Goal: Communication & Community: Answer question/provide support

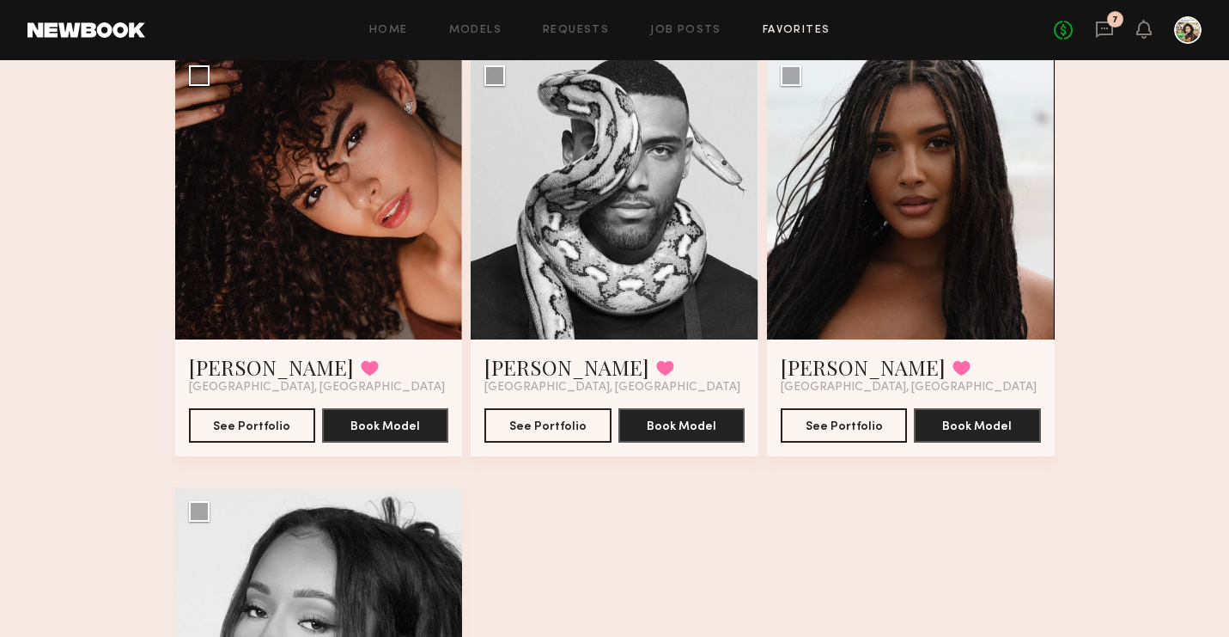
scroll to position [3508, 0]
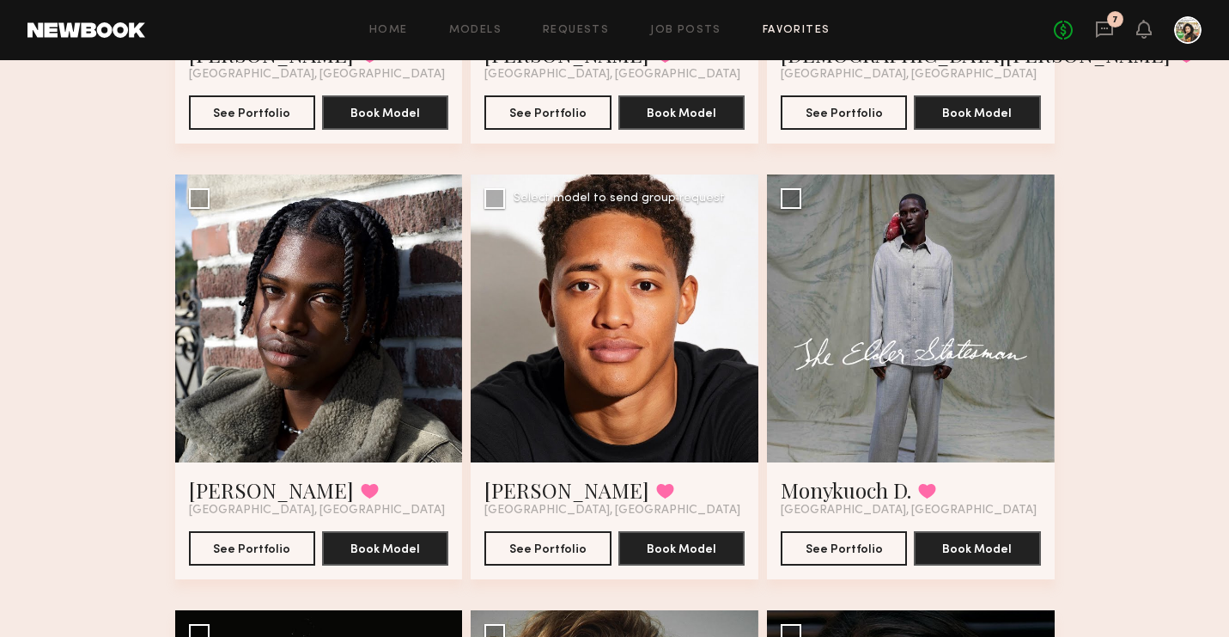
click at [664, 219] on div at bounding box center [615, 318] width 288 height 288
click at [1110, 33] on icon at bounding box center [1104, 29] width 17 height 16
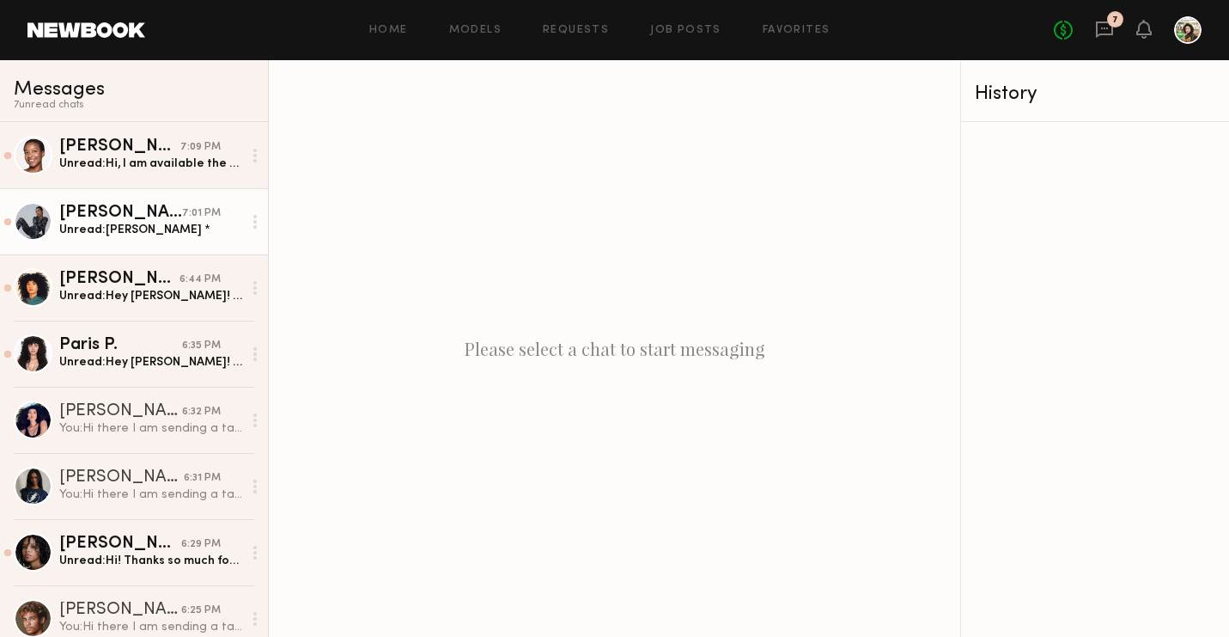
click at [166, 233] on div "Unread: [PERSON_NAME] *" at bounding box center [150, 230] width 183 height 16
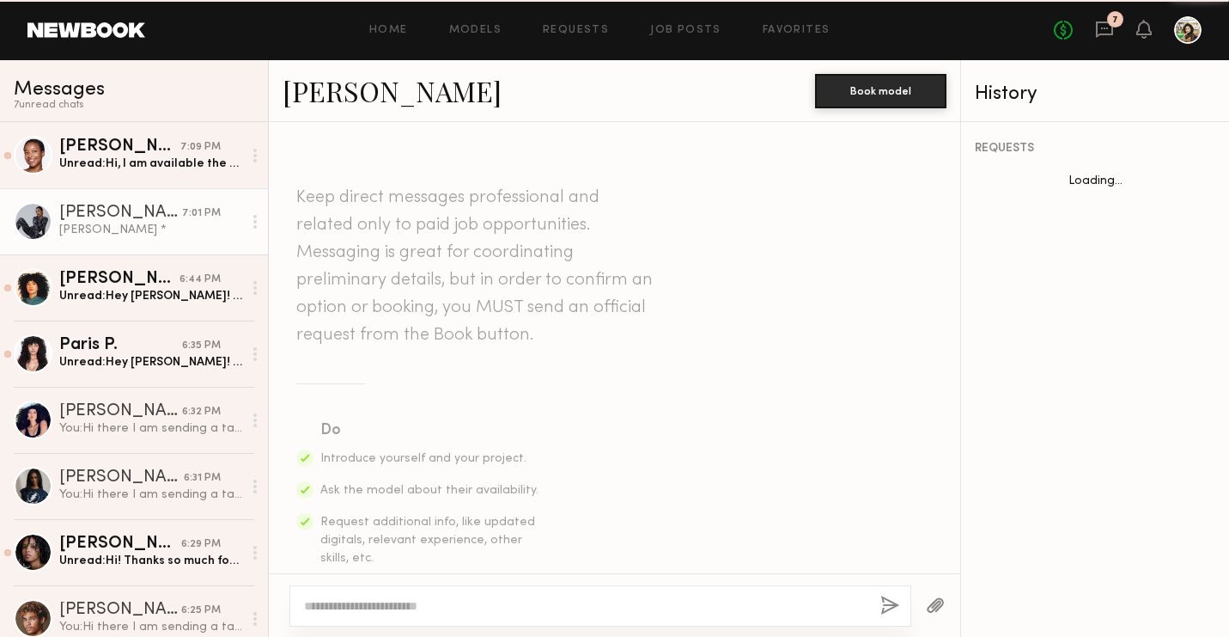
scroll to position [695, 0]
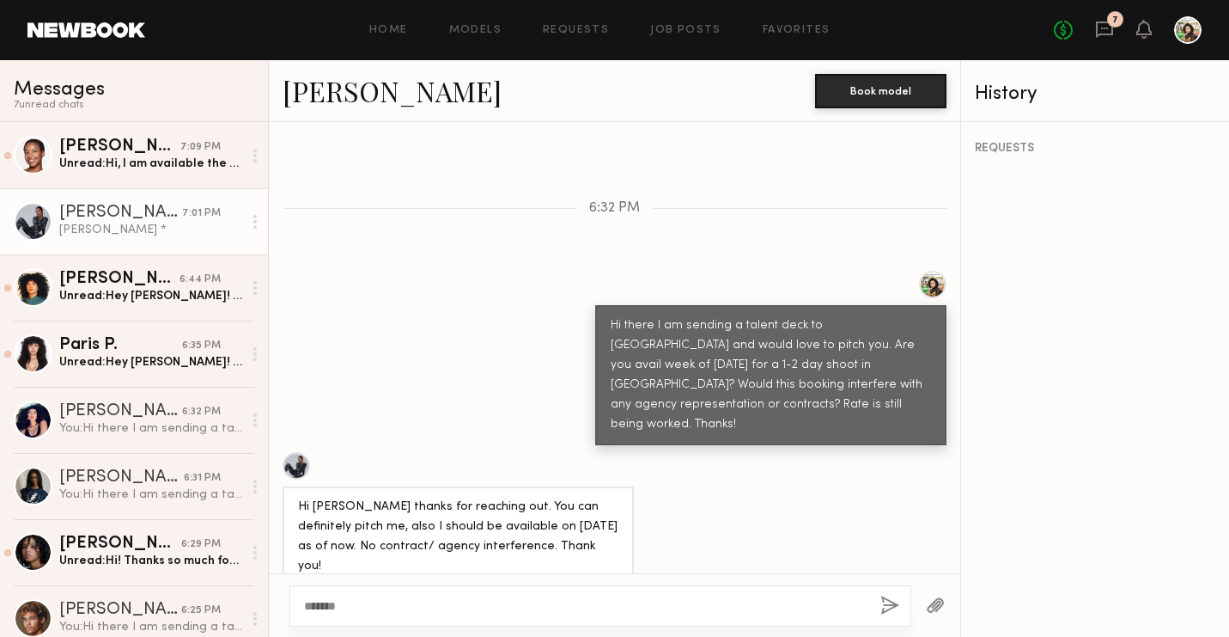
type textarea "*******"
click at [893, 608] on button "button" at bounding box center [890, 605] width 19 height 21
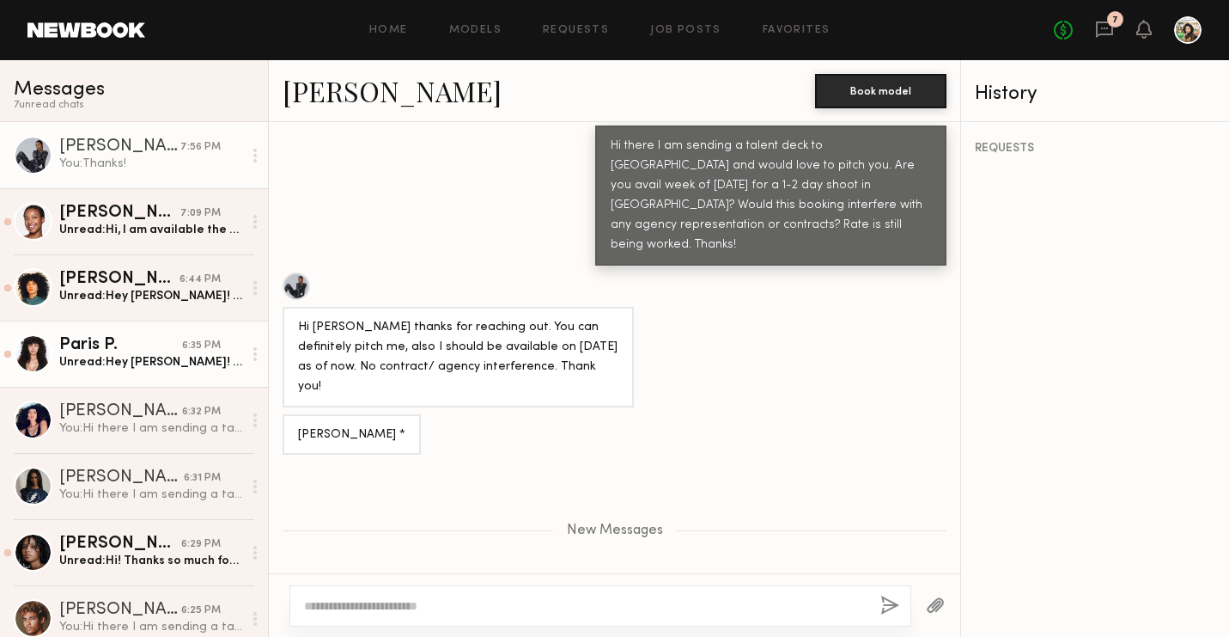
click at [185, 347] on div "6:35 PM" at bounding box center [201, 346] width 39 height 16
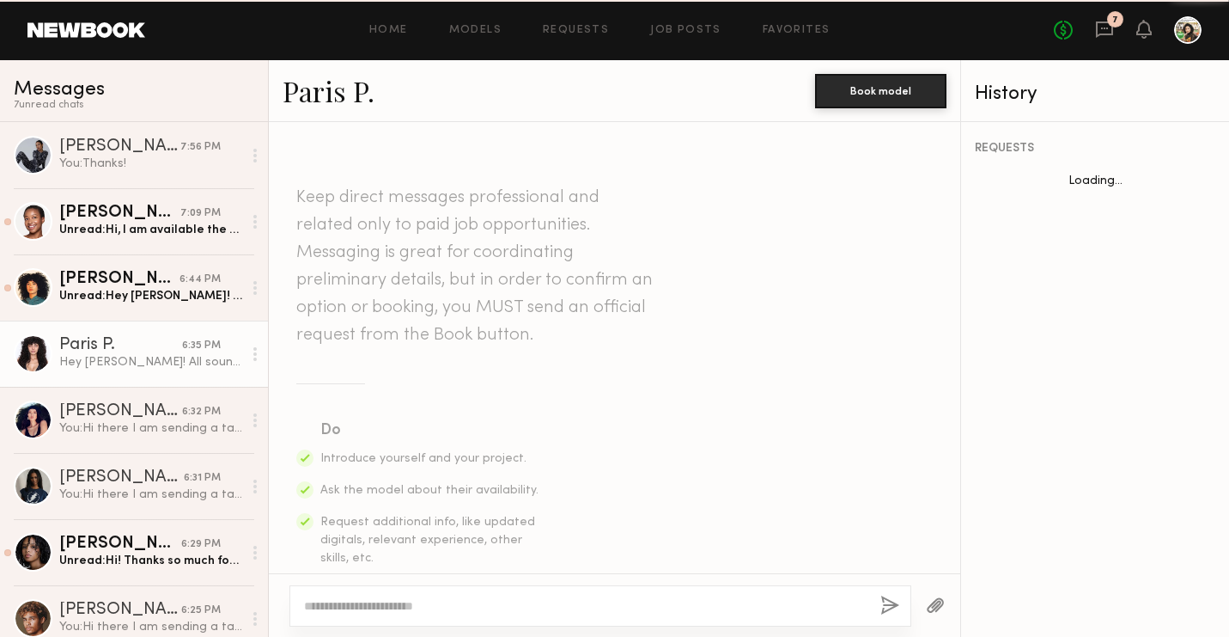
scroll to position [750, 0]
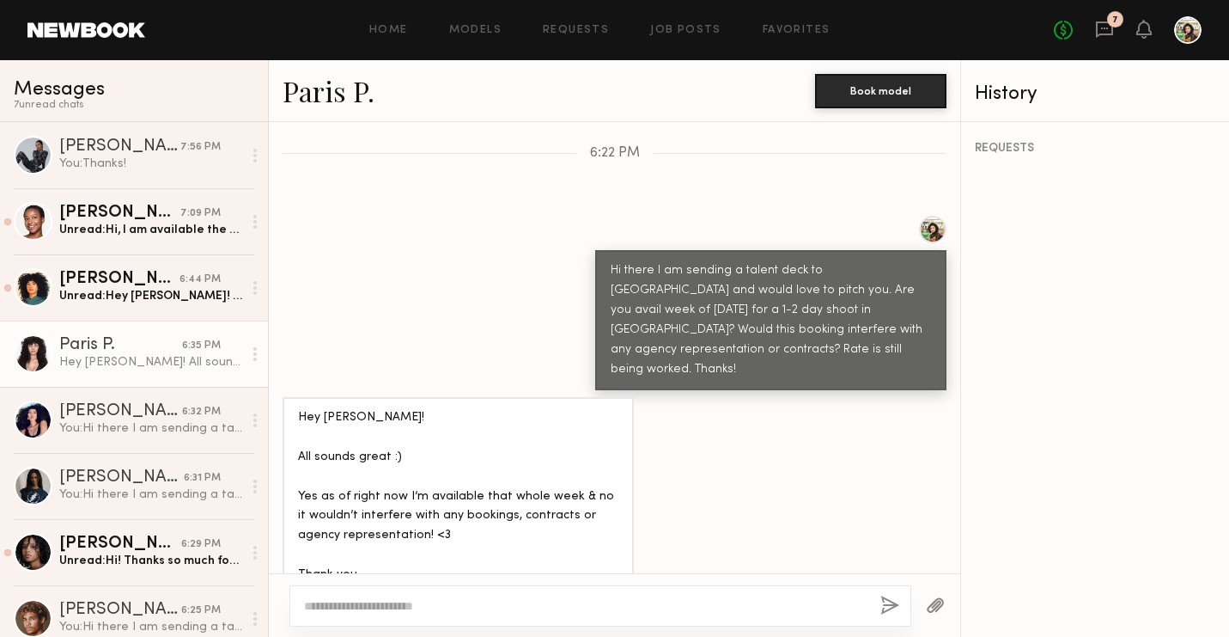
click at [385, 605] on textarea at bounding box center [585, 605] width 563 height 17
type textarea "*"
type textarea "**********"
click at [878, 596] on div "**********" at bounding box center [601, 605] width 622 height 41
click at [881, 601] on button "button" at bounding box center [890, 605] width 19 height 21
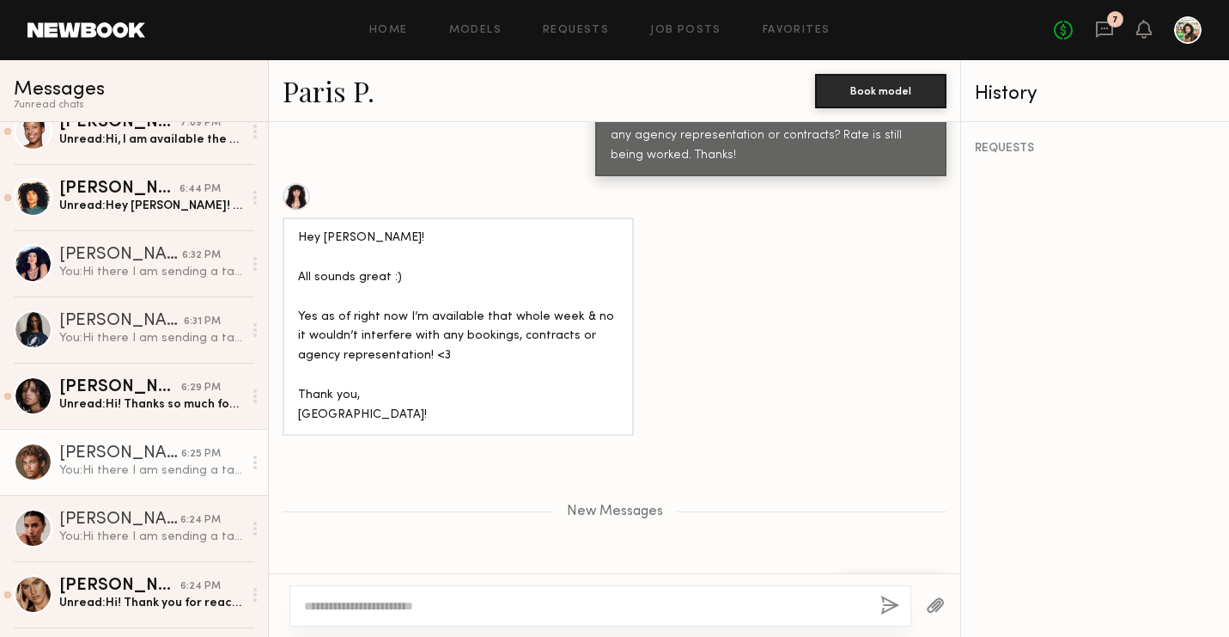
scroll to position [265, 0]
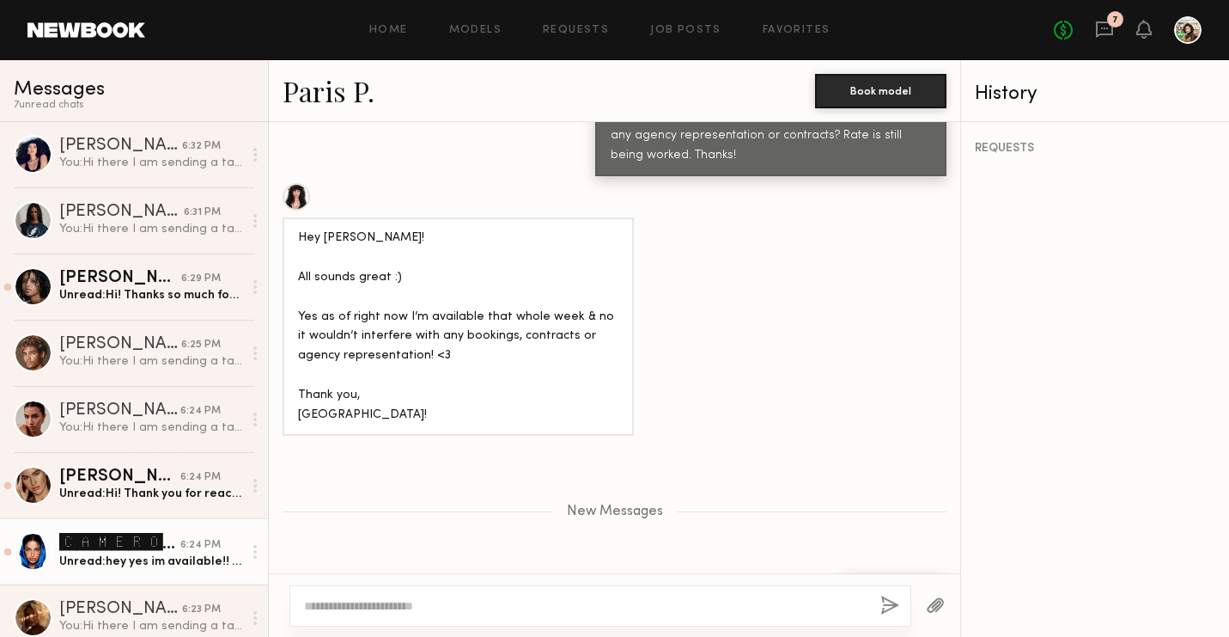
click at [143, 546] on div "🅲🅰🅼🅴🆁🅾🅽 🆂." at bounding box center [119, 543] width 121 height 21
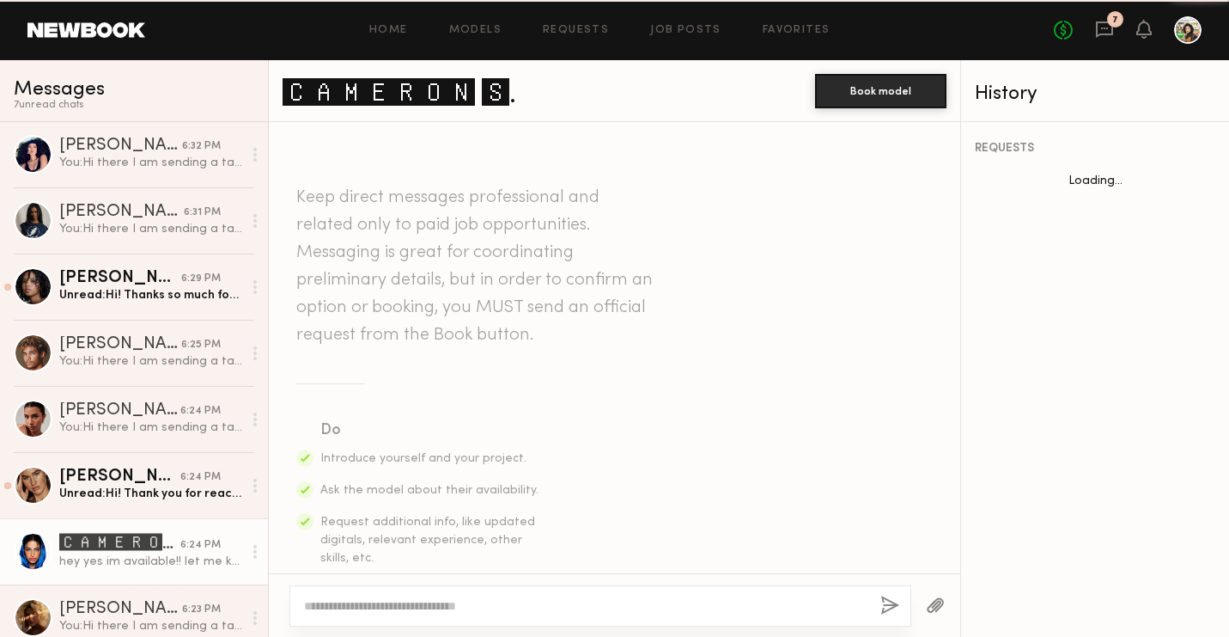
scroll to position [1107, 0]
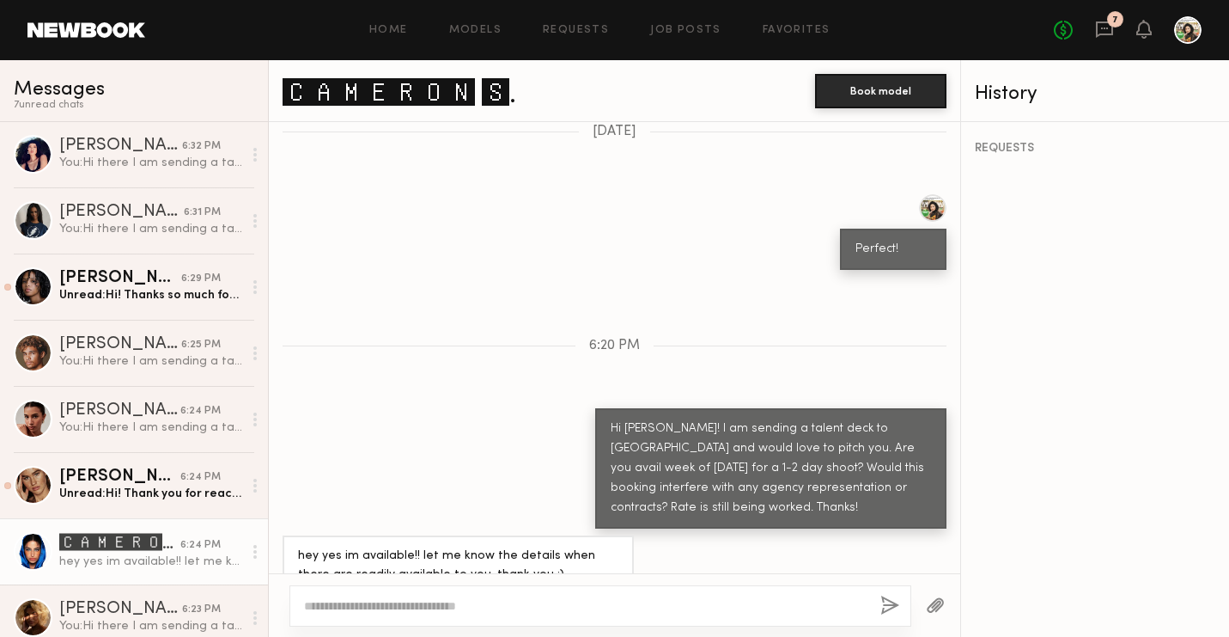
click at [506, 607] on textarea at bounding box center [585, 605] width 563 height 17
type textarea "*"
type textarea "**********"
click at [882, 604] on button "button" at bounding box center [890, 605] width 19 height 21
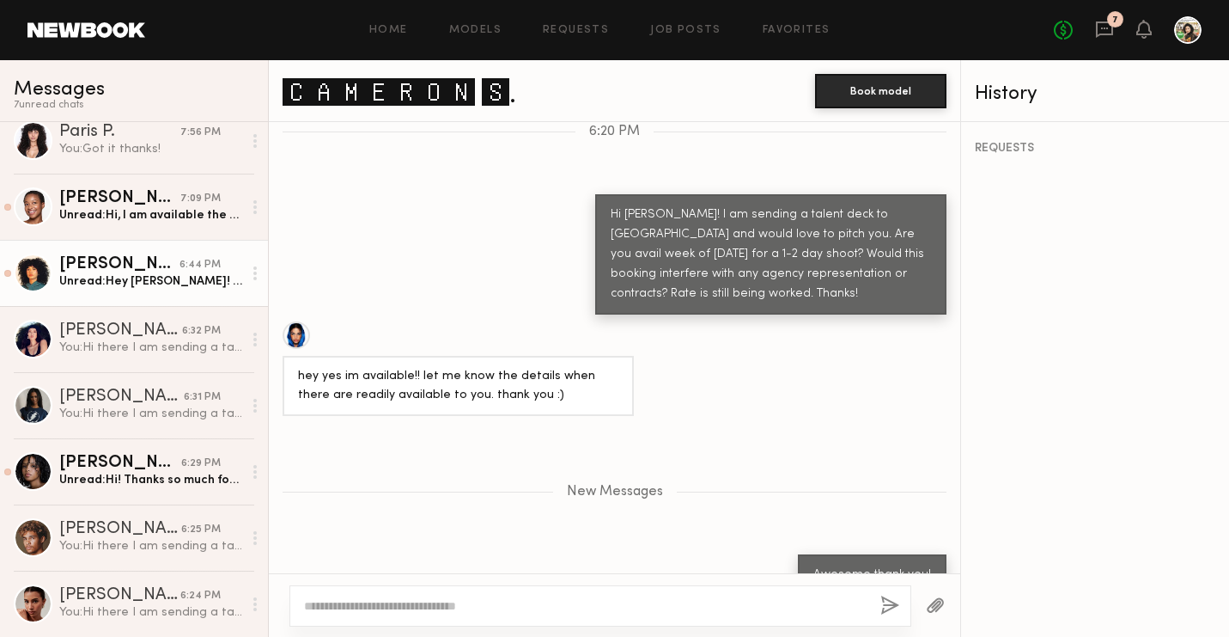
scroll to position [148, 0]
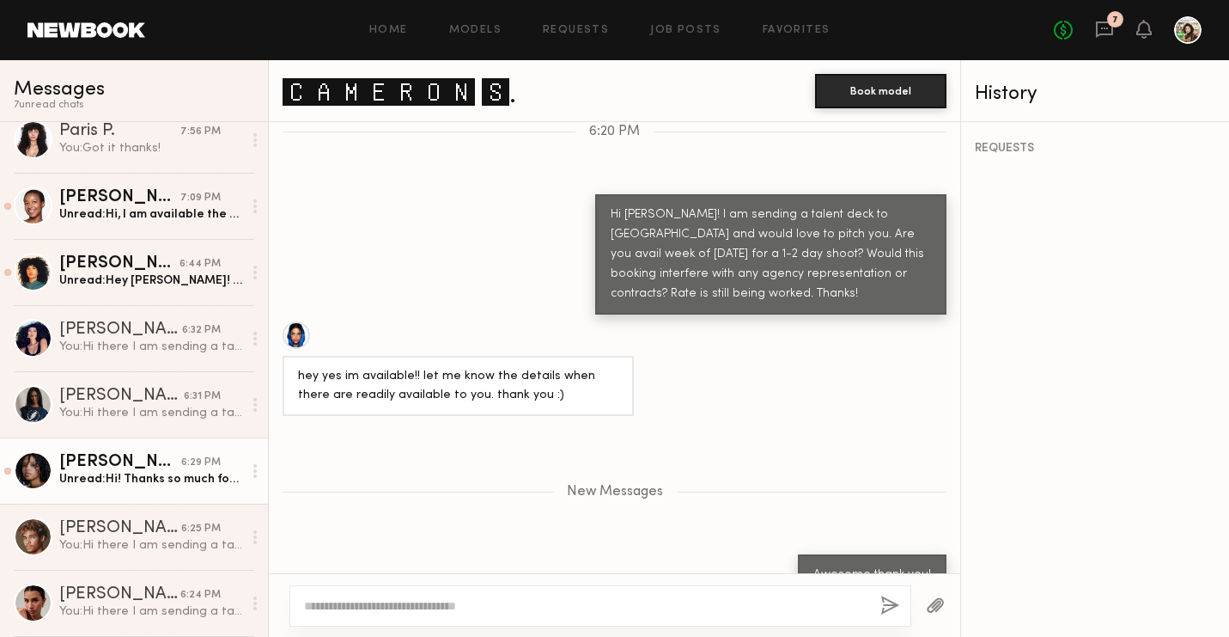
click at [164, 459] on div "[PERSON_NAME]" at bounding box center [120, 462] width 122 height 17
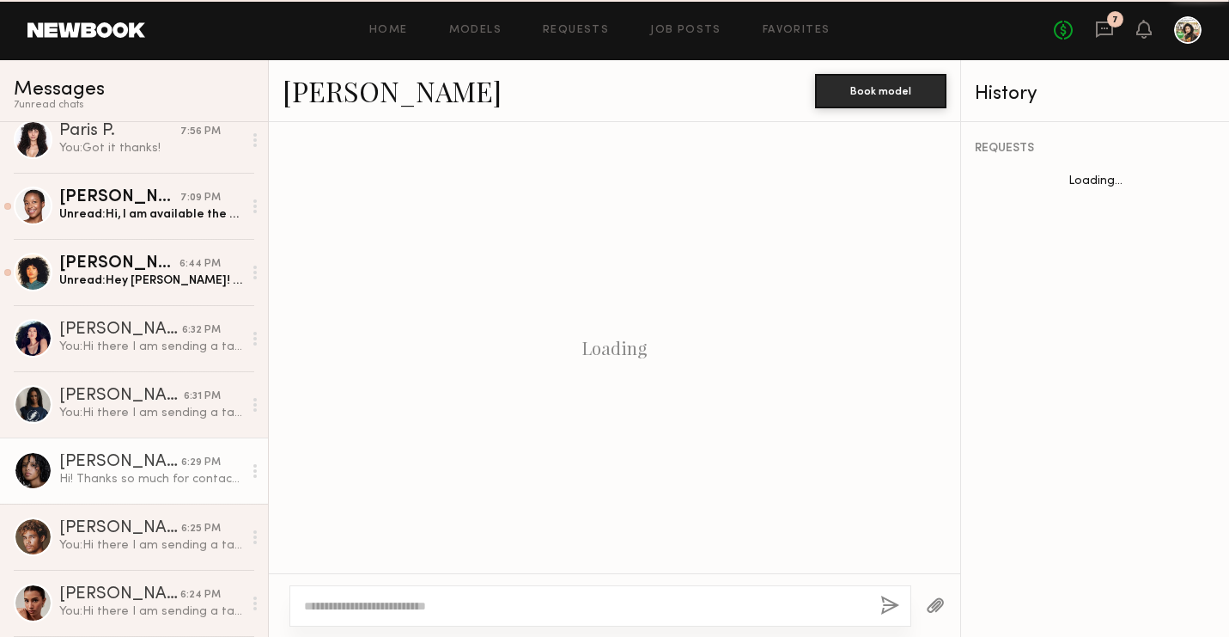
scroll to position [632, 0]
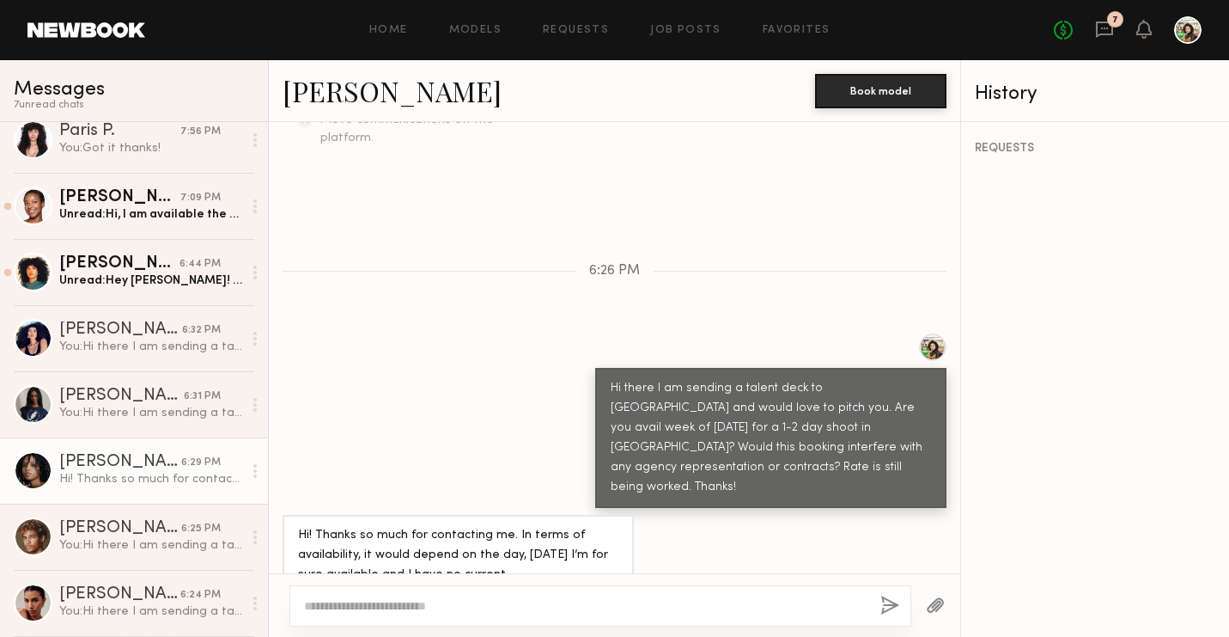
click at [448, 603] on textarea at bounding box center [585, 605] width 563 height 17
type textarea "**********"
click at [892, 602] on button "button" at bounding box center [890, 605] width 19 height 21
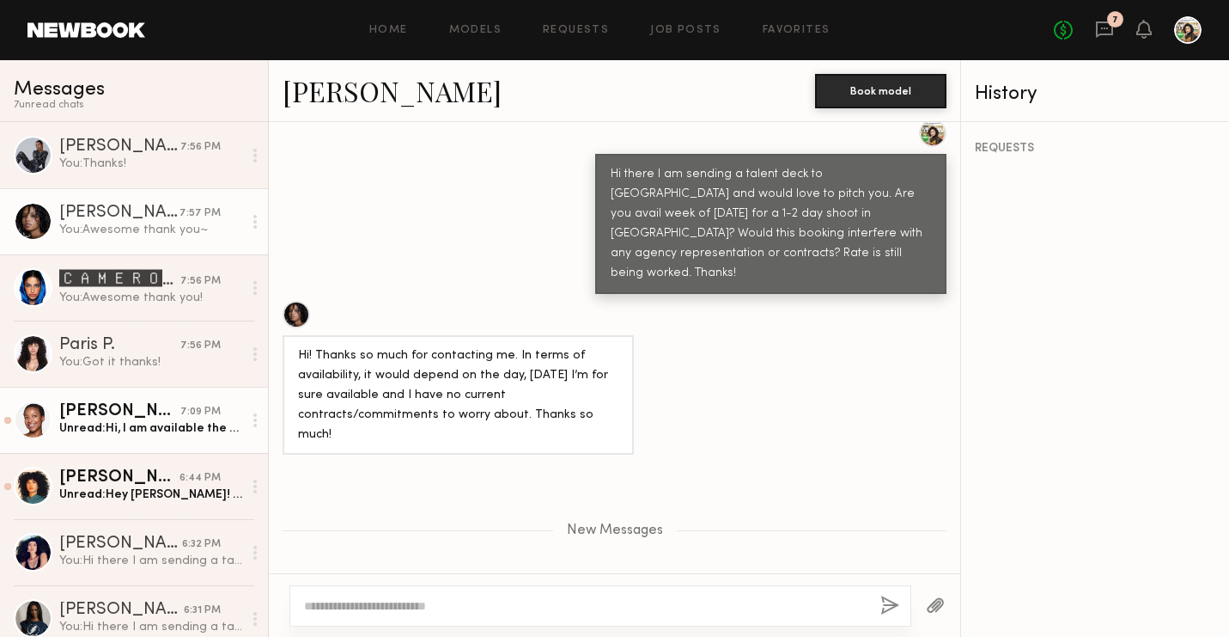
click at [180, 430] on div "Unread: Hi, I am available the week of October 13th! This would not conflict wi…" at bounding box center [150, 428] width 183 height 16
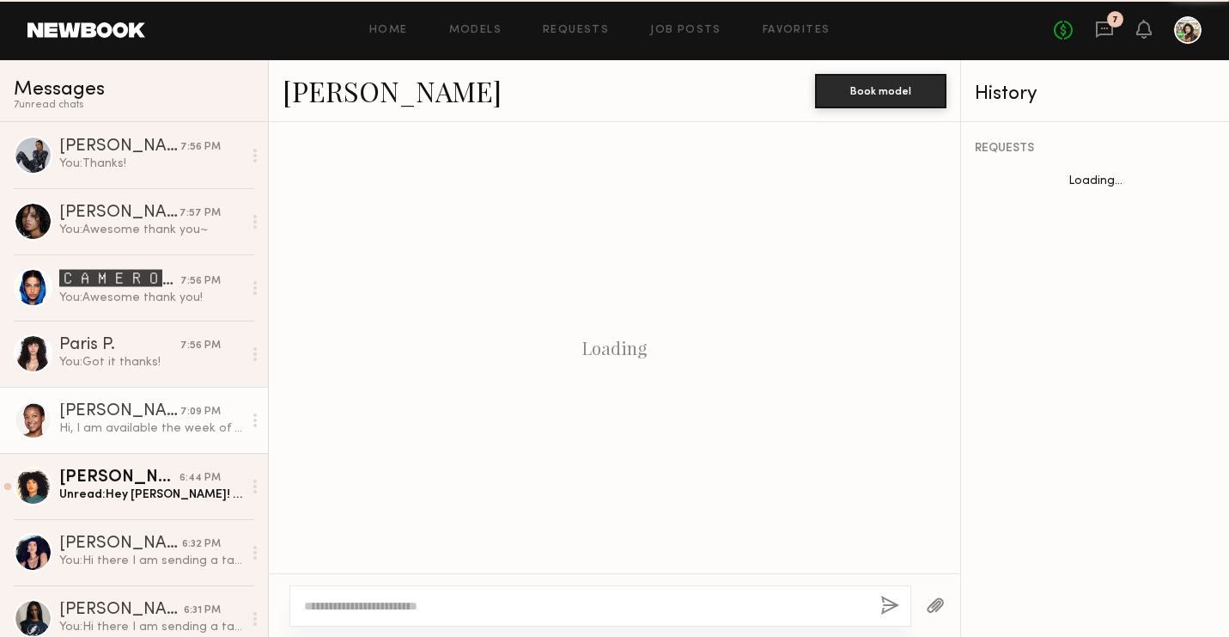
scroll to position [613, 0]
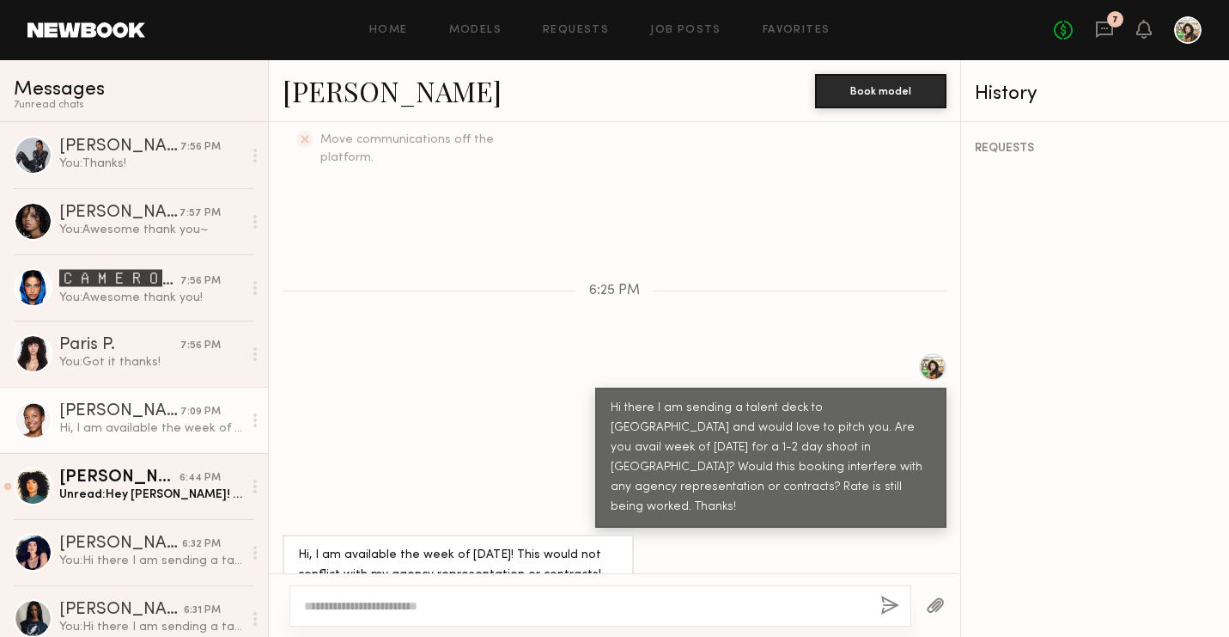
click at [453, 601] on textarea at bounding box center [585, 605] width 563 height 17
type textarea "**********"
click at [897, 604] on button "button" at bounding box center [890, 605] width 19 height 21
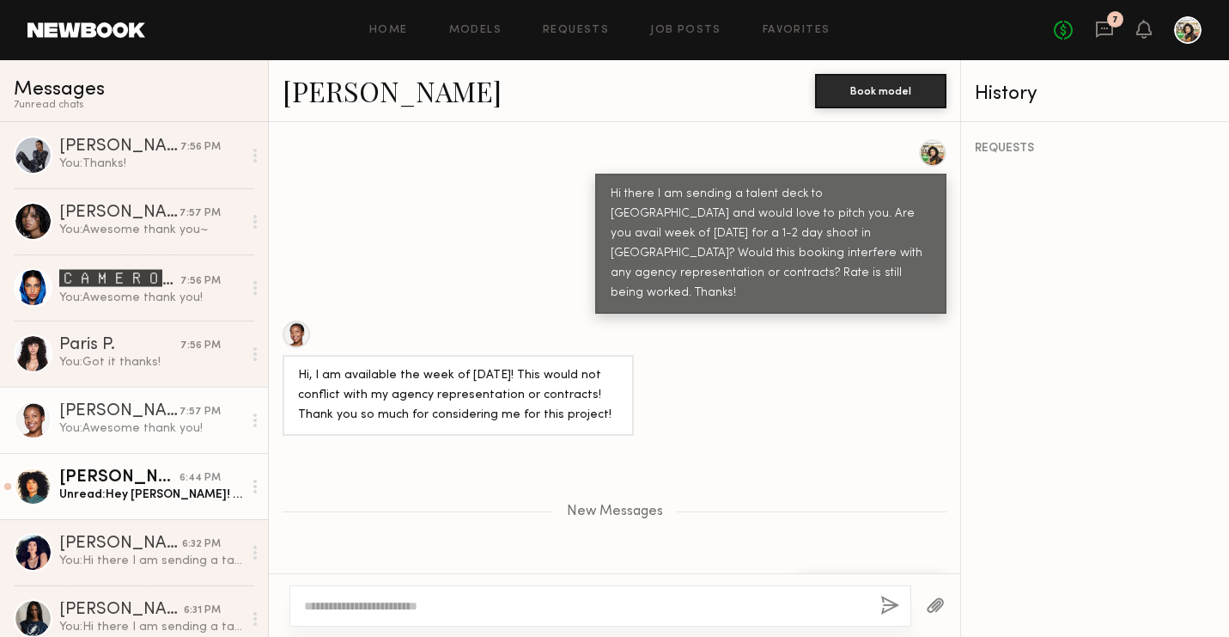
click at [125, 514] on link "Lua J. 6:44 PM Unread: Hey krissy! Is this a union or non-union job?" at bounding box center [134, 486] width 268 height 66
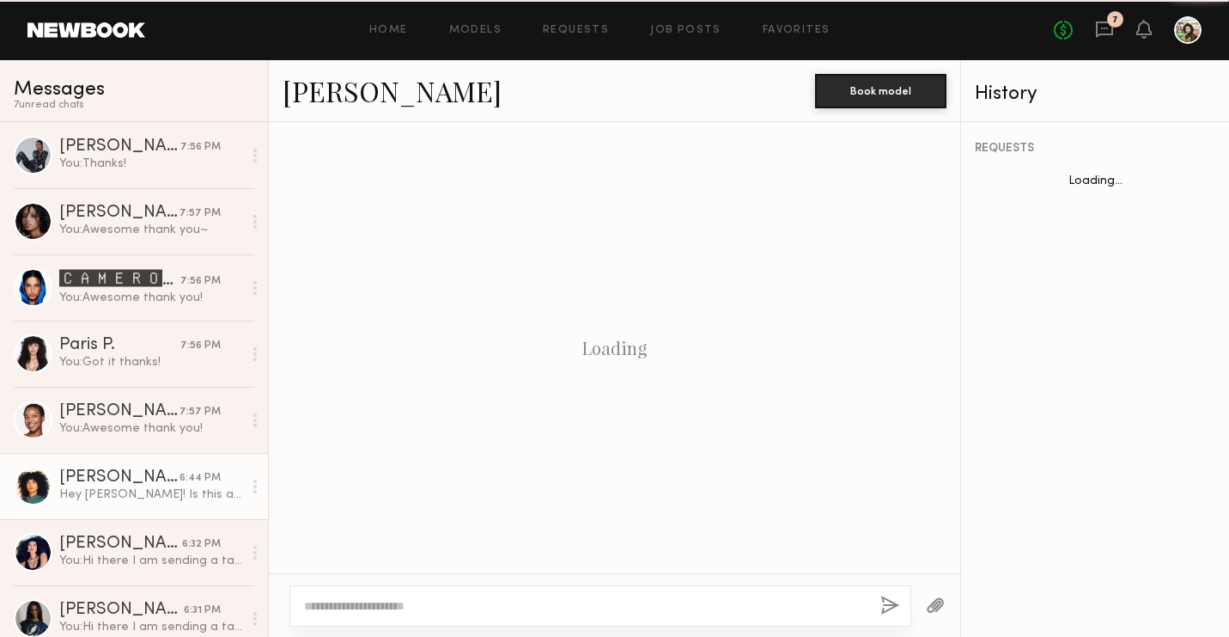
scroll to position [573, 0]
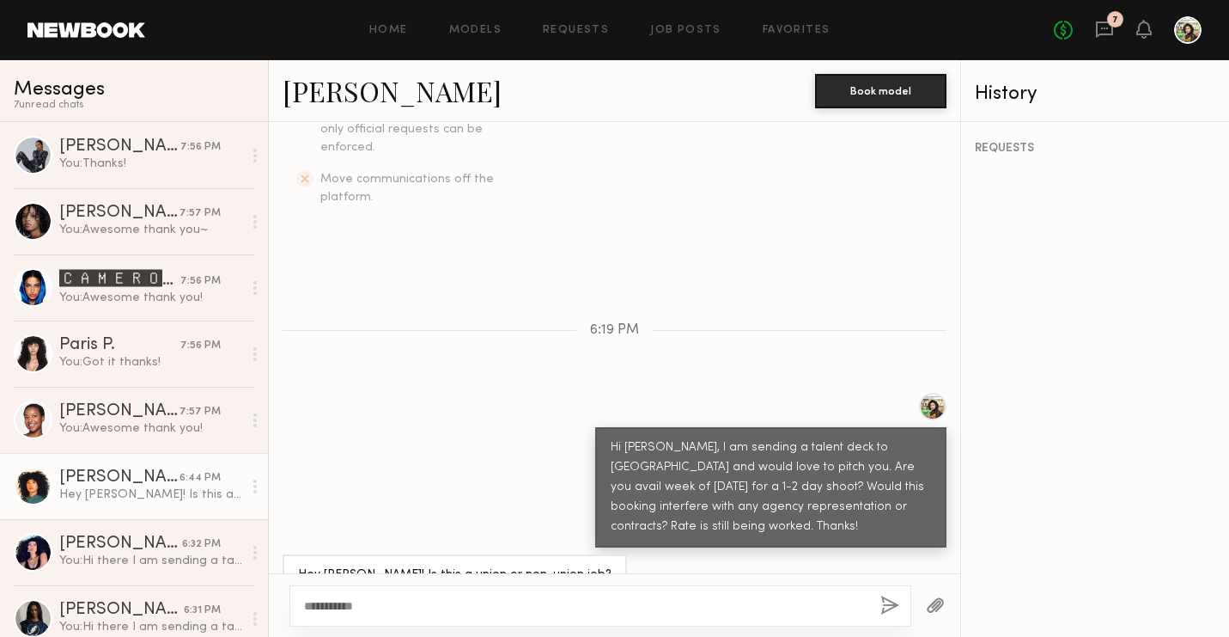
type textarea "**********"
click at [888, 613] on button "button" at bounding box center [890, 605] width 19 height 21
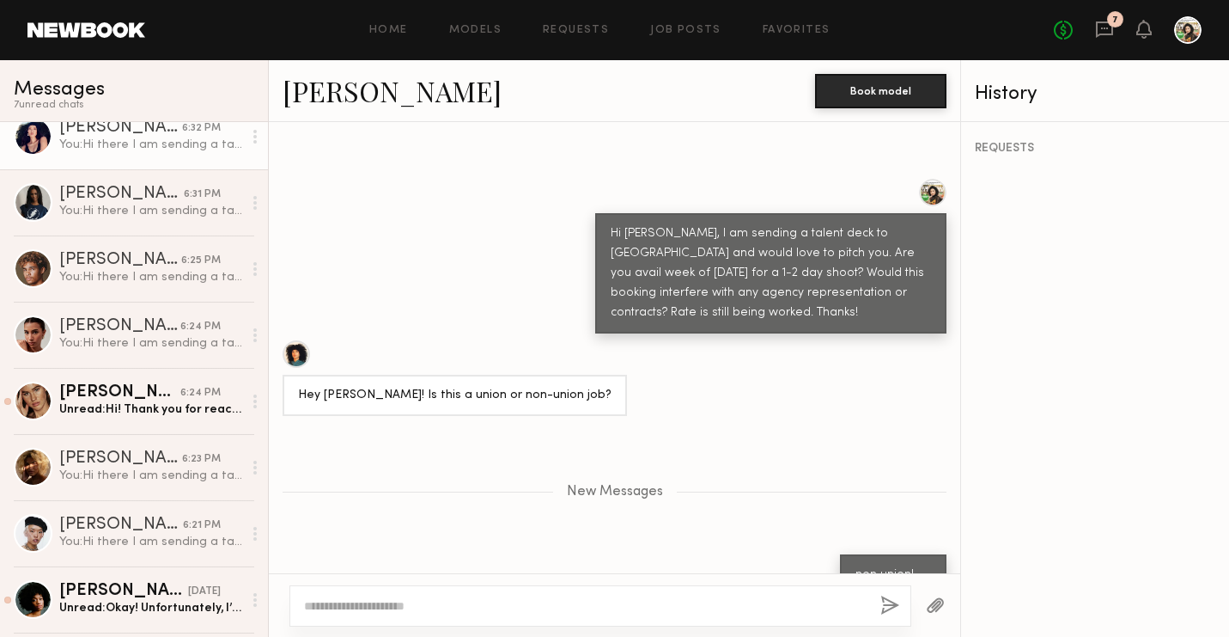
scroll to position [420, 0]
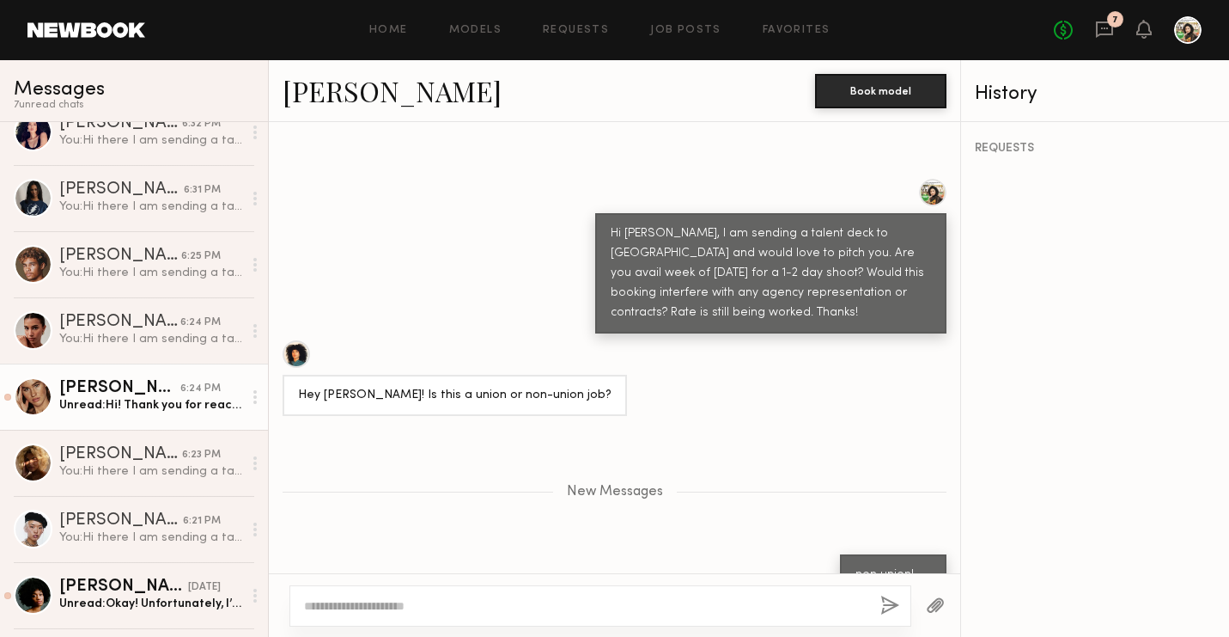
click at [132, 415] on link "Kelsey Q. 6:24 PM Unread: Hi! Thank you for reaching out. I would love to be co…" at bounding box center [134, 396] width 268 height 66
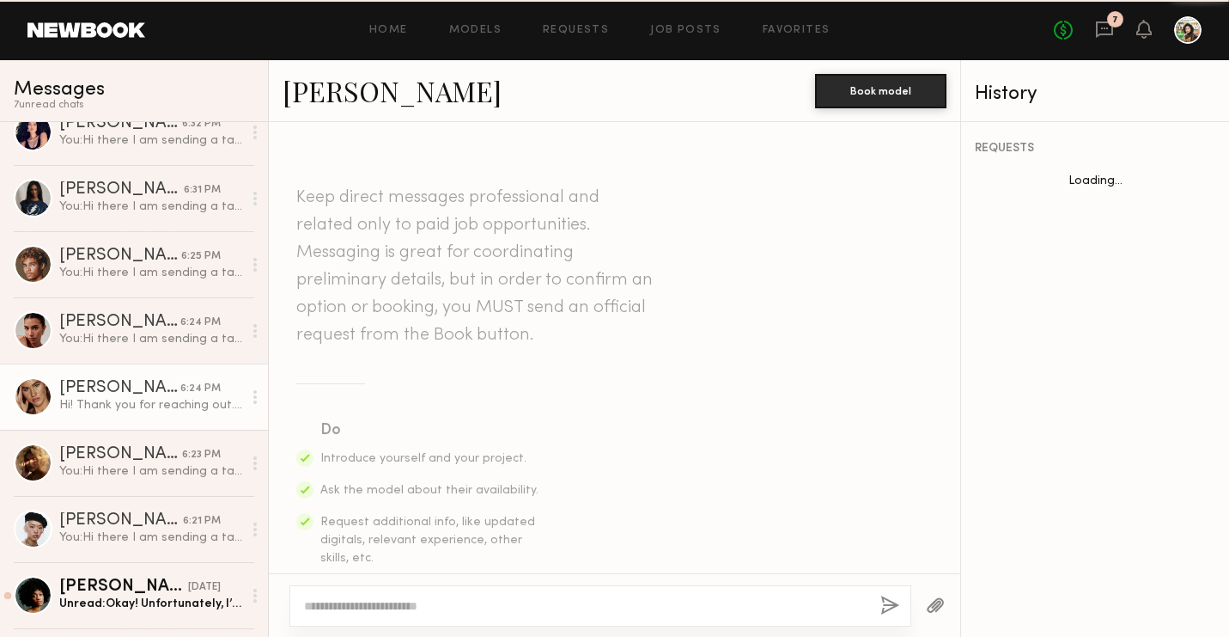
scroll to position [652, 0]
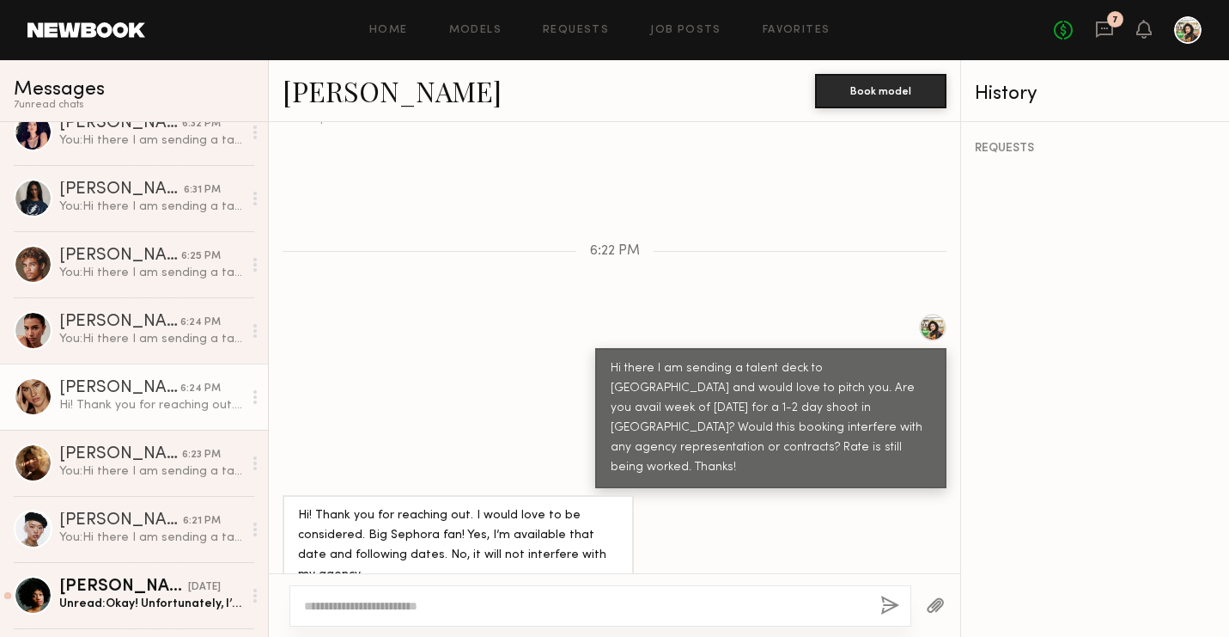
click at [382, 607] on textarea at bounding box center [585, 605] width 563 height 17
click at [326, 608] on textarea "**********" at bounding box center [585, 605] width 563 height 17
type textarea "**********"
click at [897, 598] on button "button" at bounding box center [890, 605] width 19 height 21
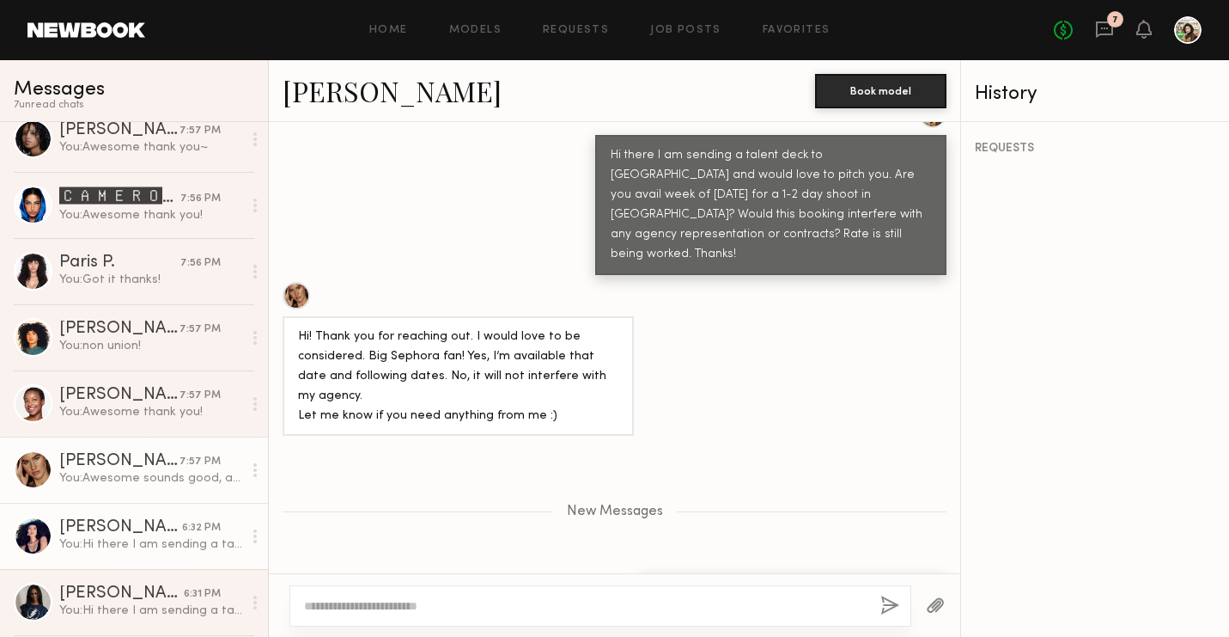
scroll to position [26, 0]
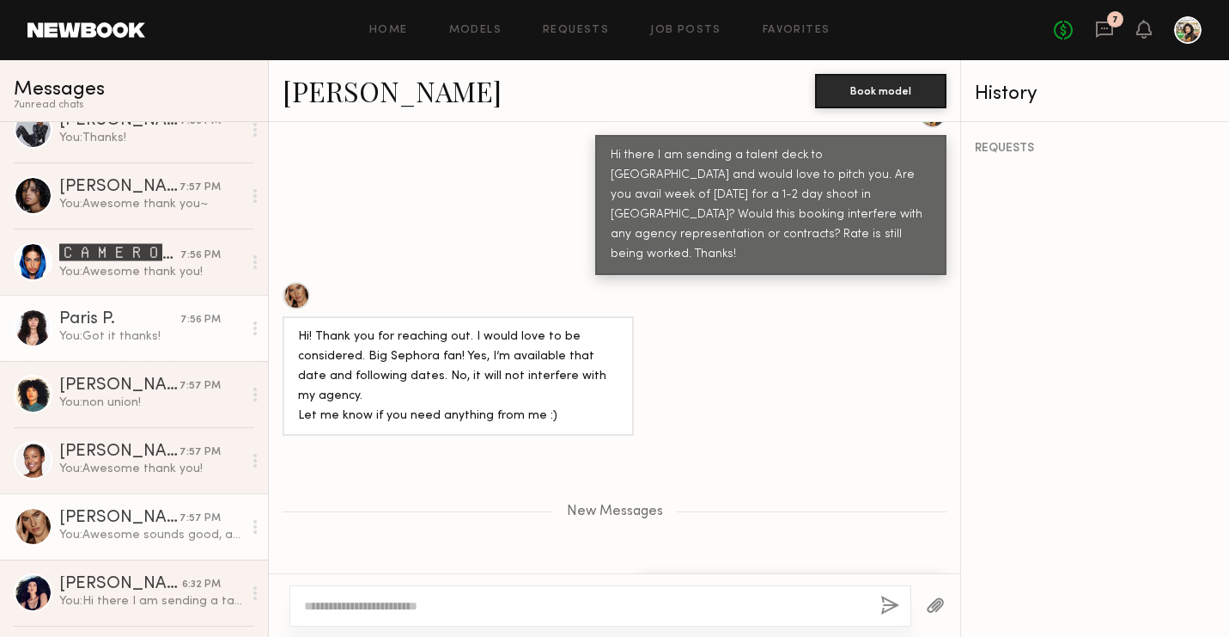
click at [164, 344] on div "You: Got it thanks!" at bounding box center [150, 336] width 183 height 16
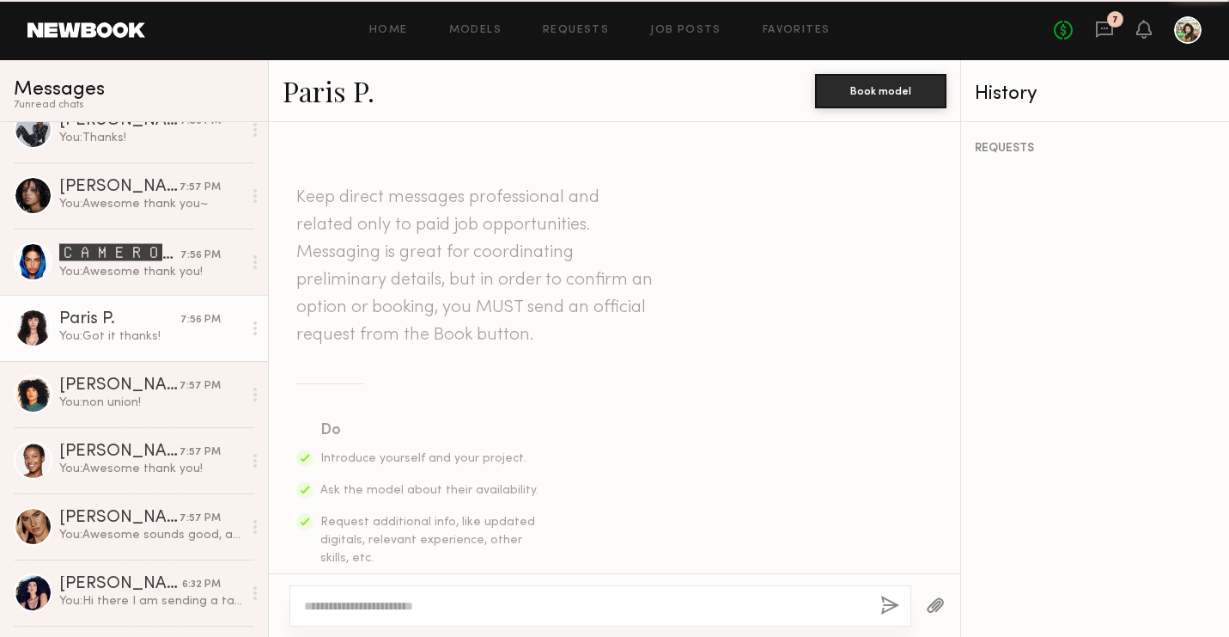
scroll to position [833, 0]
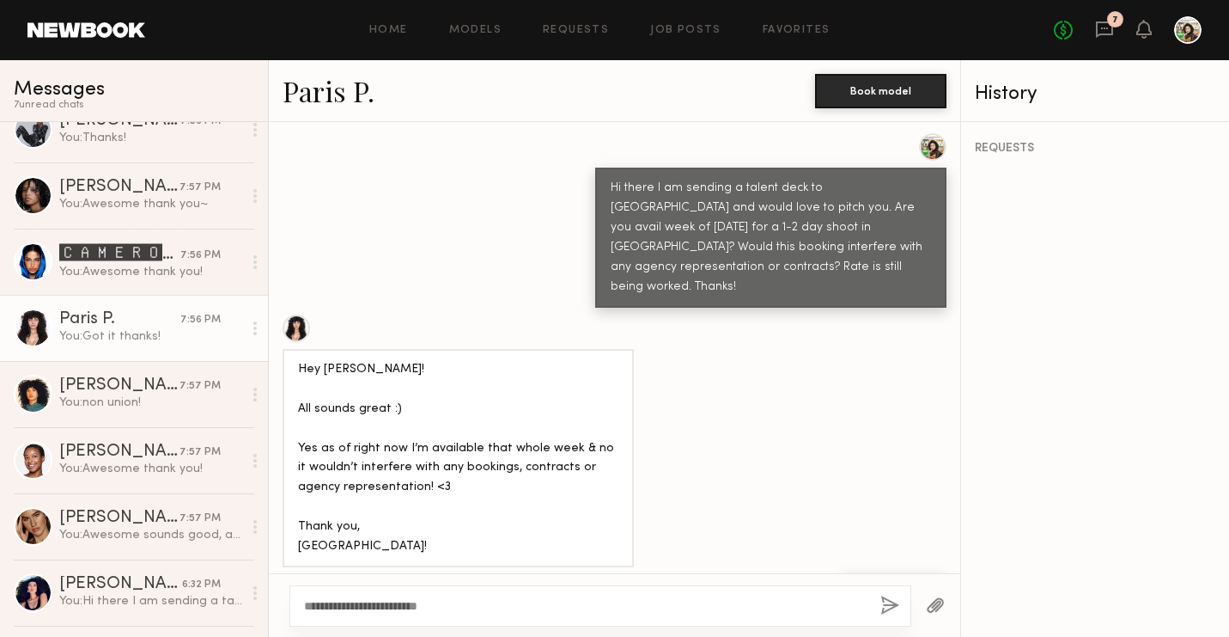
type textarea "**********"
click at [889, 605] on button "button" at bounding box center [890, 605] width 19 height 21
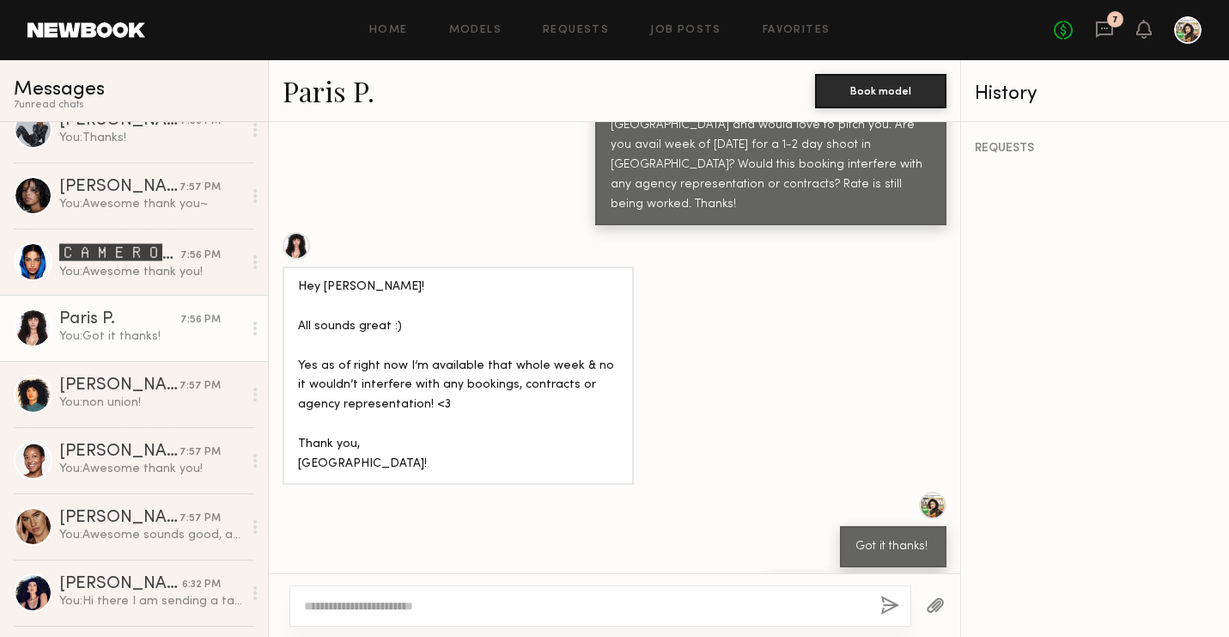
click at [859, 585] on div "Are you non union as well?" at bounding box center [855, 595] width 151 height 20
copy div "Are you non union as well?"
click at [154, 322] on div "Paris P." at bounding box center [119, 319] width 121 height 17
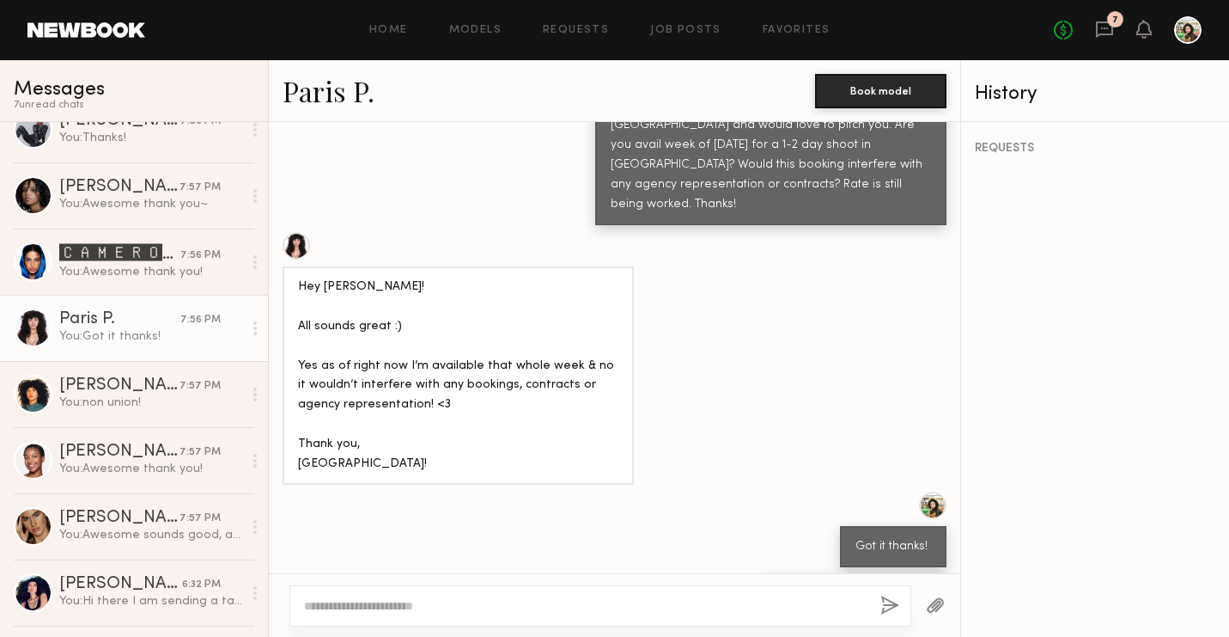
click at [191, 329] on div "You: Got it thanks!" at bounding box center [150, 336] width 183 height 16
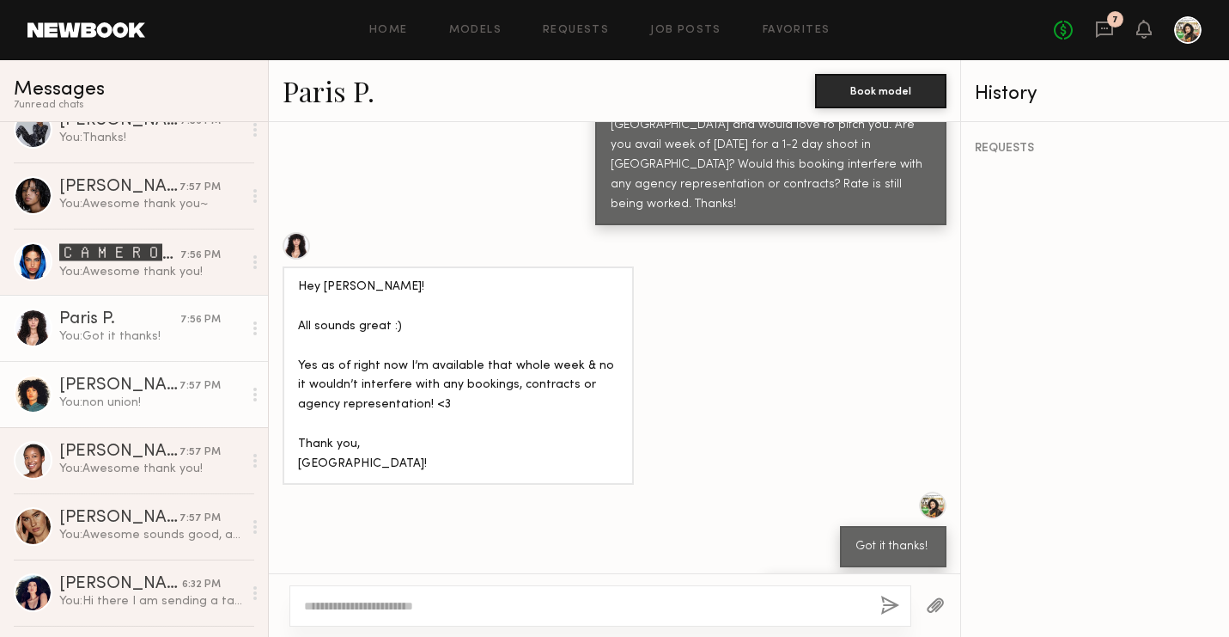
click at [166, 387] on div "[PERSON_NAME]" at bounding box center [119, 385] width 120 height 17
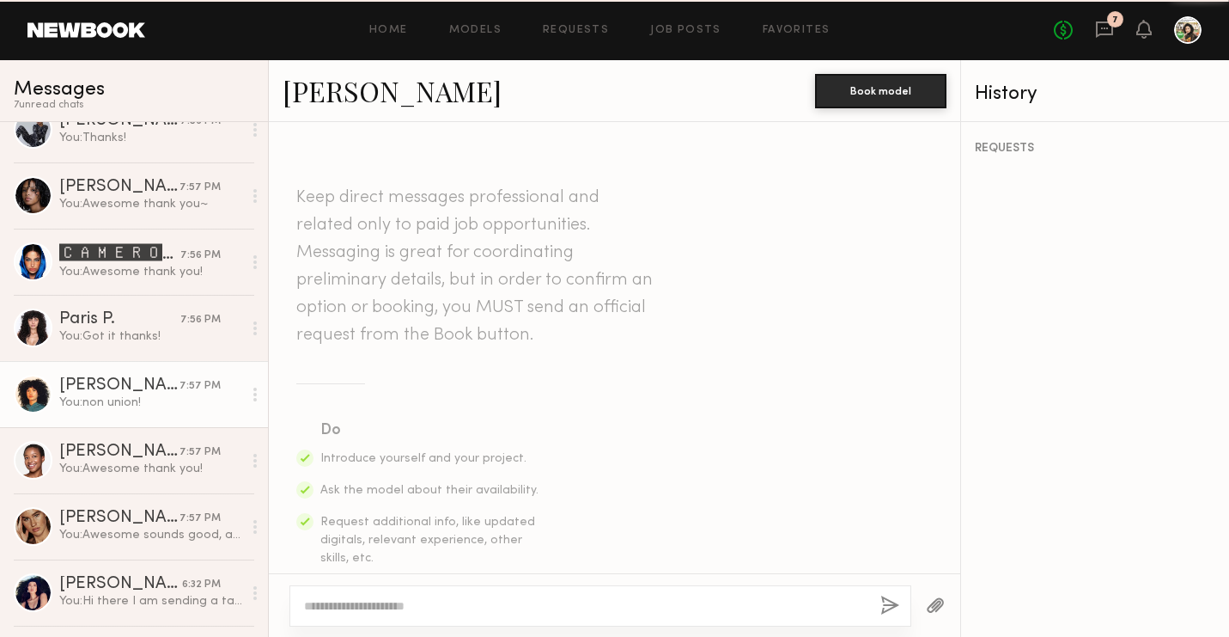
scroll to position [656, 0]
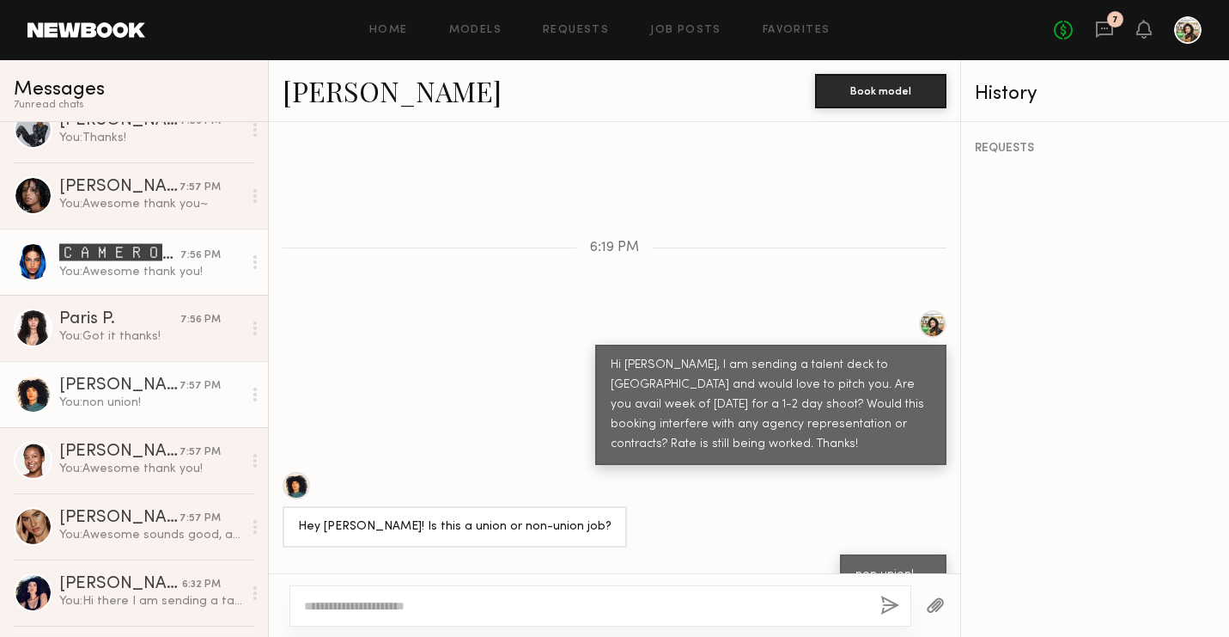
click at [188, 249] on div "7:56 PM" at bounding box center [200, 255] width 40 height 16
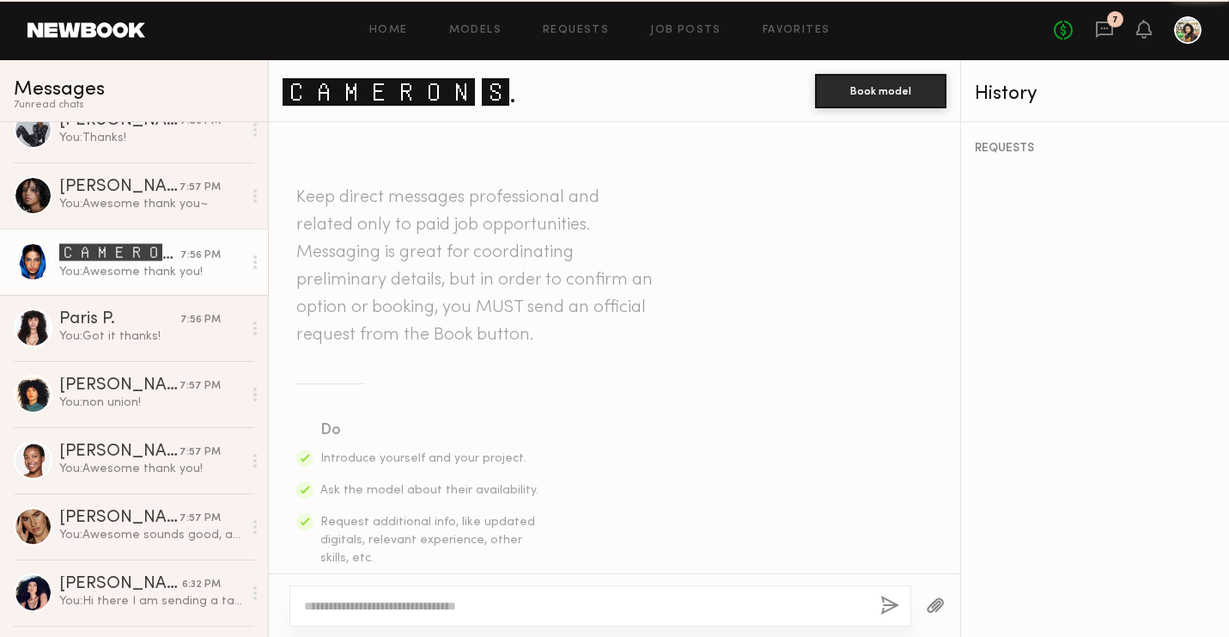
scroll to position [1190, 0]
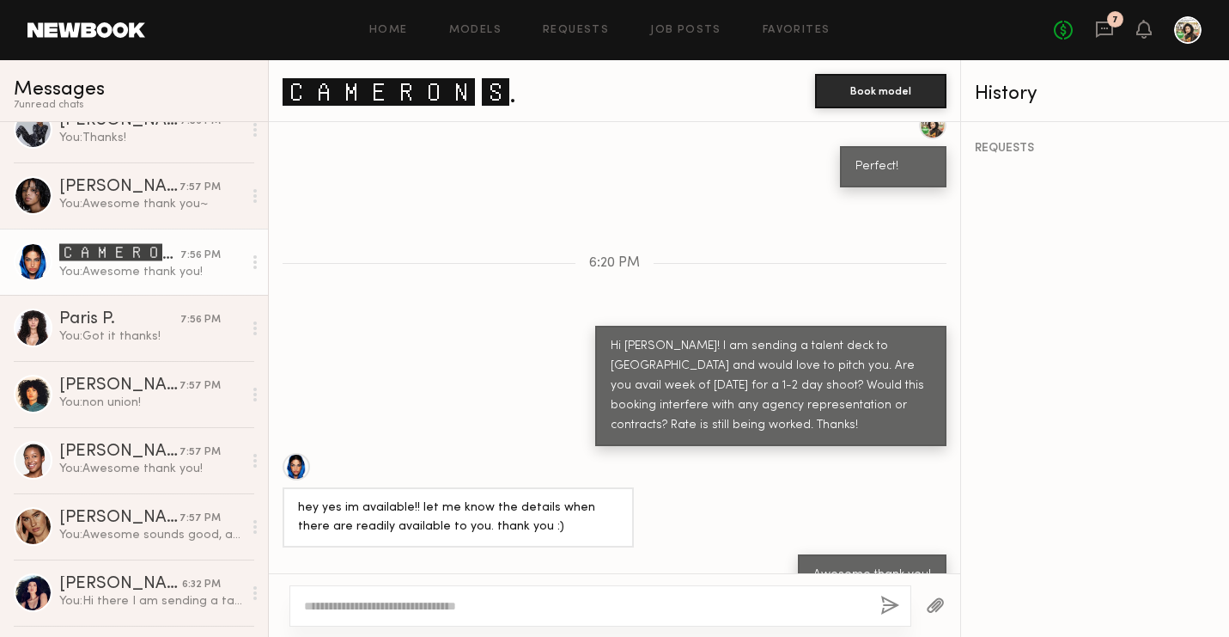
click at [346, 599] on textarea at bounding box center [585, 605] width 563 height 17
type textarea "**********"
click at [889, 600] on button "button" at bounding box center [890, 605] width 19 height 21
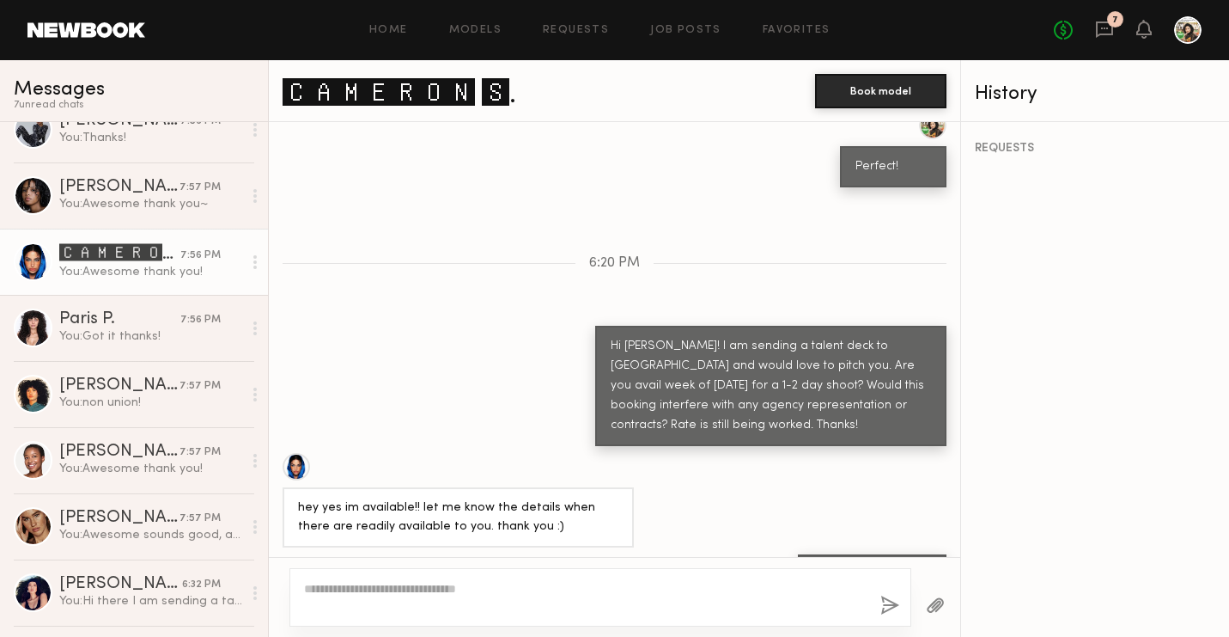
scroll to position [1272, 0]
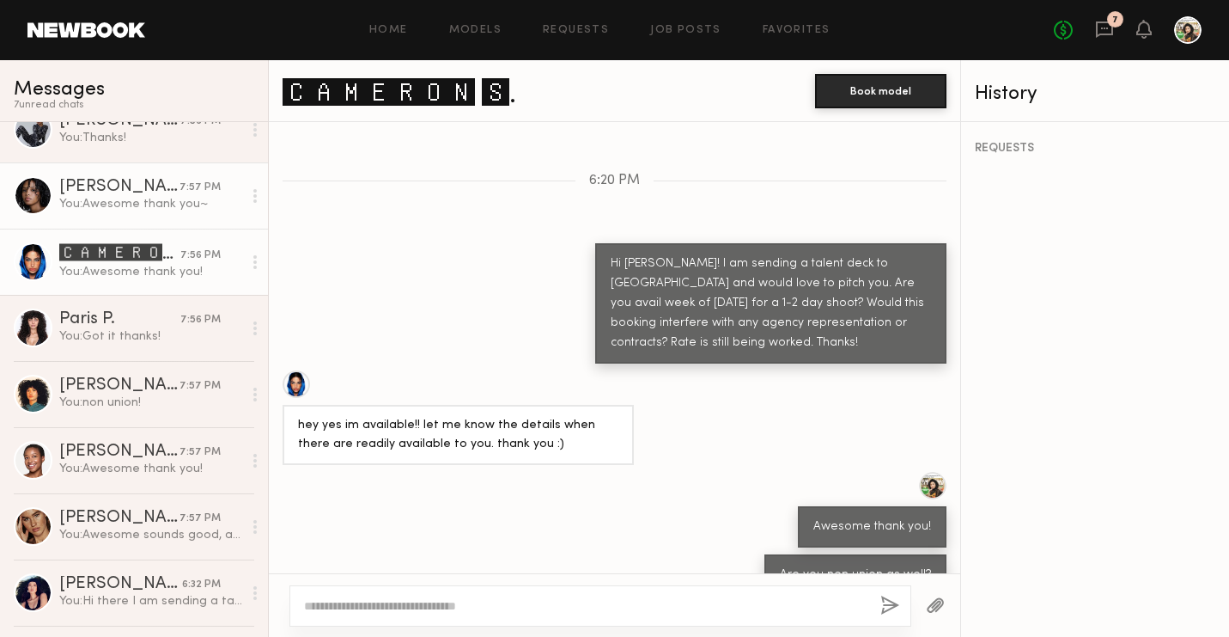
click at [207, 180] on div "7:57 PM" at bounding box center [200, 188] width 41 height 16
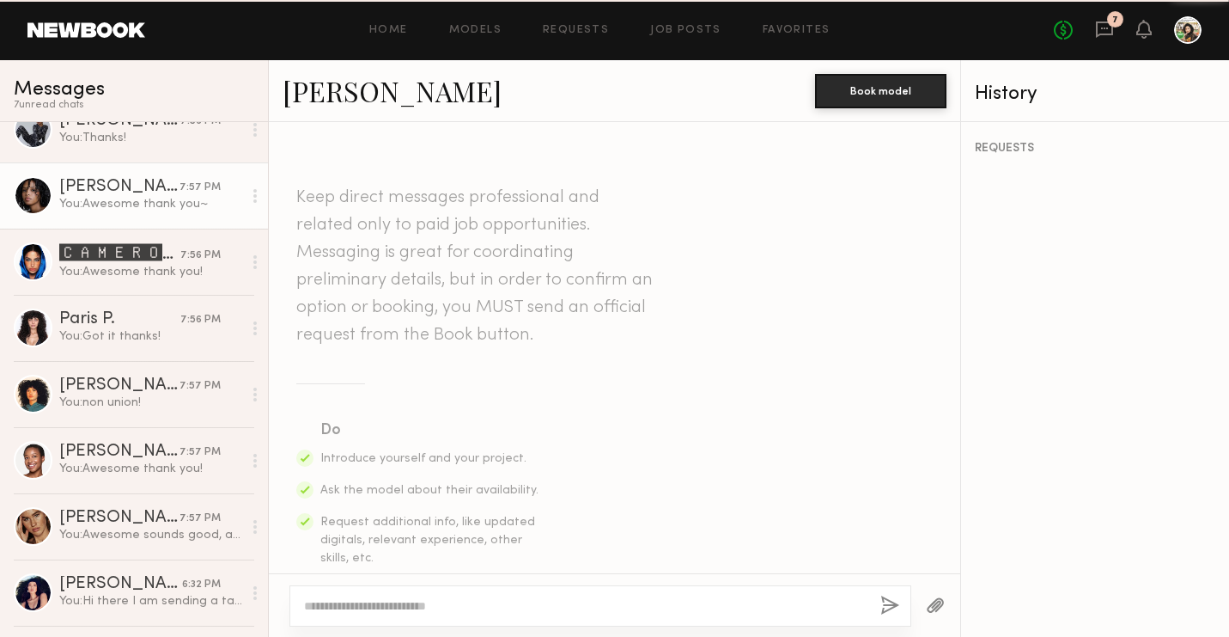
scroll to position [715, 0]
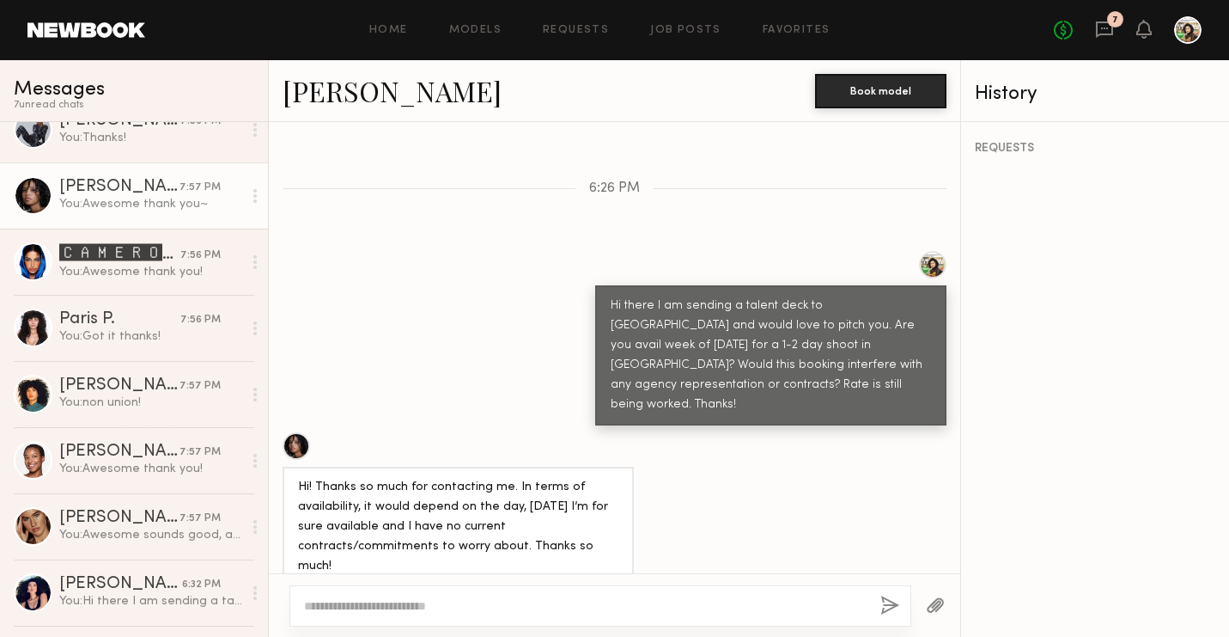
click at [370, 610] on textarea at bounding box center [585, 605] width 563 height 17
type textarea "**********"
click at [896, 608] on button "button" at bounding box center [890, 605] width 19 height 21
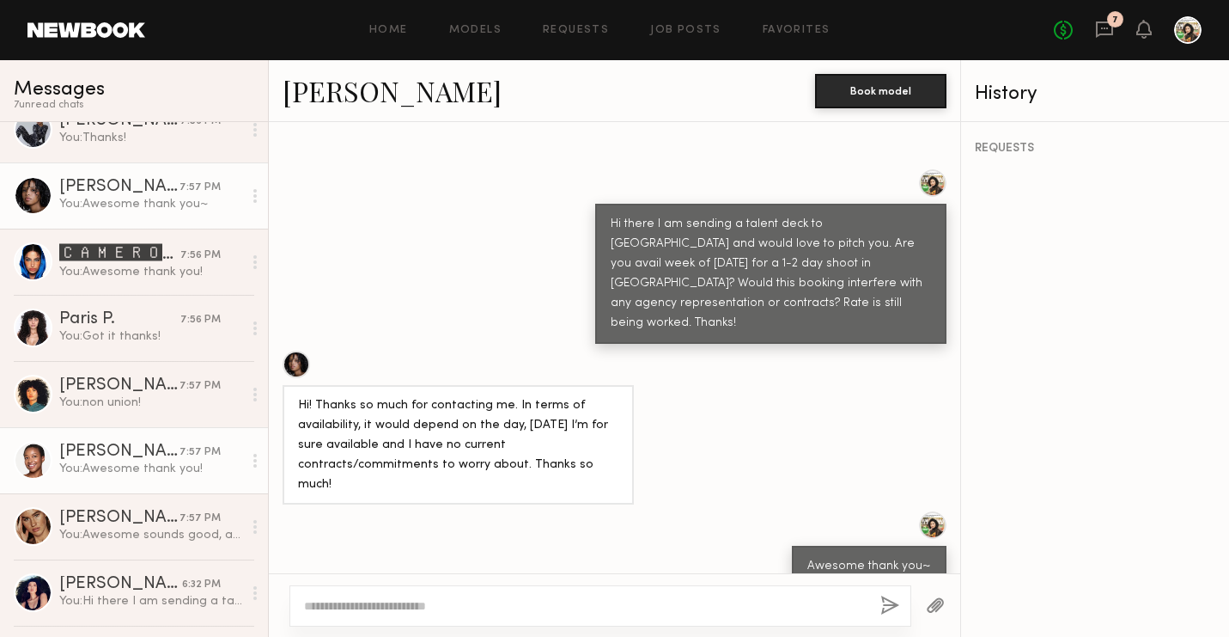
scroll to position [0, 0]
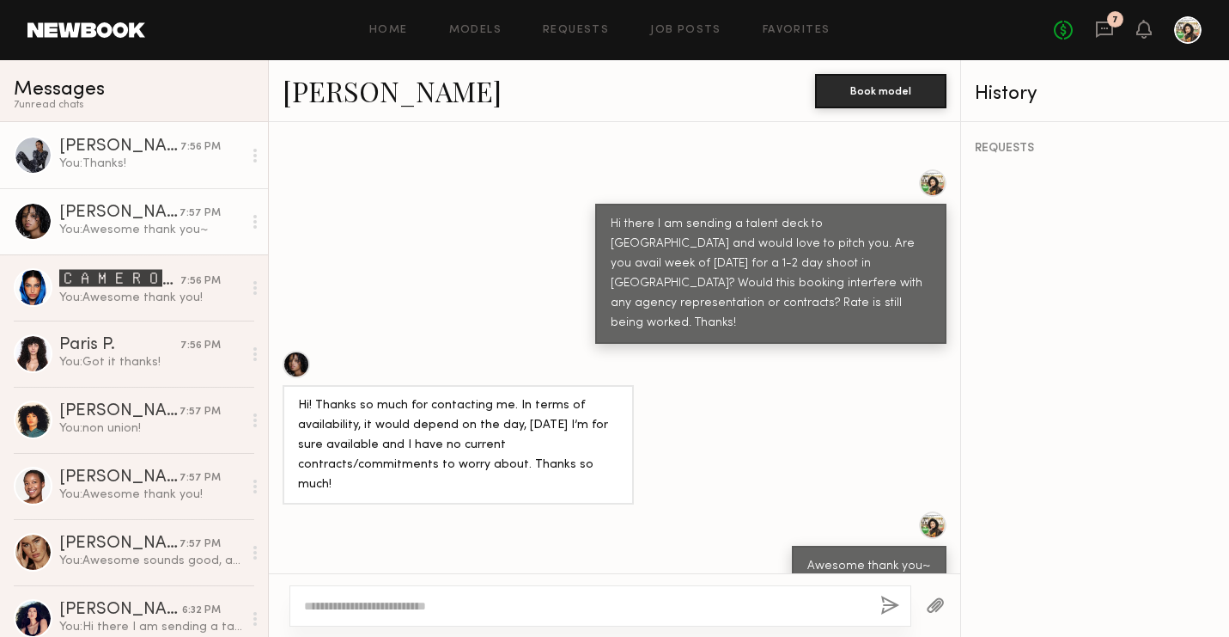
click at [90, 157] on div "You: Thanks!" at bounding box center [150, 164] width 183 height 16
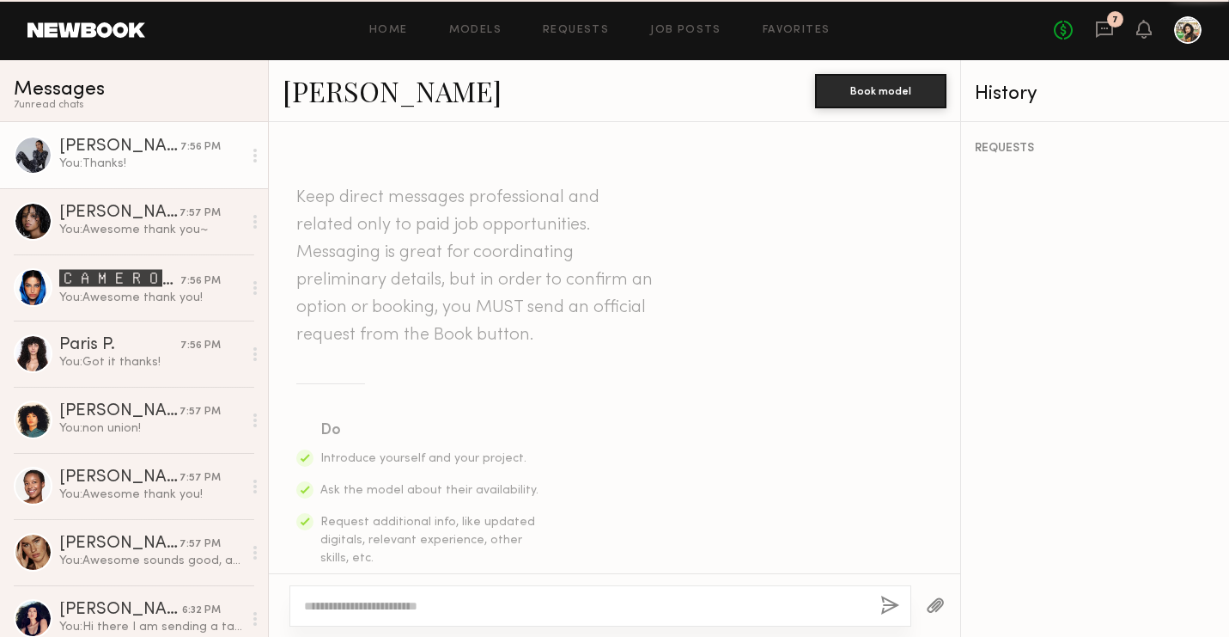
scroll to position [743, 0]
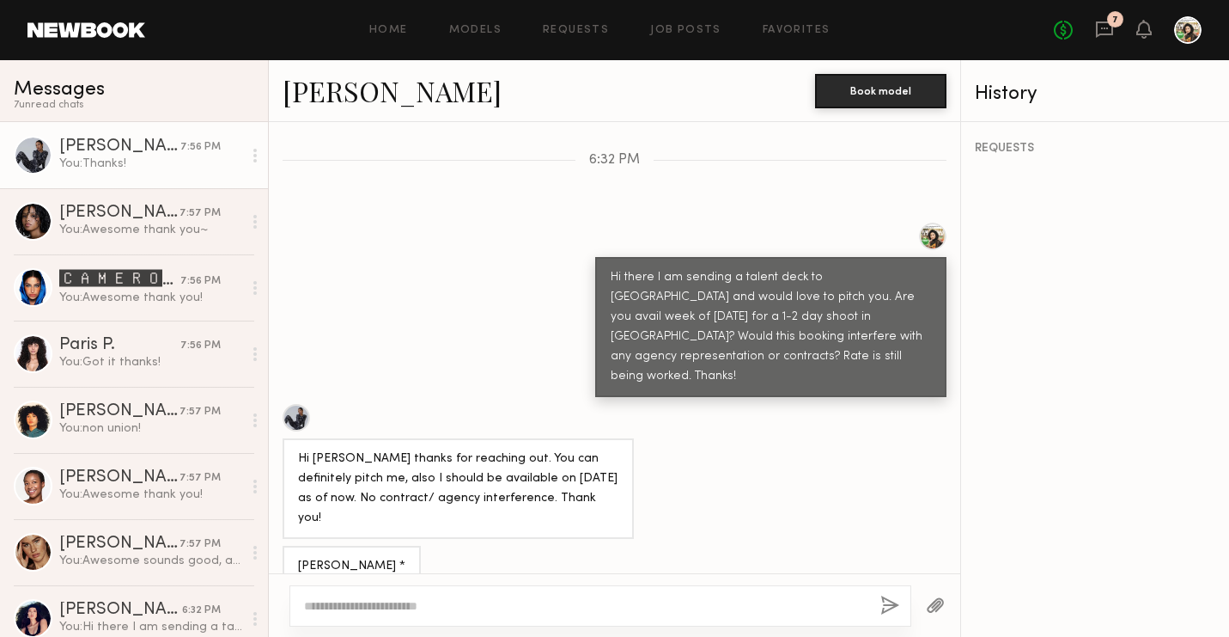
click at [364, 611] on textarea at bounding box center [585, 605] width 563 height 17
type textarea "**********"
click at [891, 607] on button "button" at bounding box center [890, 605] width 19 height 21
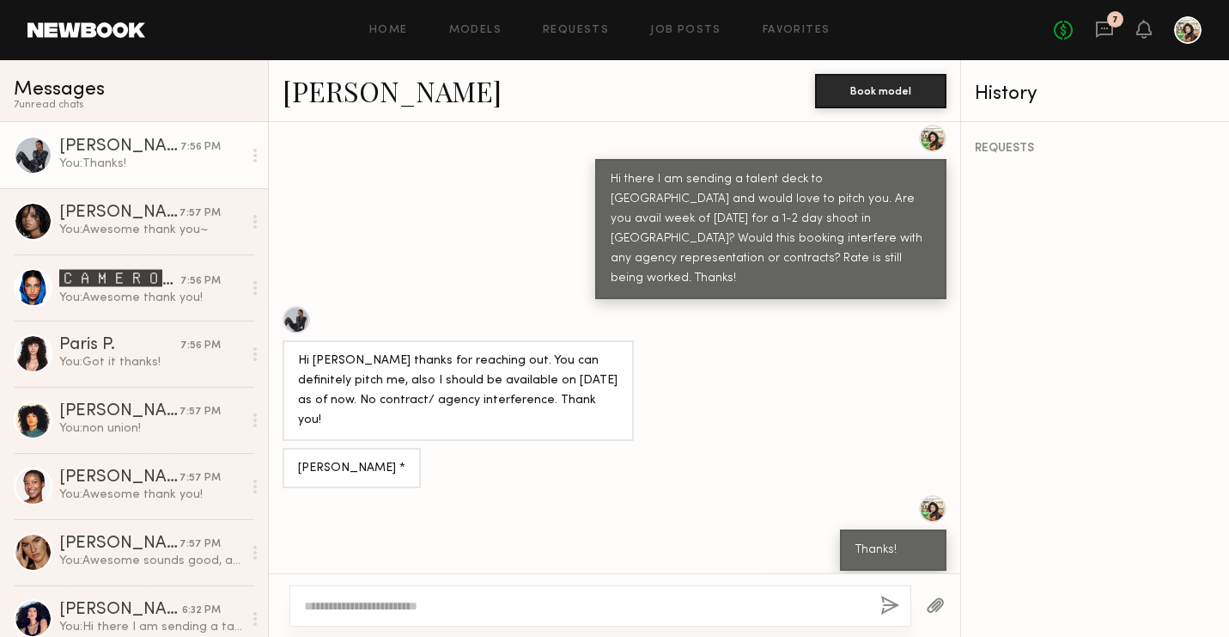
scroll to position [873, 0]
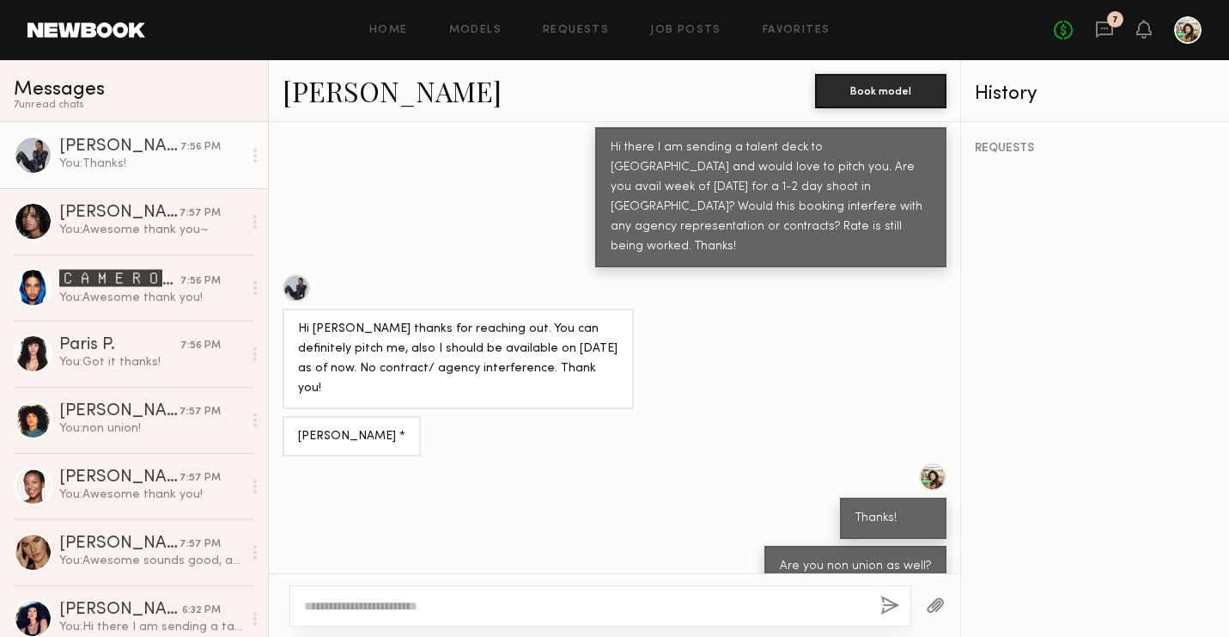
click at [468, 601] on textarea at bounding box center [585, 605] width 563 height 17
type textarea "***"
click at [888, 605] on button "button" at bounding box center [890, 605] width 19 height 21
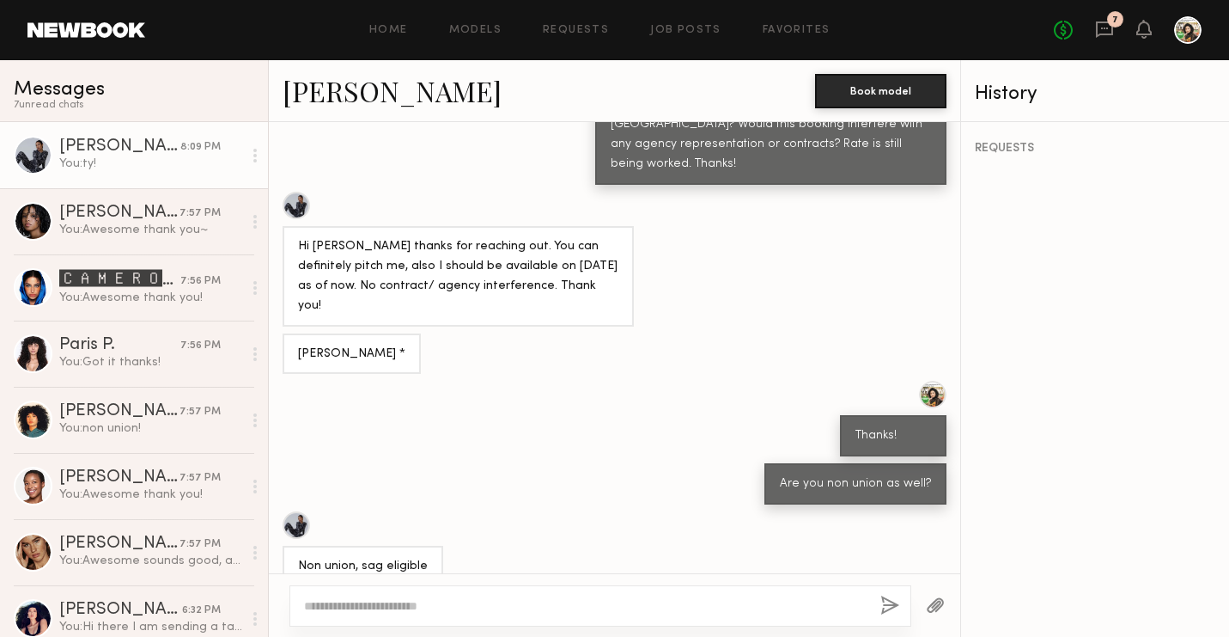
click at [491, 22] on div "Home Models Requests Job Posts Favorites Sign Out No fees up to $5,000 7" at bounding box center [673, 29] width 1057 height 27
click at [491, 27] on link "Models" at bounding box center [475, 30] width 52 height 11
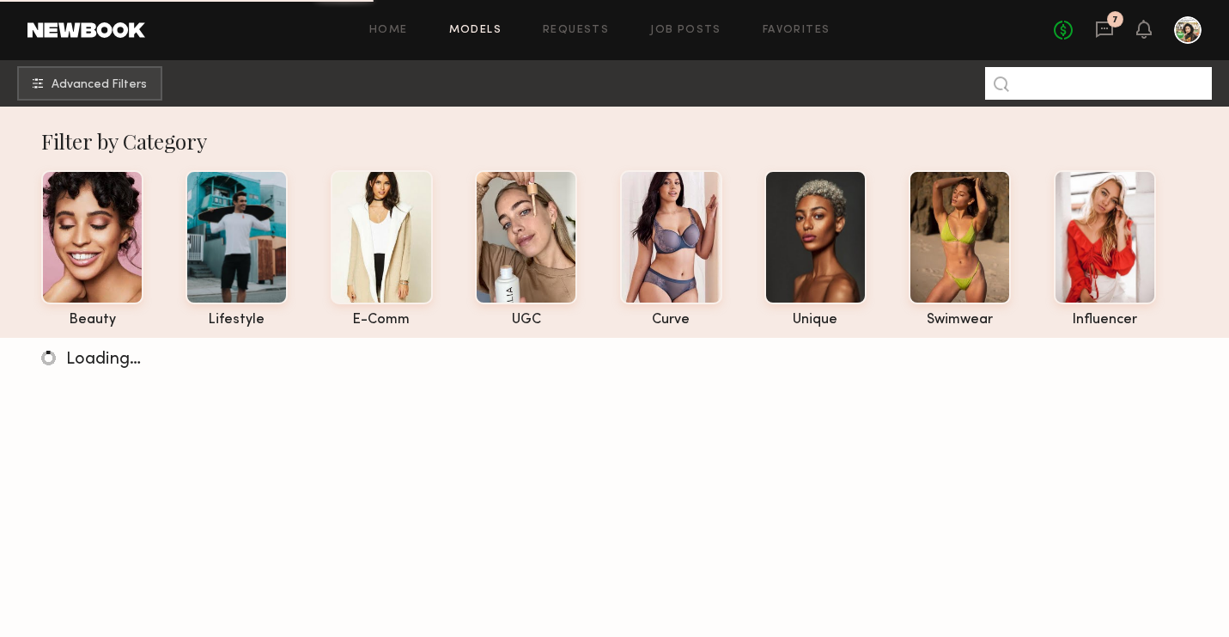
click at [1028, 88] on input at bounding box center [1098, 83] width 227 height 33
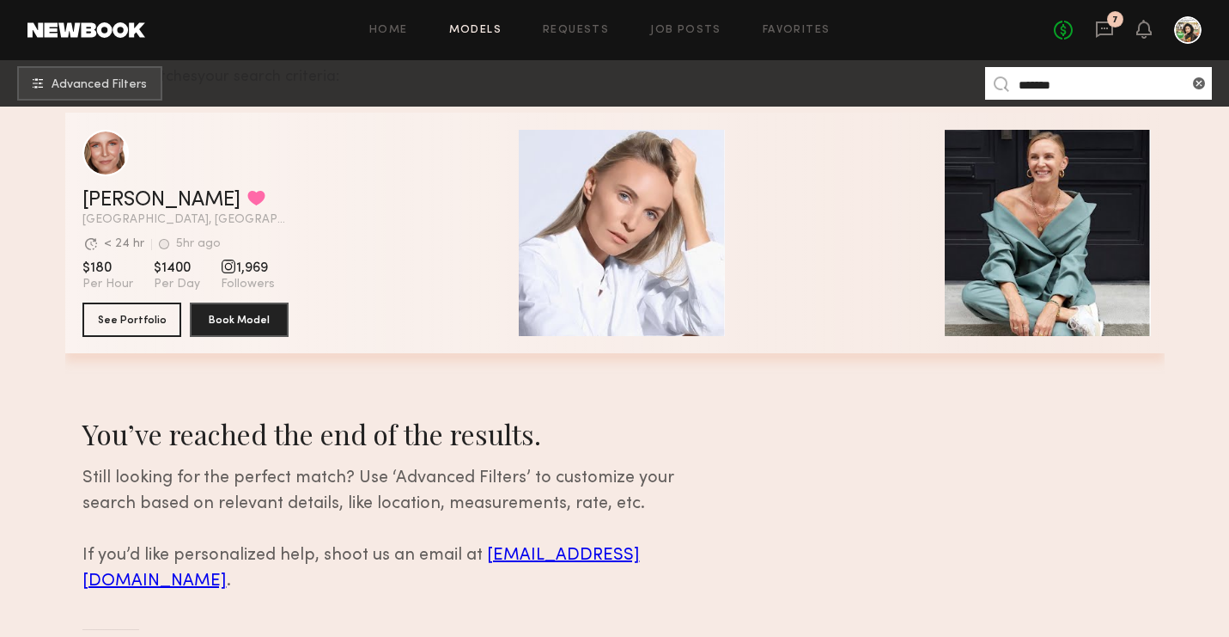
scroll to position [290, 0]
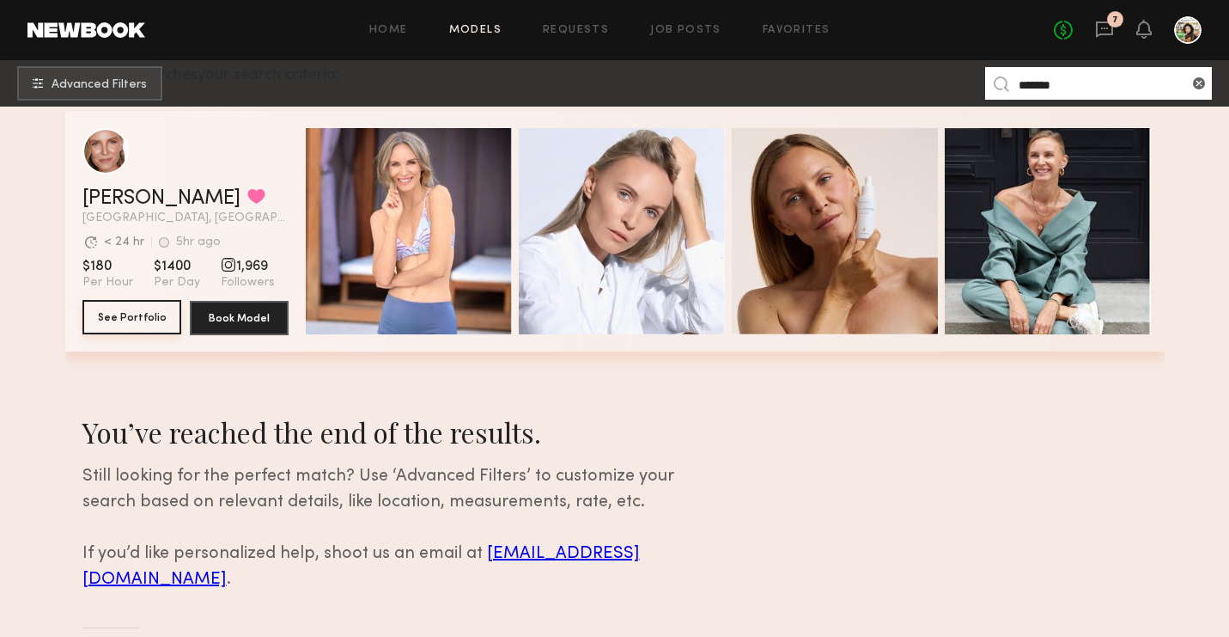
type input "*******"
click at [141, 333] on button "See Portfolio" at bounding box center [131, 317] width 99 height 34
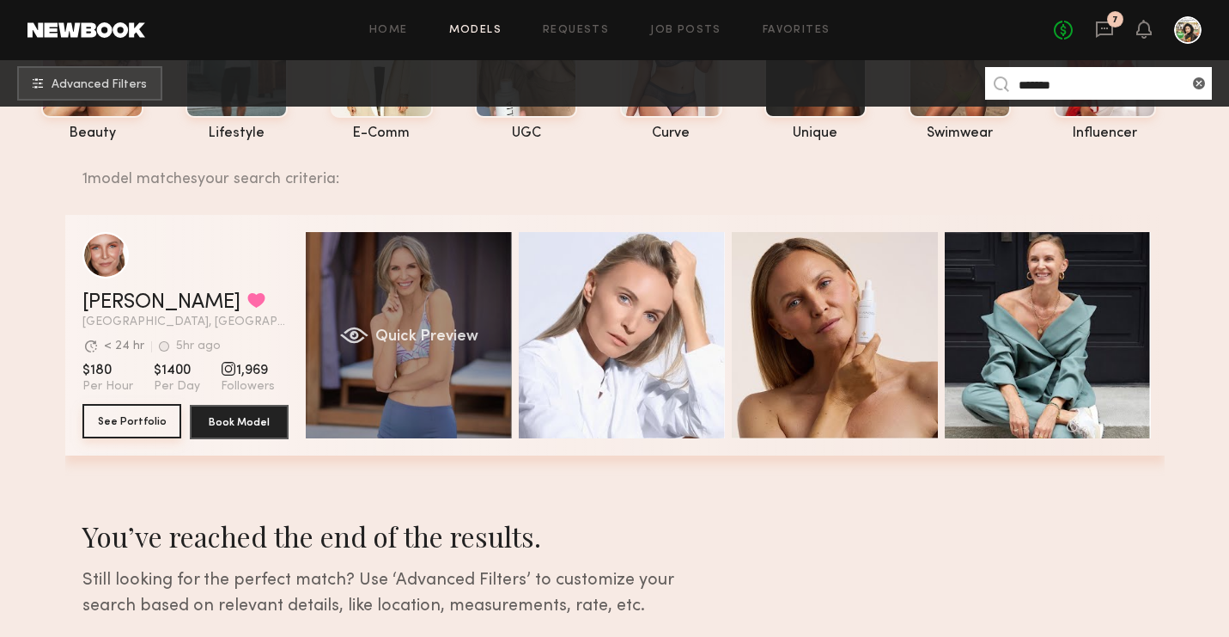
scroll to position [145, 0]
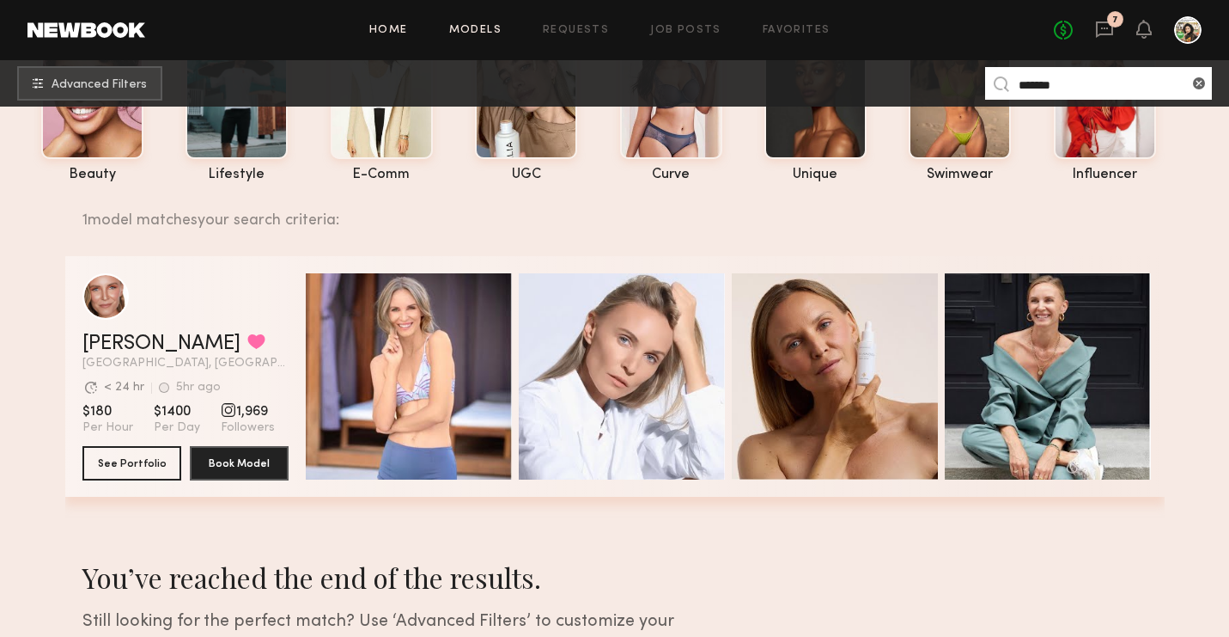
click at [402, 30] on link "Home" at bounding box center [388, 30] width 39 height 11
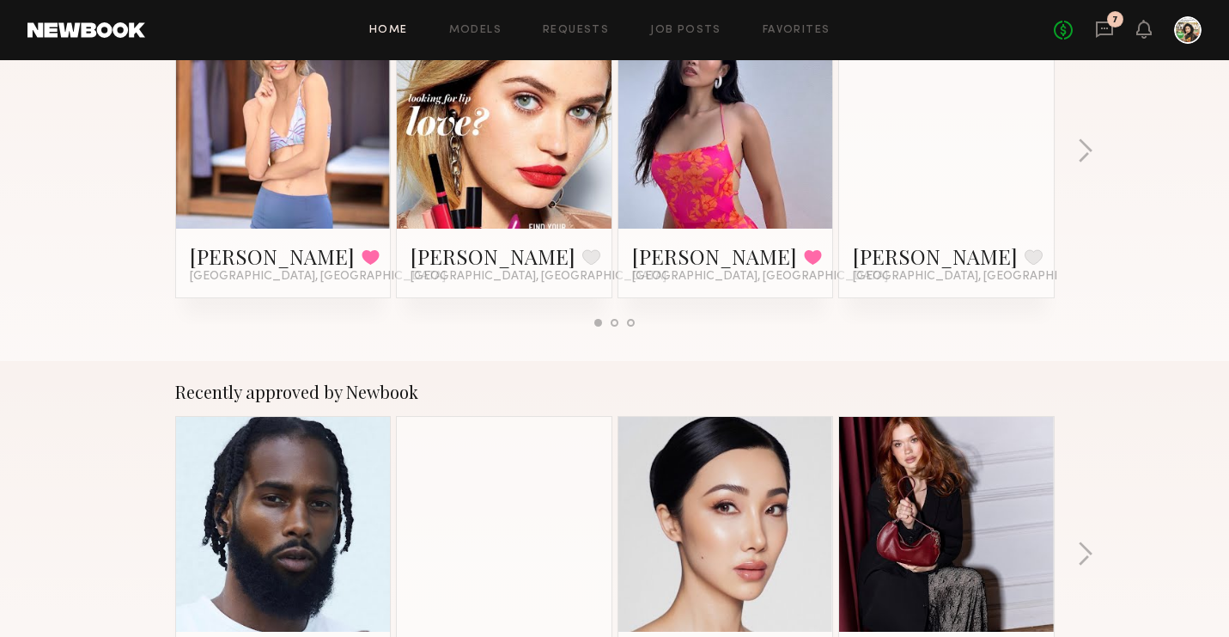
scroll to position [546, 0]
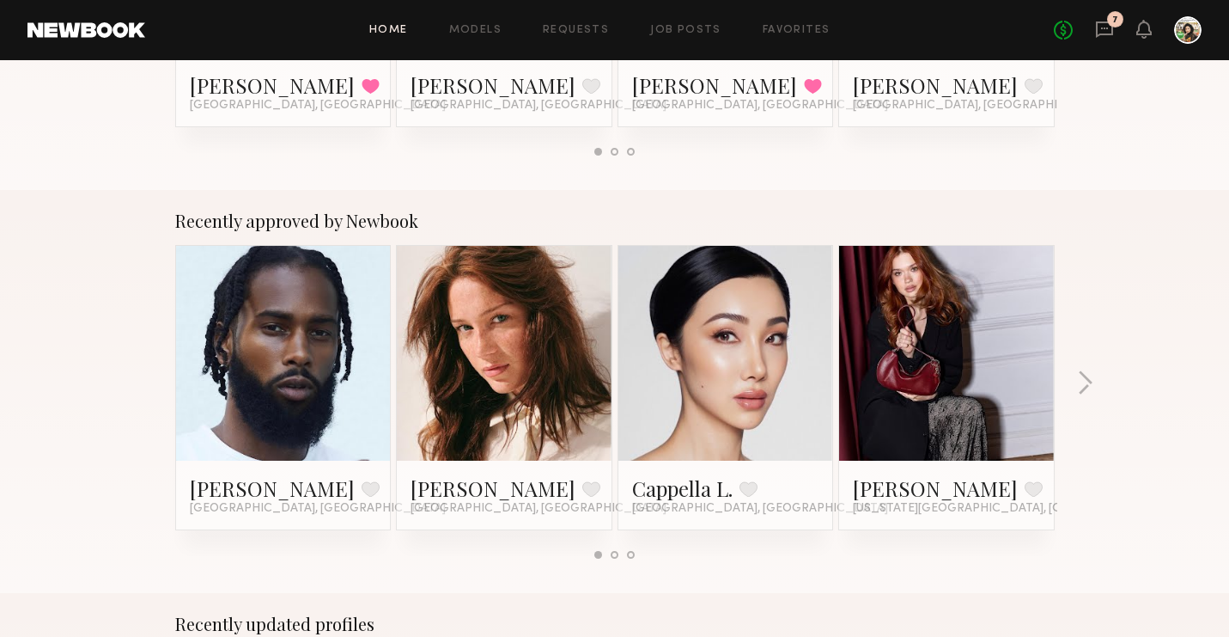
click at [470, 398] on link at bounding box center [504, 353] width 105 height 215
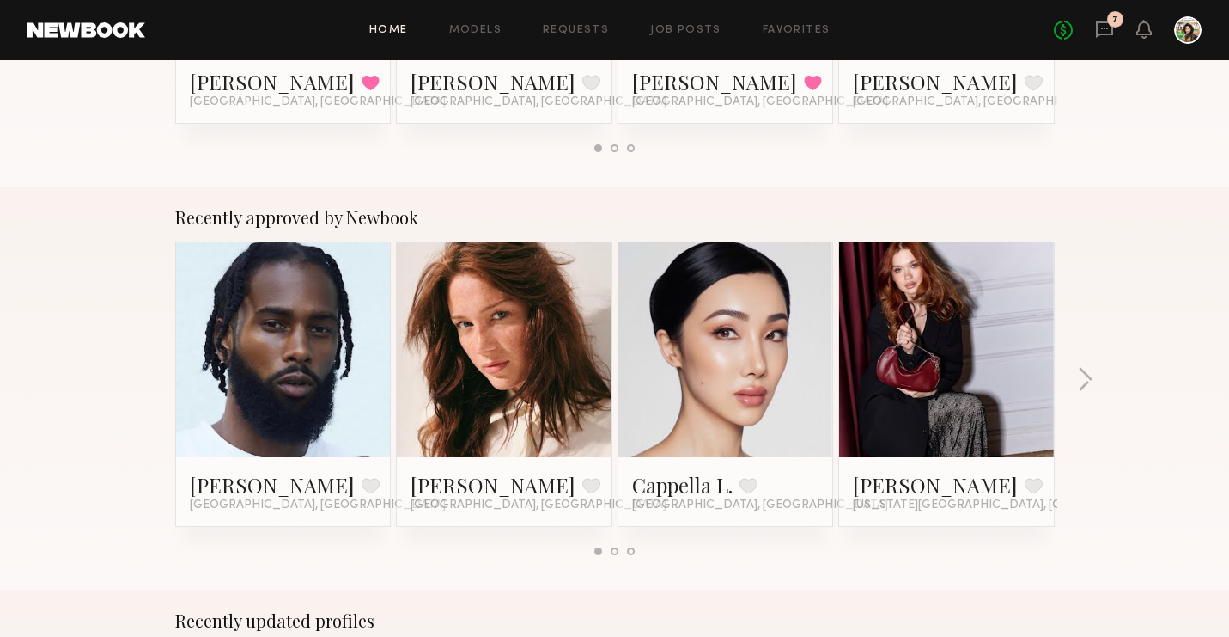
scroll to position [549, 0]
click at [1074, 393] on div "Recently approved by Newbook Allante B. Favorite Los Angeles, CA Diana F. Favor…" at bounding box center [614, 388] width 1229 height 403
click at [1089, 380] on button "button" at bounding box center [1085, 382] width 16 height 28
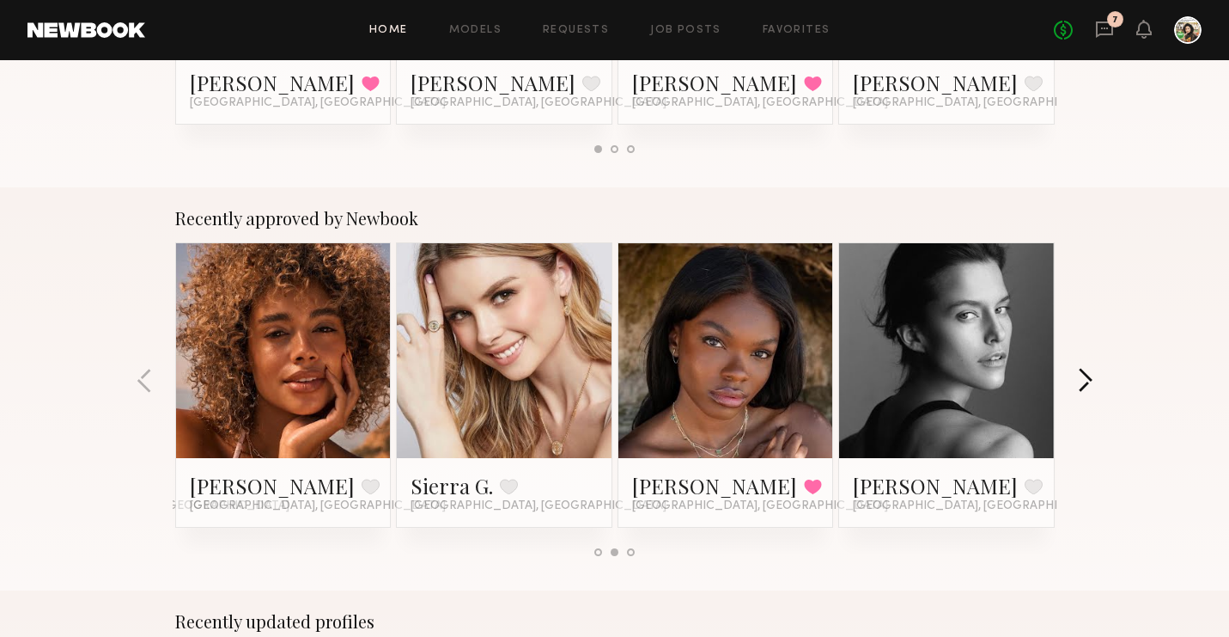
click at [1088, 380] on button "button" at bounding box center [1085, 382] width 16 height 28
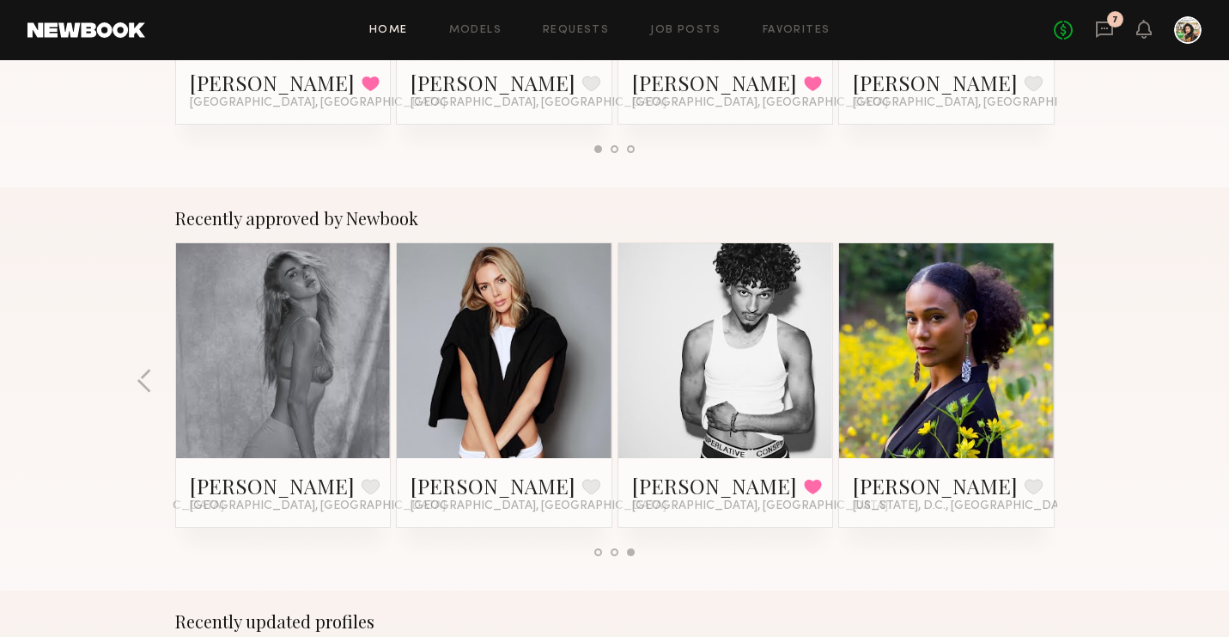
click at [1088, 381] on div "Recently approved by Newbook Allante B. Favorite Los Angeles, CA Diana F. Favor…" at bounding box center [614, 388] width 1229 height 403
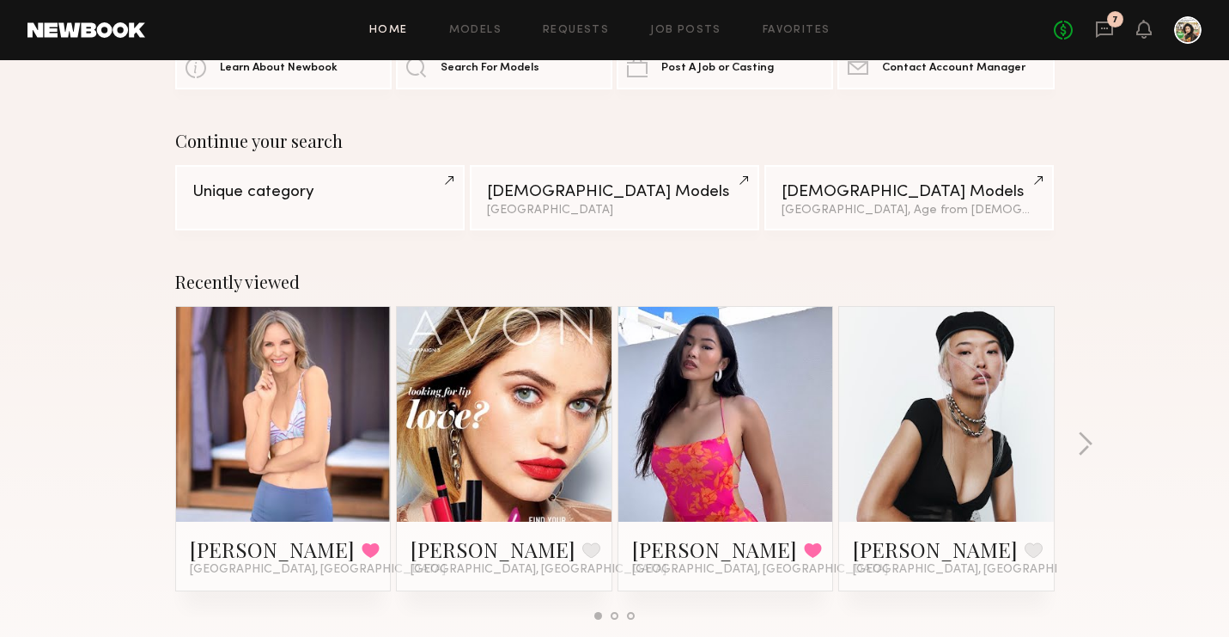
scroll to position [0, 0]
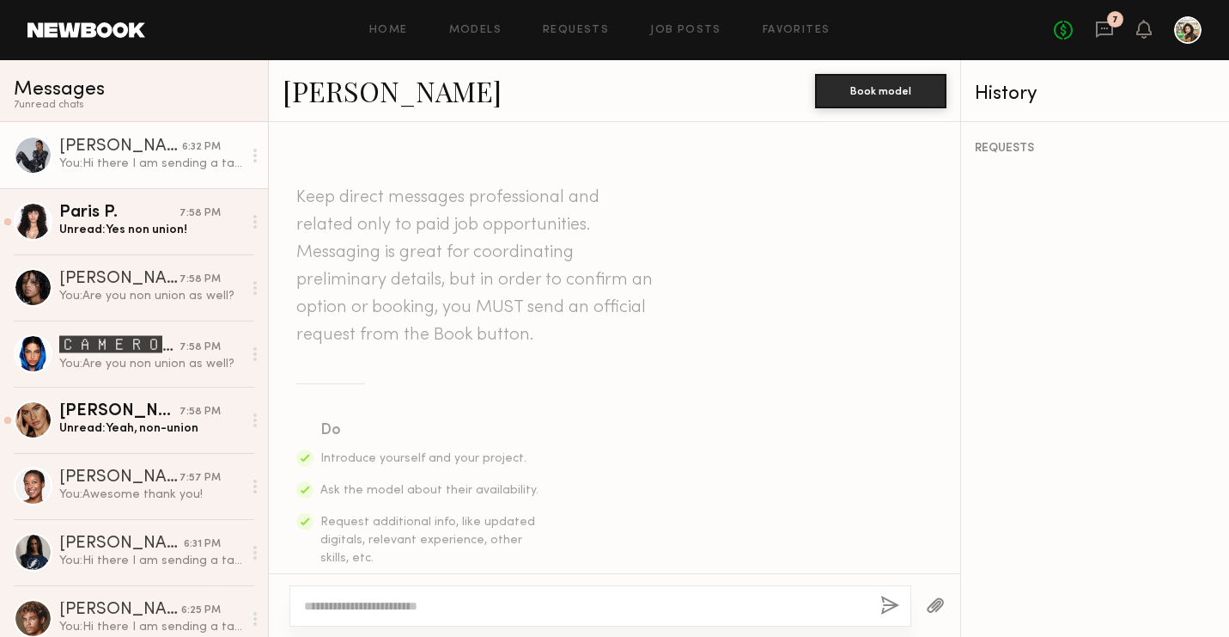
scroll to position [825, 0]
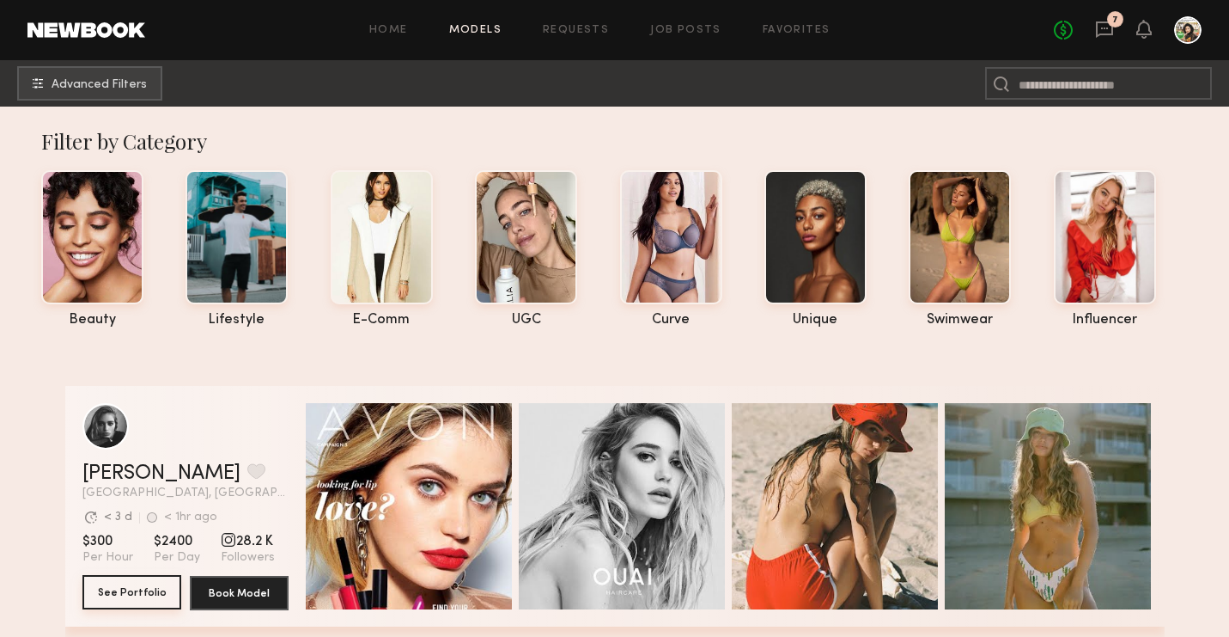
click at [142, 593] on button "See Portfolio" at bounding box center [131, 592] width 99 height 34
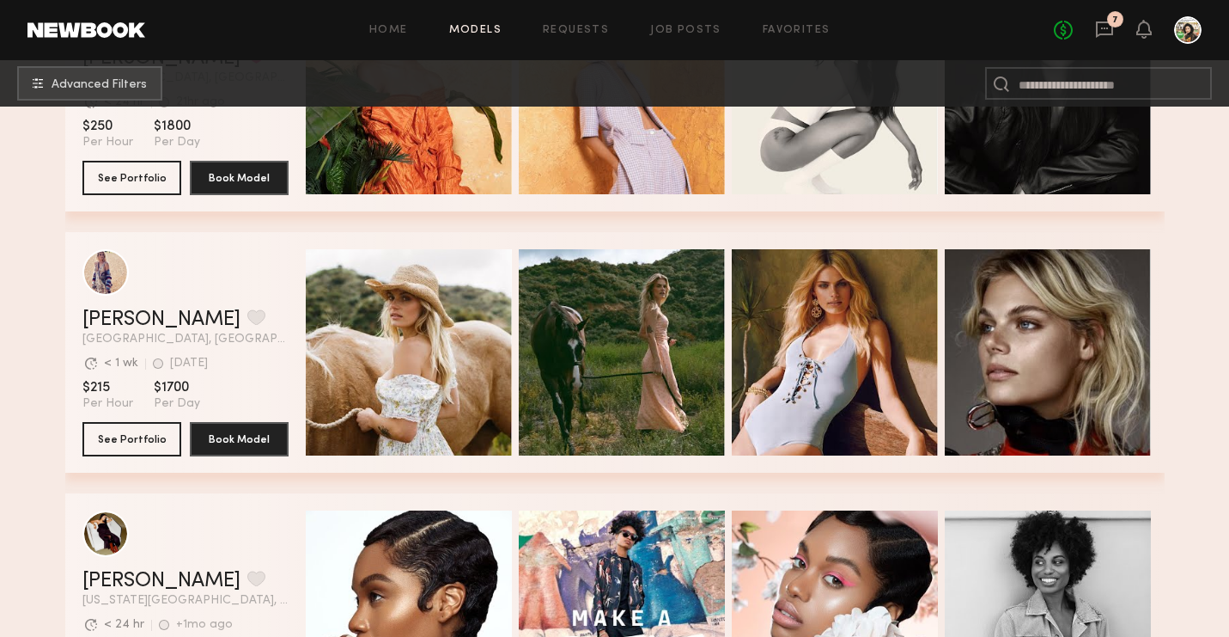
scroll to position [1989, 0]
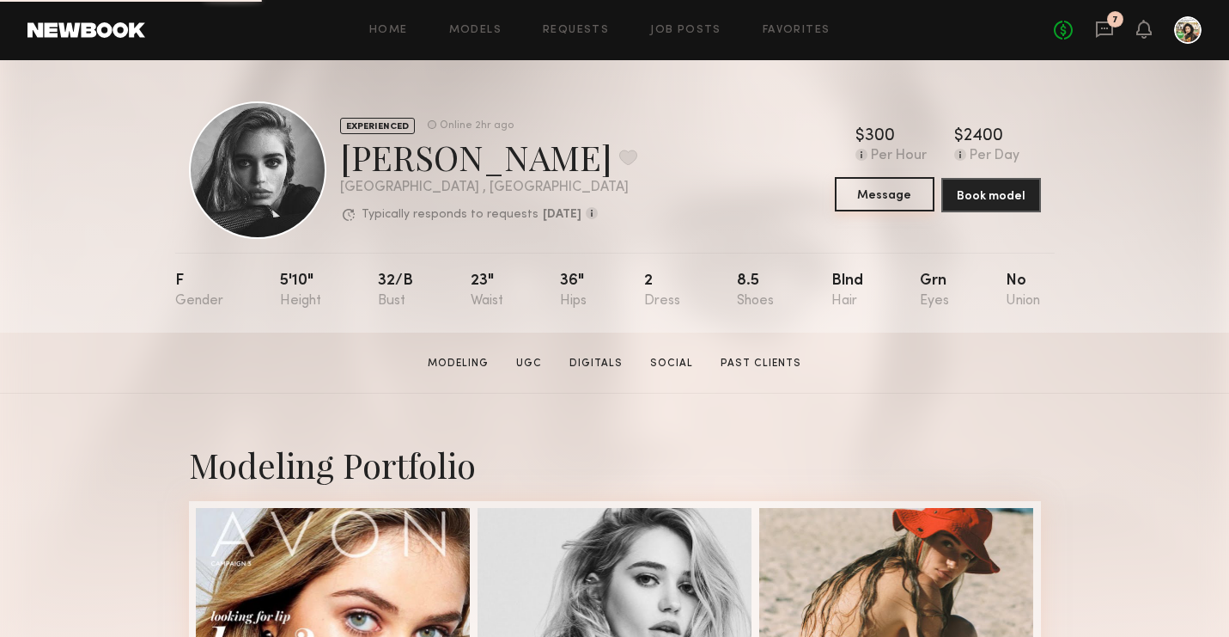
click at [881, 193] on button "Message" at bounding box center [885, 194] width 100 height 34
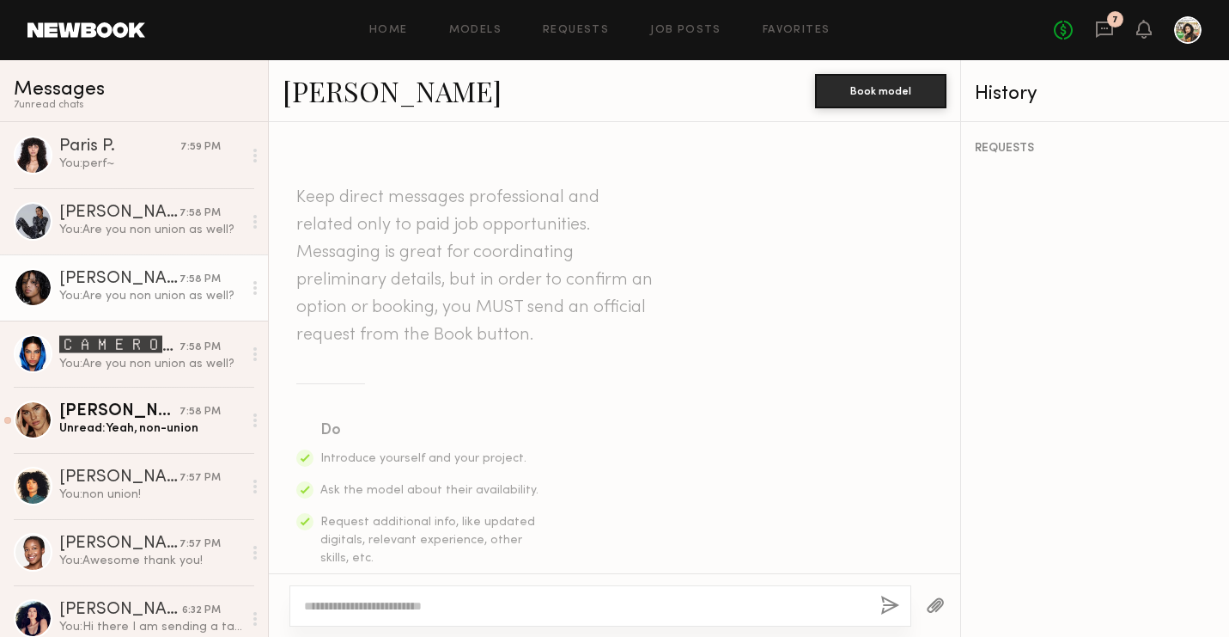
click at [143, 288] on div "You: Are you non union as well?" at bounding box center [150, 296] width 183 height 16
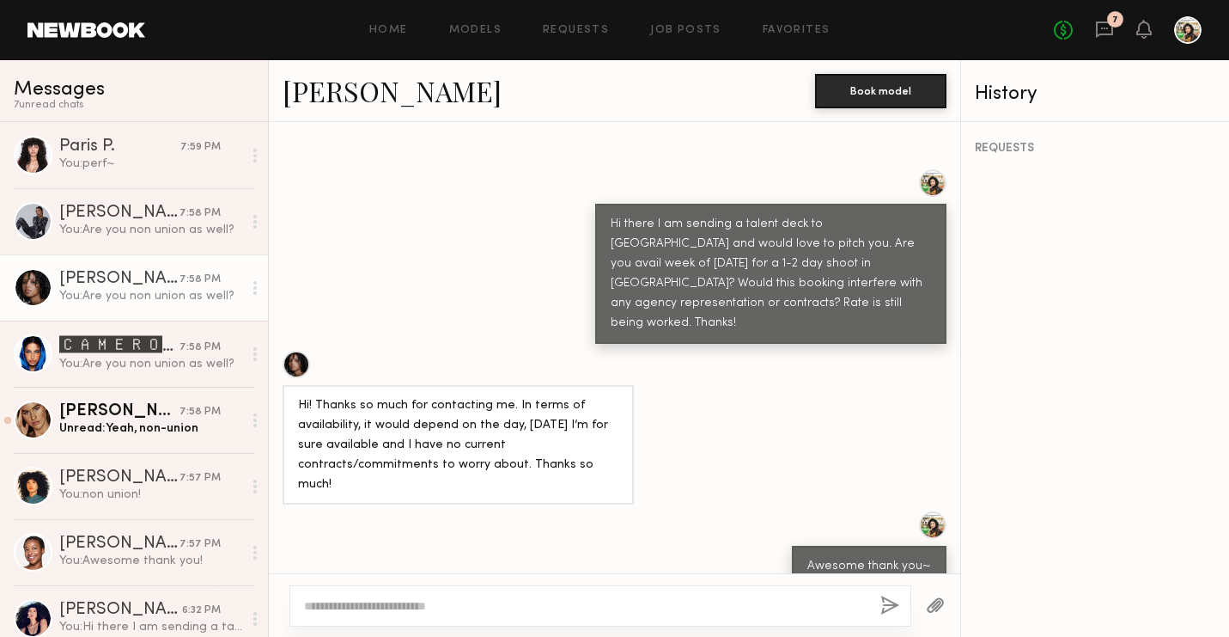
scroll to position [775, 0]
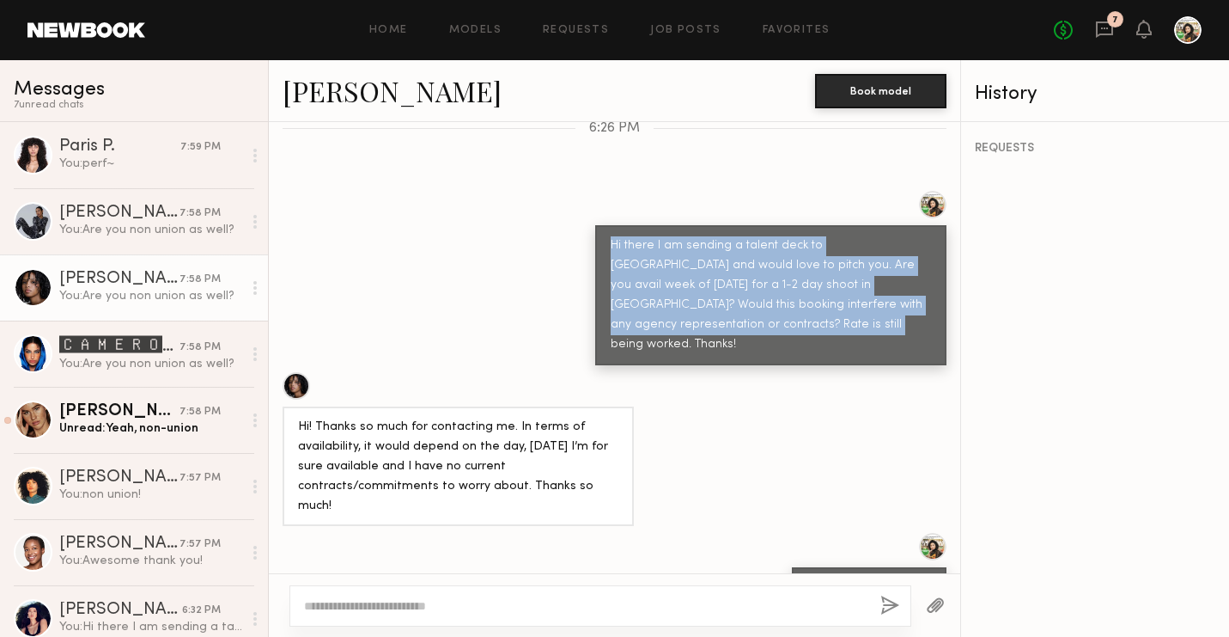
drag, startPoint x: 729, startPoint y: 292, endPoint x: 601, endPoint y: 210, distance: 153.0
click at [601, 225] on div "Hi there I am sending a talent deck to Sephora and would love to pitch you. Are…" at bounding box center [770, 295] width 351 height 140
copy div "Hi there I am sending a talent deck to Sephora and would love to pitch you. Are…"
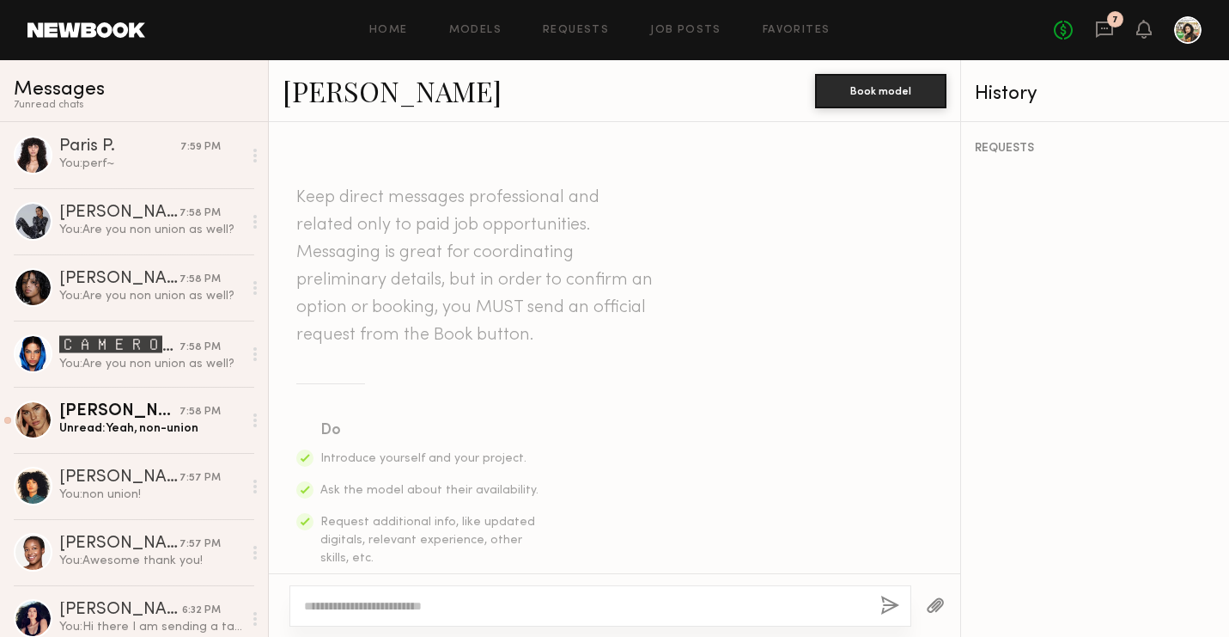
click at [377, 599] on textarea at bounding box center [585, 605] width 563 height 17
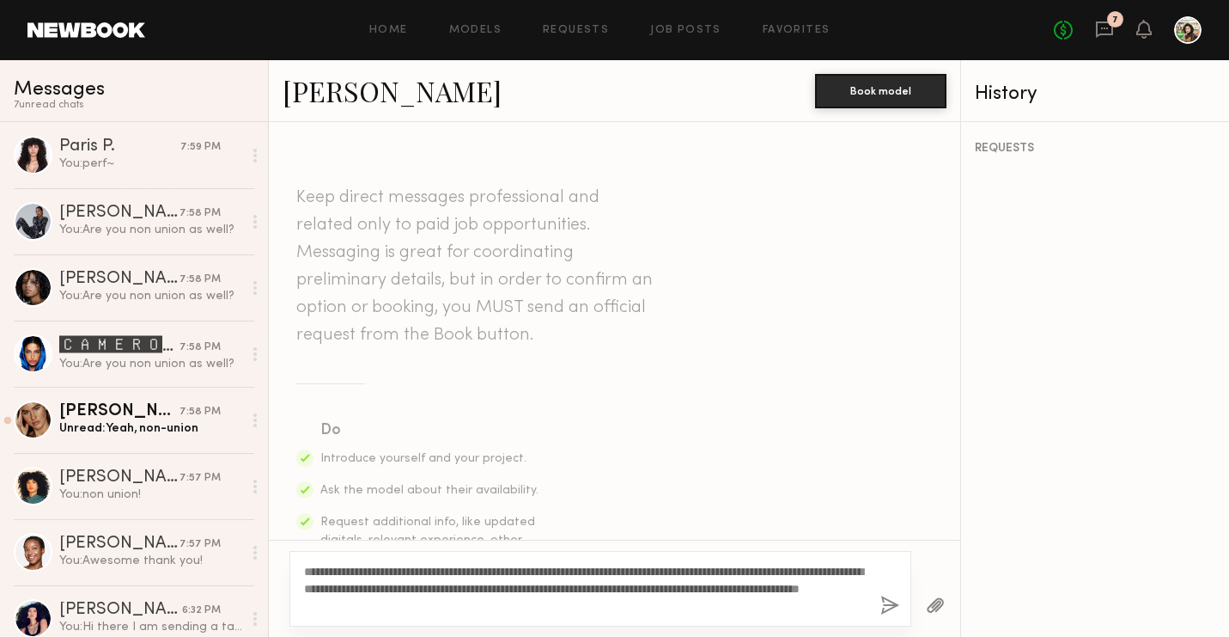
click at [362, 607] on textarea "**********" at bounding box center [585, 589] width 563 height 52
type textarea "**********"
click at [891, 605] on button "button" at bounding box center [890, 605] width 19 height 21
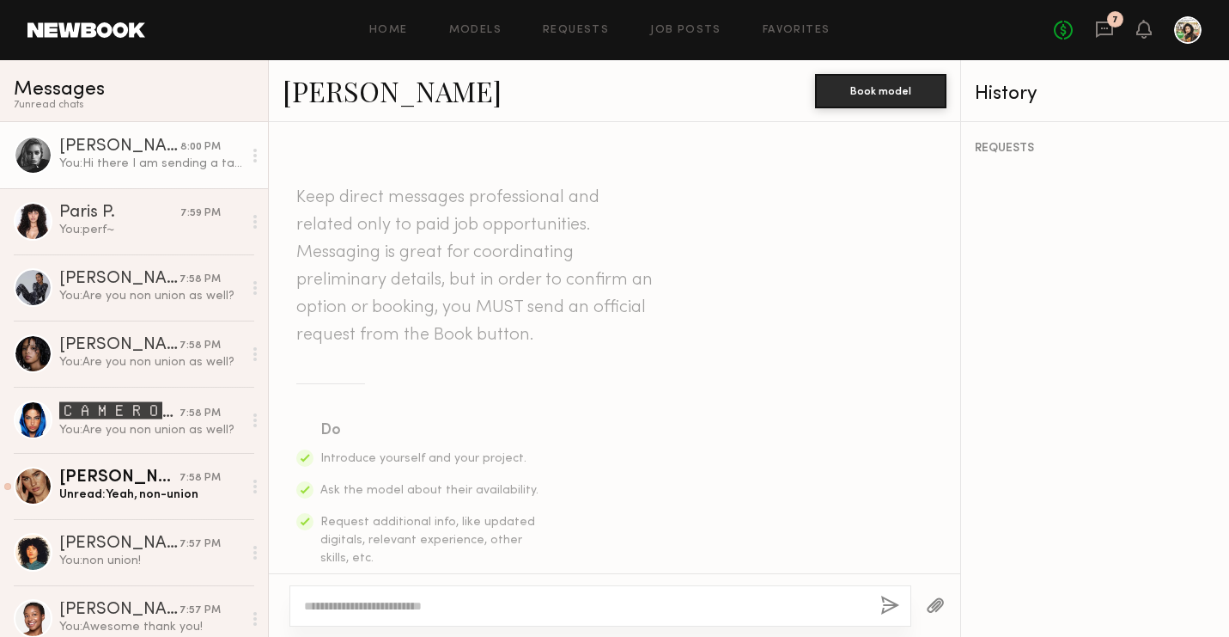
scroll to position [525, 0]
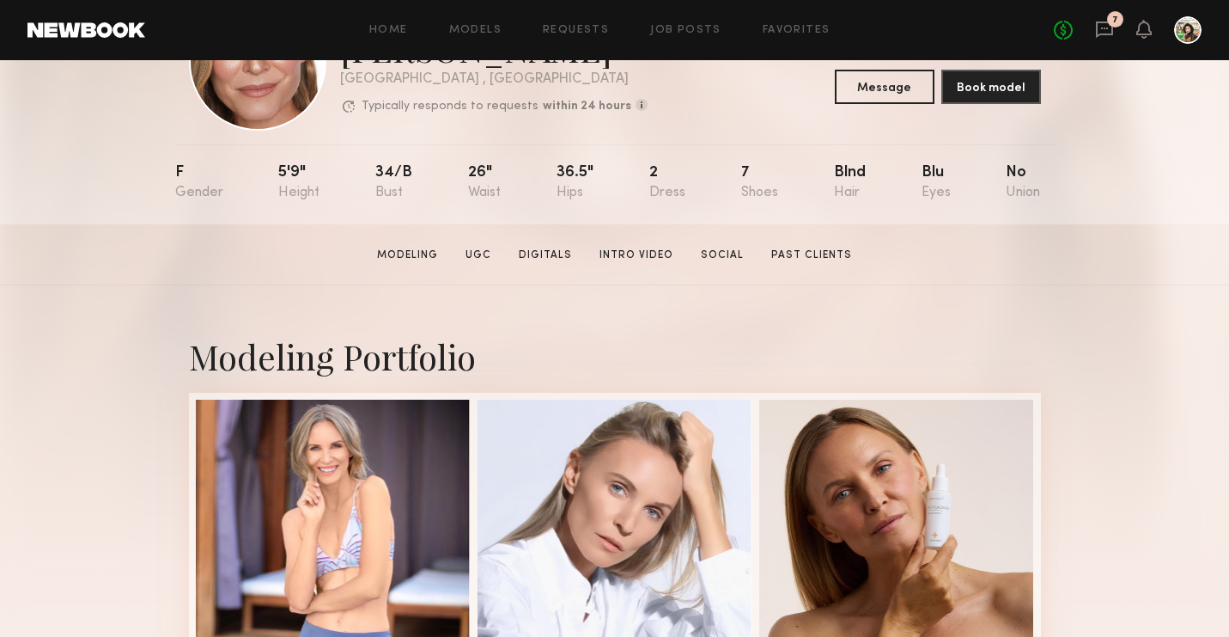
scroll to position [64, 0]
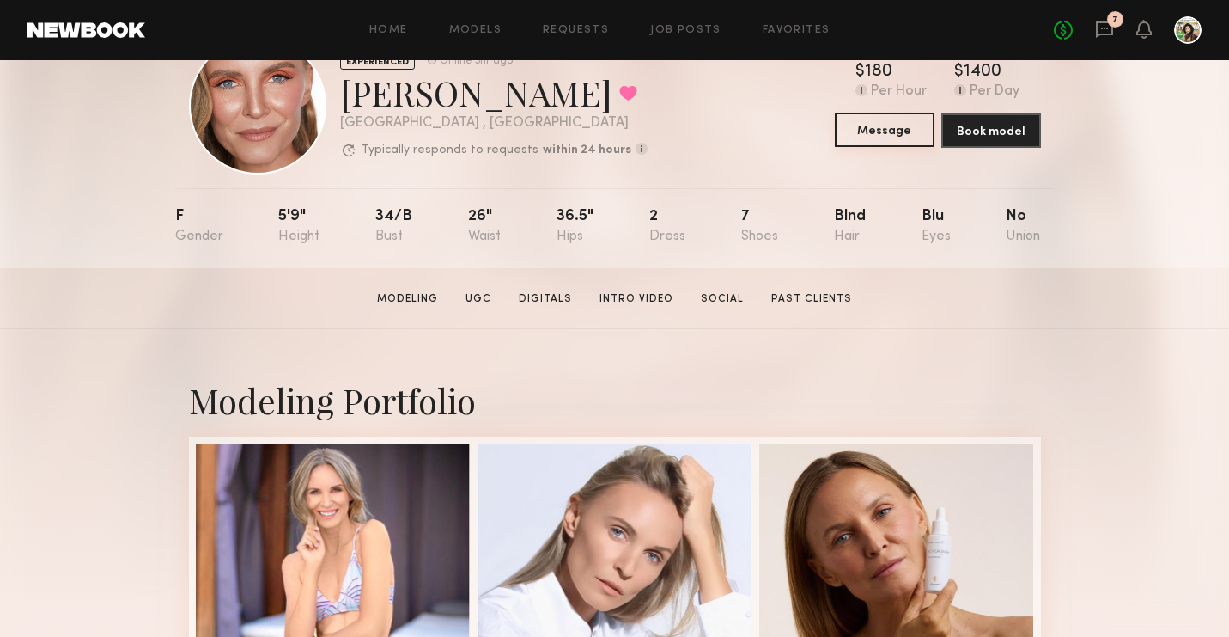
click at [881, 142] on button "Message" at bounding box center [885, 130] width 100 height 34
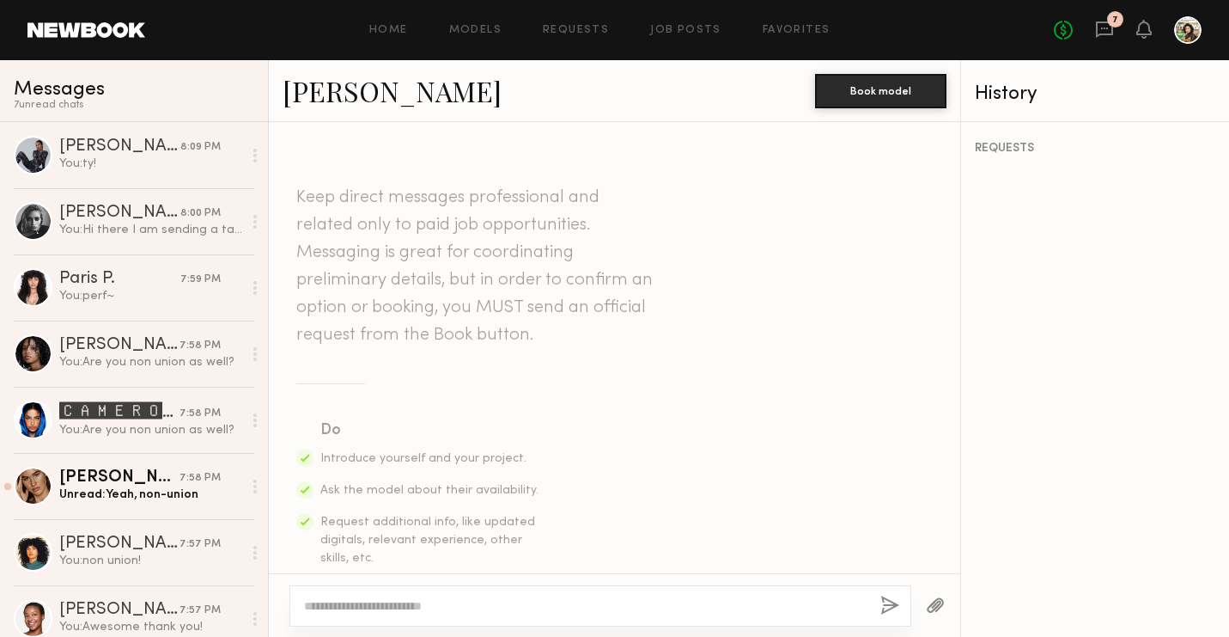
click at [531, 597] on textarea at bounding box center [585, 605] width 563 height 17
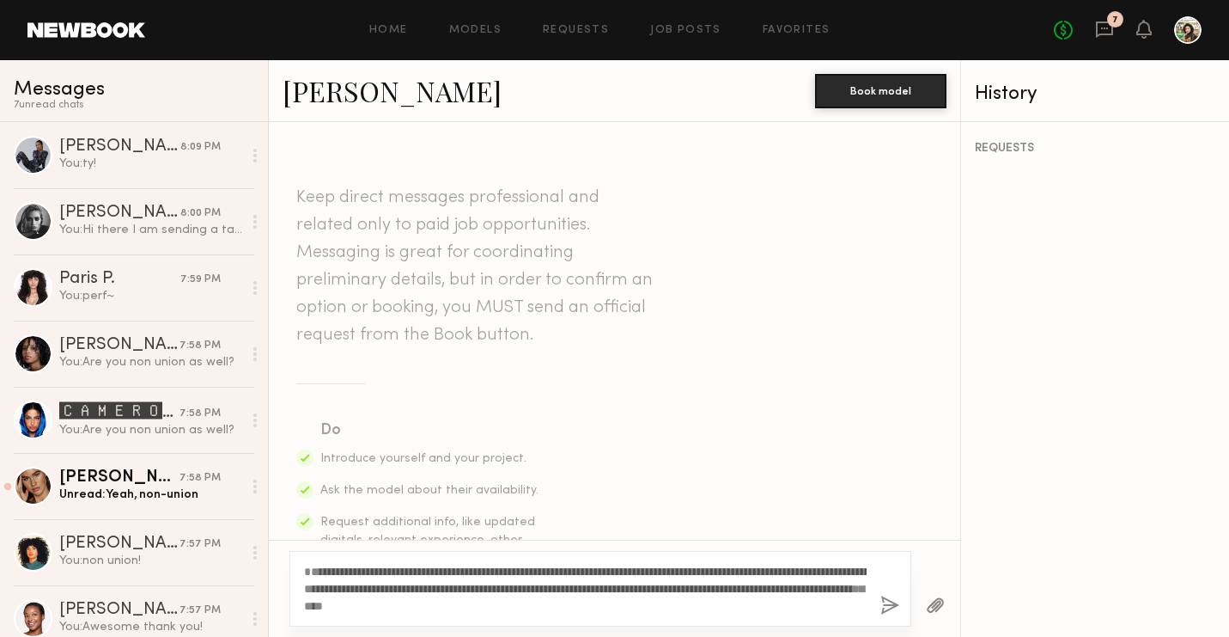
type textarea "**********"
click at [884, 601] on button "button" at bounding box center [890, 605] width 19 height 21
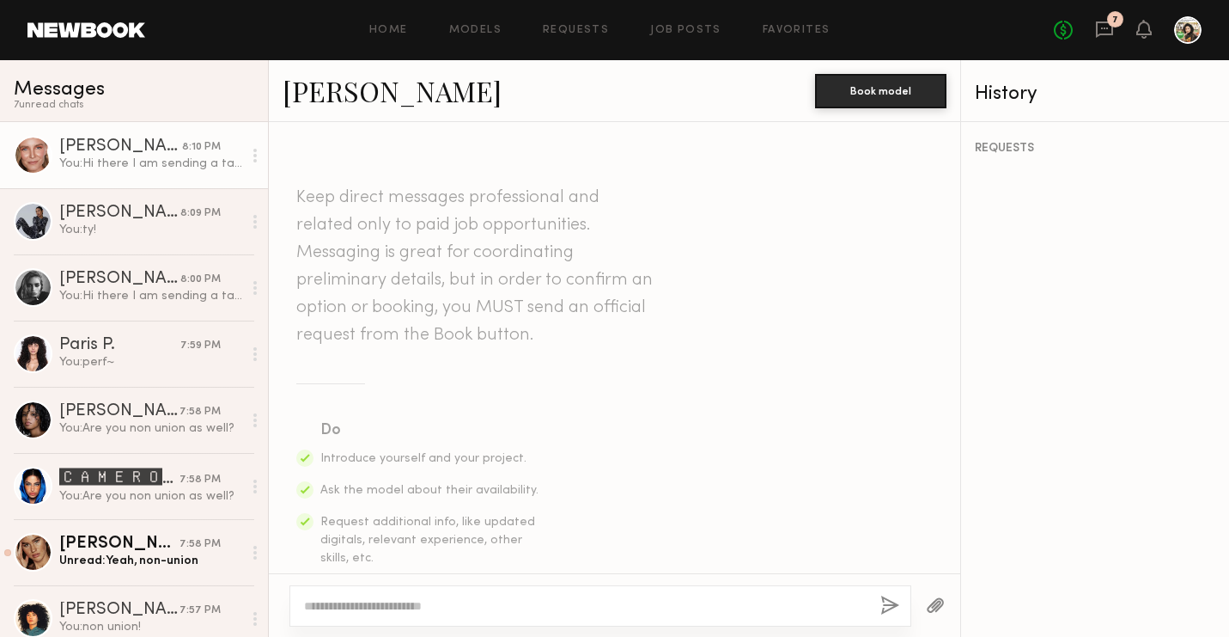
scroll to position [525, 0]
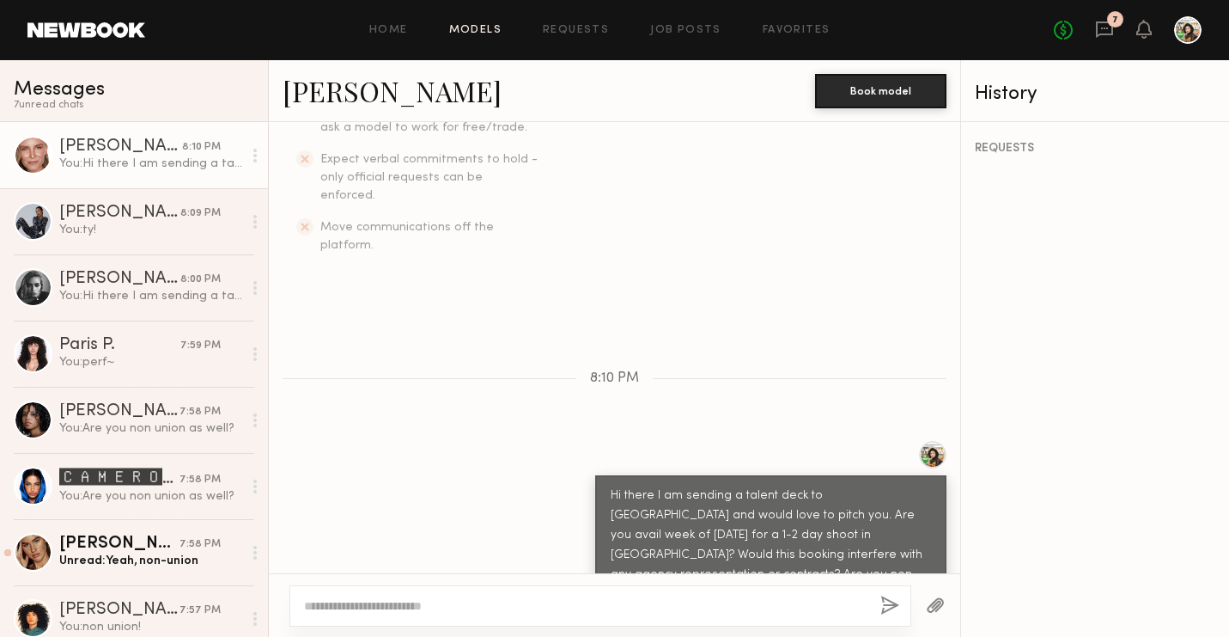
click at [451, 31] on link "Models" at bounding box center [475, 30] width 52 height 11
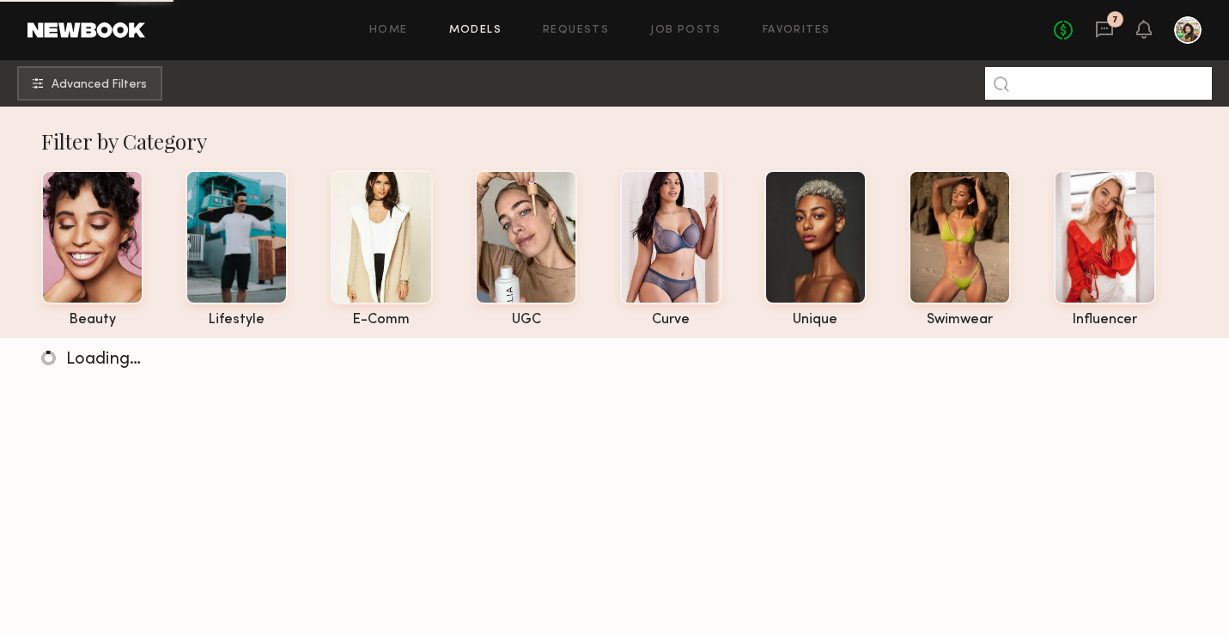
click at [1036, 84] on input at bounding box center [1098, 83] width 227 height 33
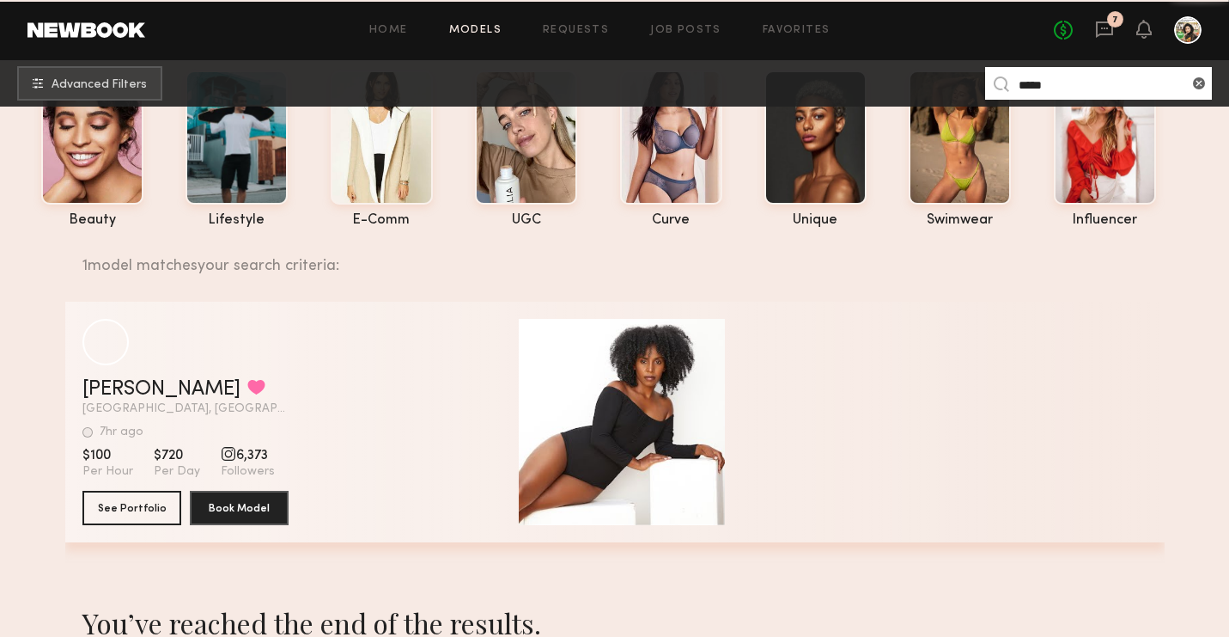
scroll to position [101, 0]
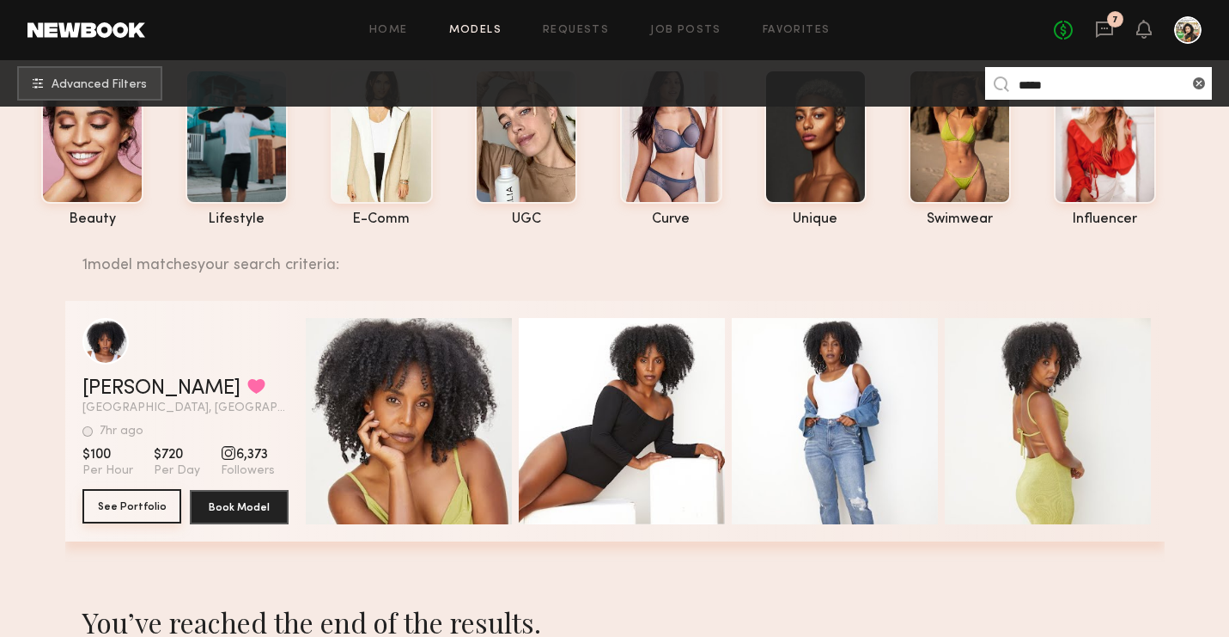
type input "*****"
click at [135, 503] on button "See Portfolio" at bounding box center [131, 506] width 99 height 34
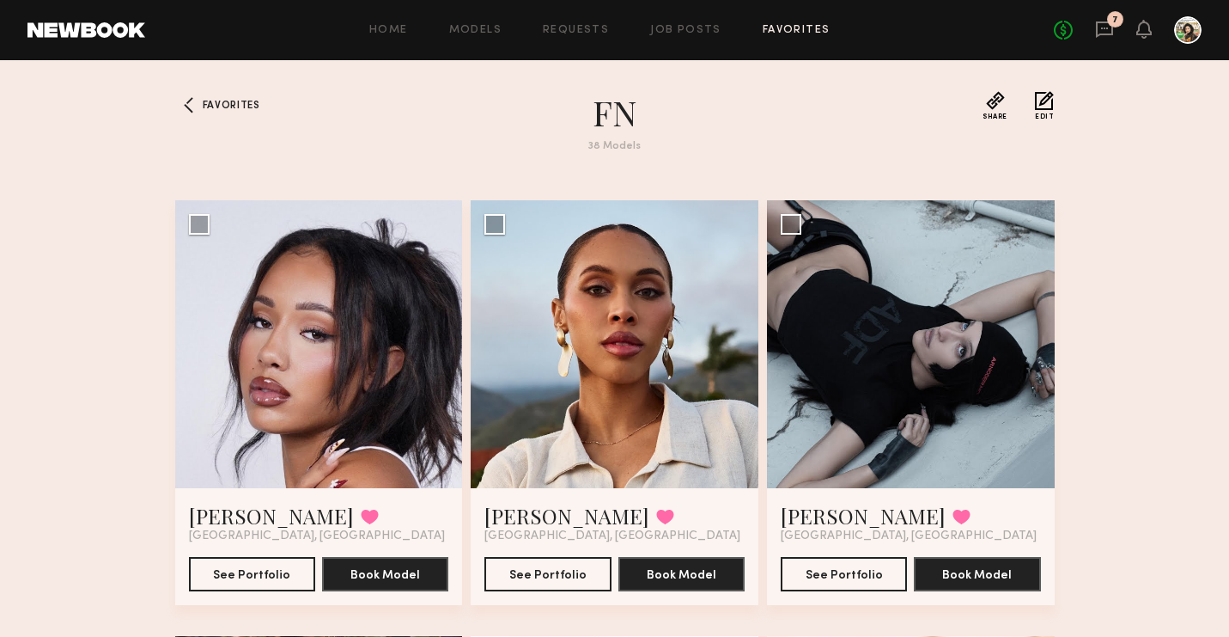
click at [1100, 40] on link "7" at bounding box center [1104, 30] width 19 height 21
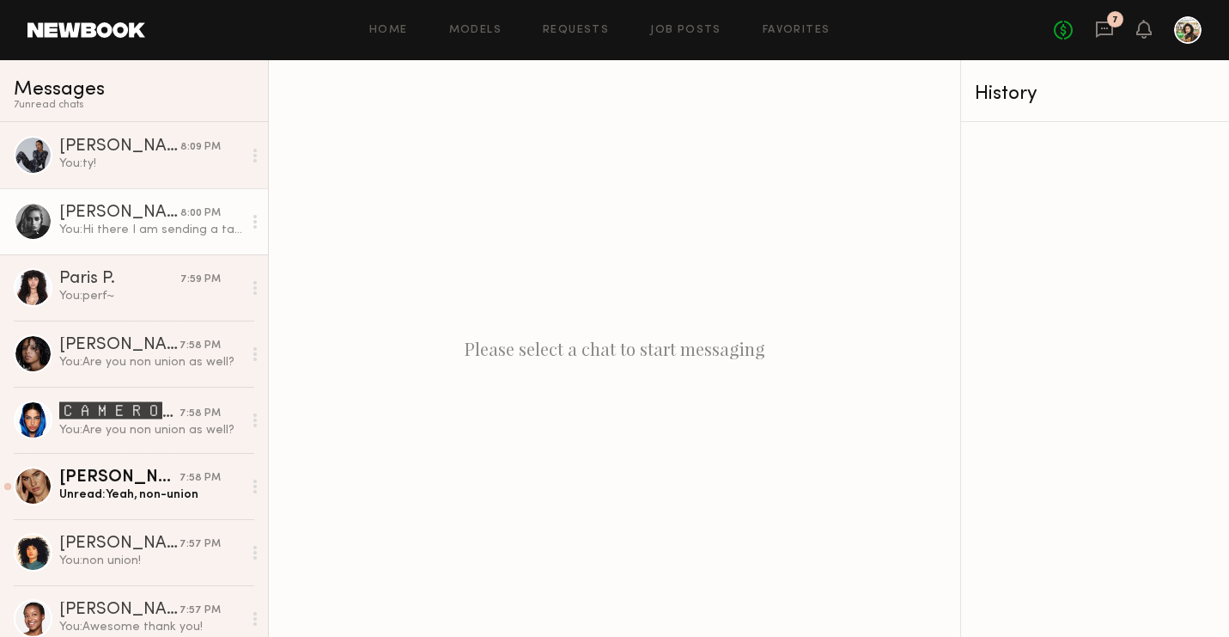
click at [129, 210] on div "[PERSON_NAME]" at bounding box center [119, 212] width 121 height 17
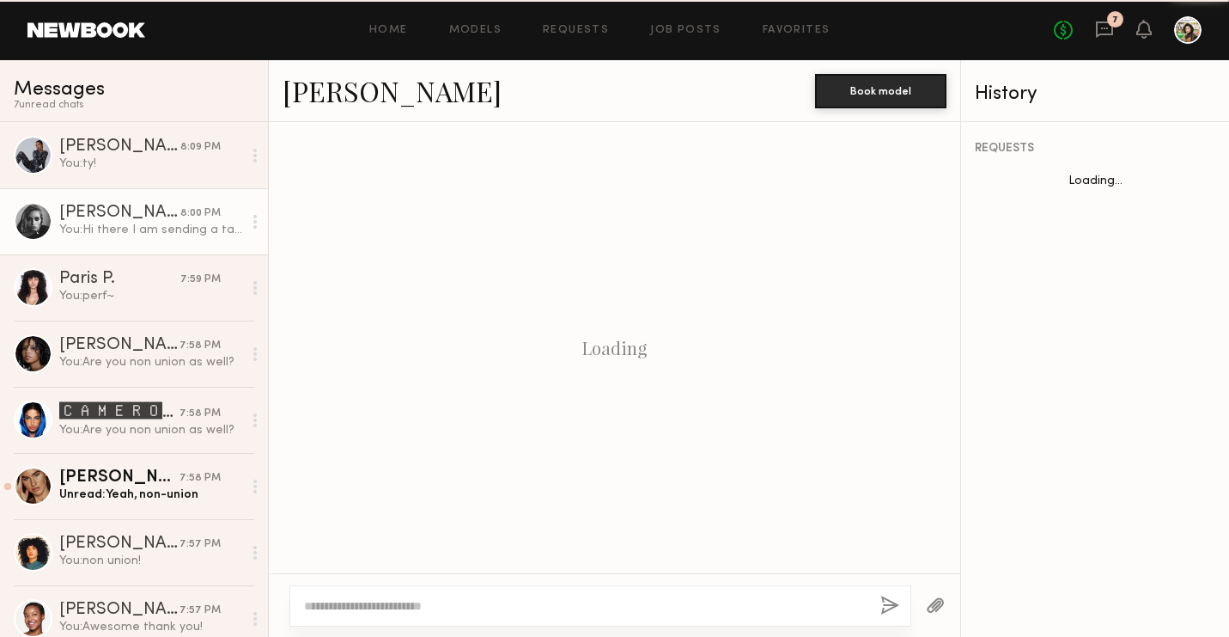
scroll to position [525, 0]
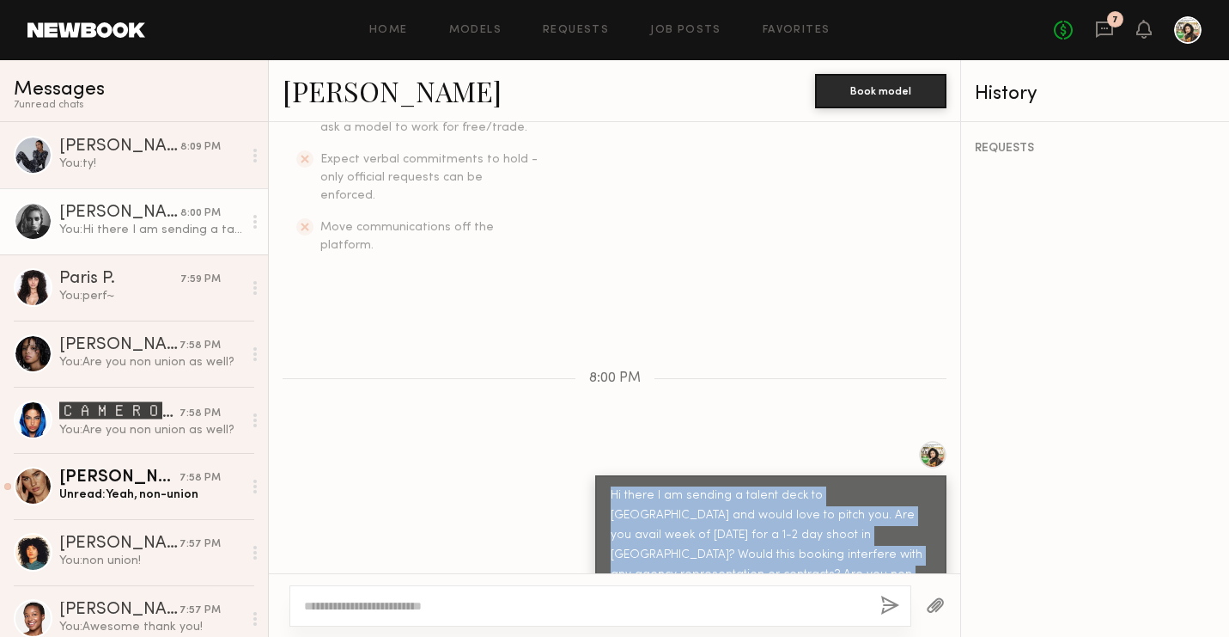
drag, startPoint x: 819, startPoint y: 547, endPoint x: 607, endPoint y: 436, distance: 239.1
click at [607, 441] on div "Hi there I am sending a talent deck to [GEOGRAPHIC_DATA] and would love to pitc…" at bounding box center [770, 528] width 351 height 174
copy div "Hi there I am sending a talent deck to [GEOGRAPHIC_DATA] and would love to pitc…"
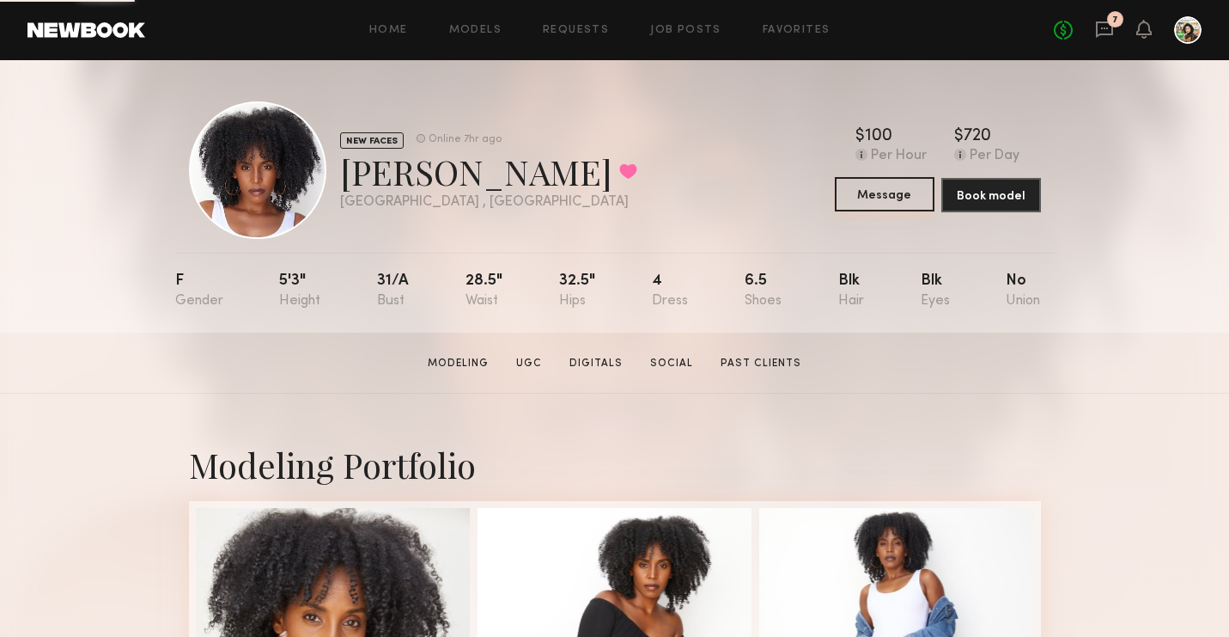
click at [869, 192] on button "Message" at bounding box center [885, 194] width 100 height 34
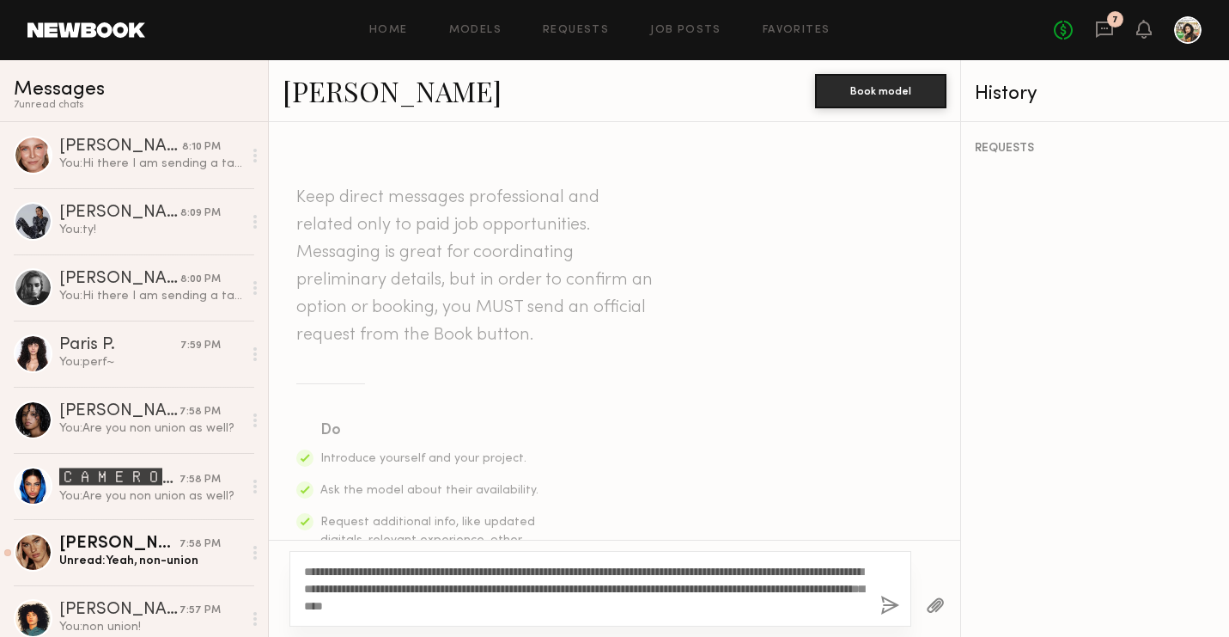
type textarea "**********"
click at [887, 604] on button "button" at bounding box center [890, 605] width 19 height 21
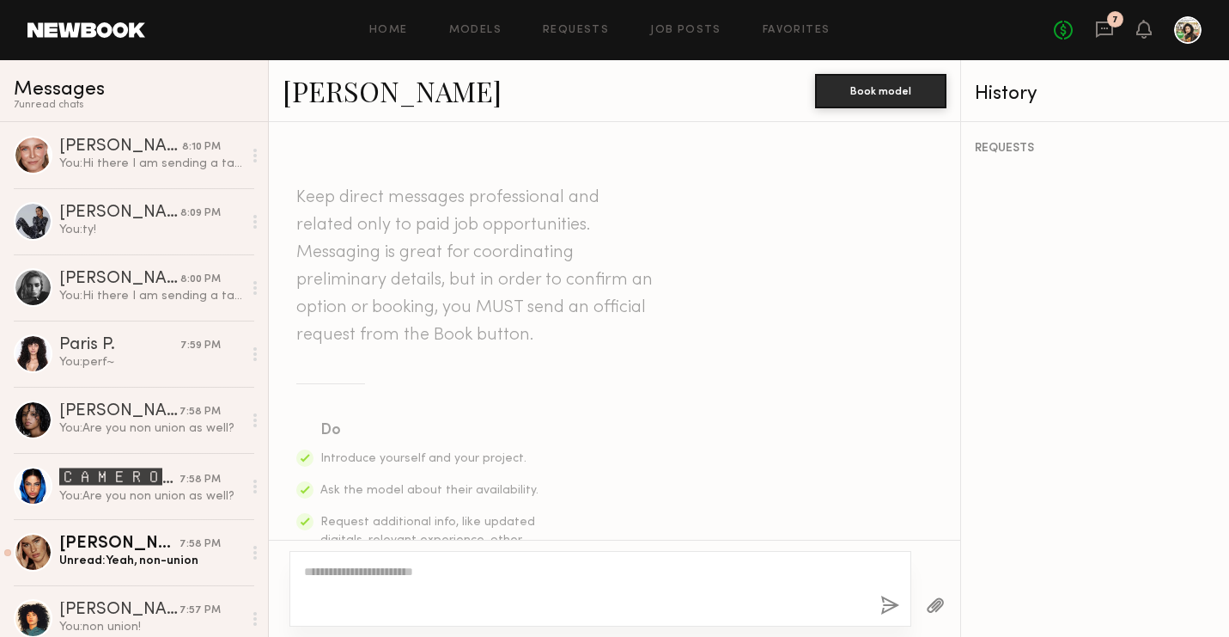
scroll to position [525, 0]
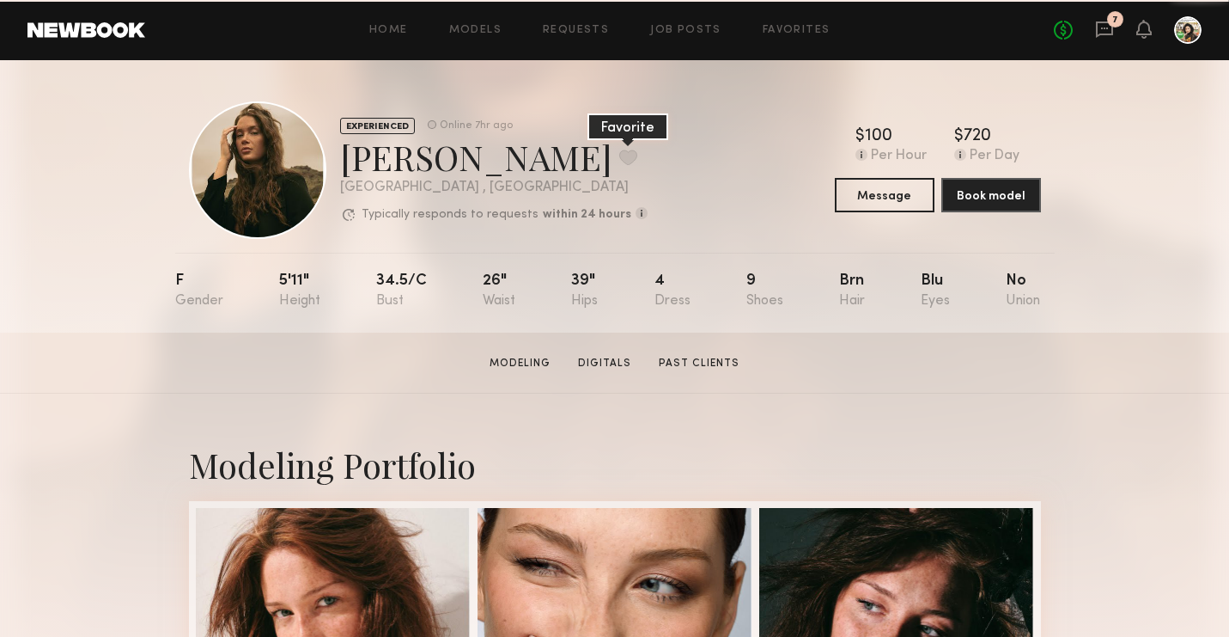
click at [619, 159] on button at bounding box center [628, 156] width 18 height 15
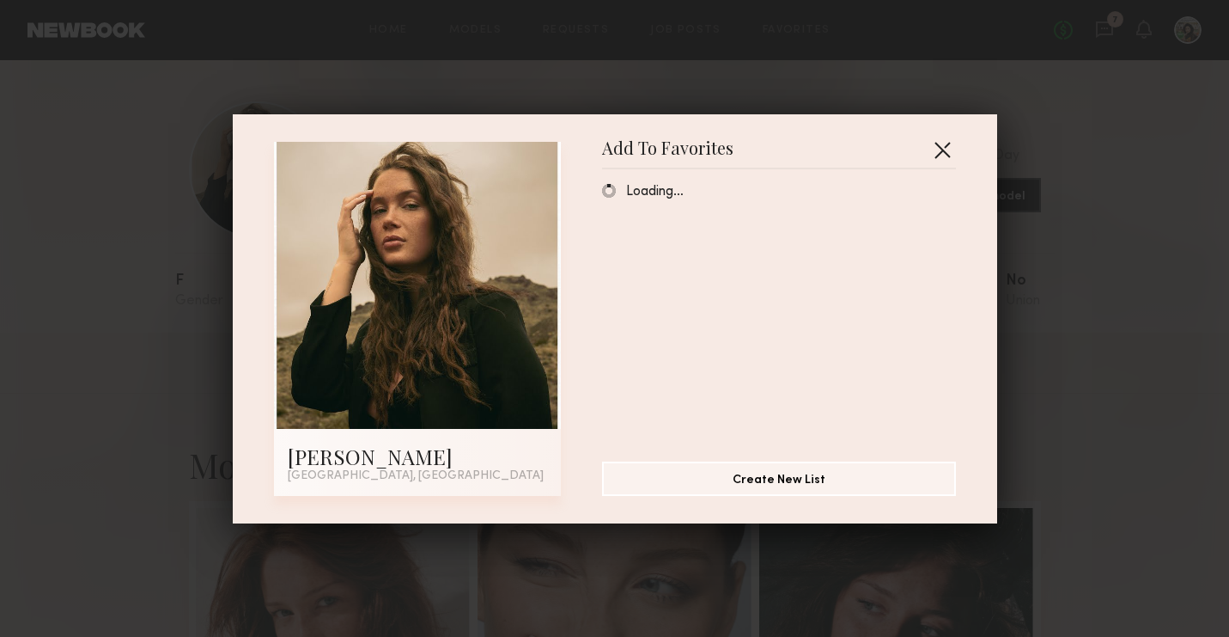
click at [949, 141] on button "button" at bounding box center [942, 149] width 27 height 27
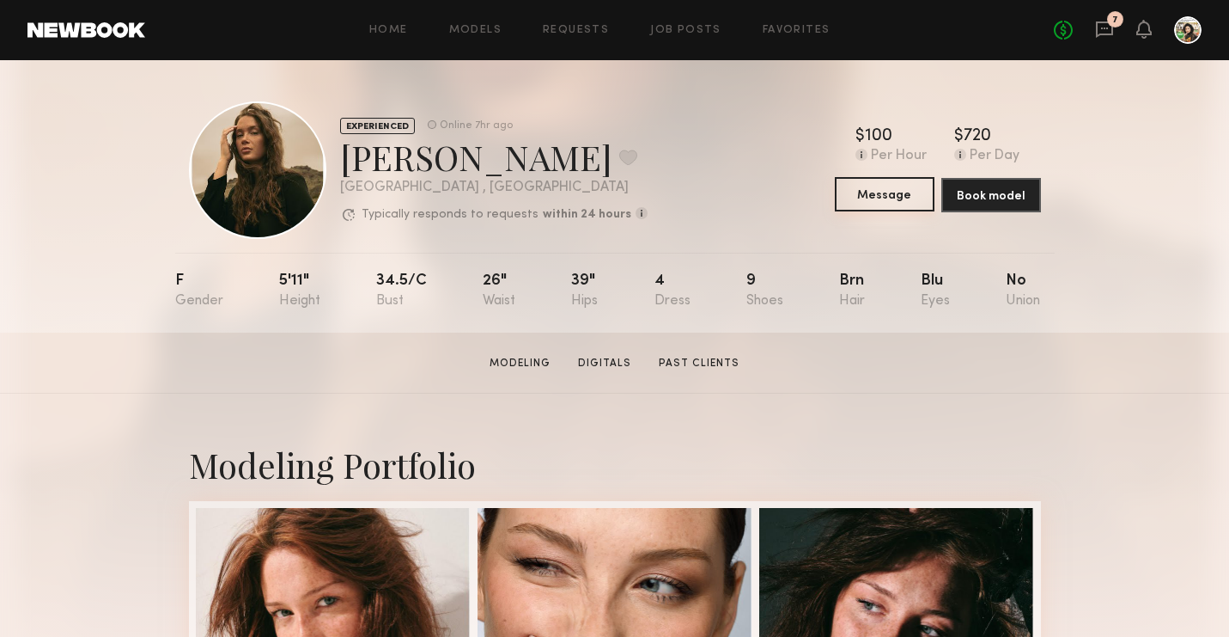
click at [906, 204] on button "Message" at bounding box center [885, 194] width 100 height 34
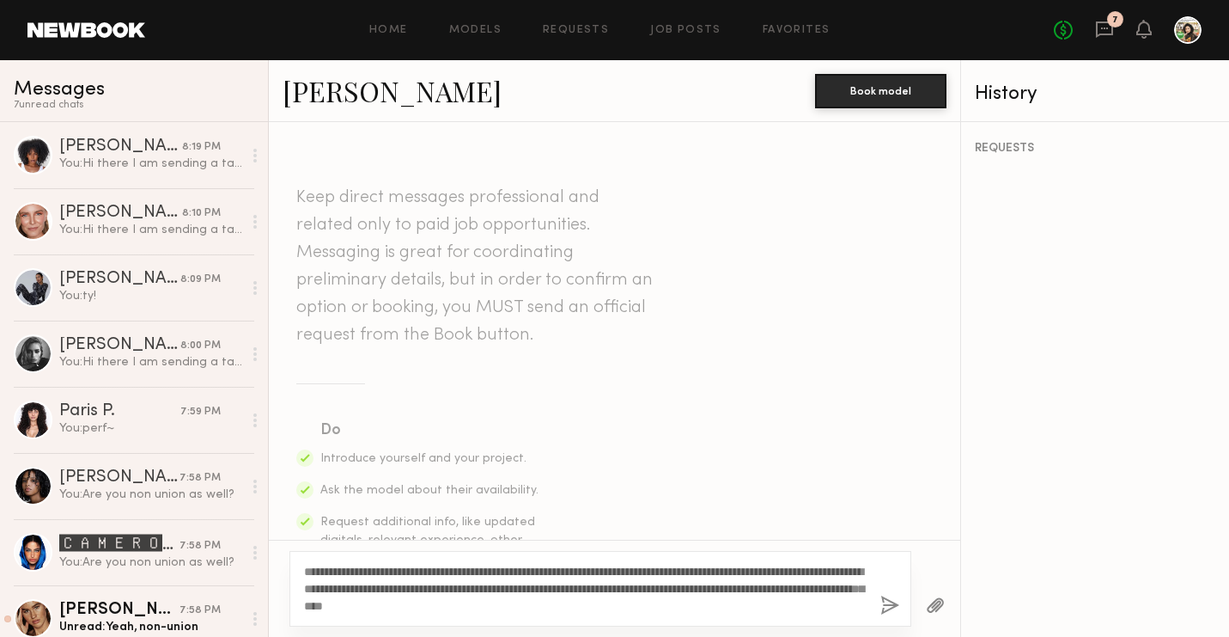
type textarea "**********"
click at [894, 604] on button "button" at bounding box center [890, 605] width 19 height 21
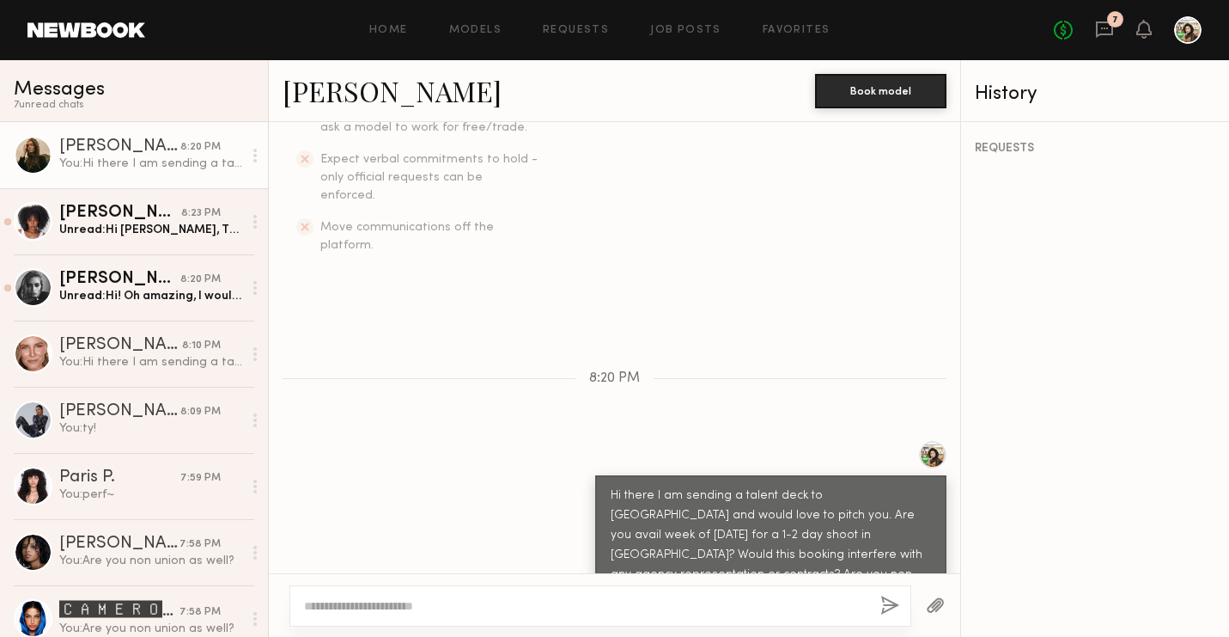
scroll to position [558, 0]
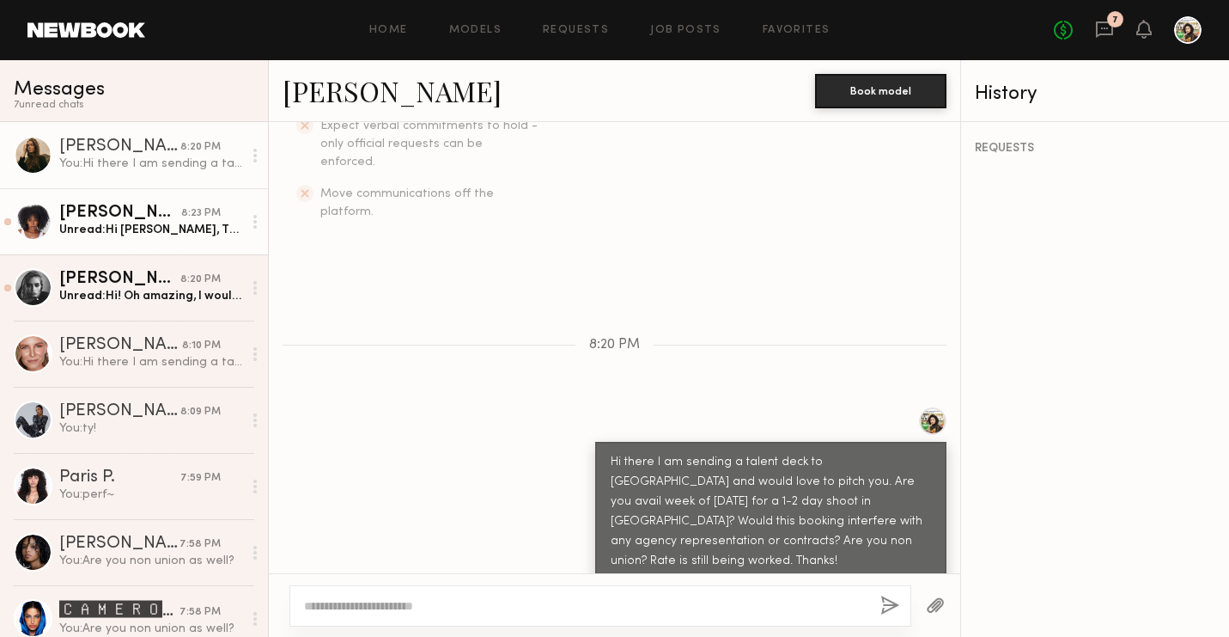
click at [204, 216] on div "8:23 PM" at bounding box center [201, 213] width 40 height 16
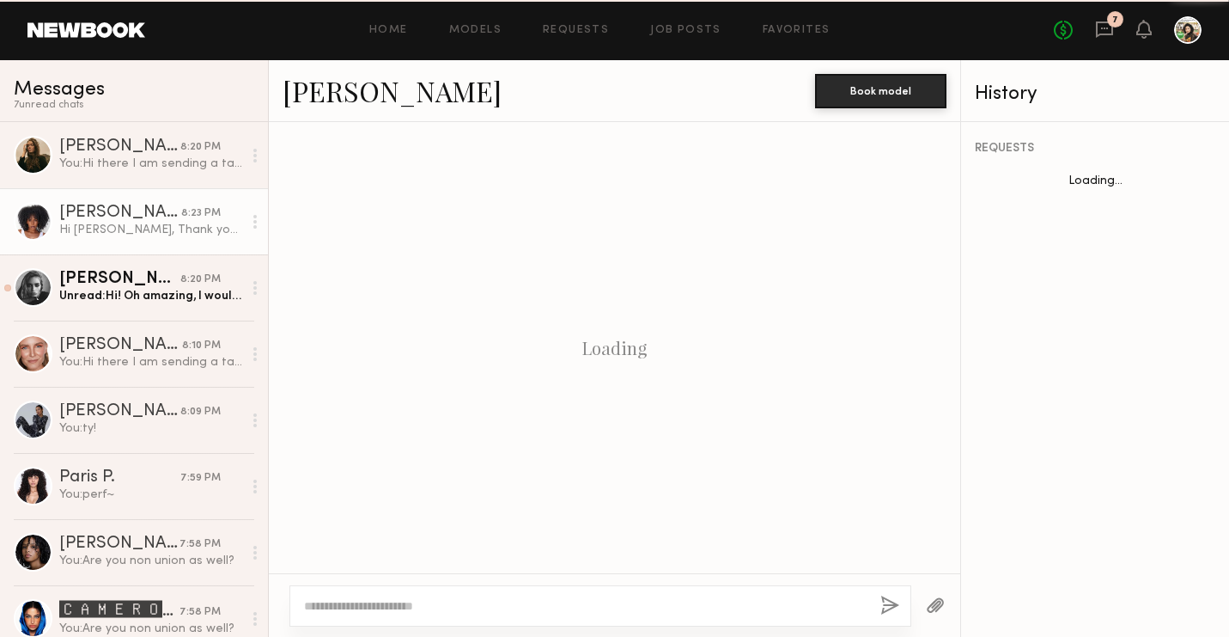
scroll to position [671, 0]
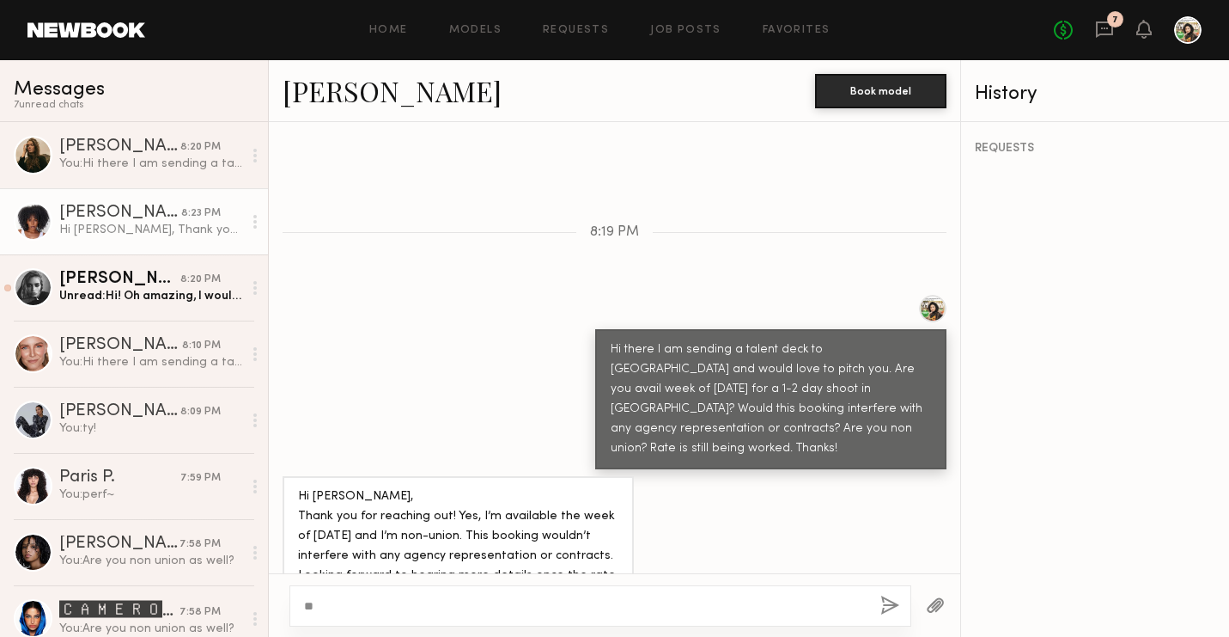
type textarea "*"
type textarea "**********"
click at [888, 607] on button "button" at bounding box center [890, 605] width 19 height 21
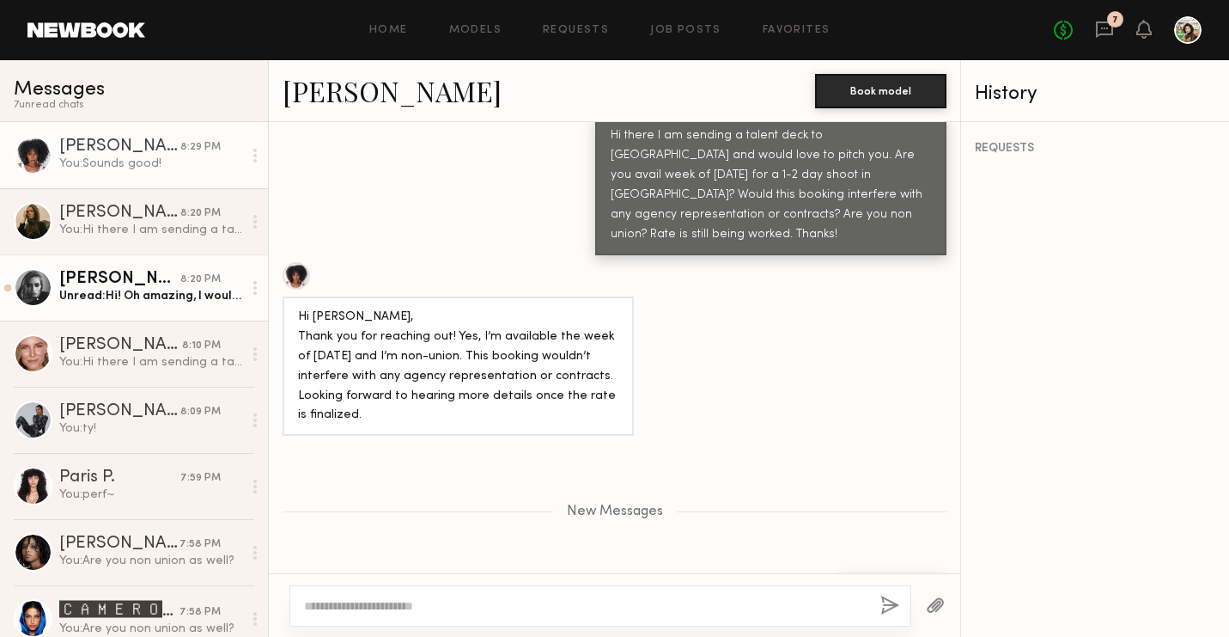
click at [187, 276] on div "8:20 PM" at bounding box center [200, 279] width 40 height 16
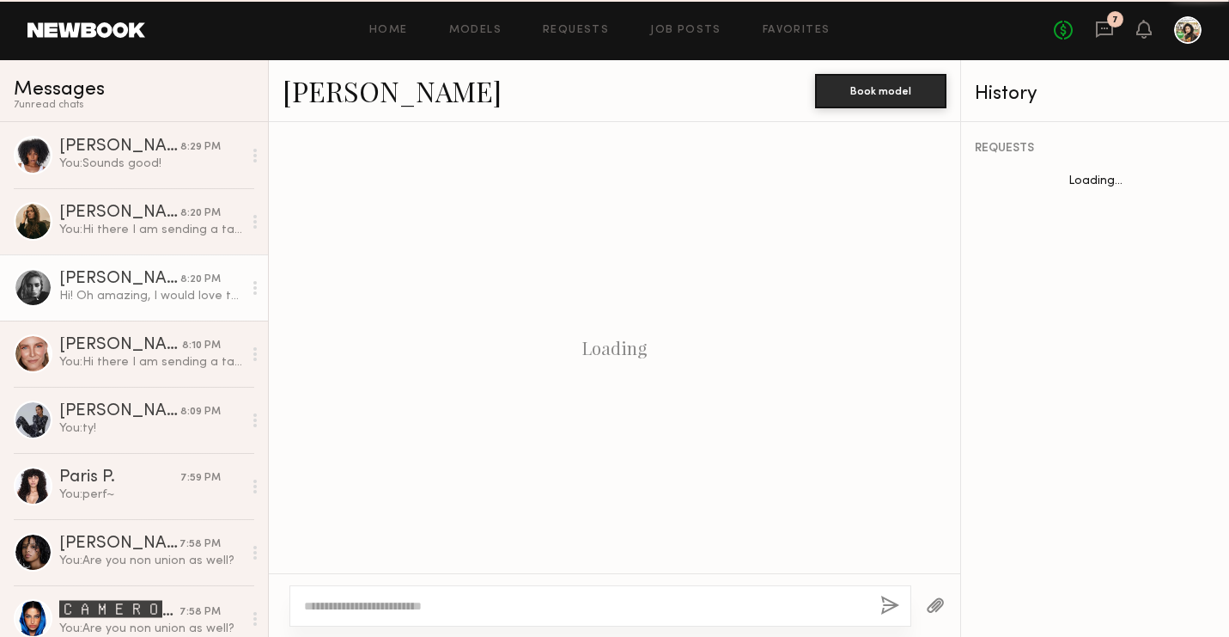
scroll to position [671, 0]
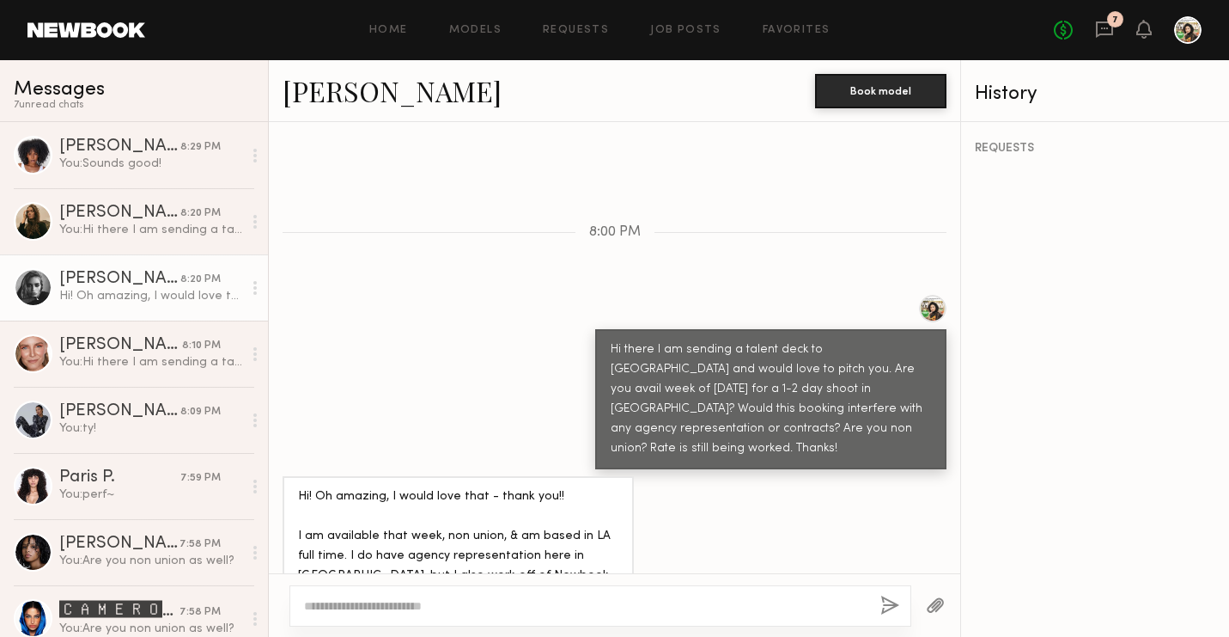
click at [540, 601] on textarea at bounding box center [585, 605] width 563 height 17
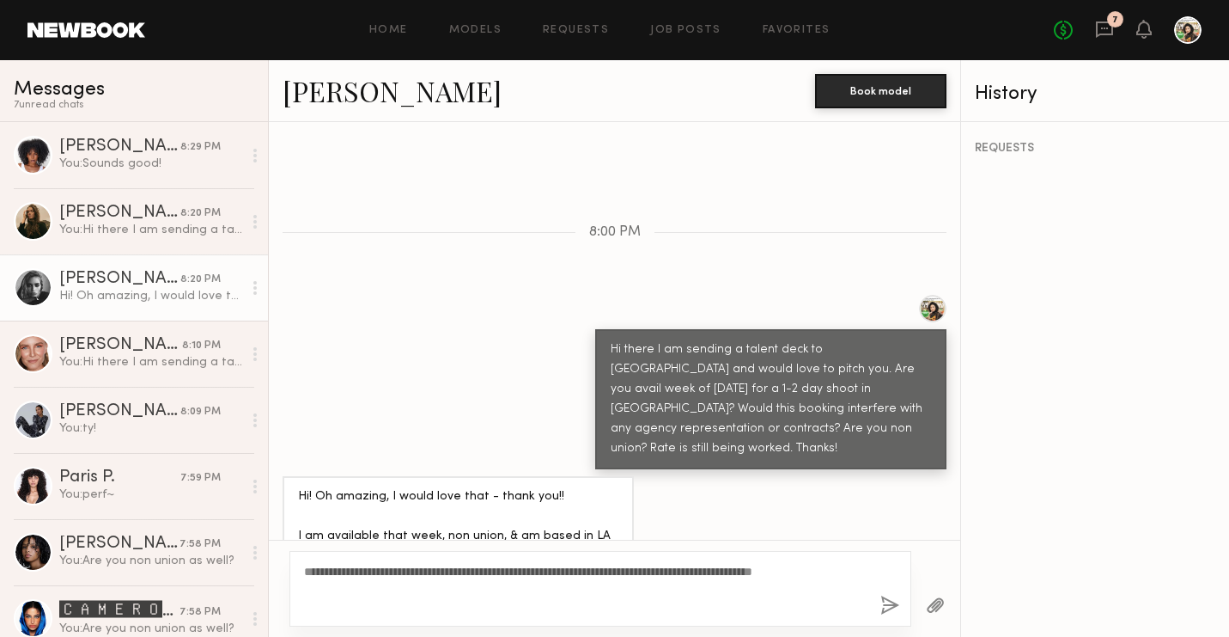
type textarea "**********"
click at [890, 607] on button "button" at bounding box center [890, 605] width 19 height 21
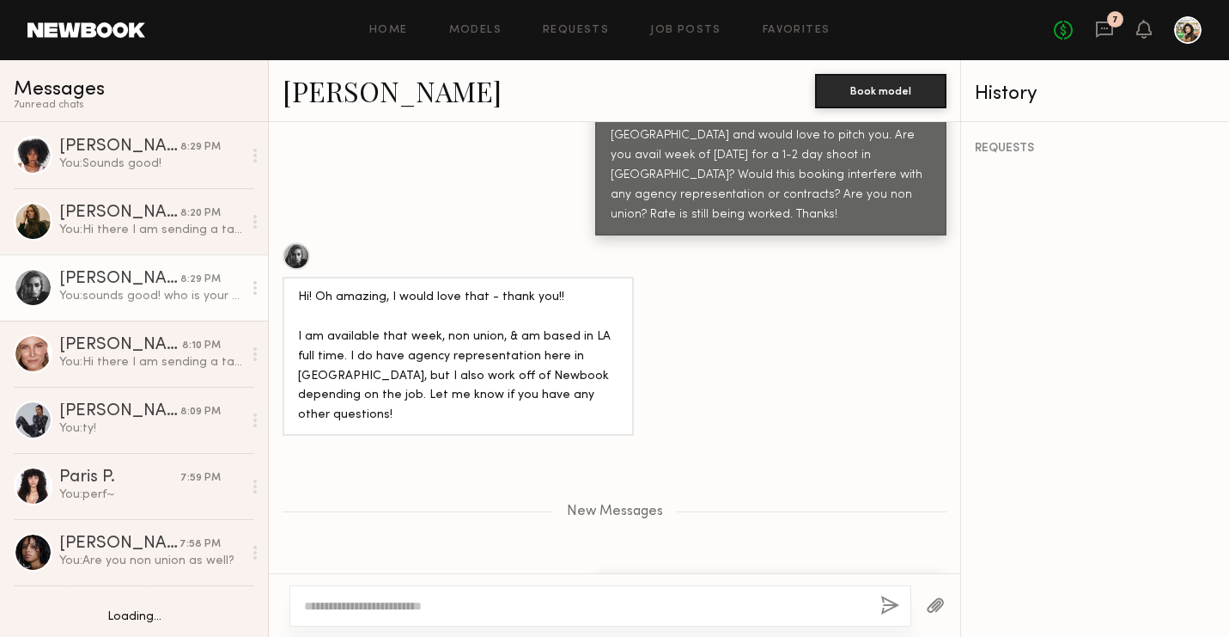
scroll to position [159, 0]
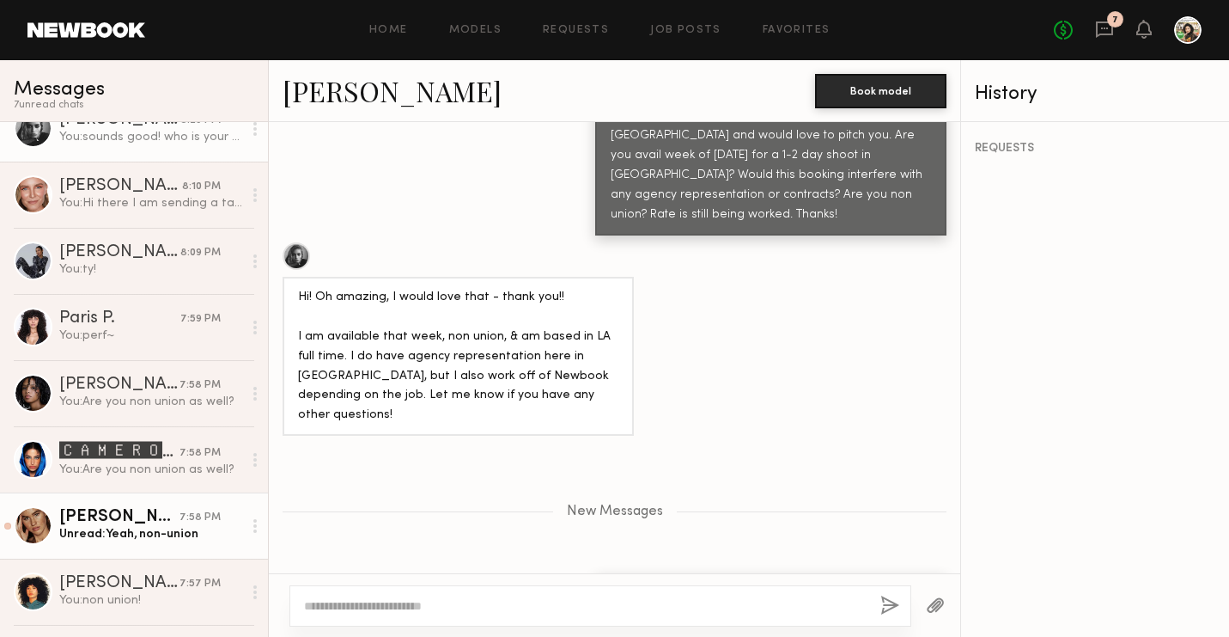
click at [153, 515] on div "[PERSON_NAME]" at bounding box center [119, 517] width 120 height 17
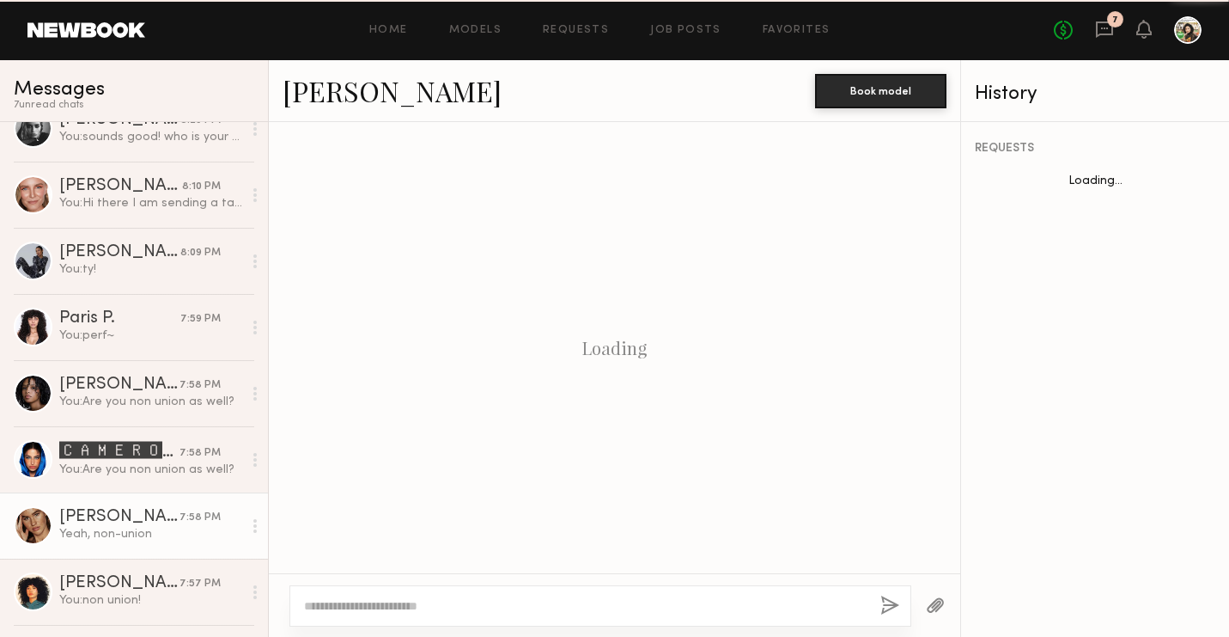
scroll to position [816, 0]
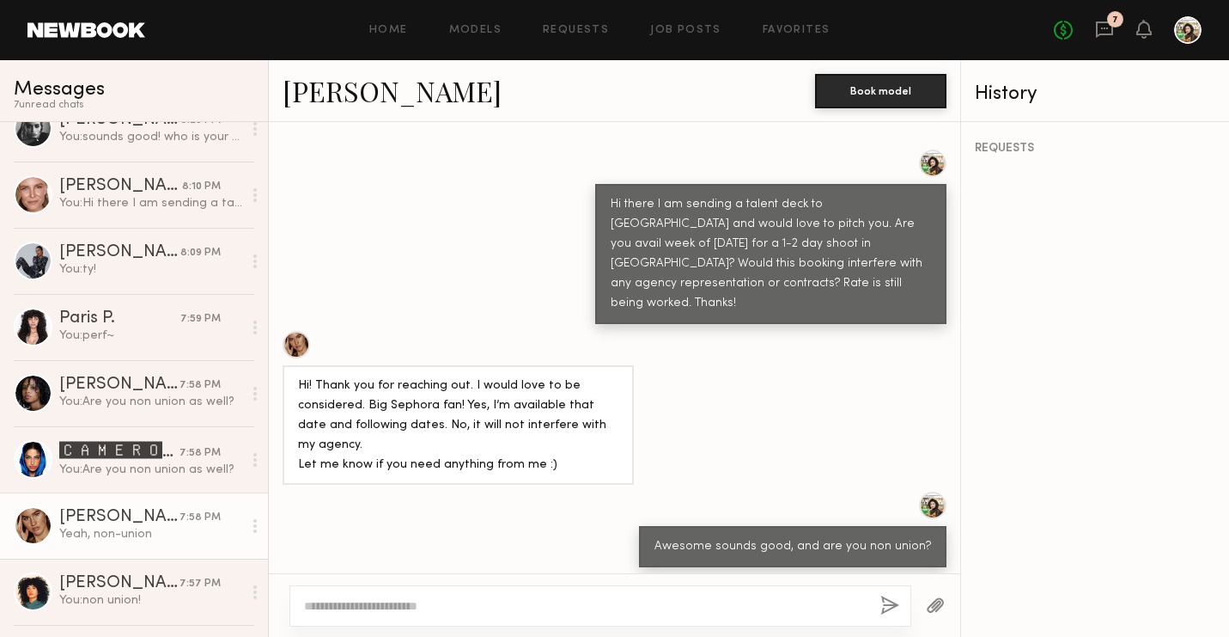
click at [599, 192] on div "Hi there I am sending a talent deck to [GEOGRAPHIC_DATA] and would love to pitc…" at bounding box center [770, 254] width 351 height 140
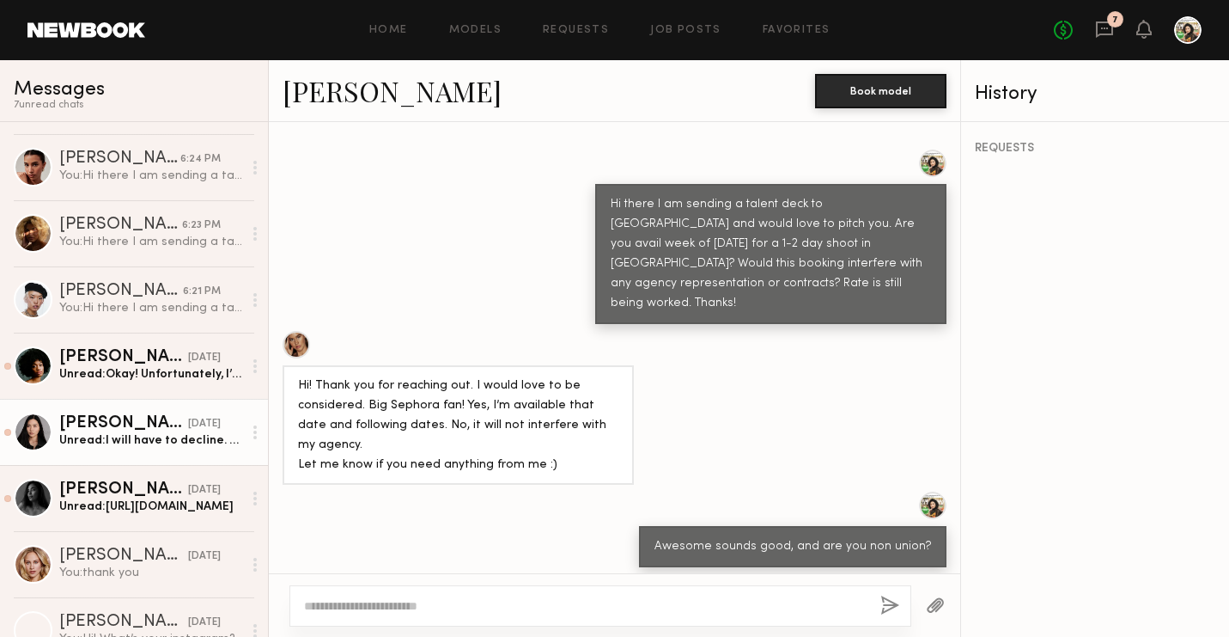
scroll to position [907, 0]
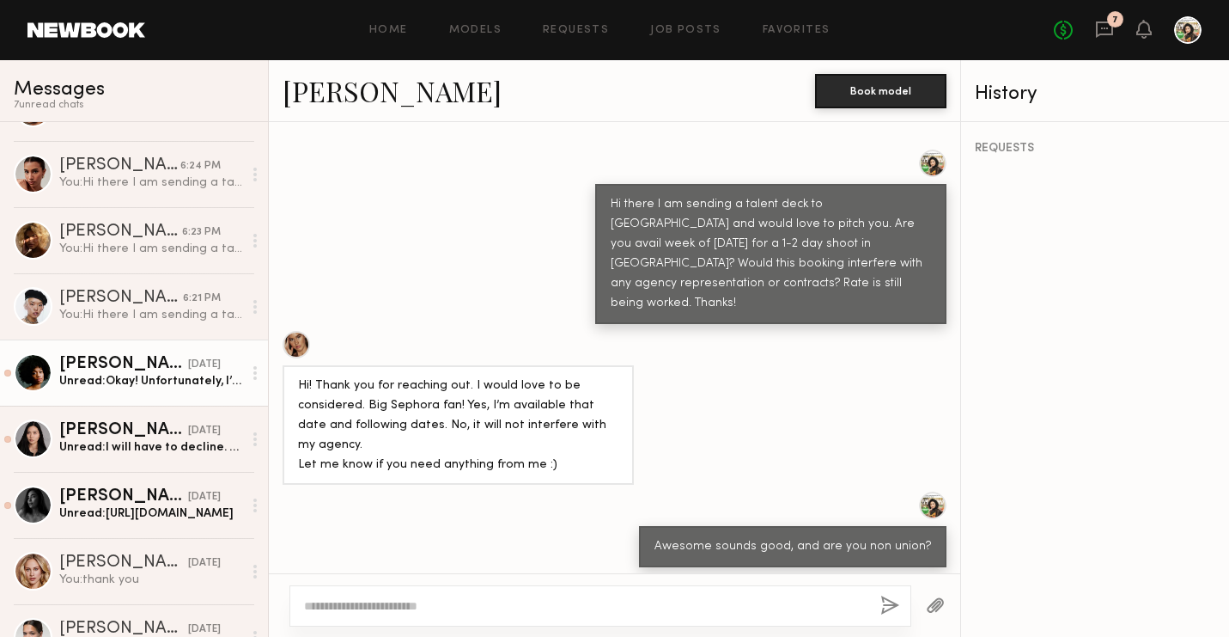
click at [162, 374] on div "Unread: Okay! Unfortunately, I’m not open to color at this time. I would love t…" at bounding box center [150, 381] width 183 height 16
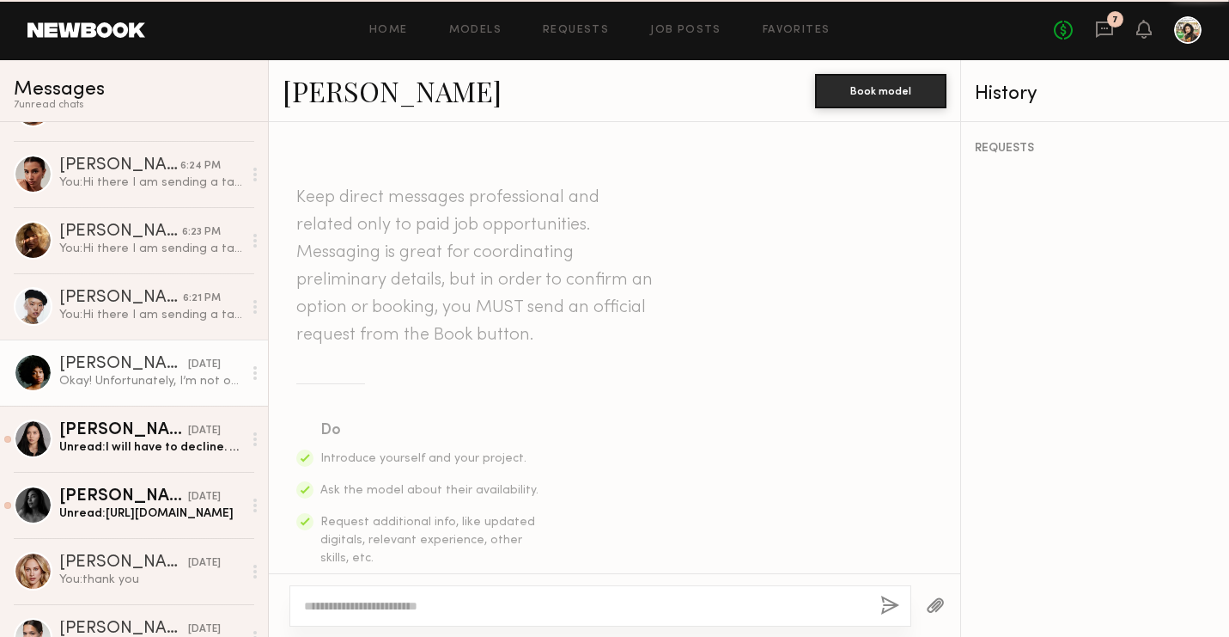
scroll to position [1371, 0]
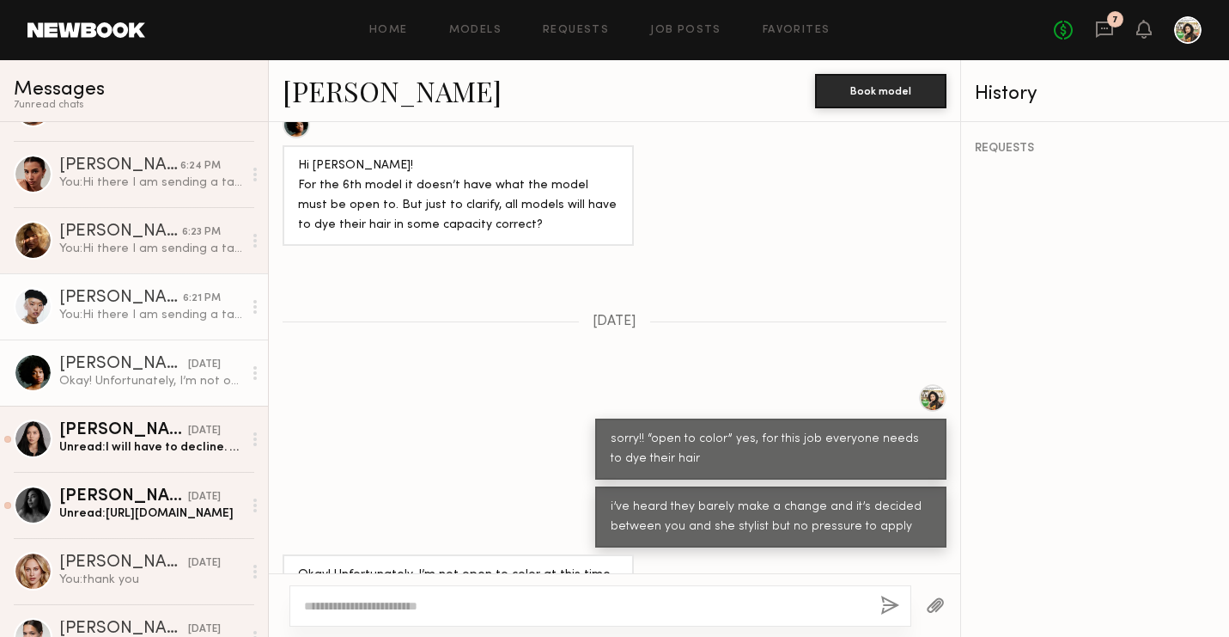
click at [168, 319] on div "You: Hi there I am sending a talent deck to Sephora and would love to pitch you…" at bounding box center [150, 315] width 183 height 16
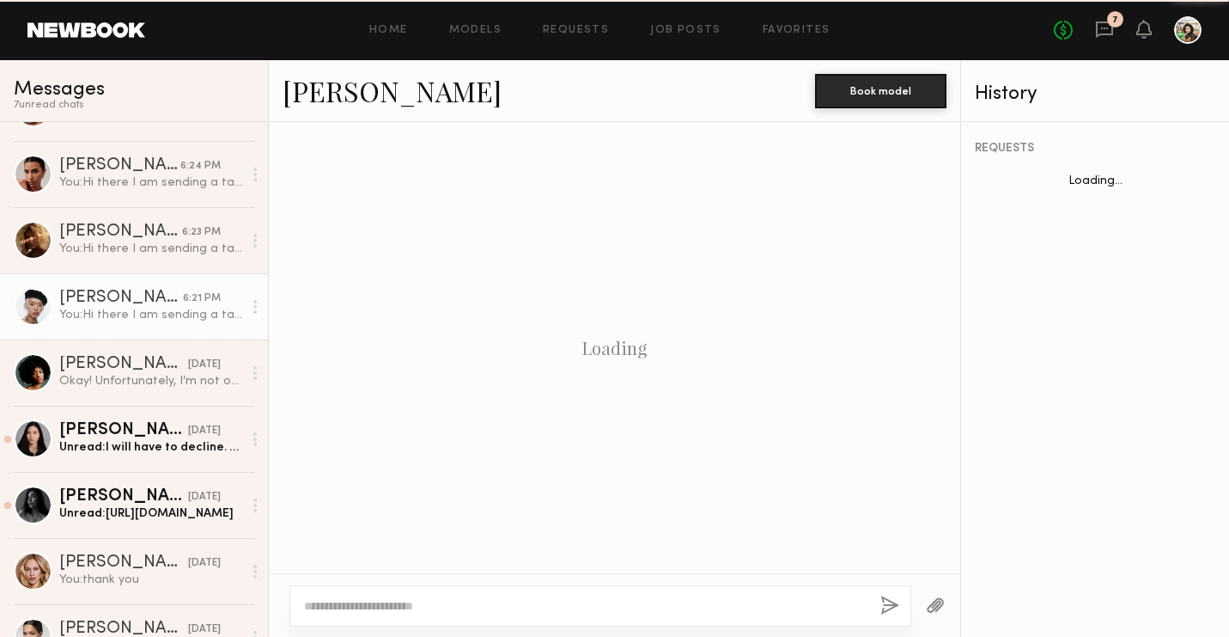
scroll to position [525, 0]
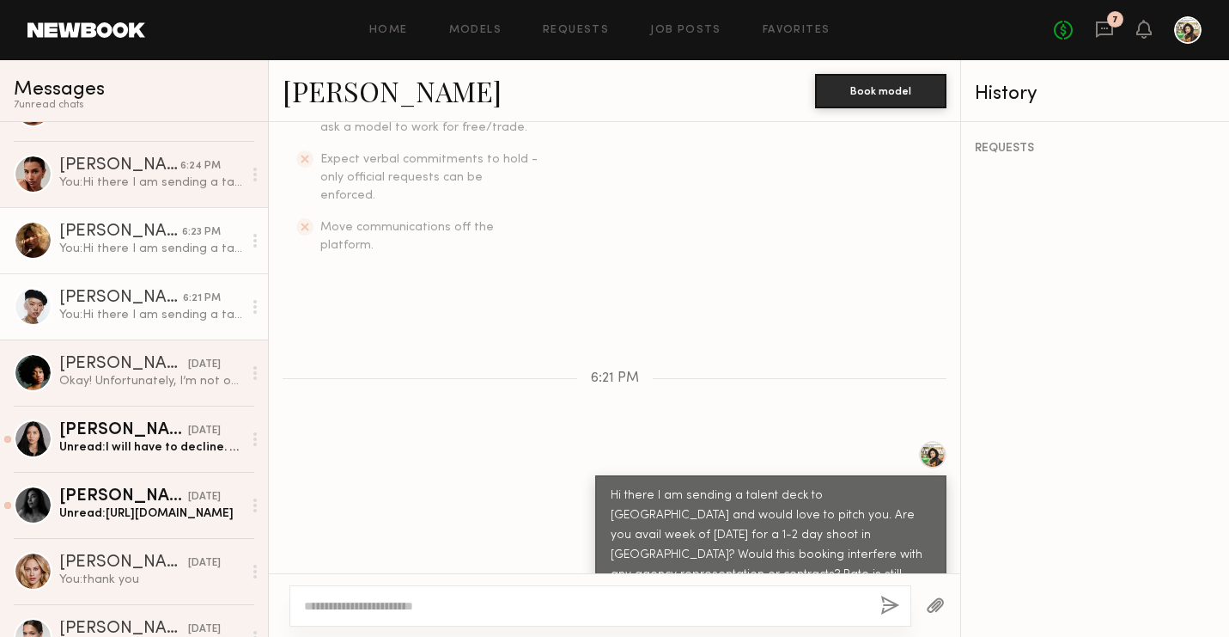
click at [149, 244] on div "You: Hi there I am sending a talent deck to Sephora and would love to pitch you…" at bounding box center [150, 249] width 183 height 16
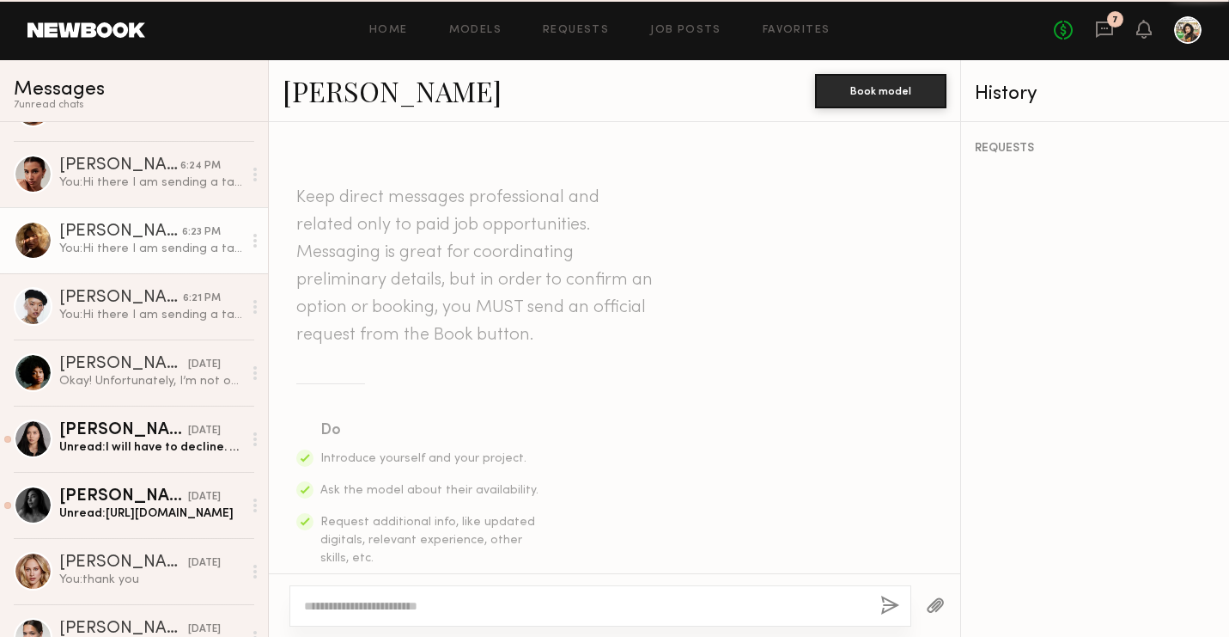
scroll to position [525, 0]
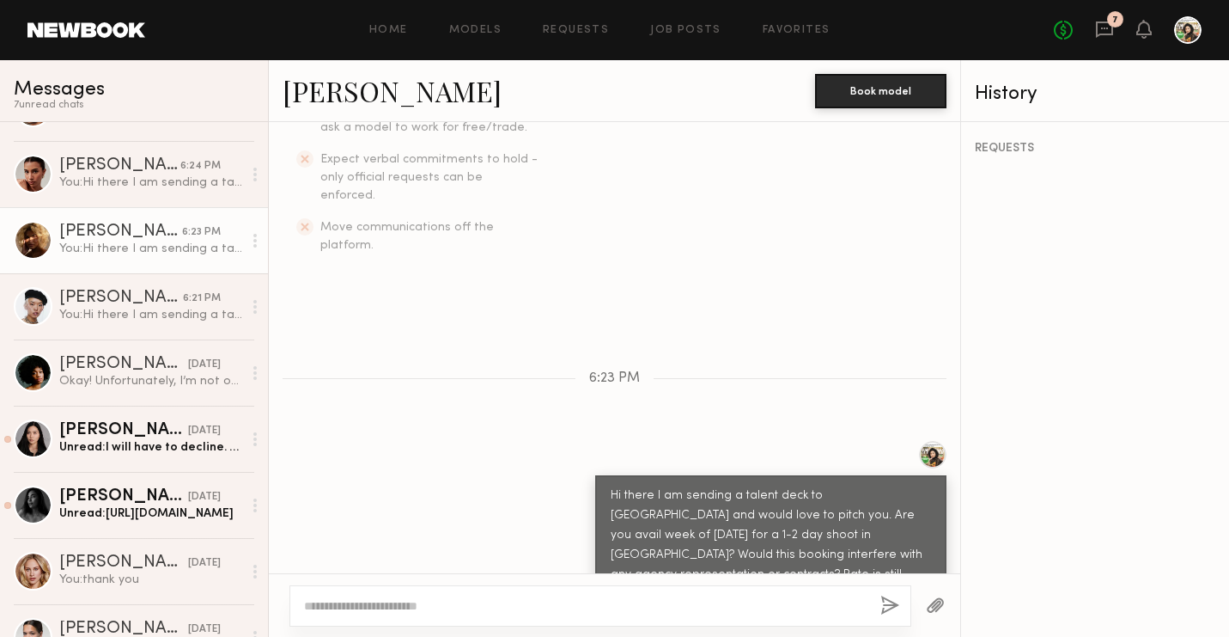
click at [140, 211] on link "Sianna R. 6:23 PM You: Hi there I am sending a talent deck to Sephora and would…" at bounding box center [134, 240] width 268 height 66
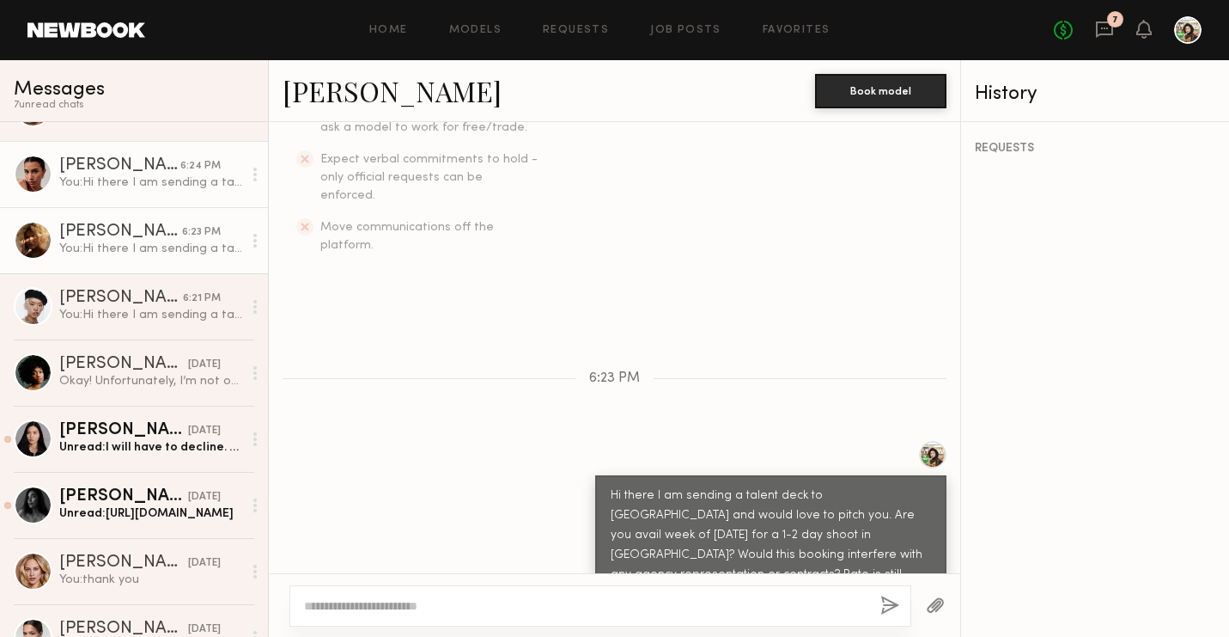
click at [117, 189] on div "You: Hi there I am sending a talent deck to Sephora and would love to pitch you…" at bounding box center [150, 182] width 183 height 16
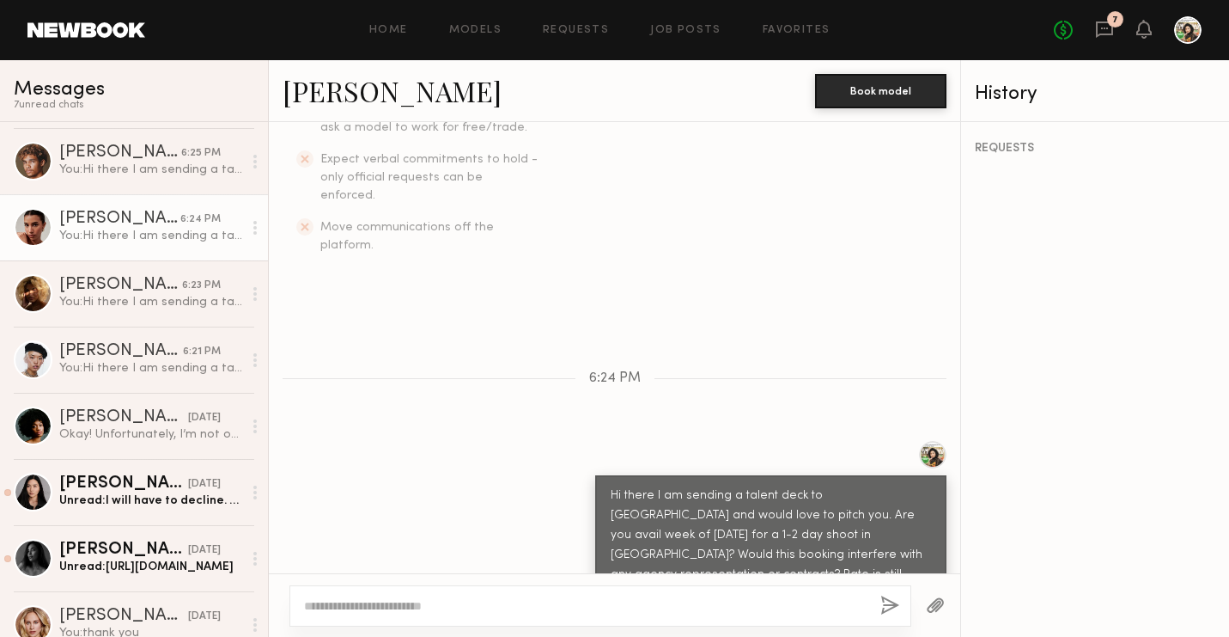
scroll to position [808, 0]
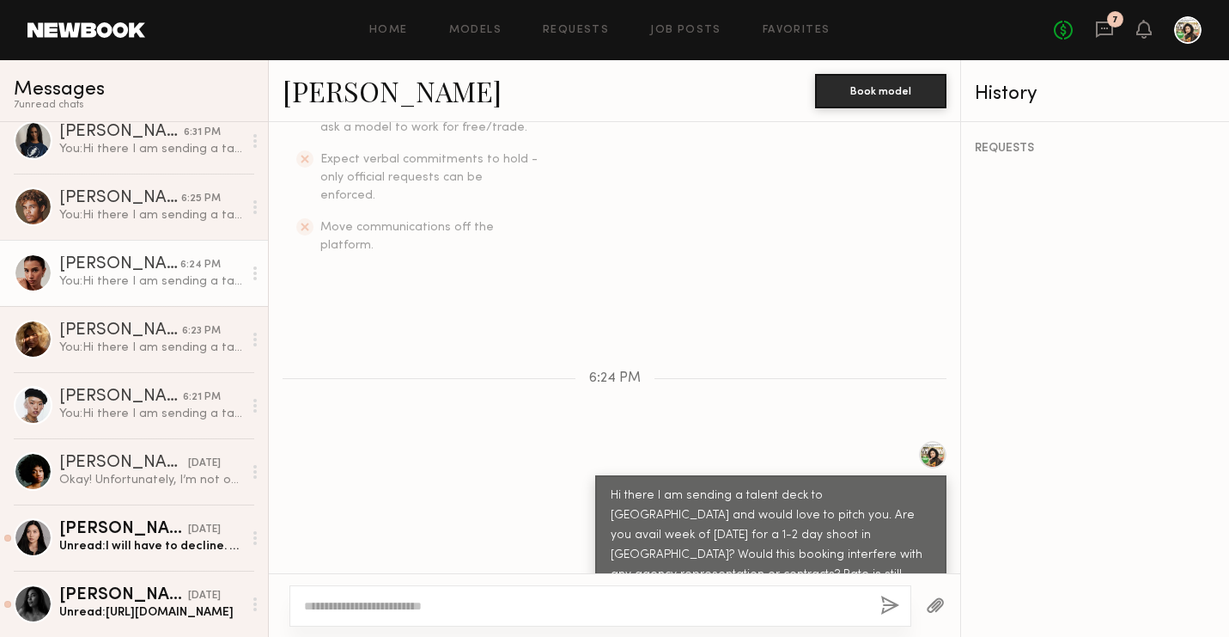
click at [117, 190] on div "Andres W." at bounding box center [120, 198] width 122 height 17
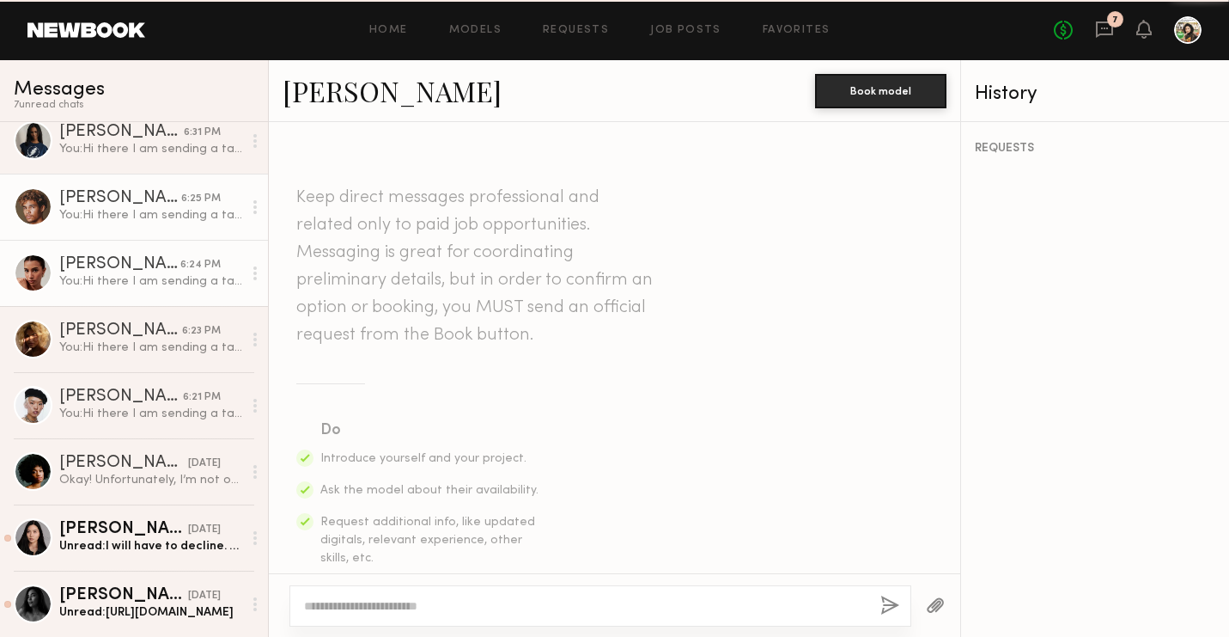
scroll to position [525, 0]
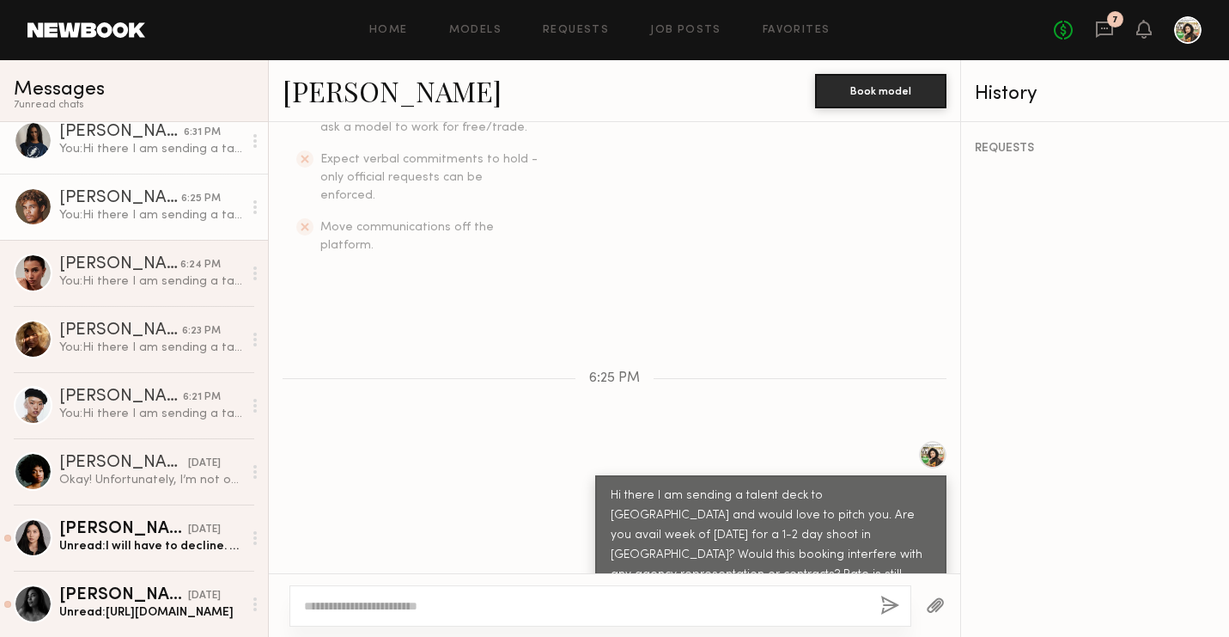
click at [107, 156] on div "You: Hi there I am sending a talent deck to Sephora and would love to pitch you…" at bounding box center [150, 149] width 183 height 16
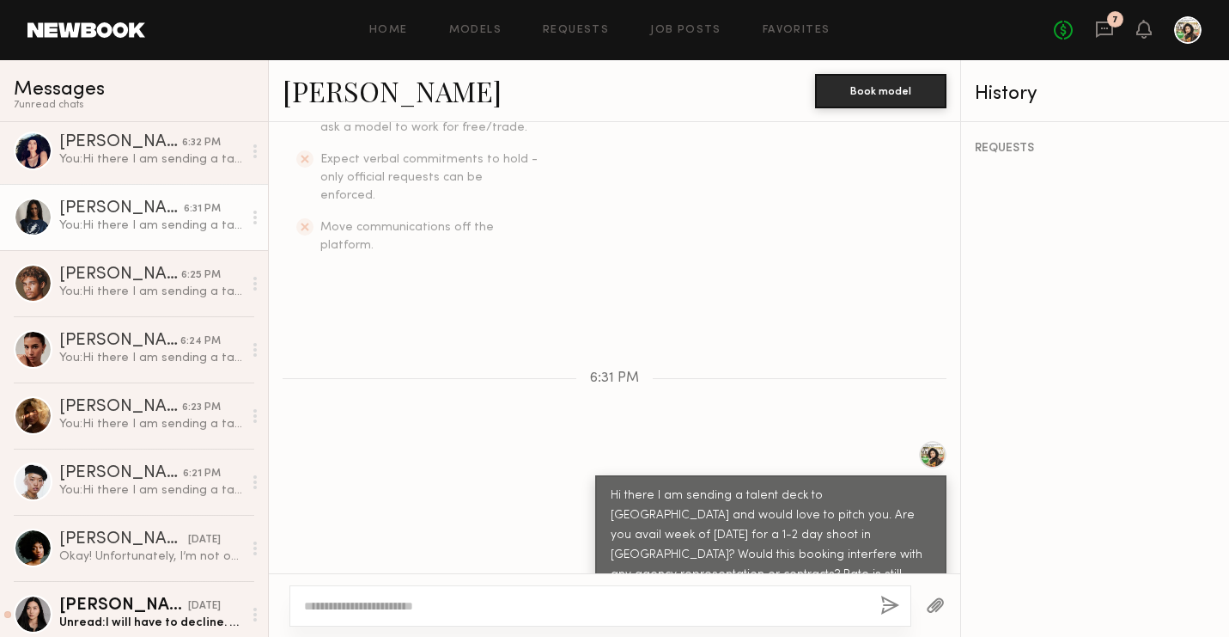
scroll to position [723, 0]
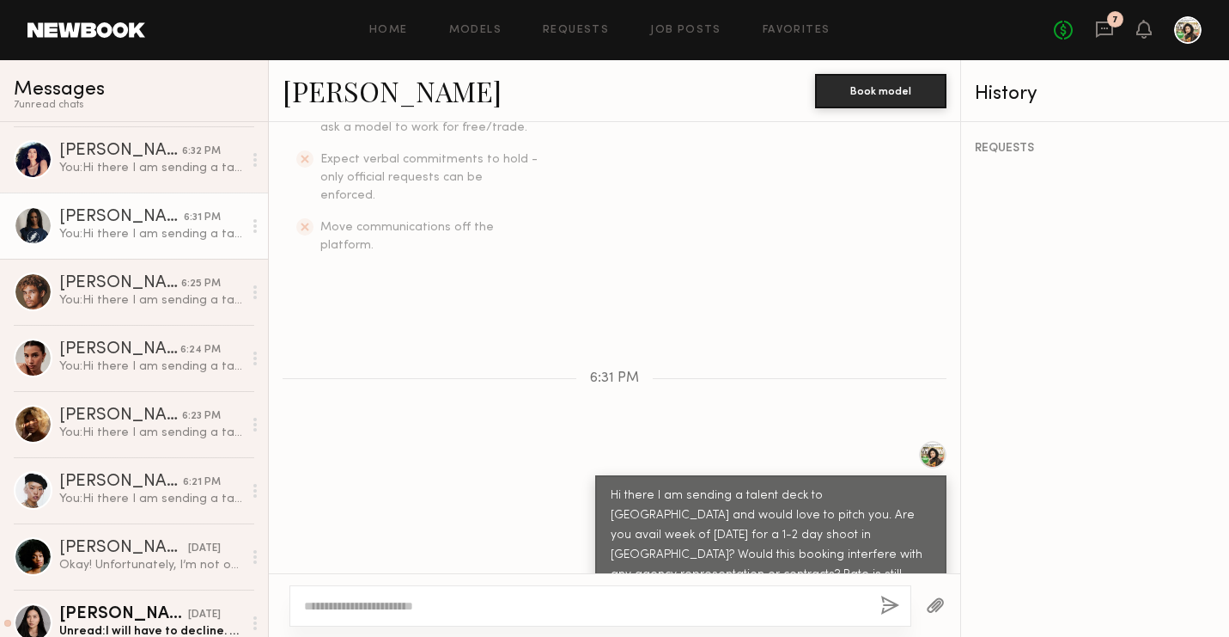
click at [107, 156] on div "[PERSON_NAME]" at bounding box center [120, 151] width 123 height 17
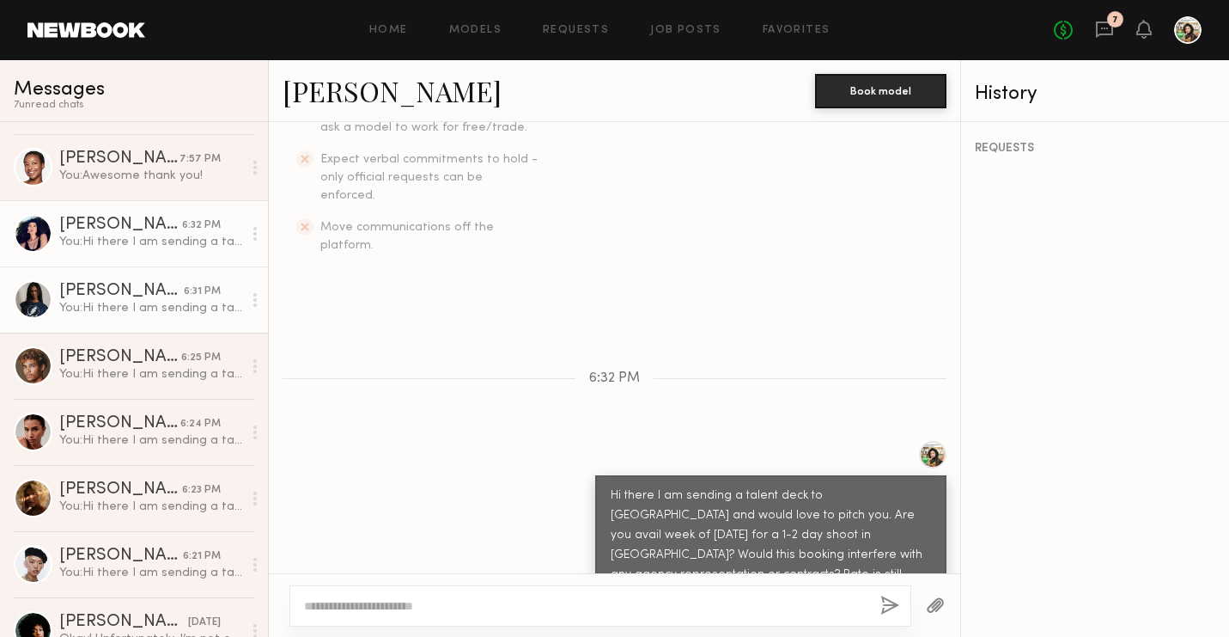
scroll to position [644, 0]
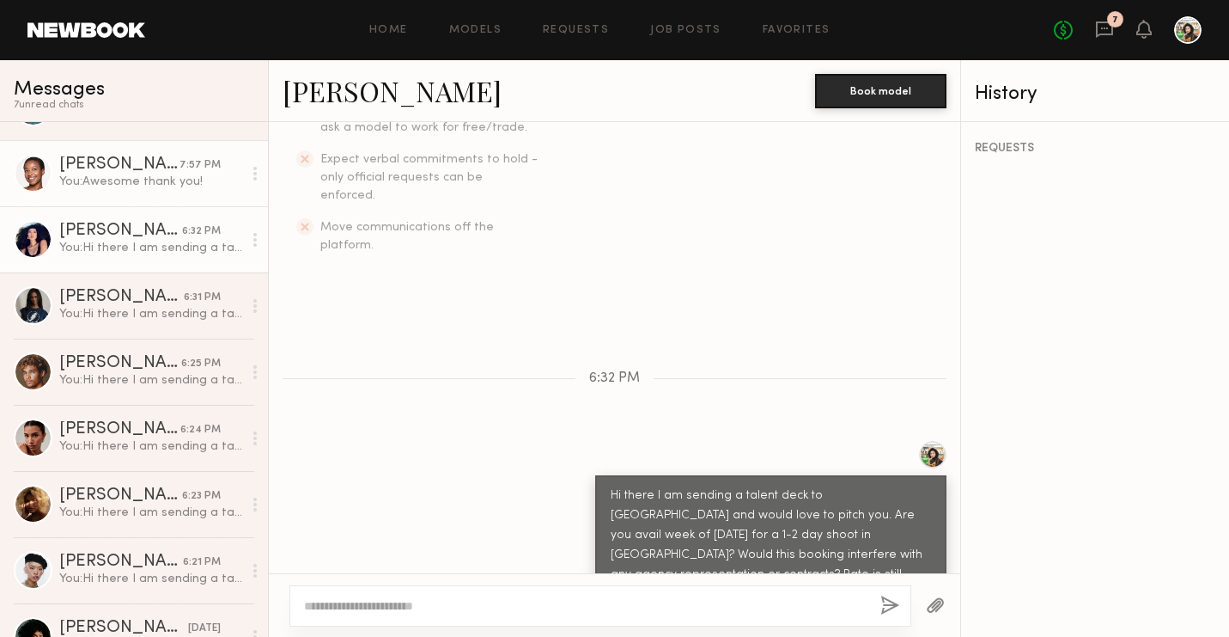
click at [106, 171] on div "[PERSON_NAME]" at bounding box center [119, 164] width 120 height 17
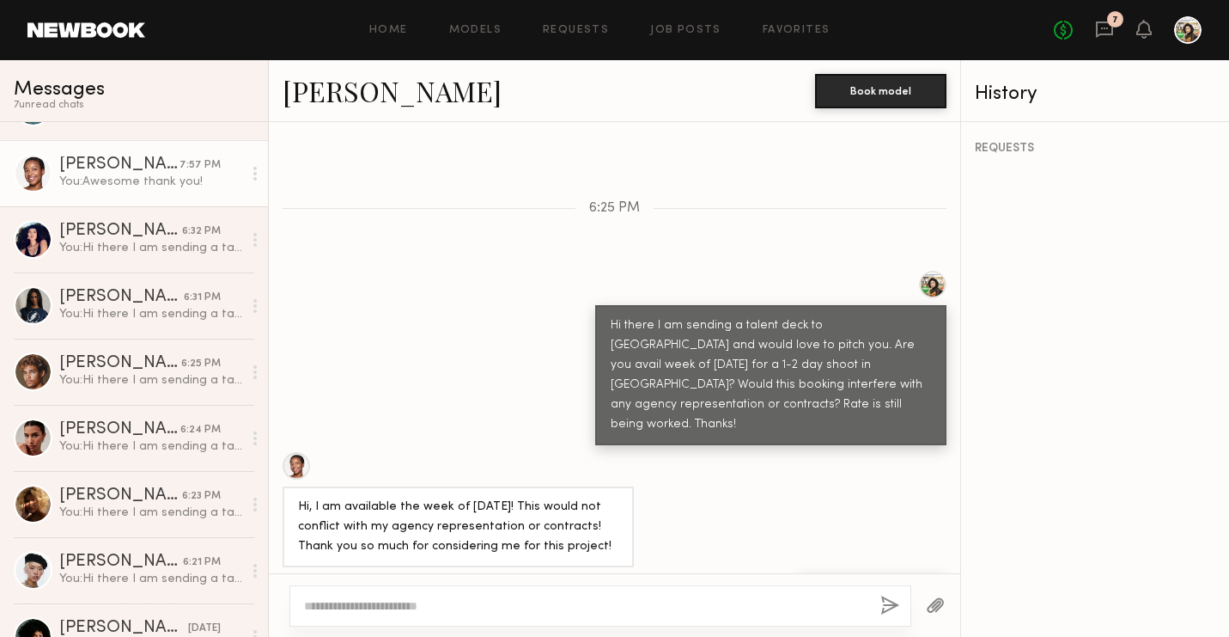
scroll to position [634, 0]
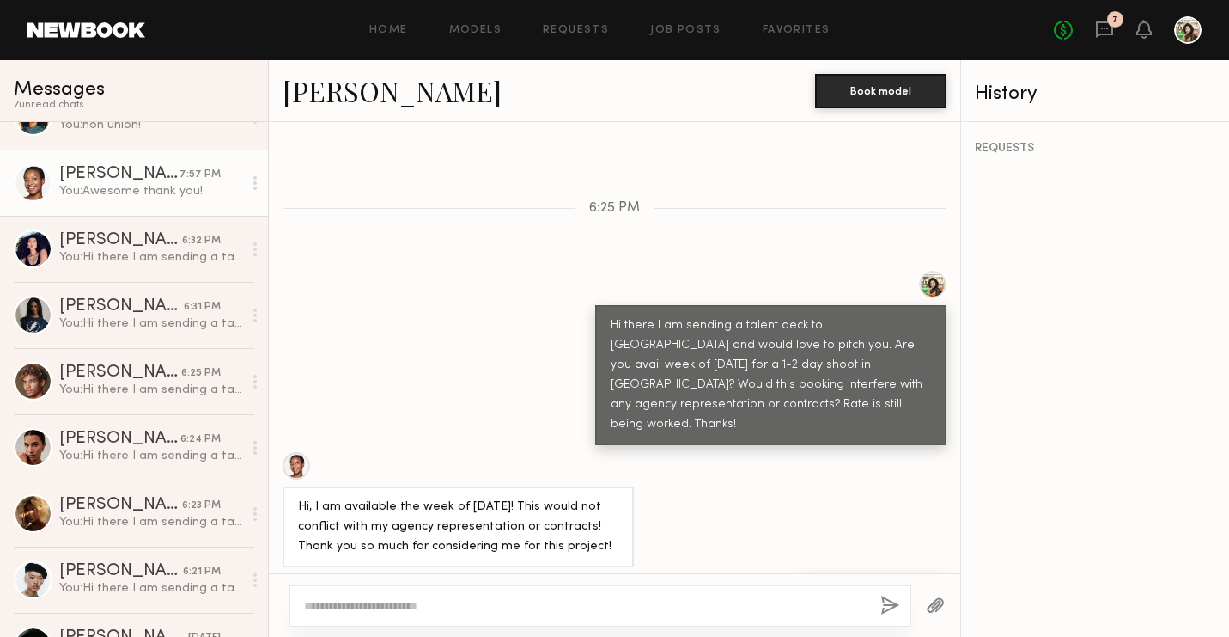
click at [296, 452] on div at bounding box center [296, 465] width 27 height 27
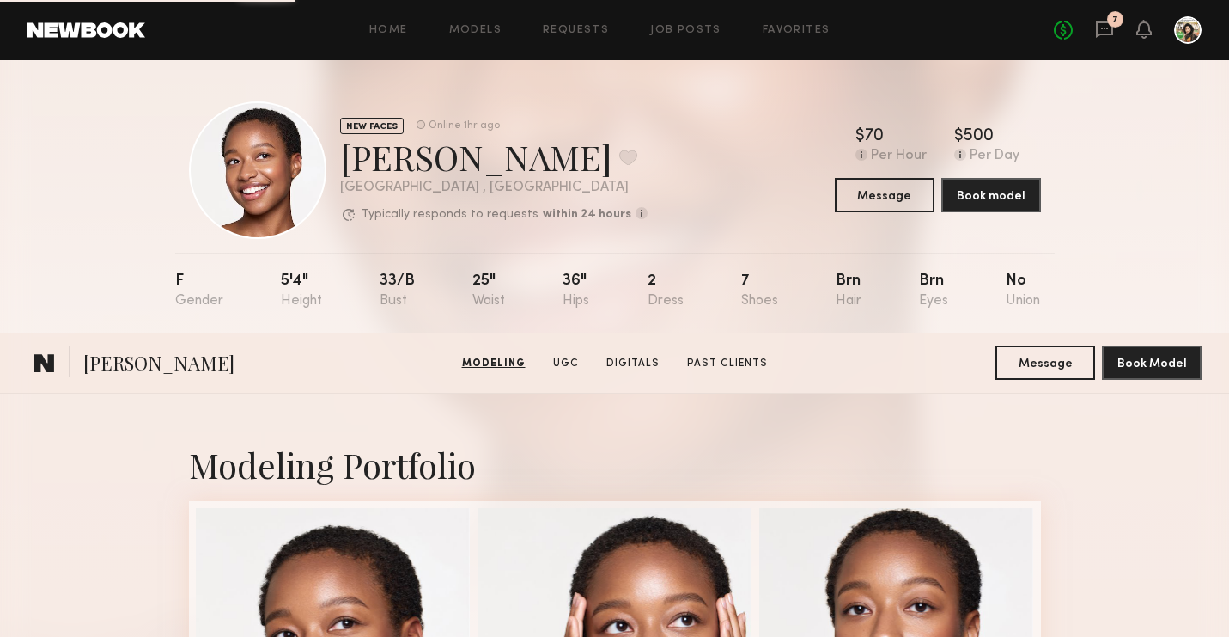
scroll to position [1200, 0]
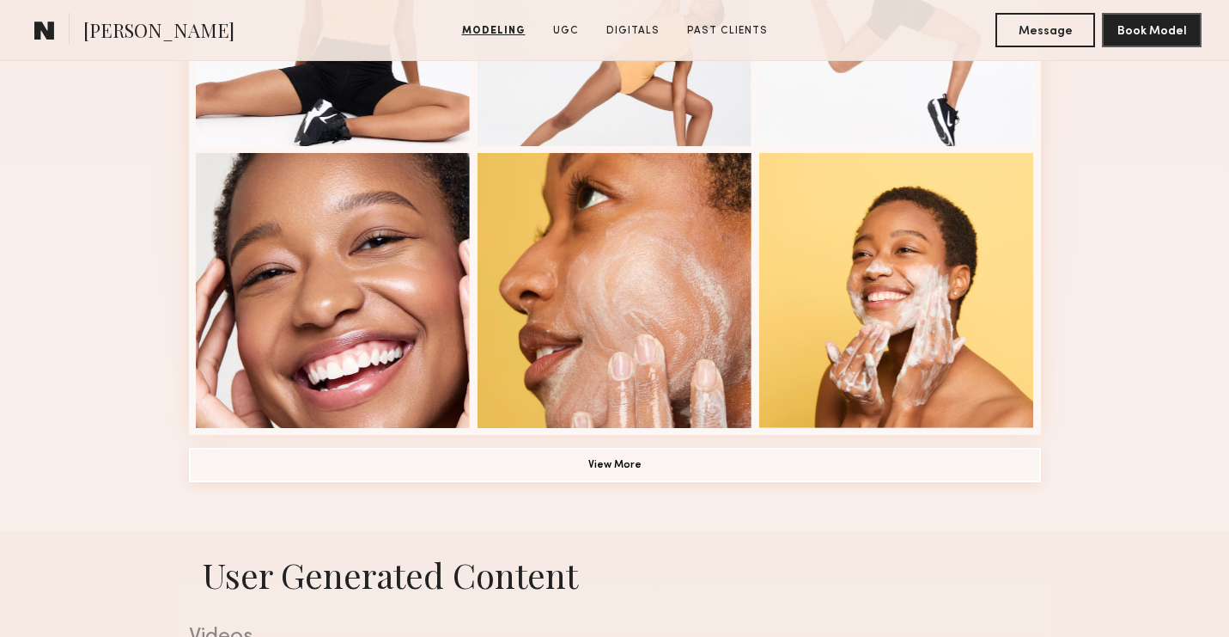
click at [567, 463] on button "View More" at bounding box center [615, 465] width 852 height 34
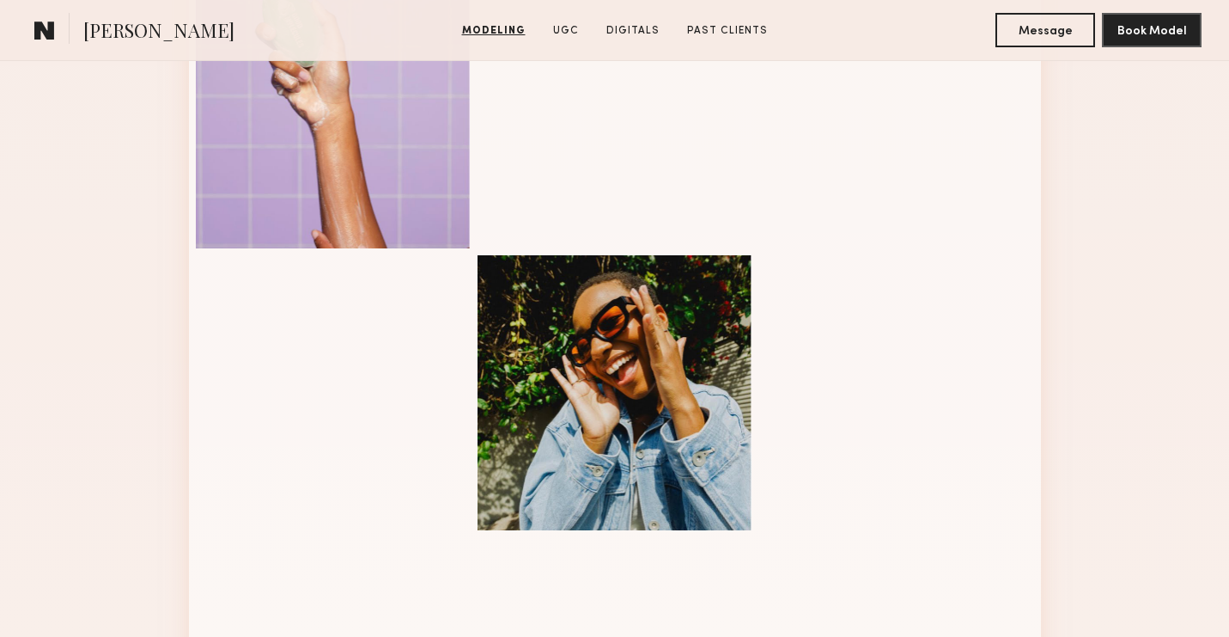
scroll to position [2112, 0]
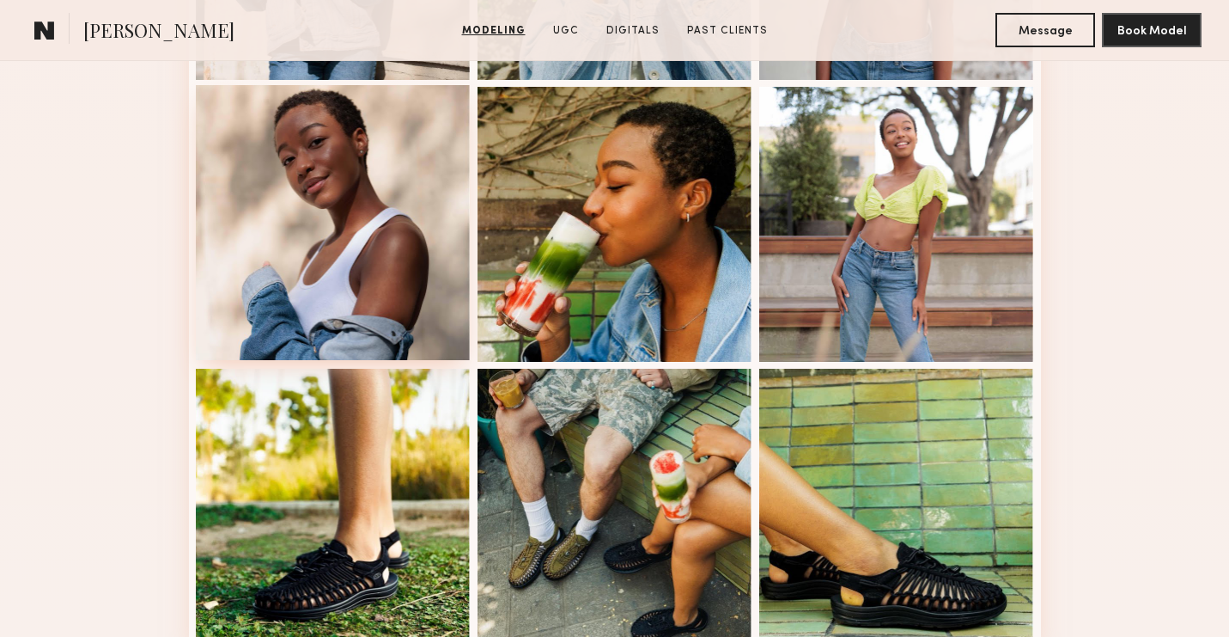
click at [406, 250] on div at bounding box center [333, 222] width 275 height 275
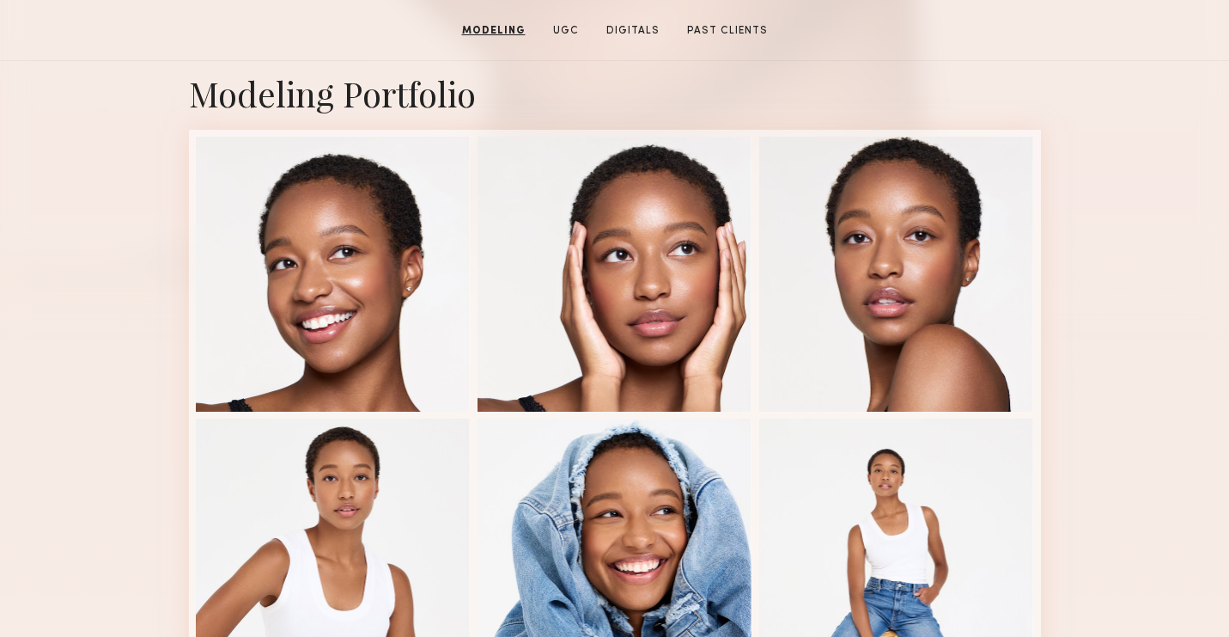
scroll to position [0, 0]
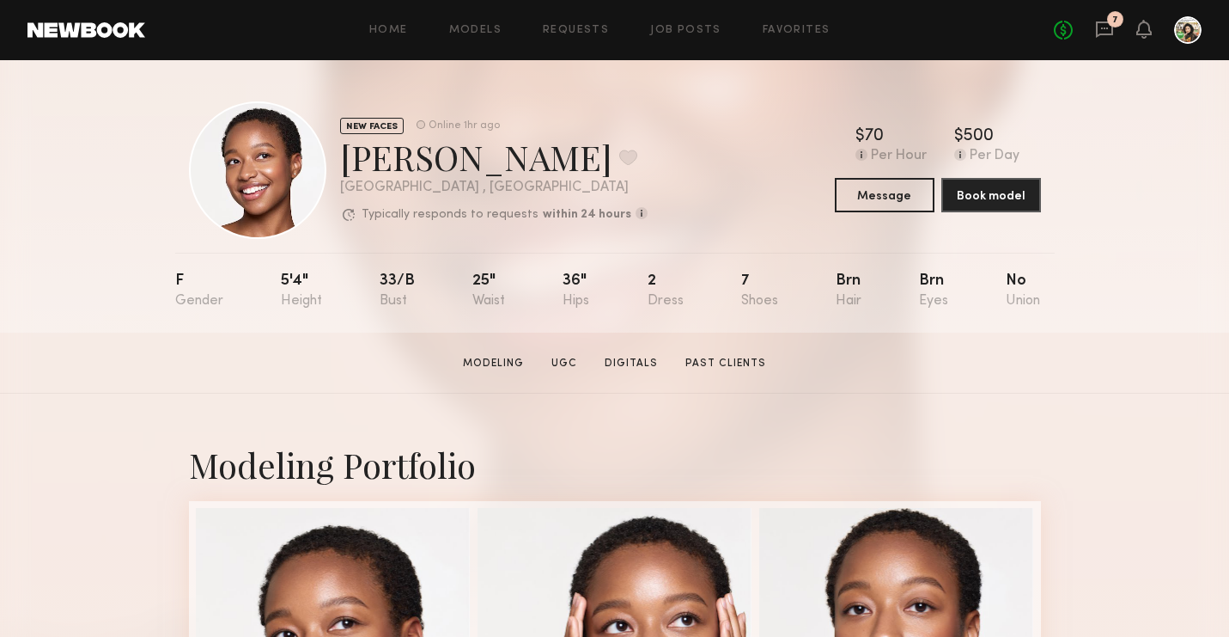
click at [286, 284] on div "5'4"" at bounding box center [301, 290] width 41 height 35
drag, startPoint x: 290, startPoint y: 284, endPoint x: 610, endPoint y: 293, distance: 320.6
click at [610, 293] on nb-model-profile-props "F 5'4" 33/b 25" 36" 2 7 Brn Brn No" at bounding box center [615, 293] width 880 height 80
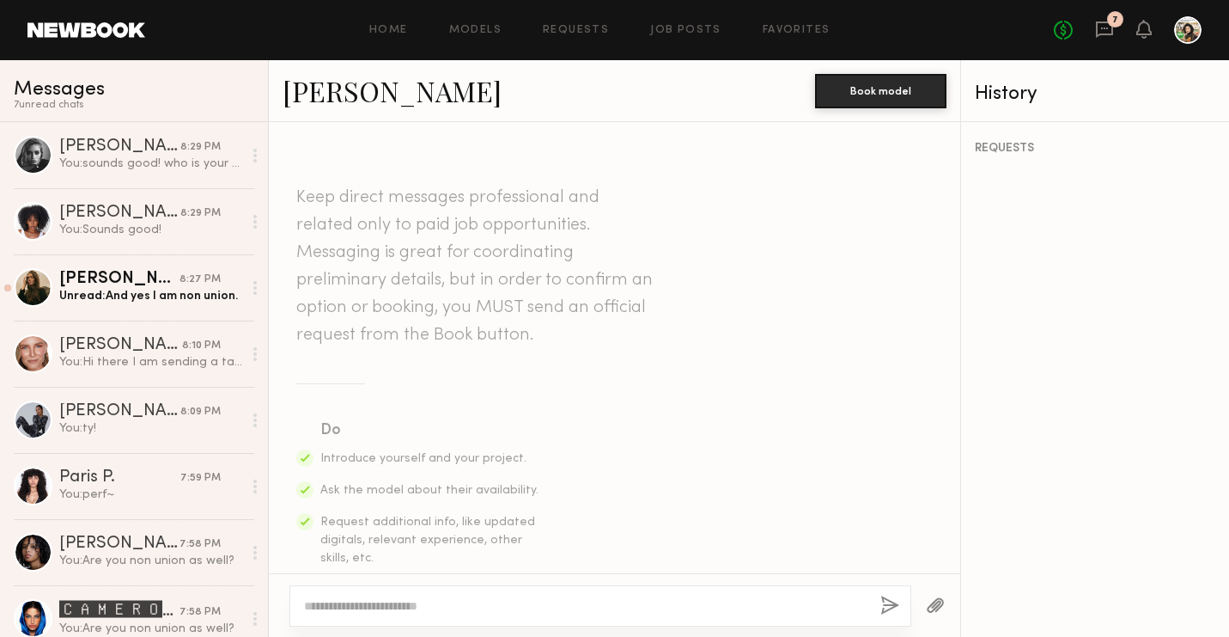
scroll to position [695, 0]
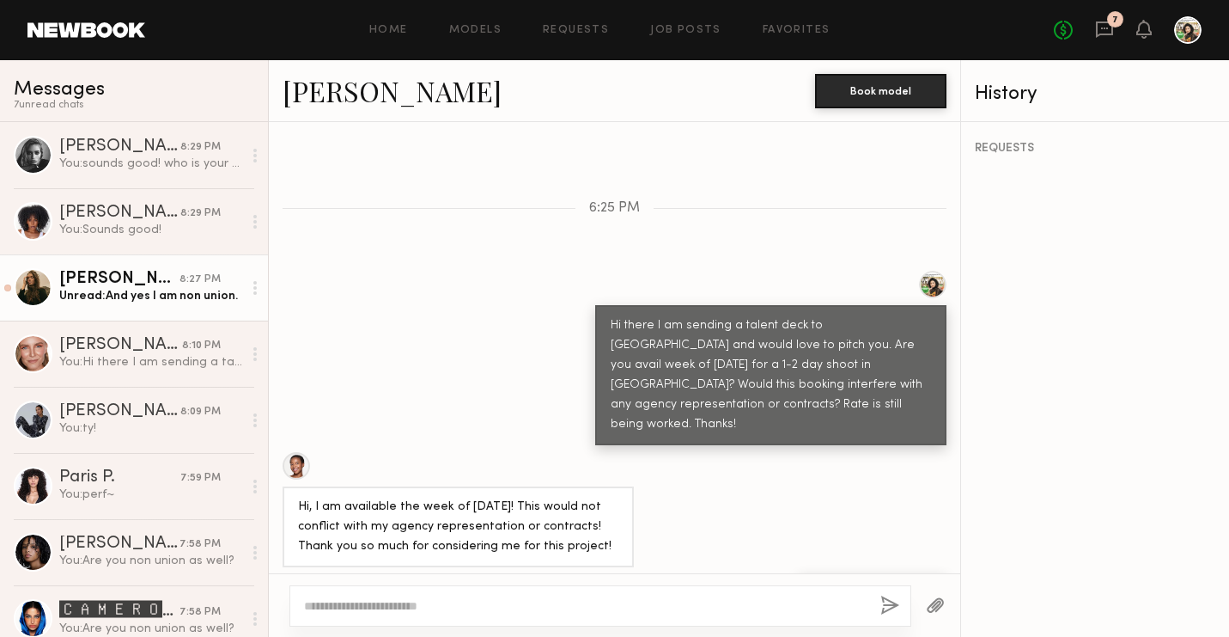
click at [174, 275] on div "[PERSON_NAME]" at bounding box center [119, 279] width 120 height 17
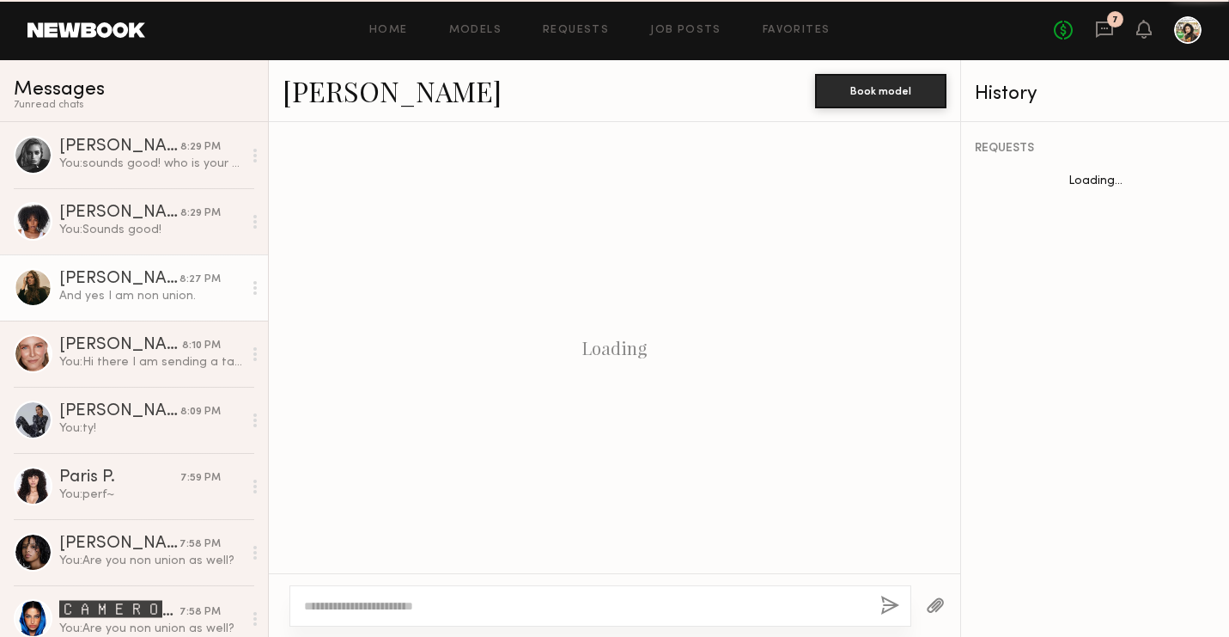
scroll to position [675, 0]
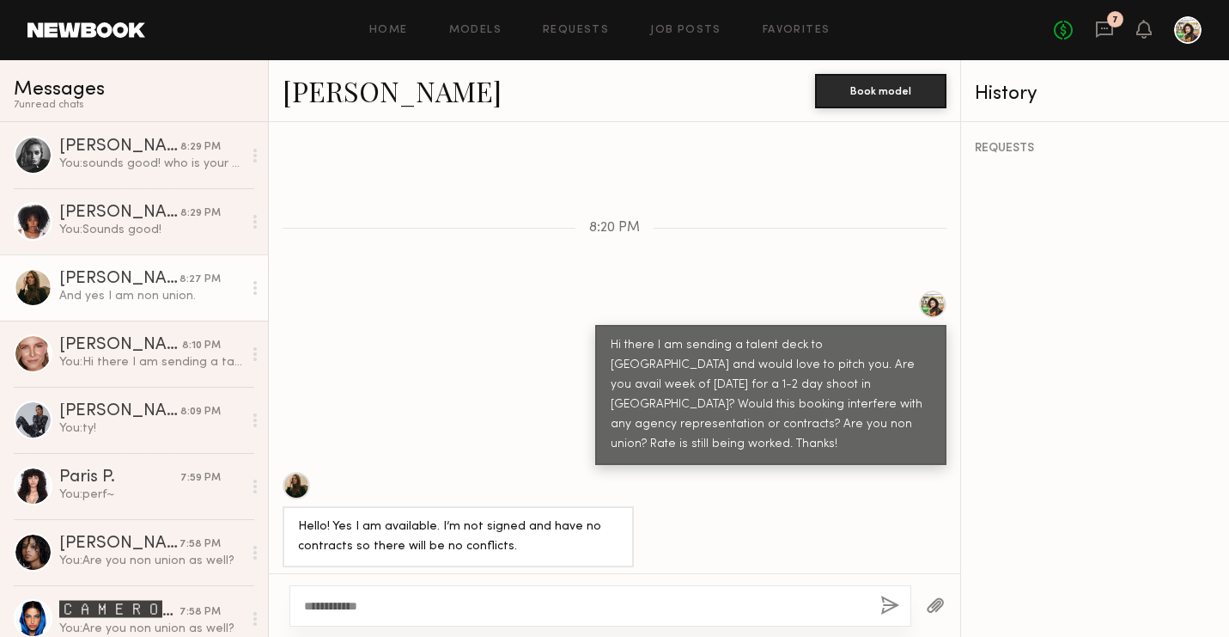
type textarea "**********"
click at [889, 596] on button "button" at bounding box center [890, 605] width 19 height 21
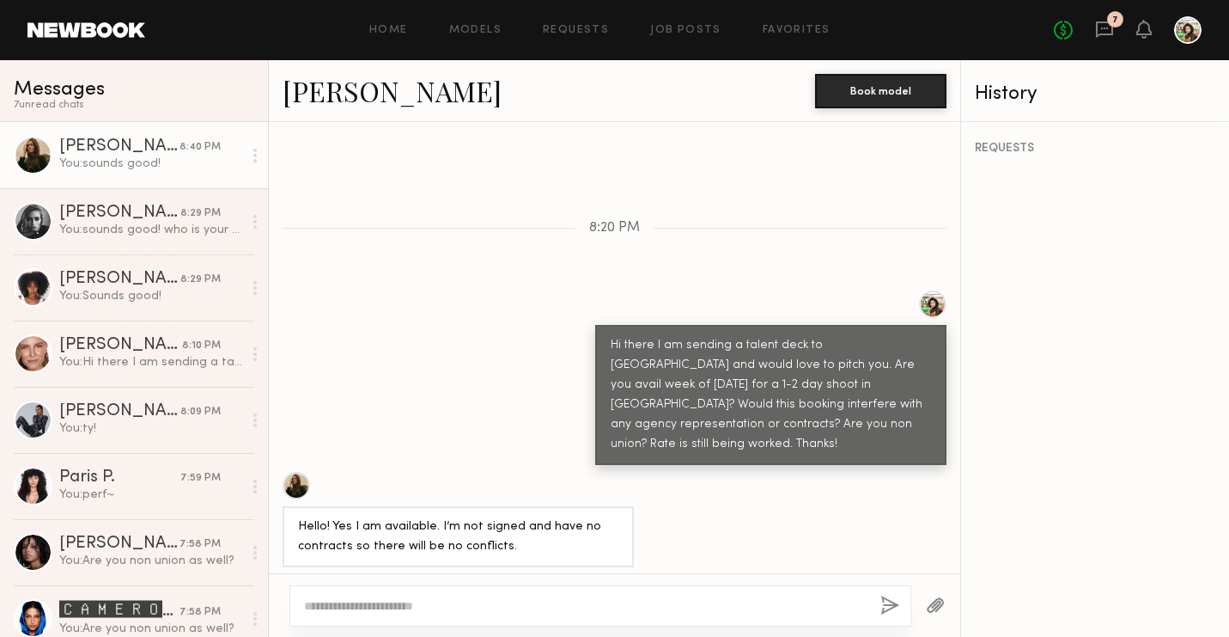
scroll to position [855, 0]
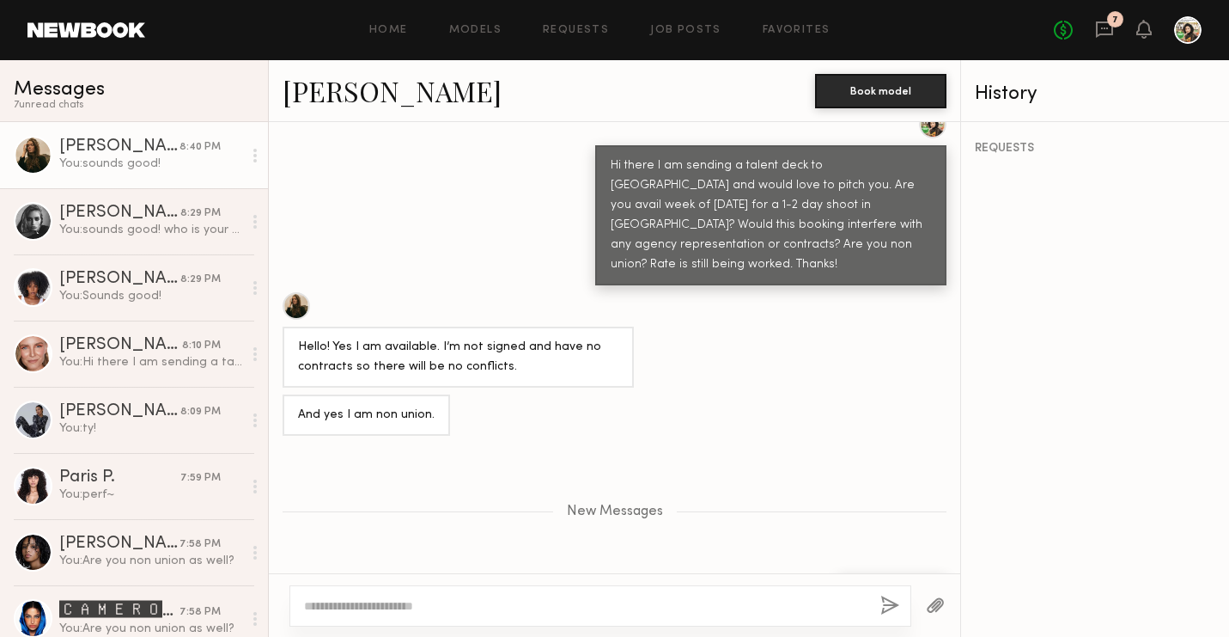
click at [131, 118] on div "Messages 7 unread chat s" at bounding box center [134, 91] width 268 height 62
click at [132, 136] on link "[PERSON_NAME] 8:40 PM You: sounds good!" at bounding box center [134, 155] width 268 height 66
click at [289, 292] on div at bounding box center [296, 305] width 27 height 27
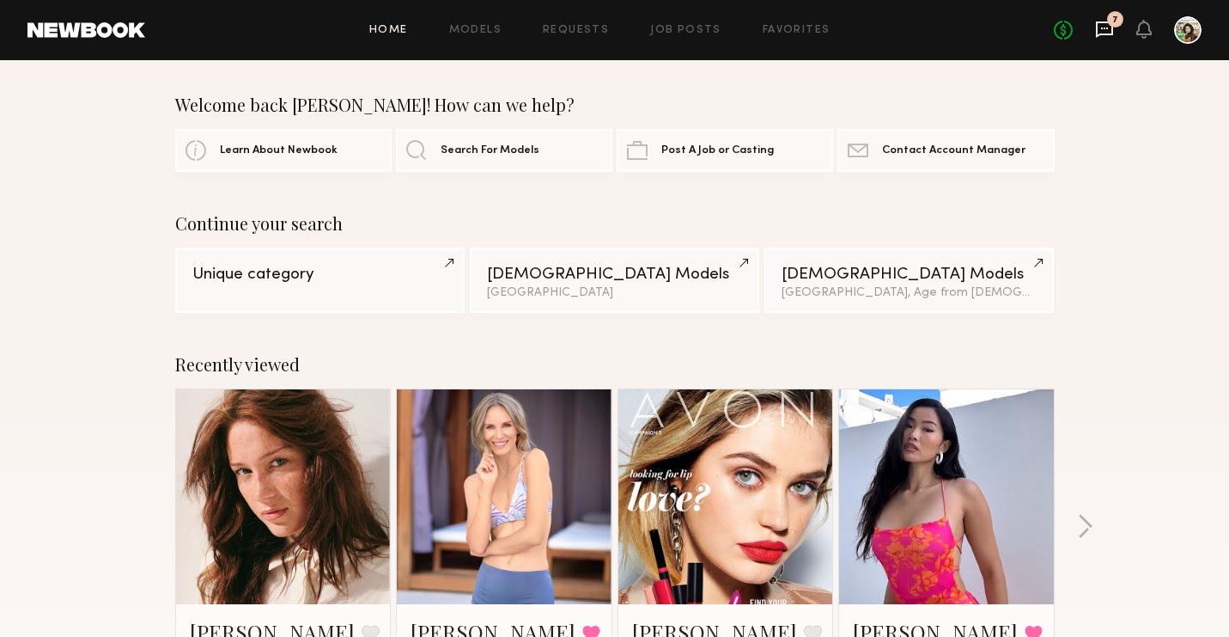
click at [1100, 35] on icon at bounding box center [1104, 29] width 19 height 19
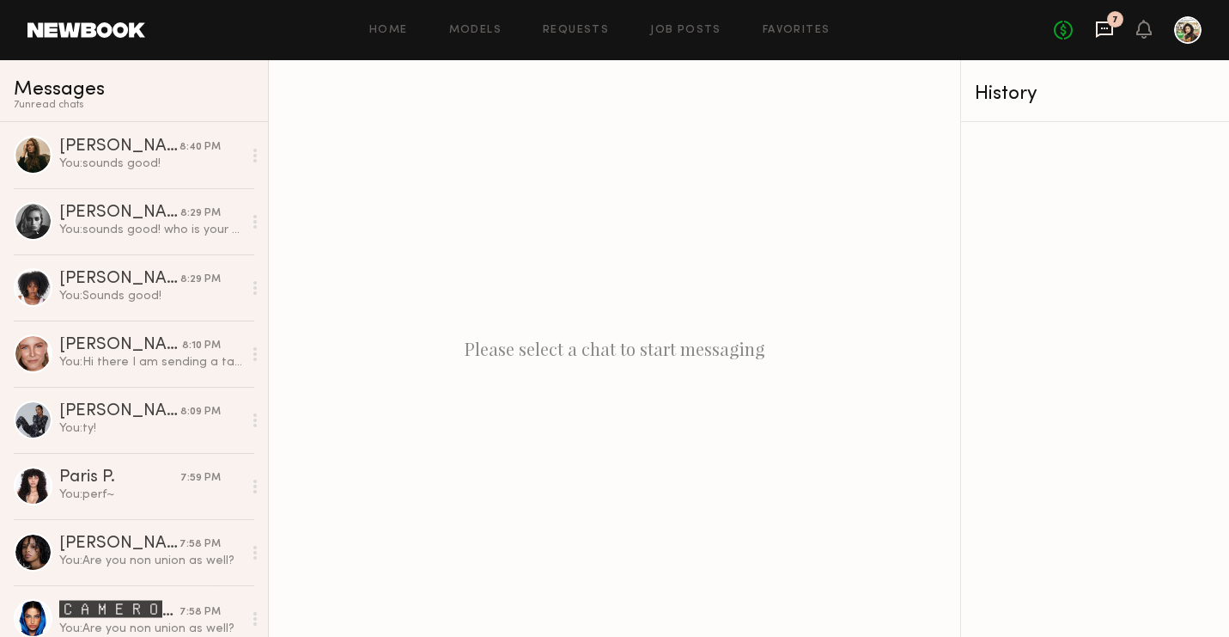
click at [1110, 29] on icon at bounding box center [1104, 29] width 19 height 19
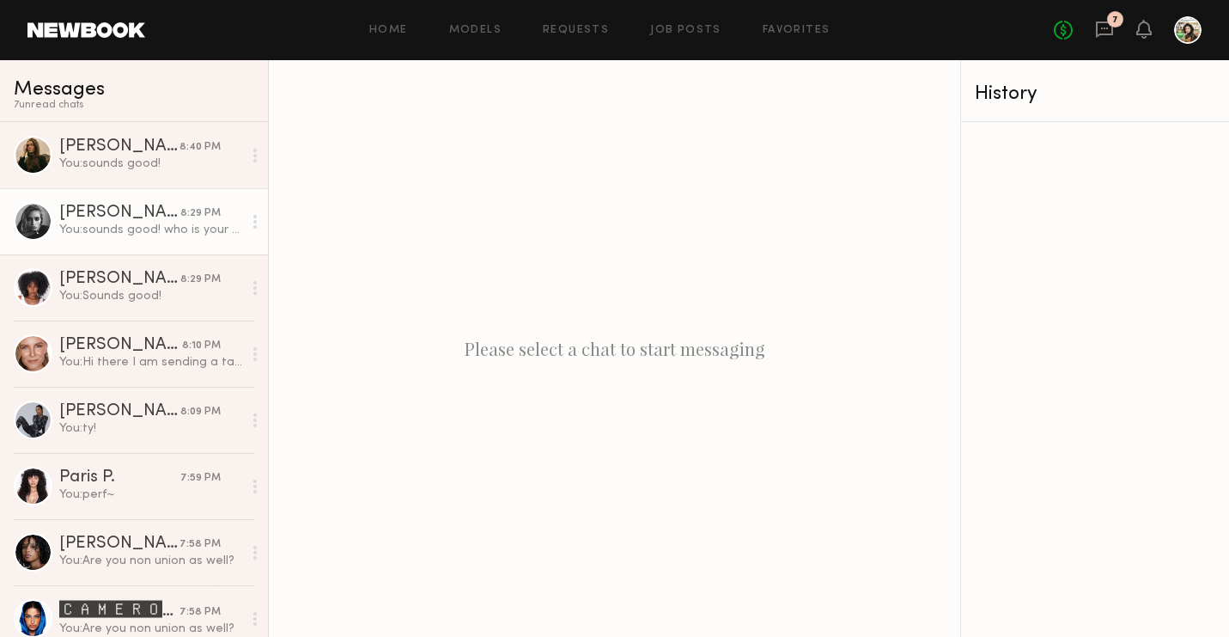
click at [149, 228] on div "You: sounds good! who is your agency? This would have to be a direct booking so…" at bounding box center [150, 230] width 183 height 16
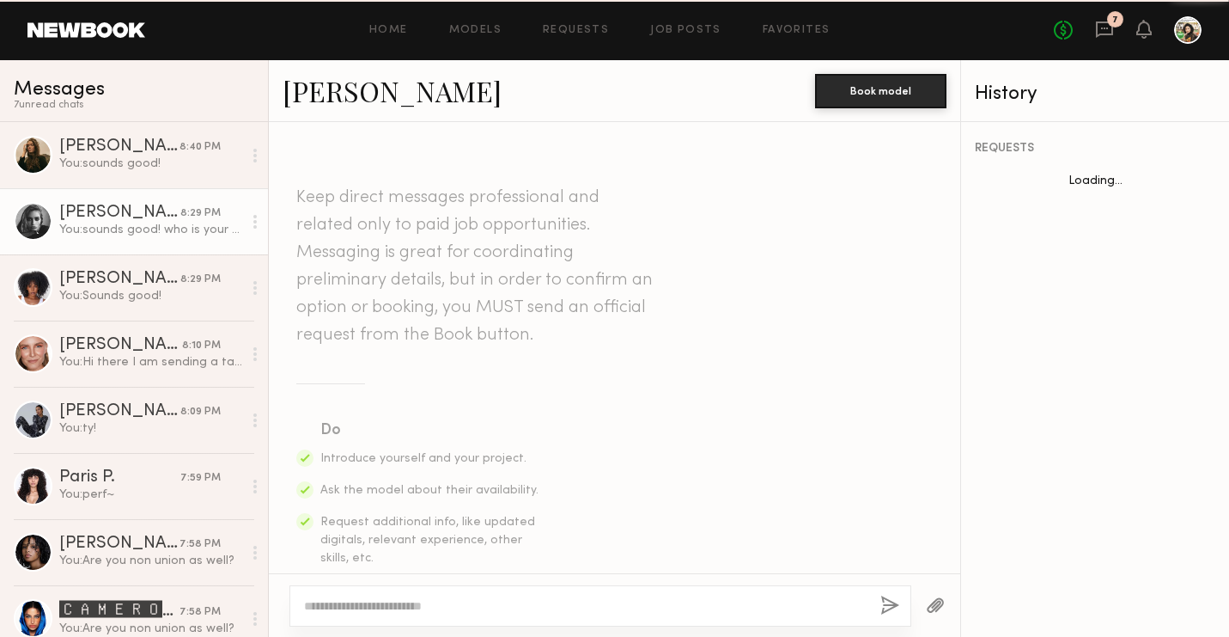
scroll to position [773, 0]
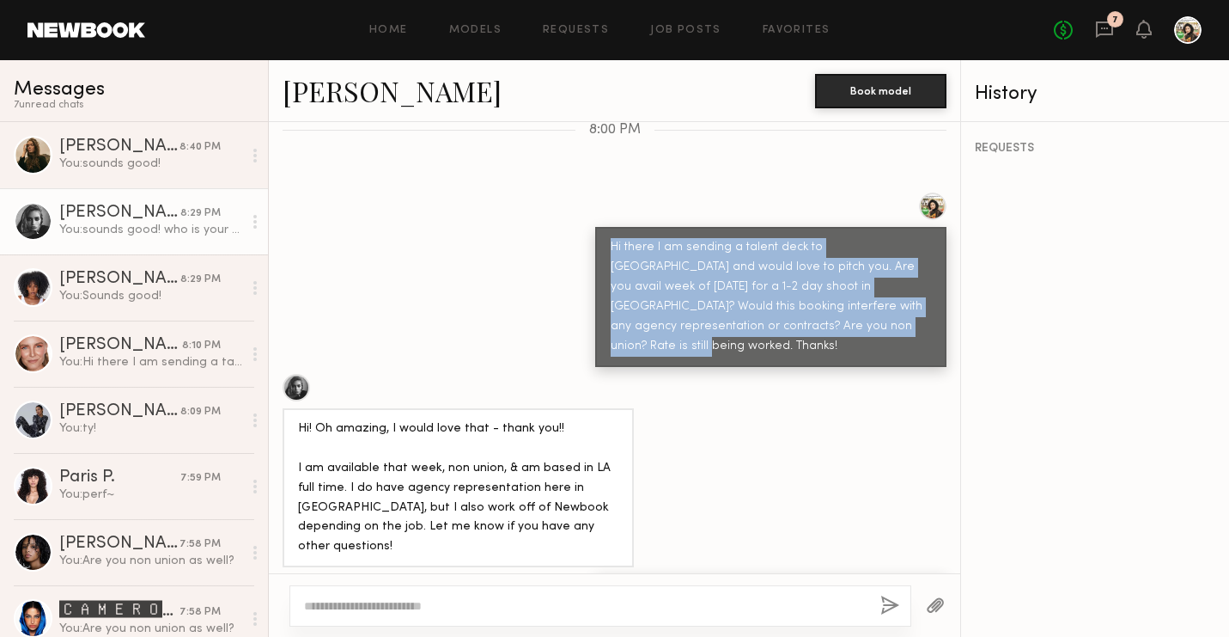
drag, startPoint x: 857, startPoint y: 288, endPoint x: 608, endPoint y: 202, distance: 262.7
click at [608, 227] on div "Hi there I am sending a talent deck to Sephora and would love to pitch you. Are…" at bounding box center [770, 297] width 351 height 140
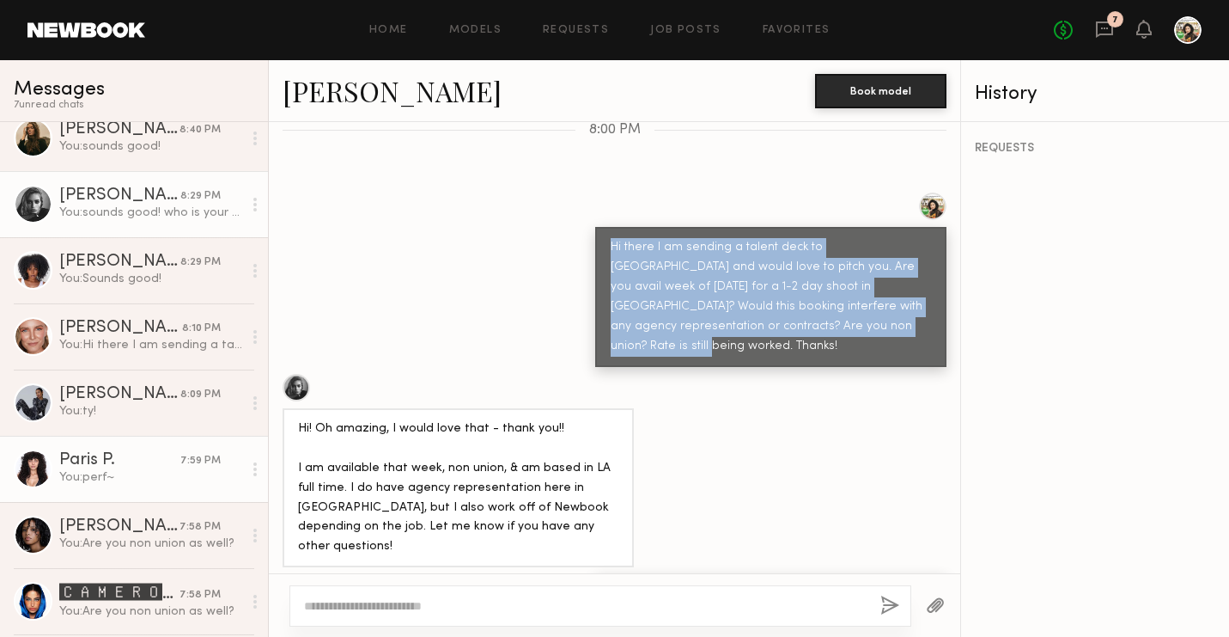
scroll to position [0, 0]
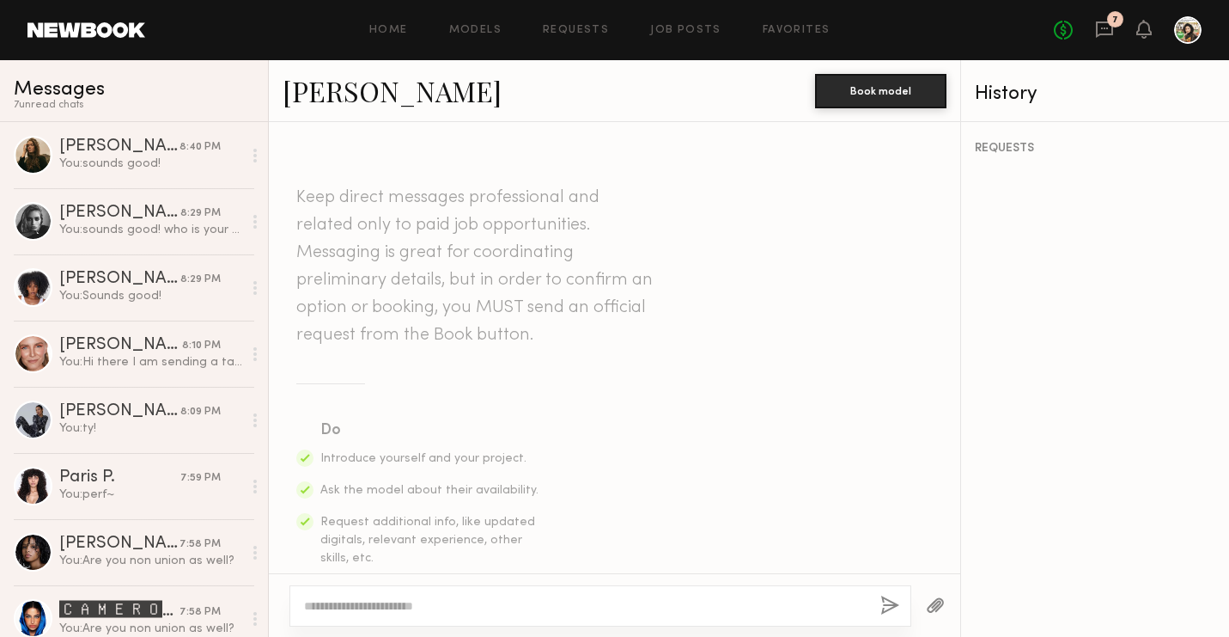
scroll to position [525, 0]
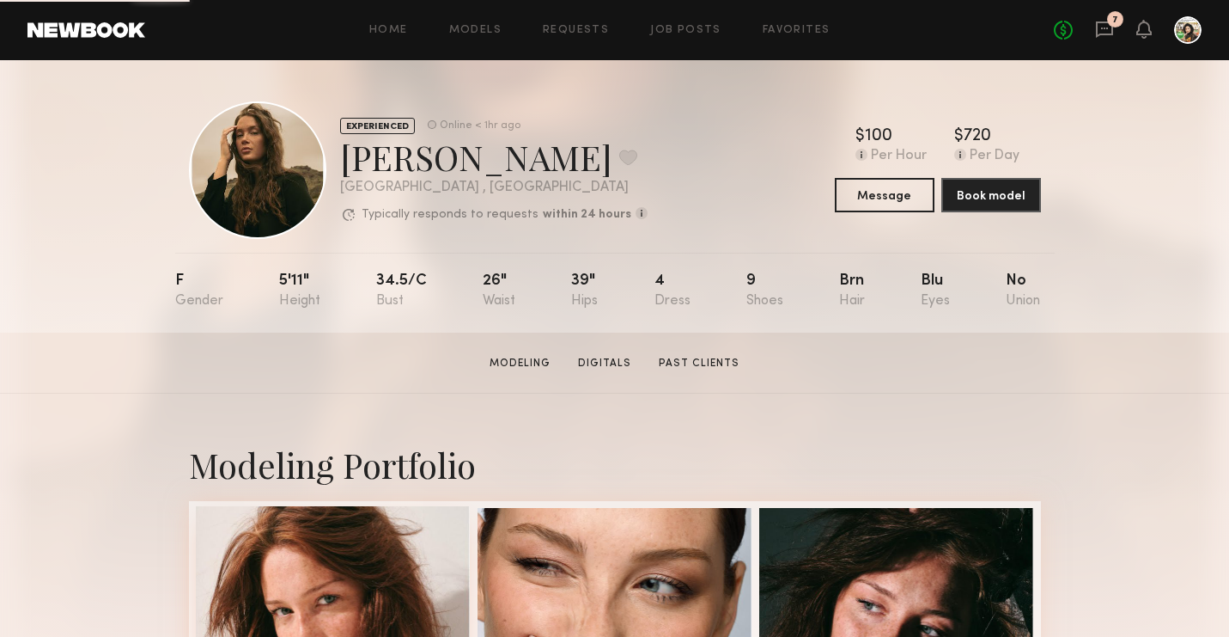
click at [323, 506] on div at bounding box center [333, 643] width 275 height 275
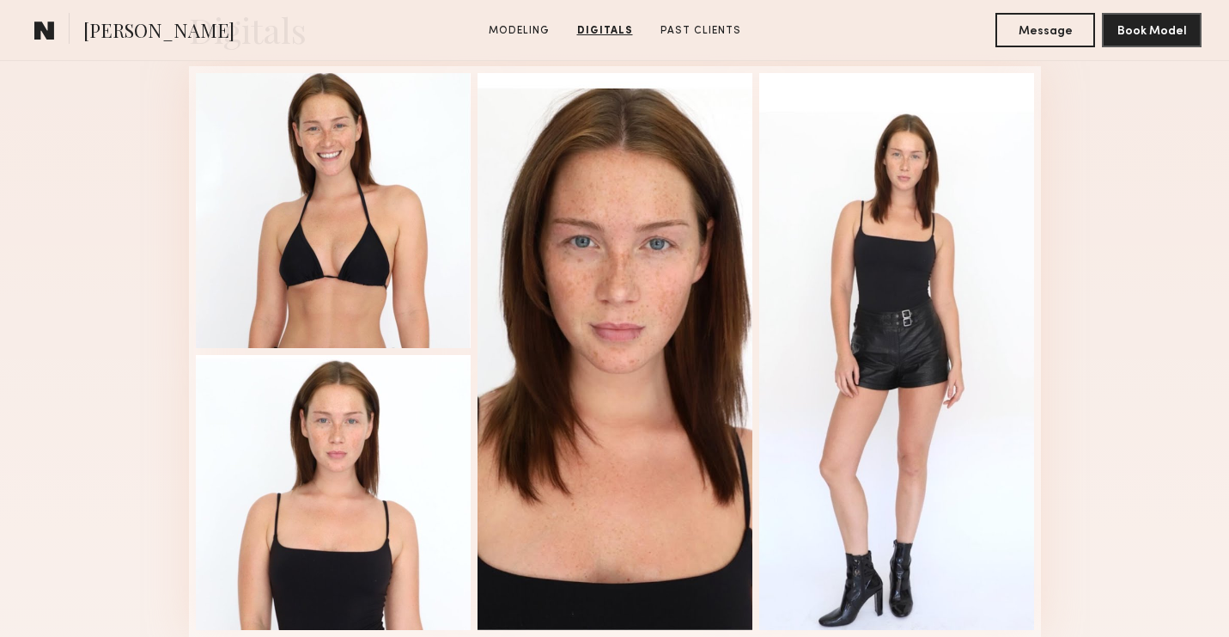
scroll to position [2004, 0]
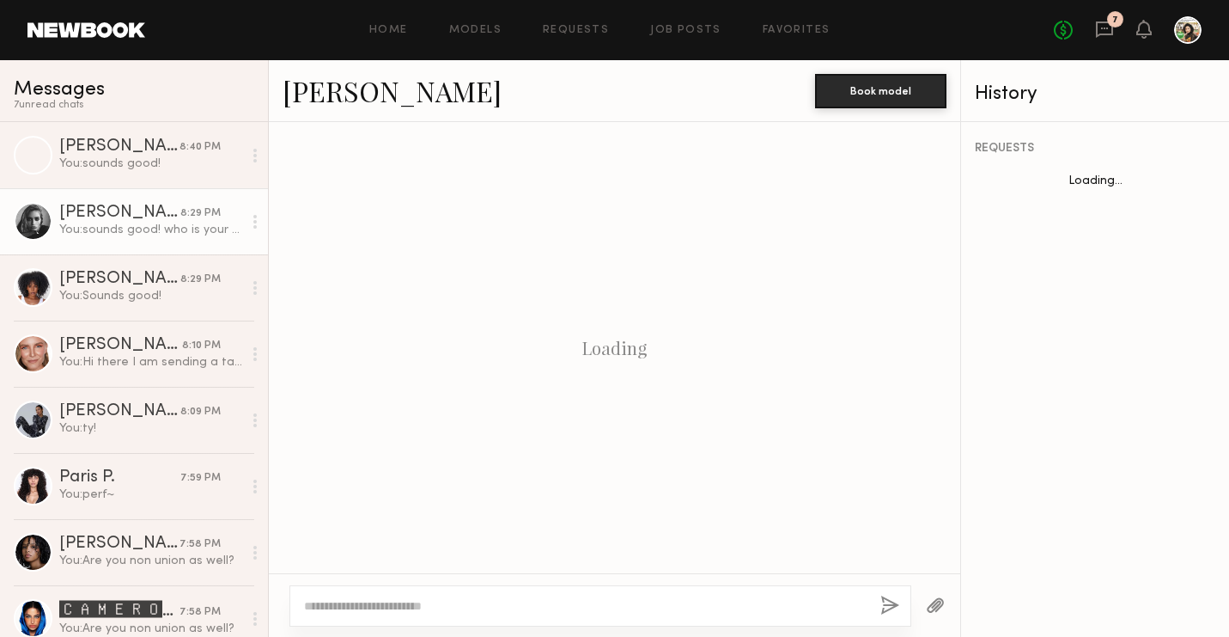
scroll to position [773, 0]
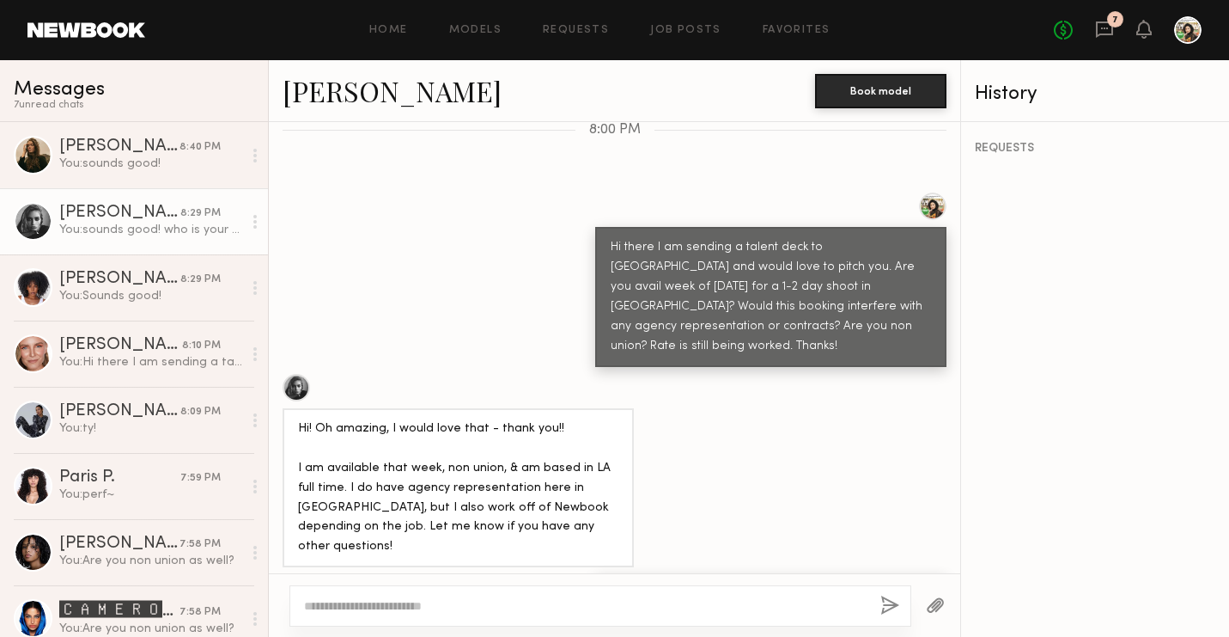
click at [361, 95] on link "[PERSON_NAME]" at bounding box center [392, 90] width 219 height 37
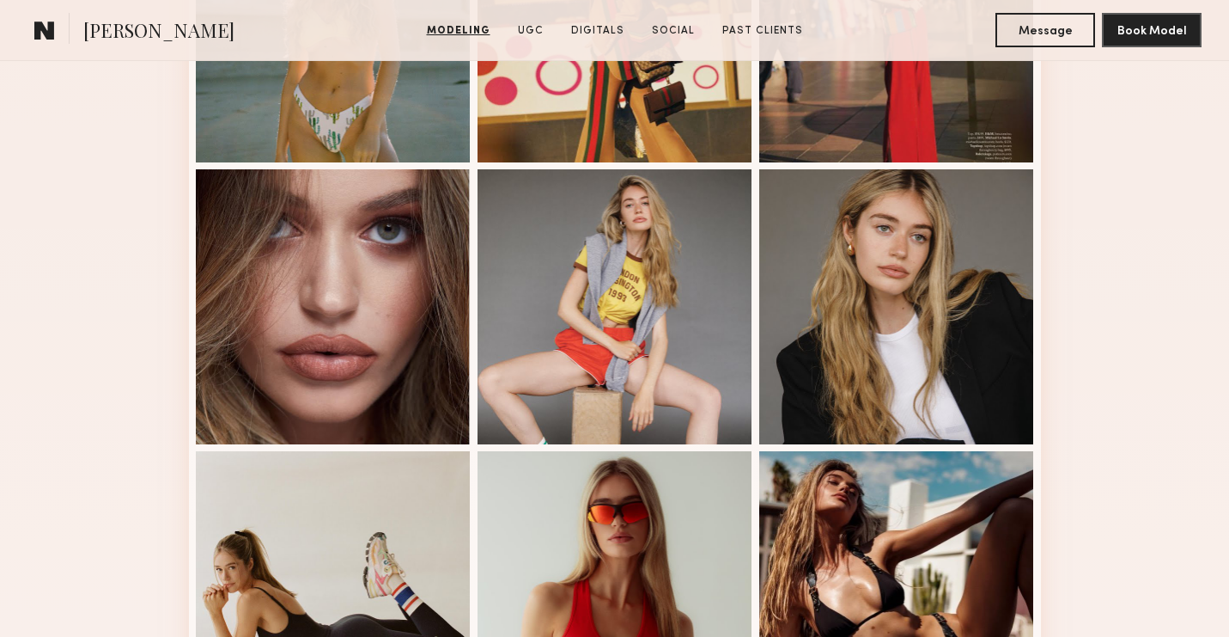
scroll to position [972, 0]
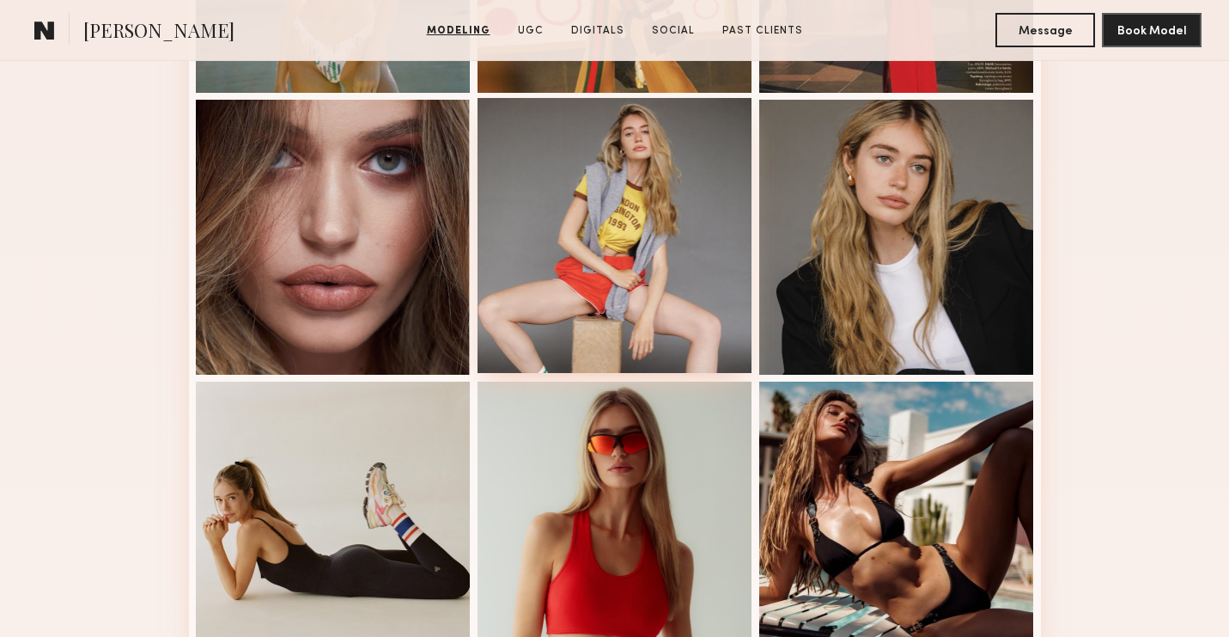
click at [702, 222] on div at bounding box center [615, 235] width 275 height 275
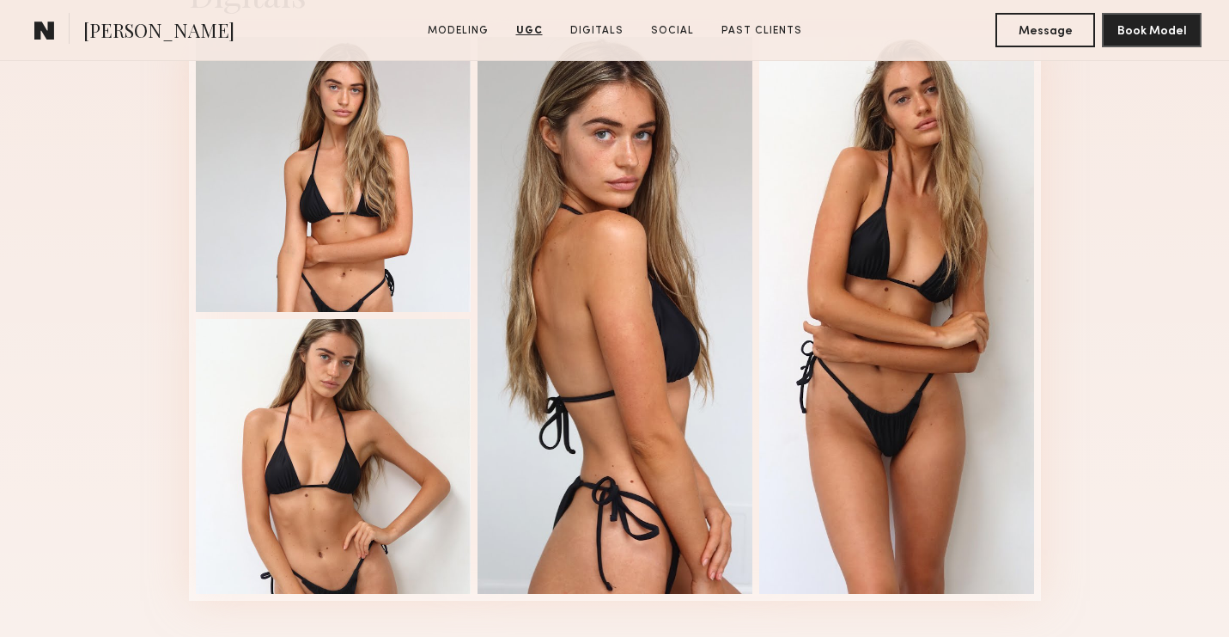
scroll to position [3731, 0]
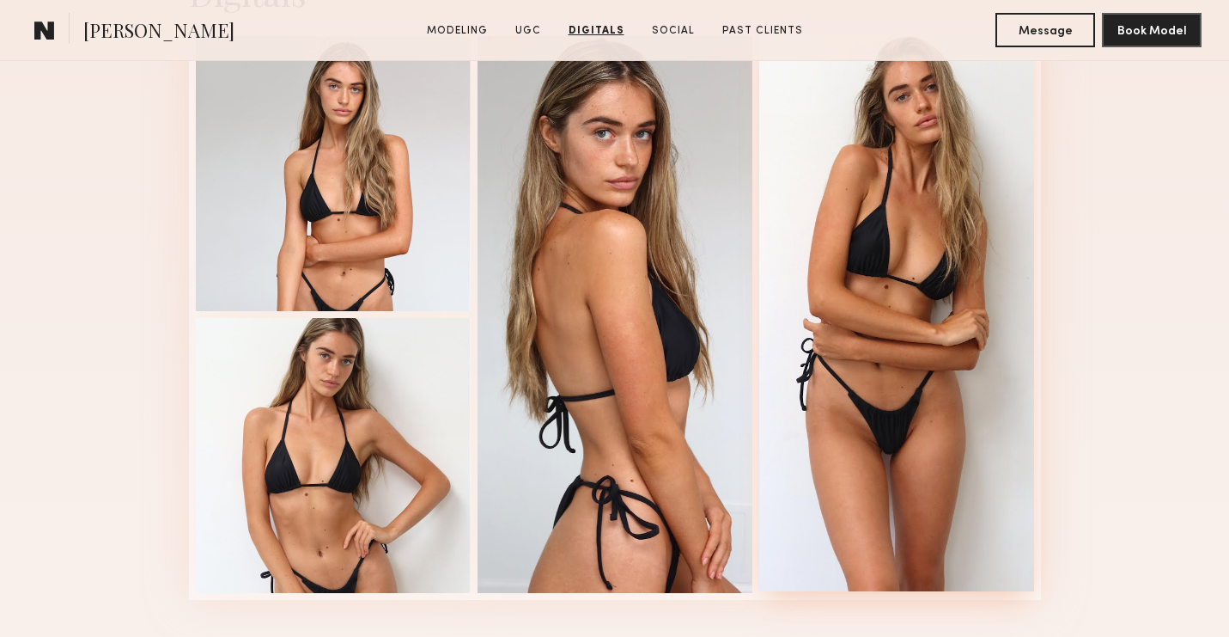
click at [883, 452] on div at bounding box center [896, 312] width 275 height 557
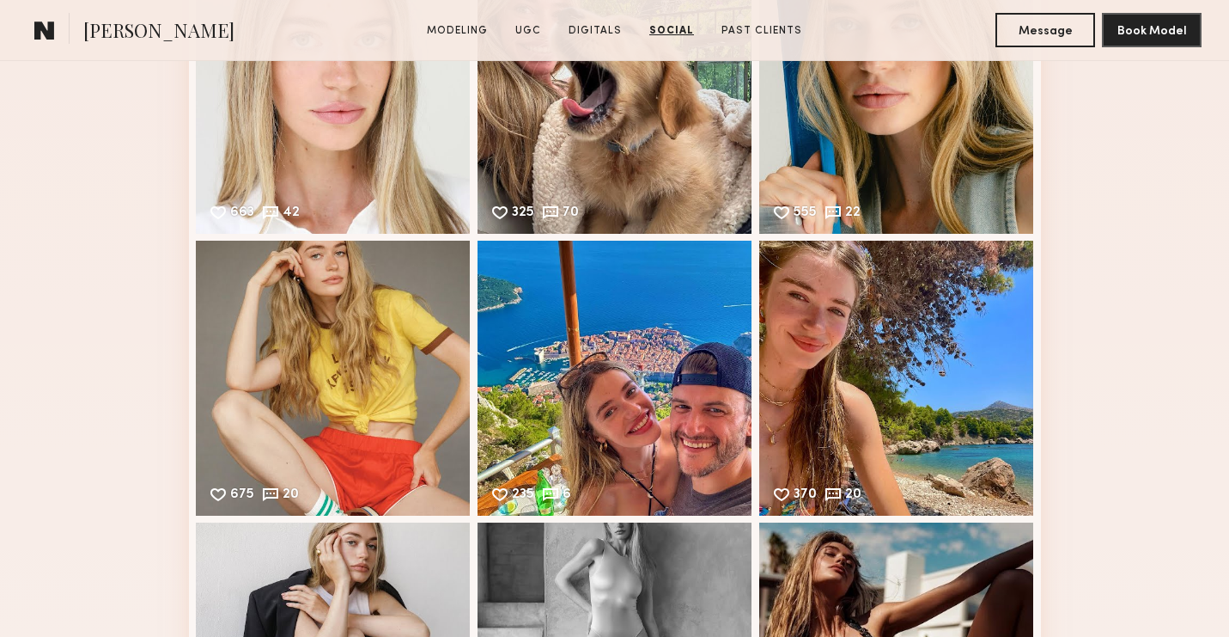
scroll to position [4445, 0]
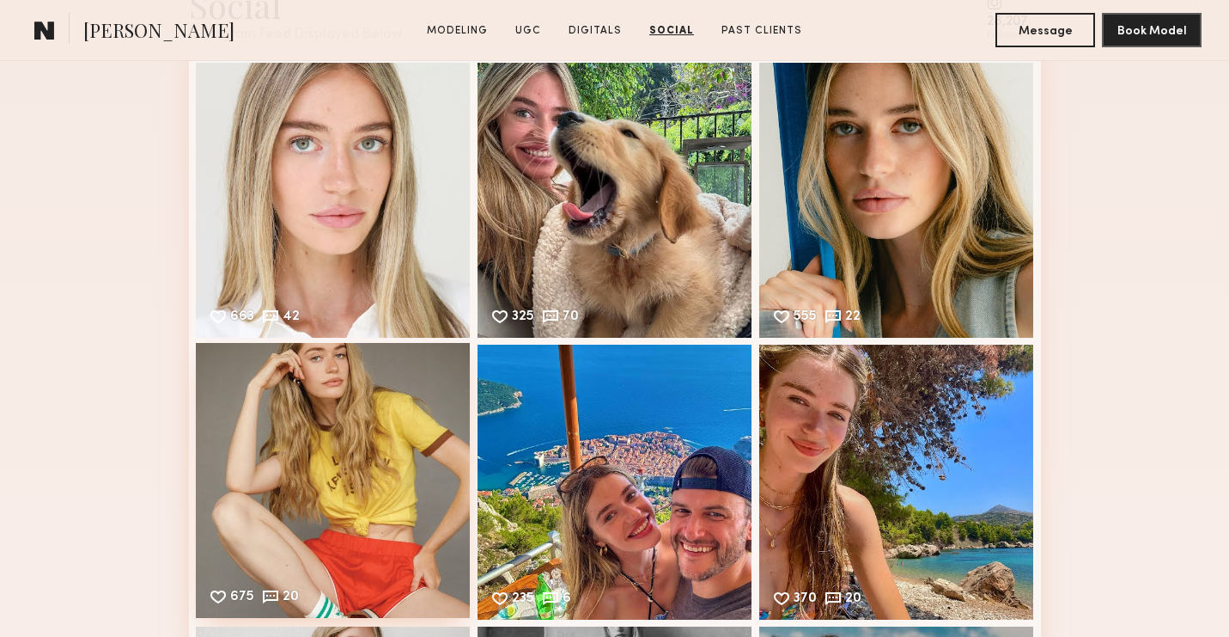
click at [407, 530] on div "675 20 Likes & comments displayed to show model’s engagement" at bounding box center [333, 480] width 275 height 275
click at [343, 241] on div "663 42 Likes & comments displayed to show model’s engagement" at bounding box center [333, 198] width 275 height 275
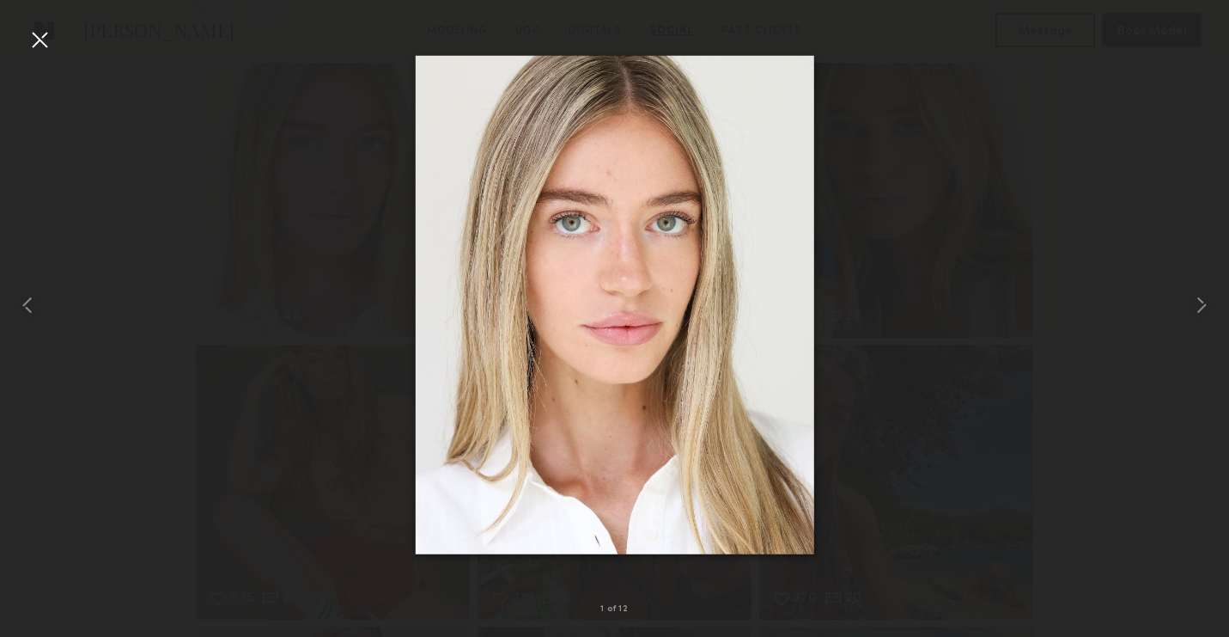
click at [1003, 75] on div at bounding box center [614, 304] width 1229 height 554
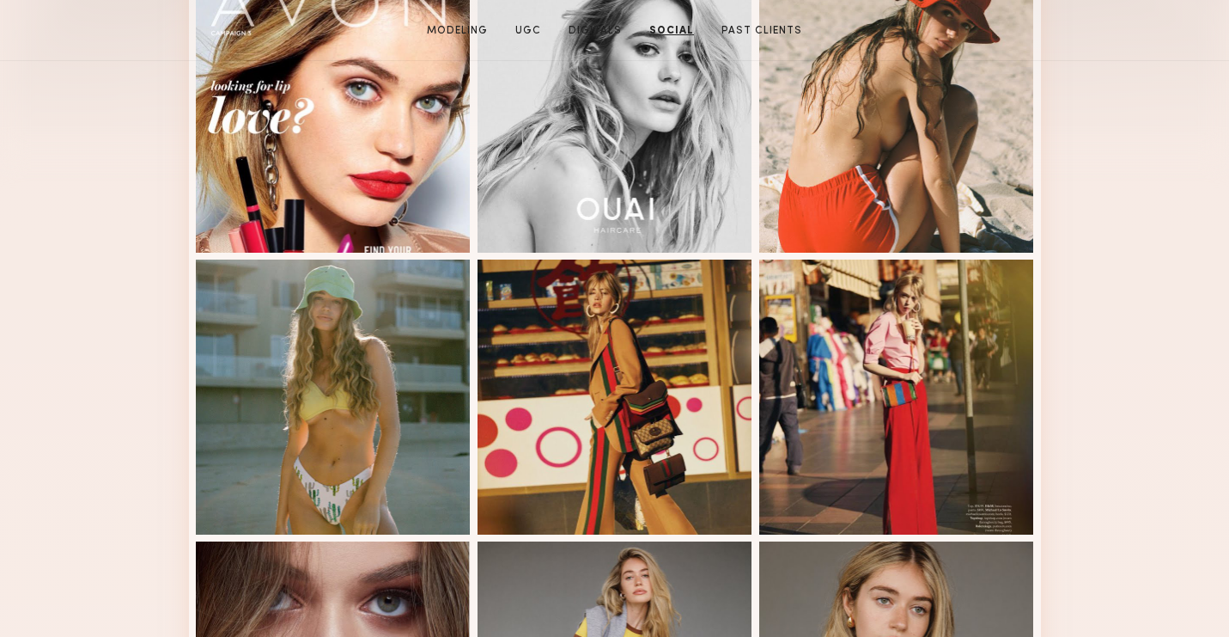
scroll to position [0, 0]
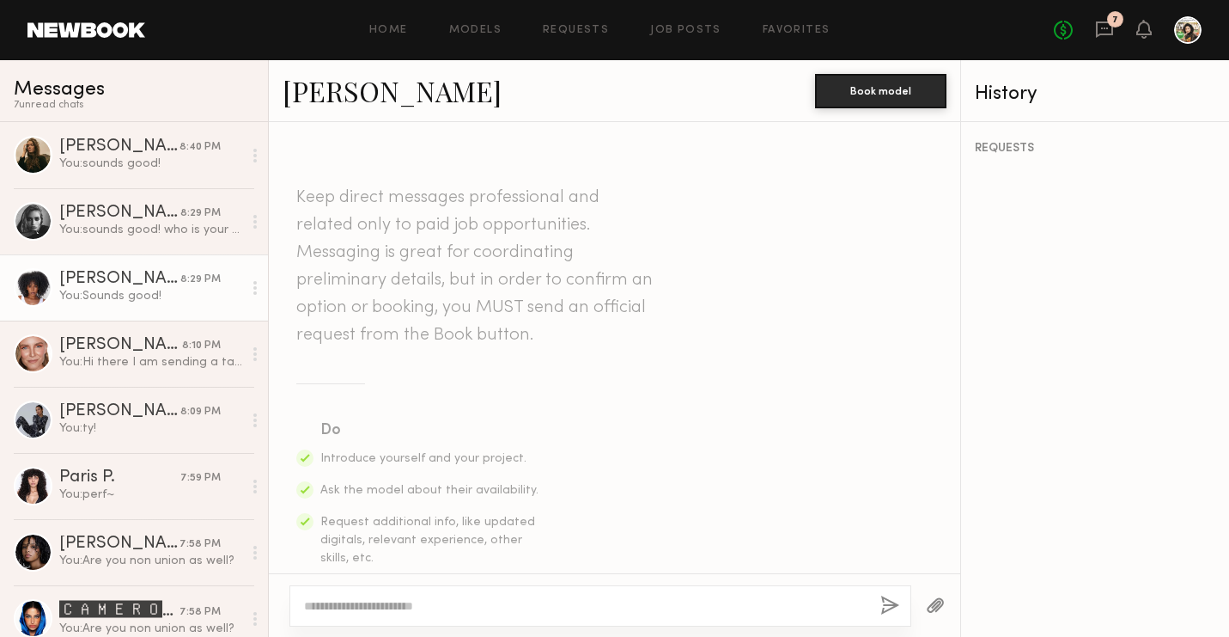
scroll to position [753, 0]
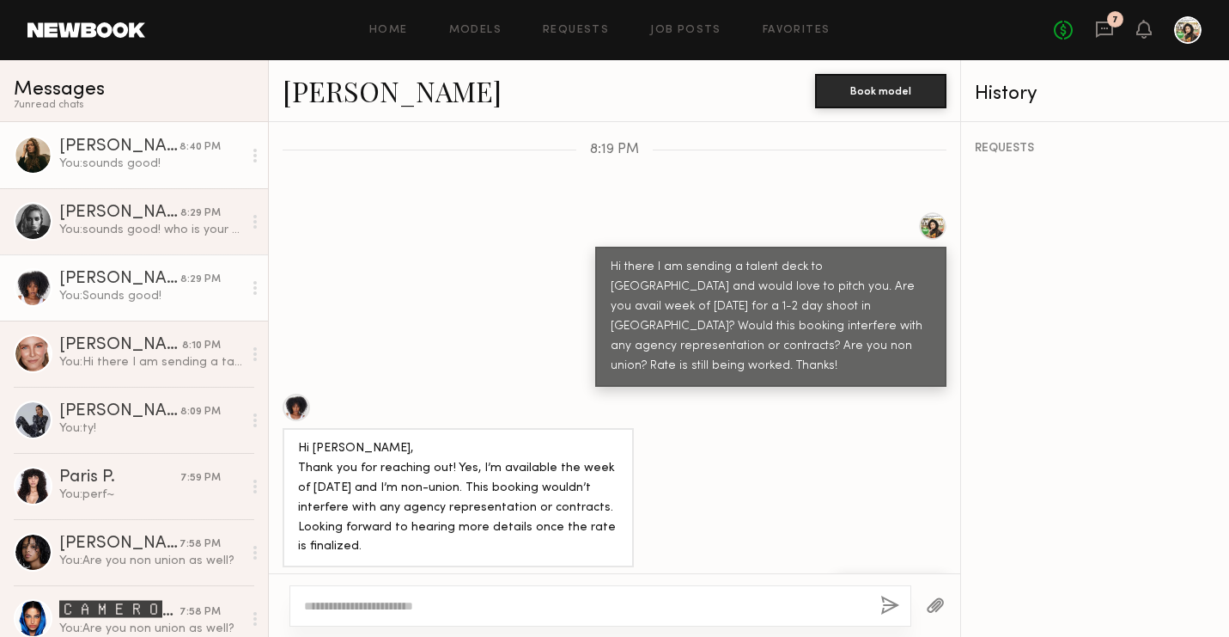
click at [79, 177] on link "Diana F. 8:40 PM You: sounds good!" at bounding box center [134, 155] width 268 height 66
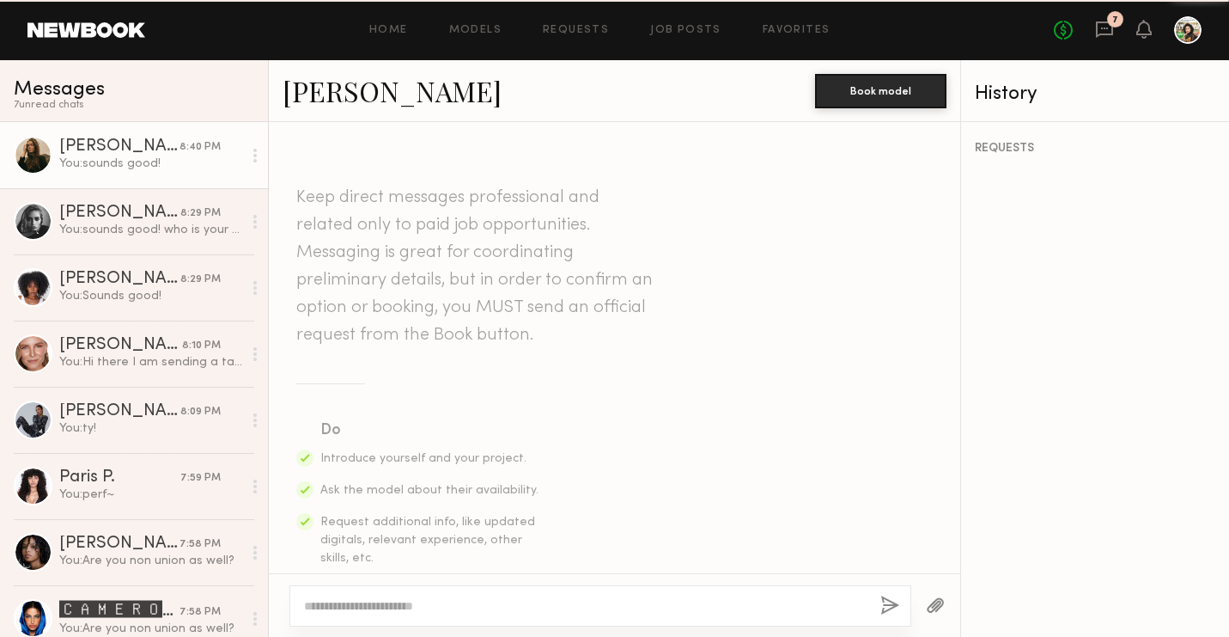
scroll to position [723, 0]
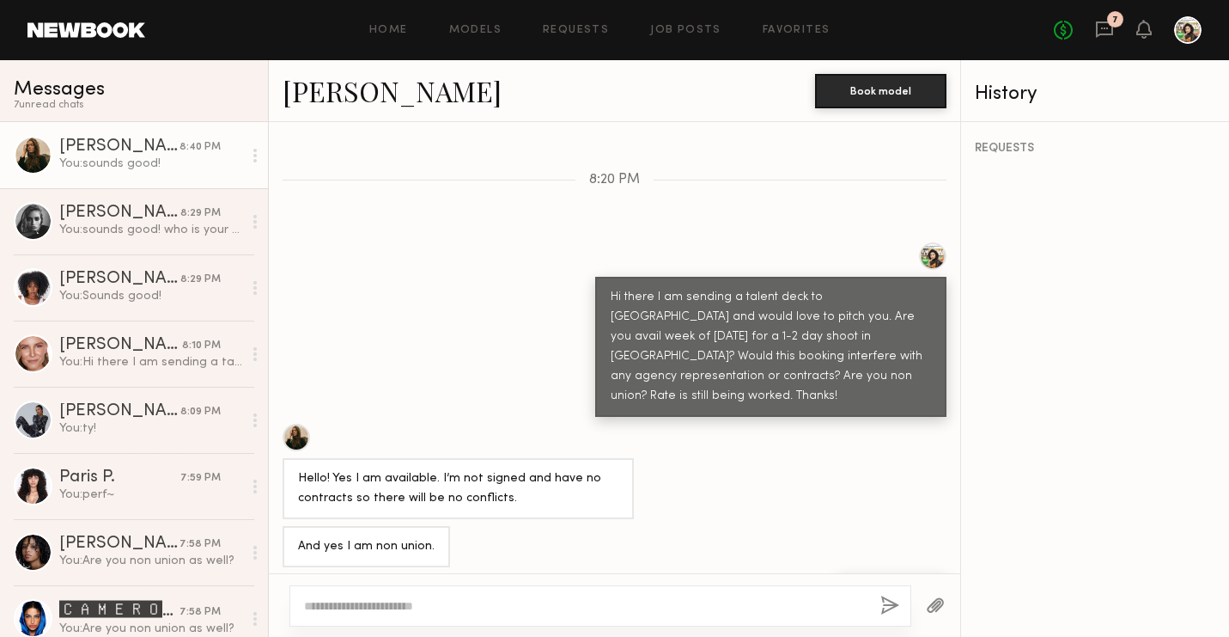
click at [341, 86] on link "[PERSON_NAME]" at bounding box center [392, 90] width 219 height 37
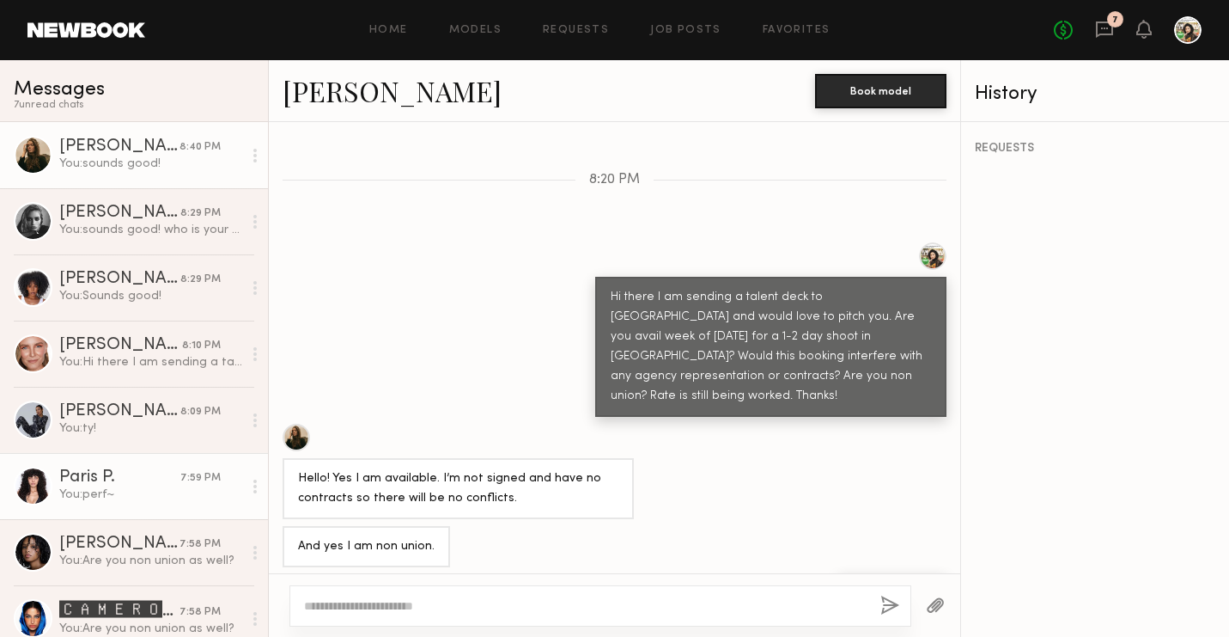
scroll to position [91, 0]
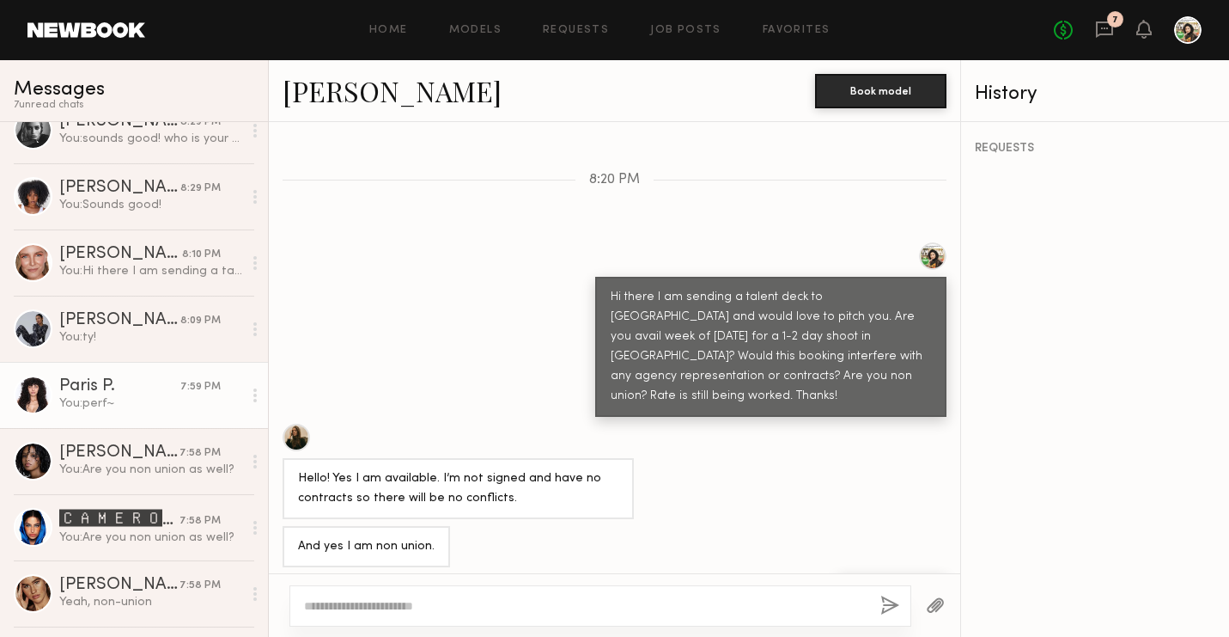
click at [149, 373] on link "Paris P. 7:59 PM You: perf~" at bounding box center [134, 395] width 268 height 66
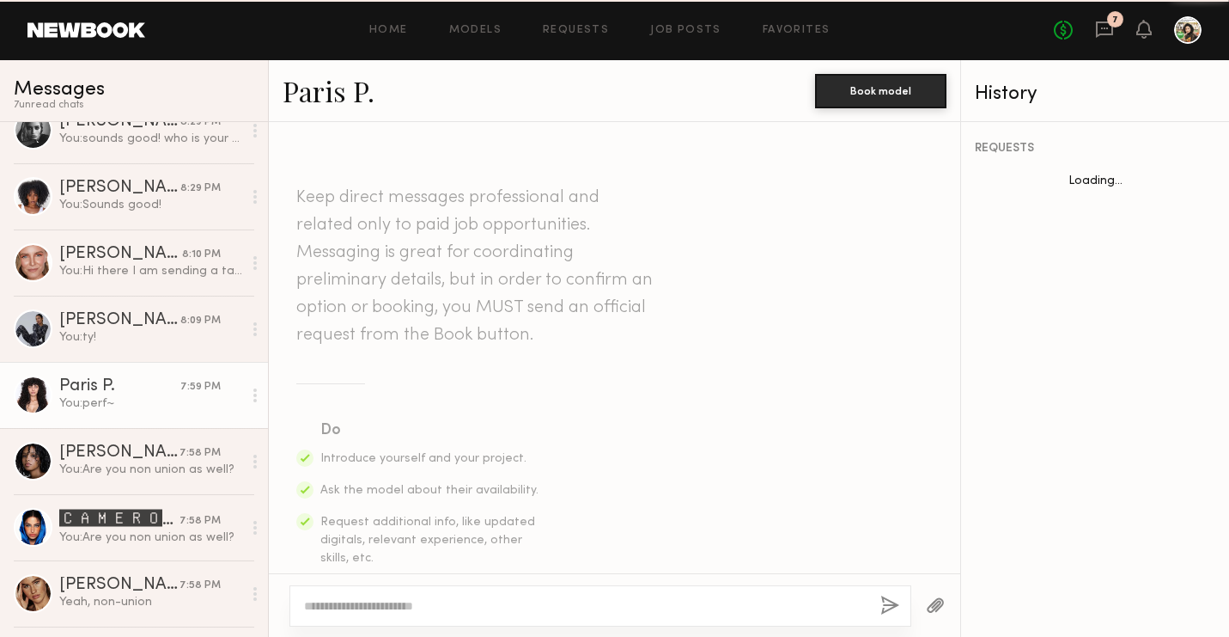
scroll to position [1046, 0]
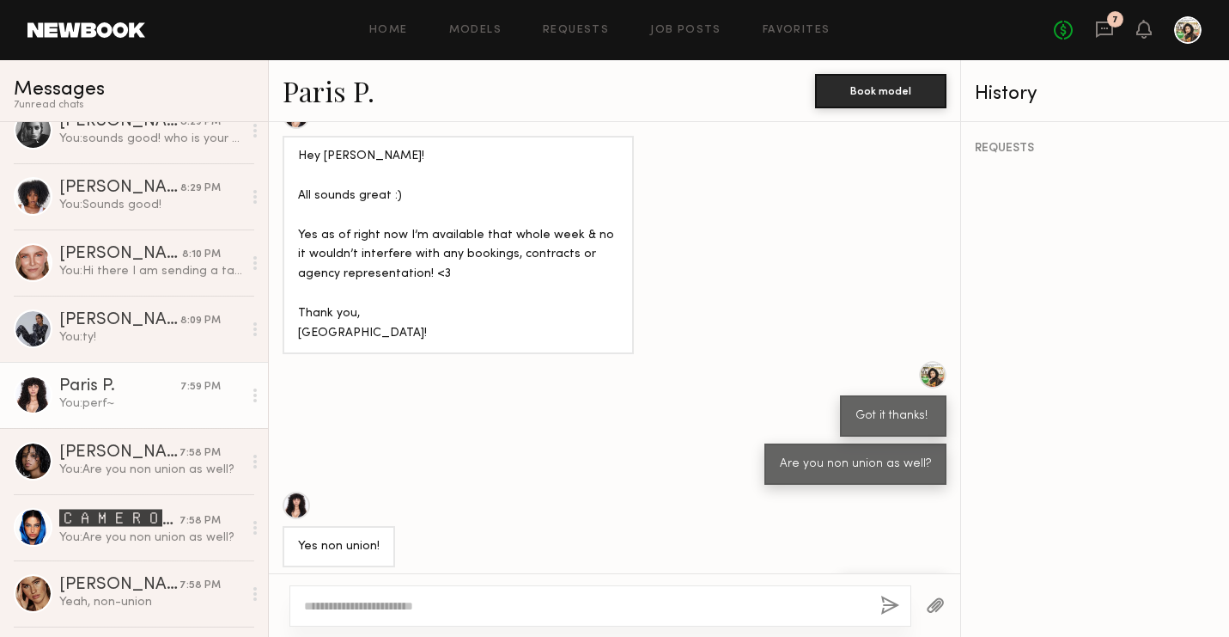
click at [352, 86] on link "Paris P." at bounding box center [329, 90] width 92 height 37
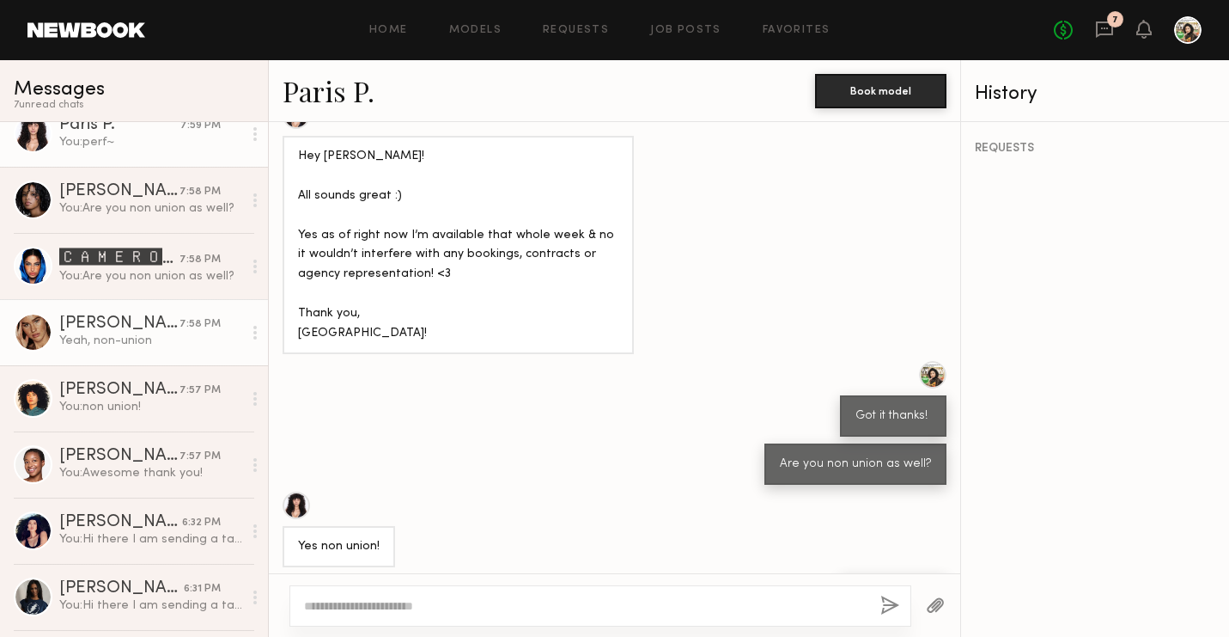
scroll to position [509, 0]
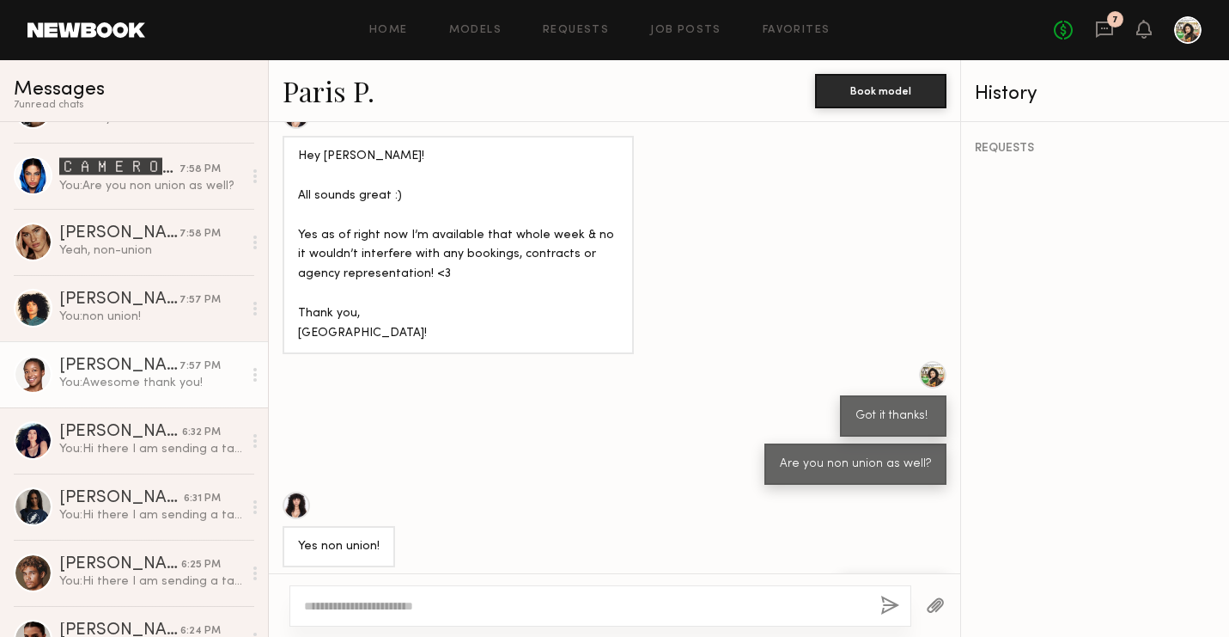
click at [142, 376] on div "You: Awesome thank you!" at bounding box center [150, 383] width 183 height 16
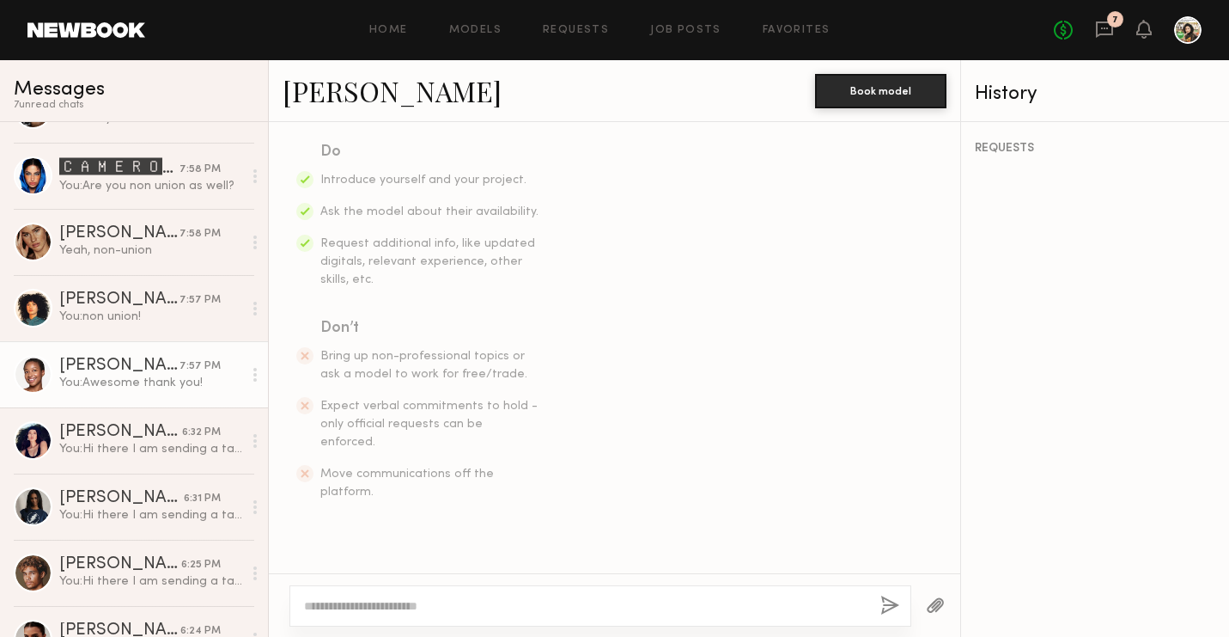
scroll to position [93, 0]
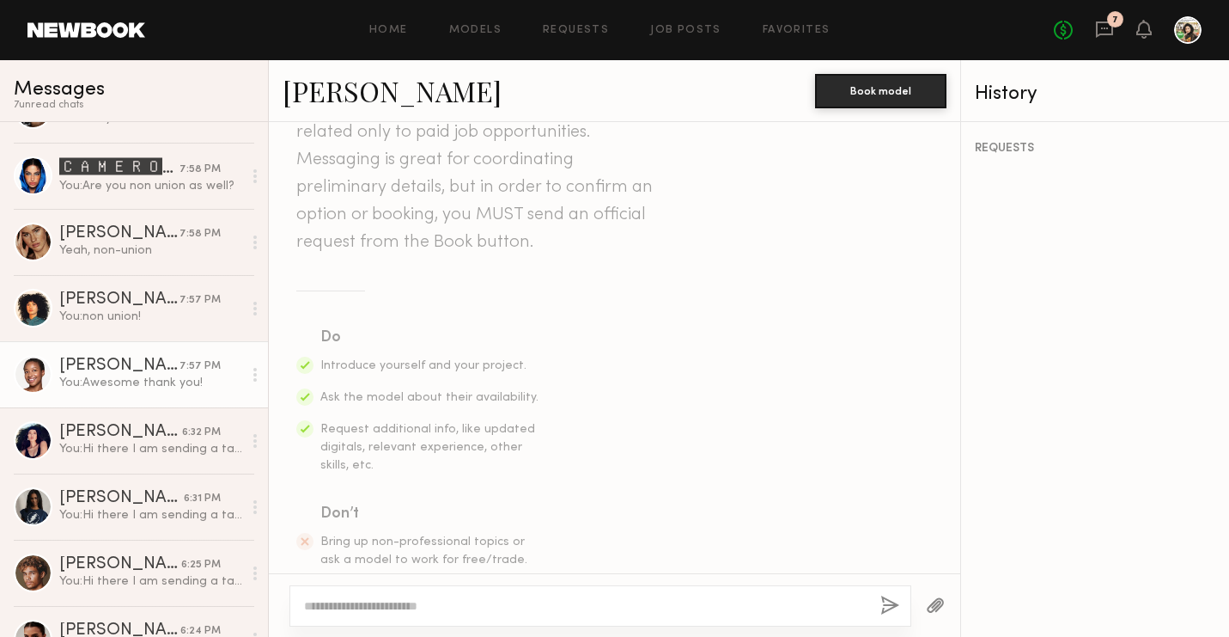
click at [340, 96] on link "Cierra S." at bounding box center [392, 90] width 219 height 37
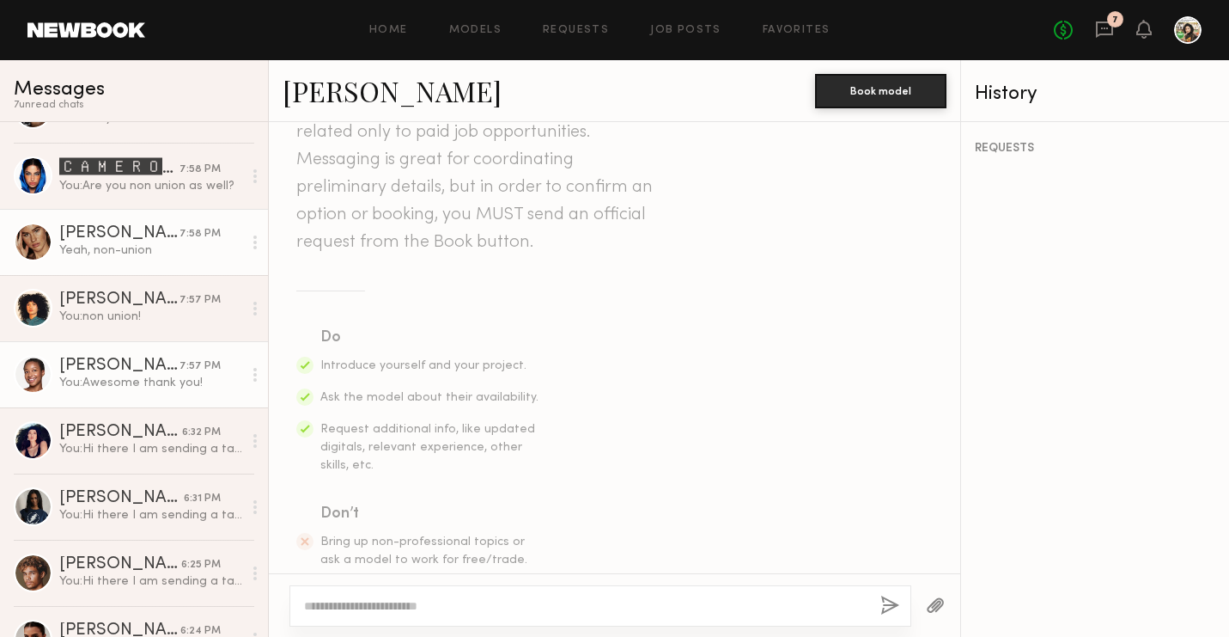
click at [187, 246] on div "Yeah, non-union" at bounding box center [150, 250] width 183 height 16
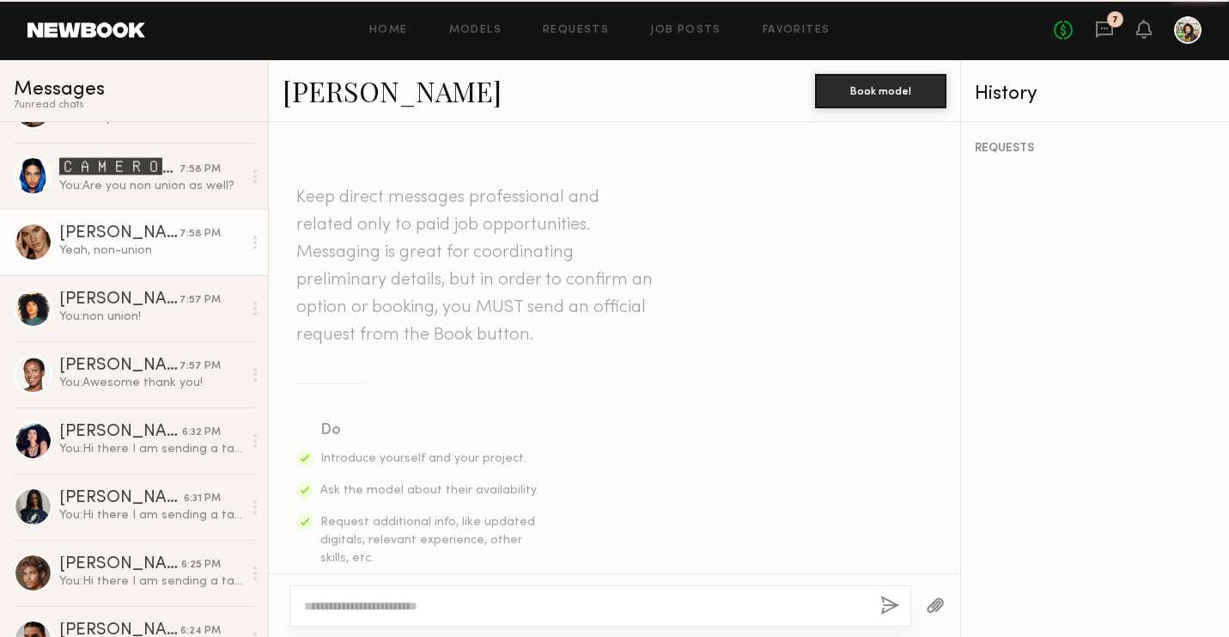
scroll to position [816, 0]
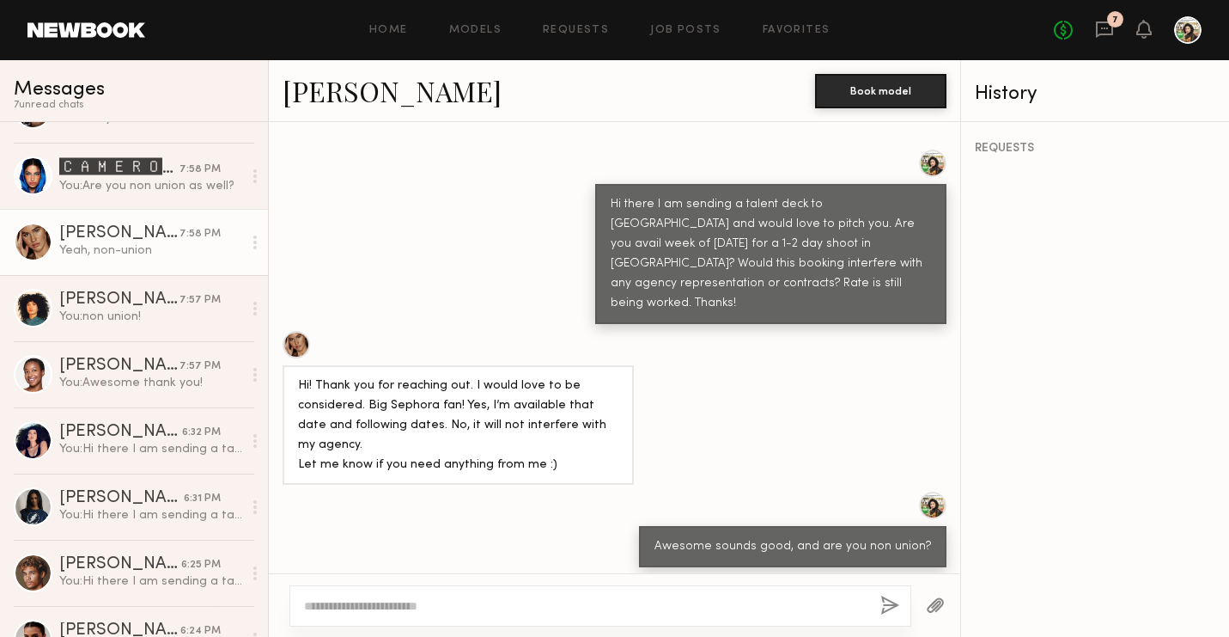
click at [296, 331] on div at bounding box center [296, 344] width 27 height 27
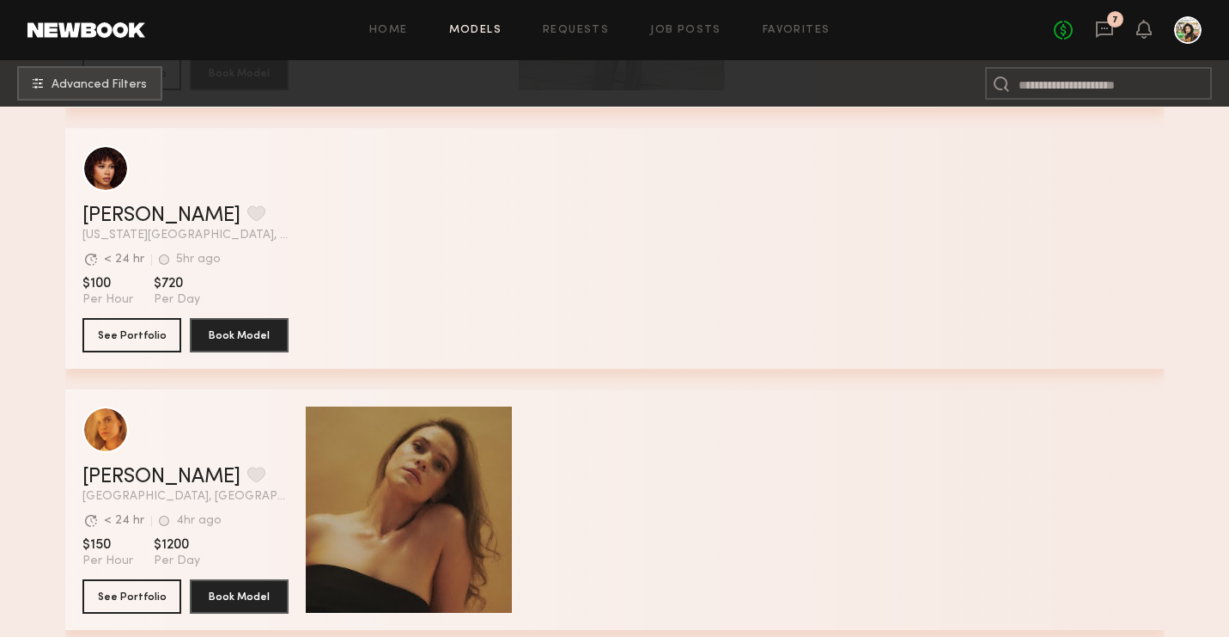
scroll to position [913, 0]
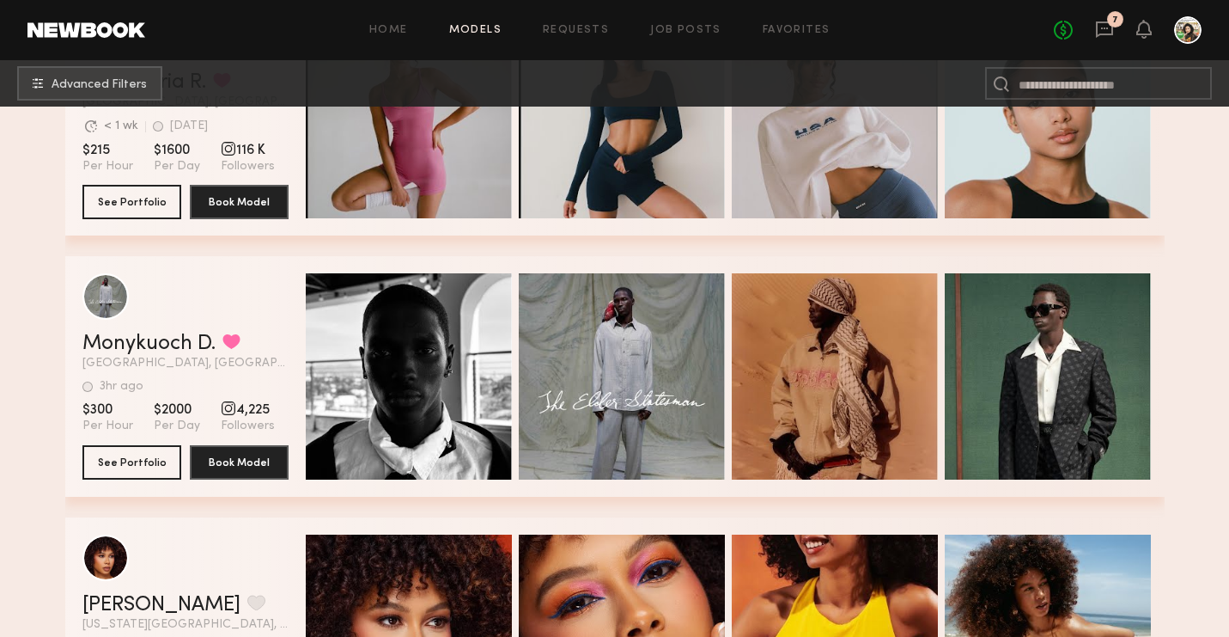
click at [1094, 39] on div "No fees up to $5,000 7" at bounding box center [1128, 29] width 148 height 27
click at [1103, 31] on icon at bounding box center [1104, 29] width 19 height 19
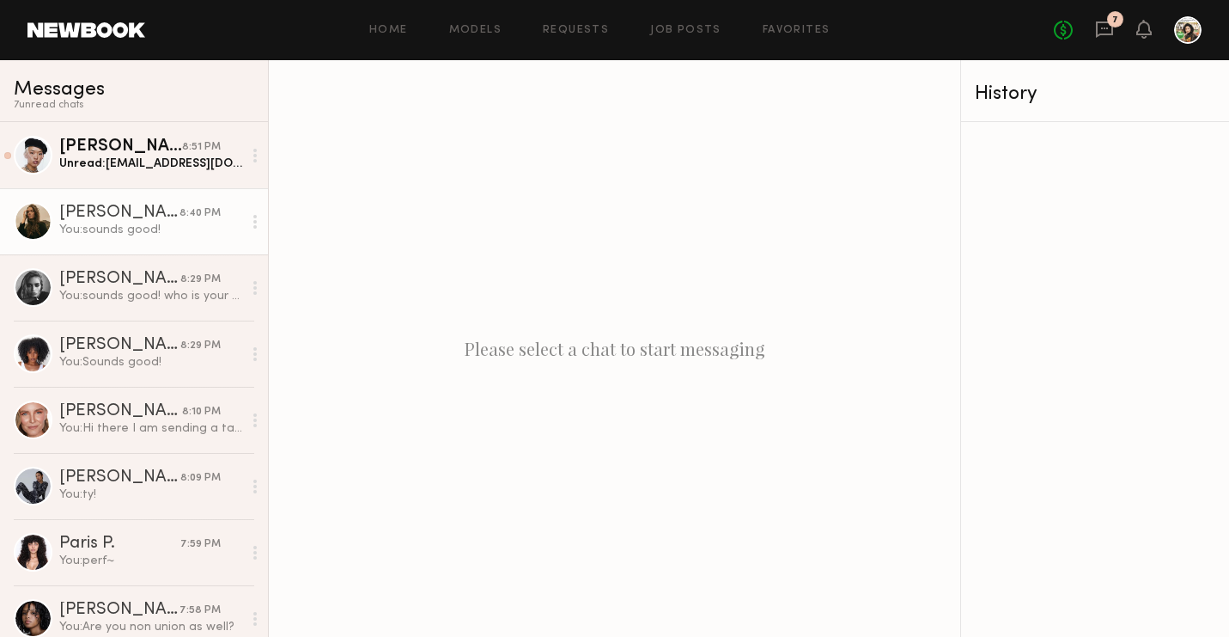
click at [119, 226] on div "You: sounds good!" at bounding box center [150, 230] width 183 height 16
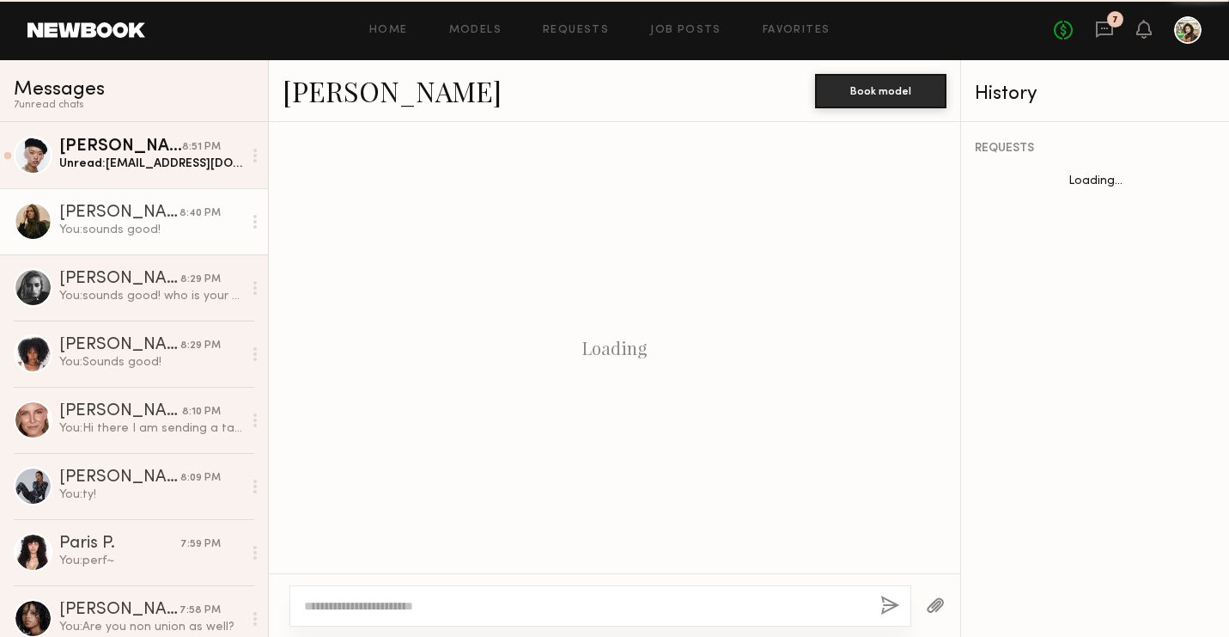
scroll to position [723, 0]
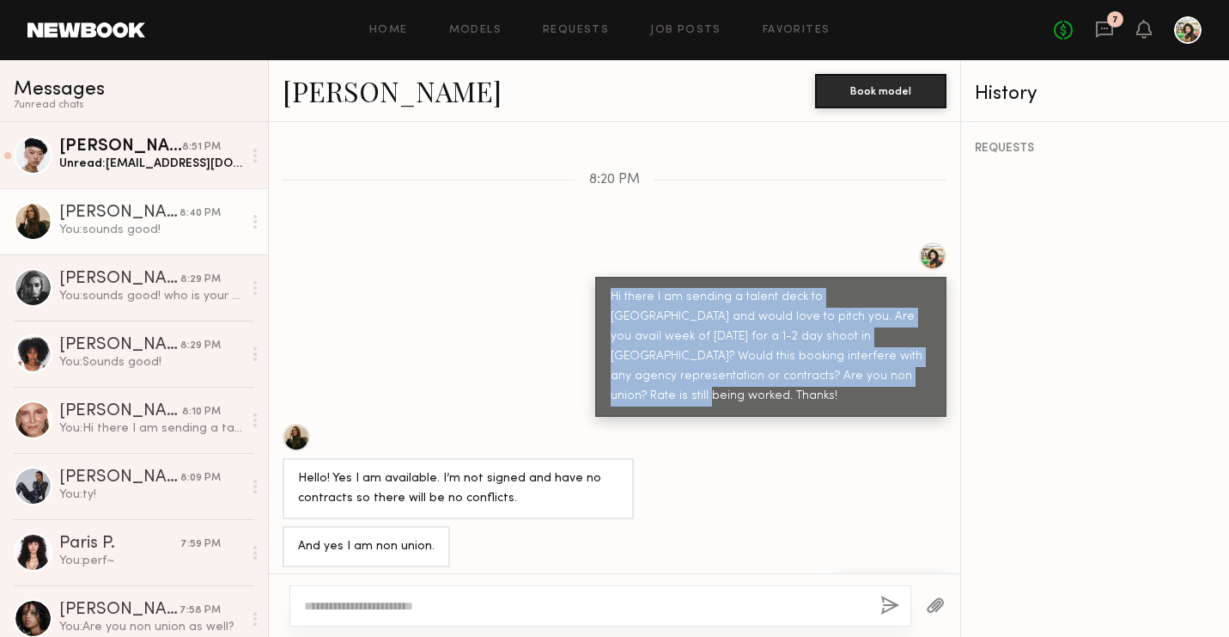
drag, startPoint x: 807, startPoint y: 341, endPoint x: 613, endPoint y: 261, distance: 209.2
click at [613, 288] on div "Hi there I am sending a talent deck to [GEOGRAPHIC_DATA] and would love to pitc…" at bounding box center [771, 347] width 320 height 119
copy div "Hi there I am sending a talent deck to [GEOGRAPHIC_DATA] and would love to pitc…"
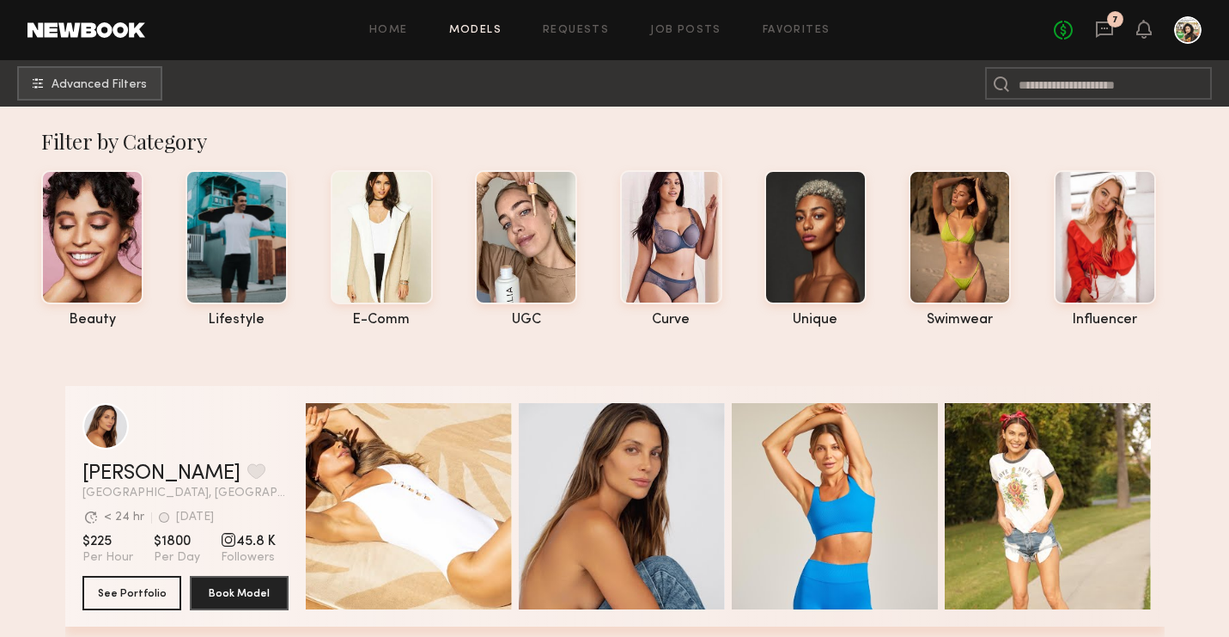
click at [800, 47] on header "Home Models Requests Job Posts Favorites Sign Out No fees up to $5,000 7" at bounding box center [614, 30] width 1229 height 60
click at [792, 40] on div "Home Models Requests Job Posts Favorites Sign Out No fees up to $5,000 7" at bounding box center [673, 29] width 1057 height 27
click at [777, 21] on div "Home Models Requests Job Posts Favorites Sign Out No fees up to $5,000 7" at bounding box center [673, 29] width 1057 height 27
click at [788, 32] on link "Favorites" at bounding box center [797, 30] width 68 height 11
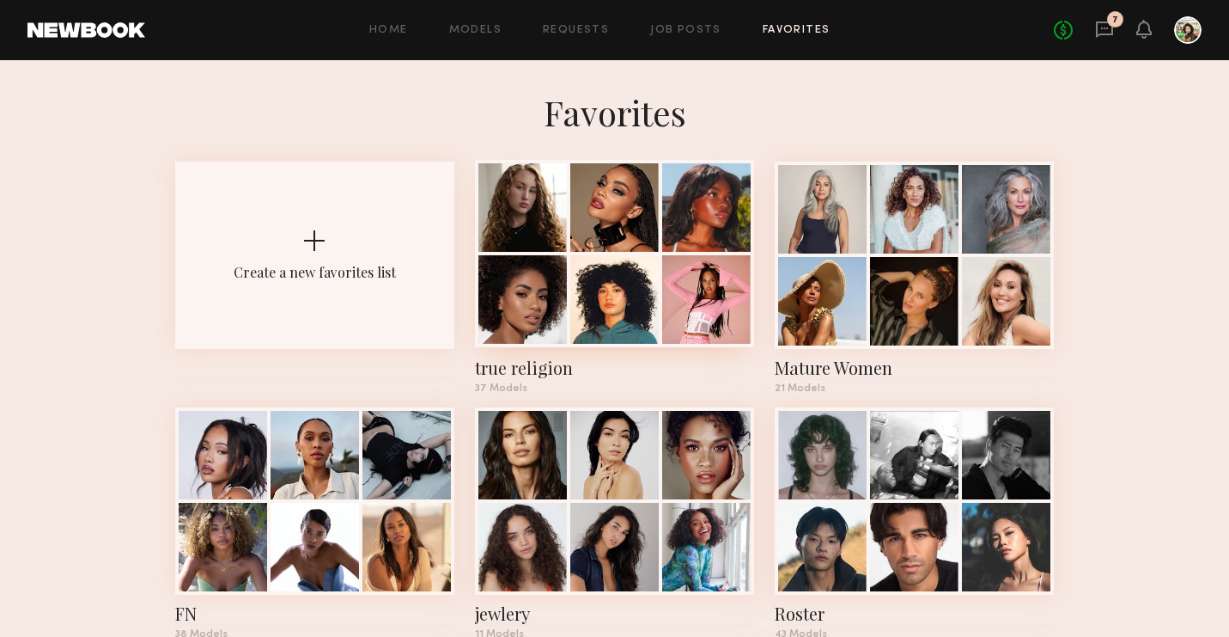
click at [619, 310] on div at bounding box center [614, 299] width 88 height 88
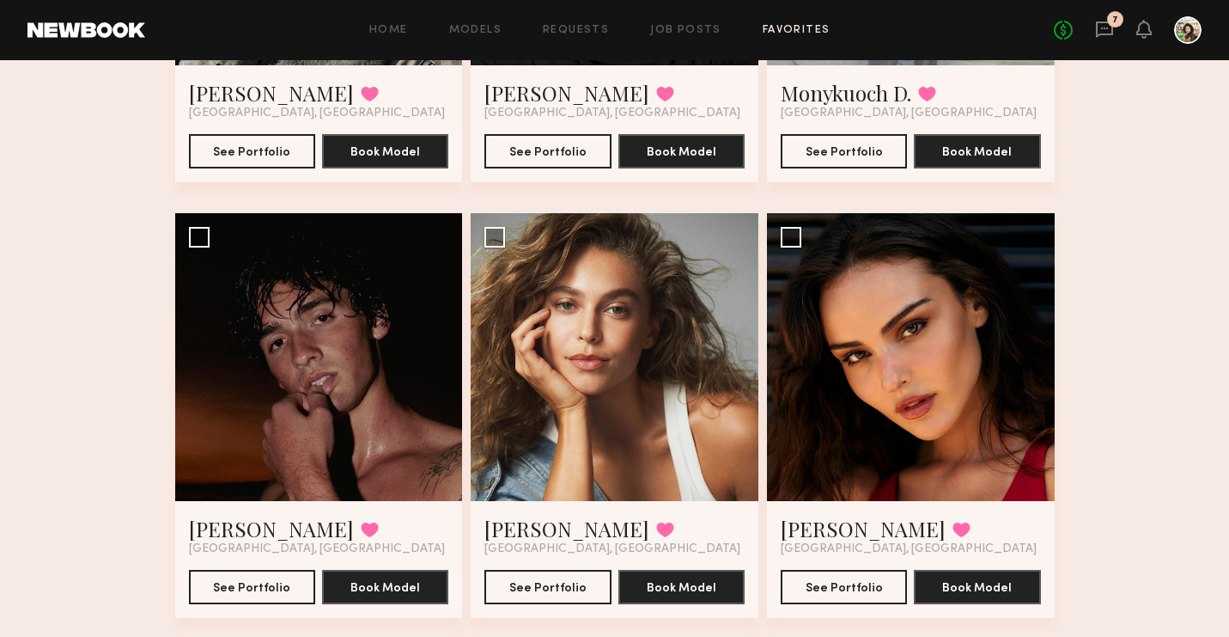
scroll to position [3511, 0]
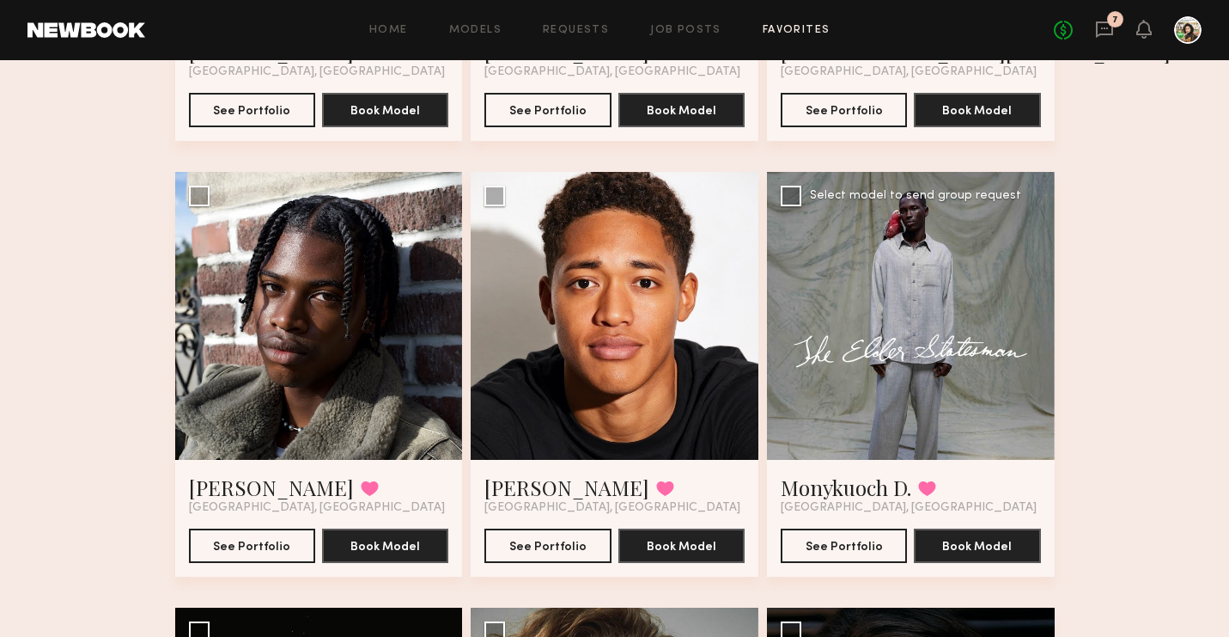
click at [840, 520] on div "See Portfolio Book Model" at bounding box center [911, 539] width 260 height 48
click at [848, 536] on button "See Portfolio" at bounding box center [844, 545] width 126 height 34
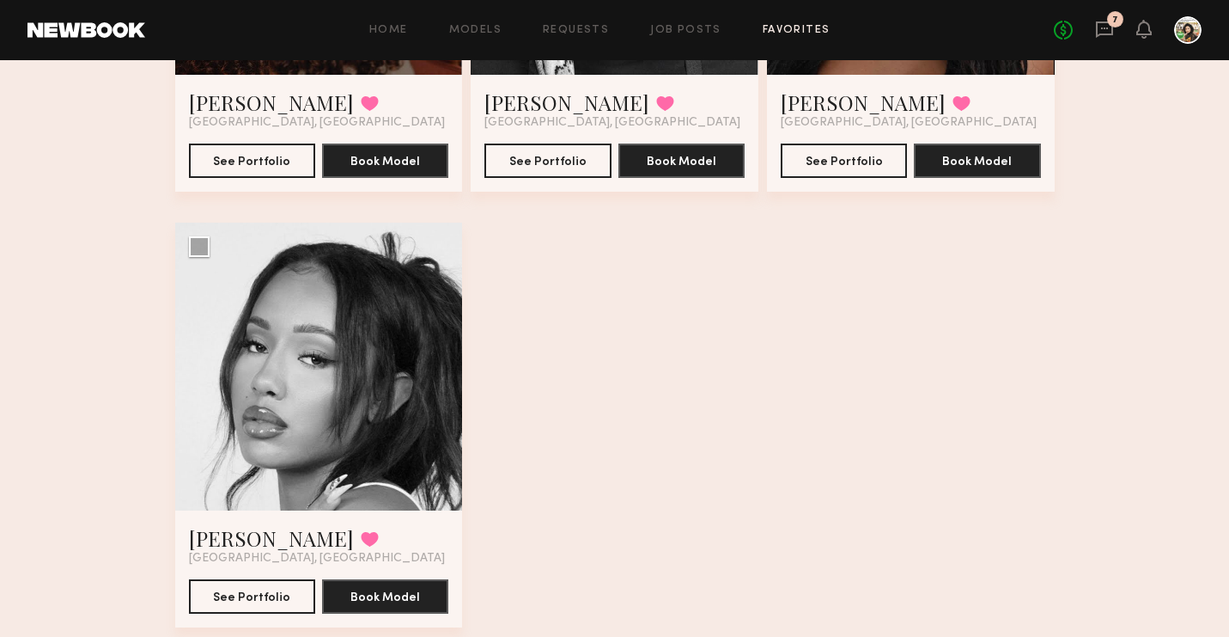
scroll to position [5250, 0]
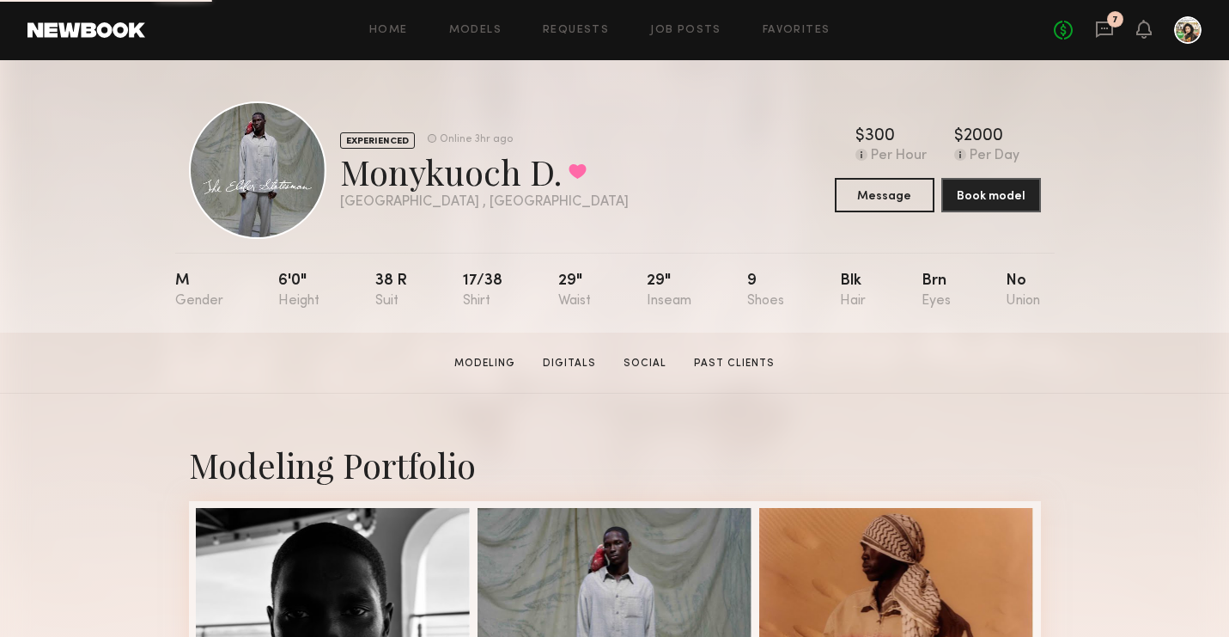
click at [863, 215] on div "EXPERIENCED Online 3hr ago Monykuoch D. Favorited [GEOGRAPHIC_DATA] , [GEOGRAPH…" at bounding box center [615, 169] width 852 height 137
click at [848, 188] on button "Message" at bounding box center [885, 194] width 100 height 34
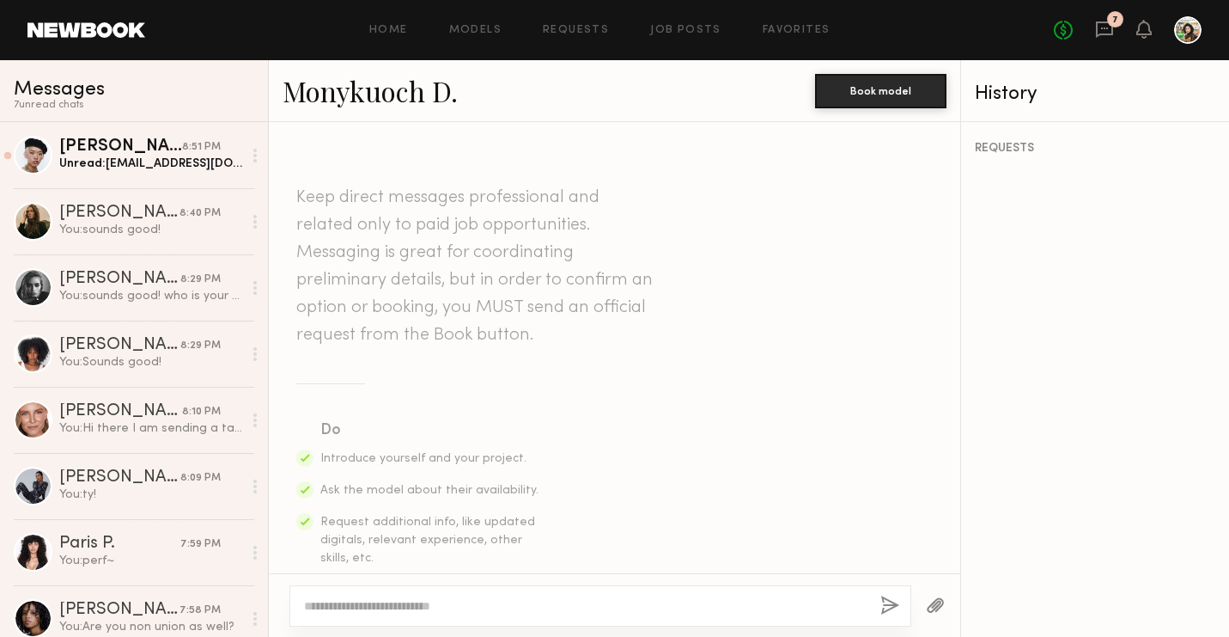
scroll to position [1038, 0]
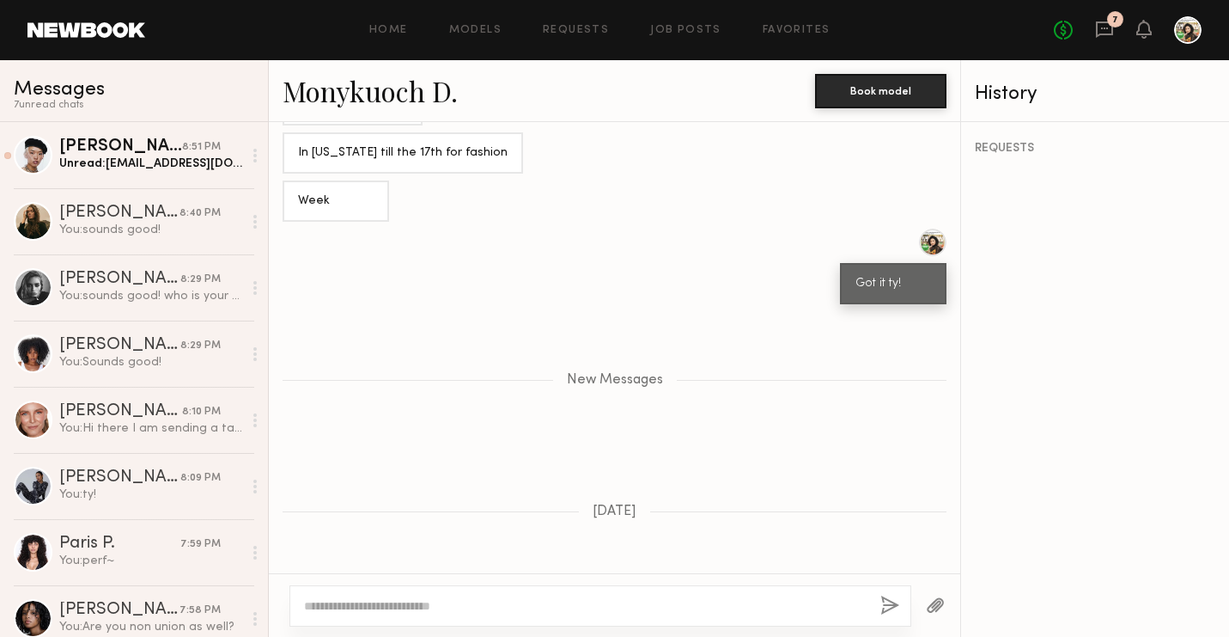
click at [467, 619] on div at bounding box center [601, 605] width 622 height 41
click at [461, 607] on textarea at bounding box center [585, 605] width 563 height 17
click at [439, 611] on textarea at bounding box center [585, 605] width 563 height 17
paste textarea "**********"
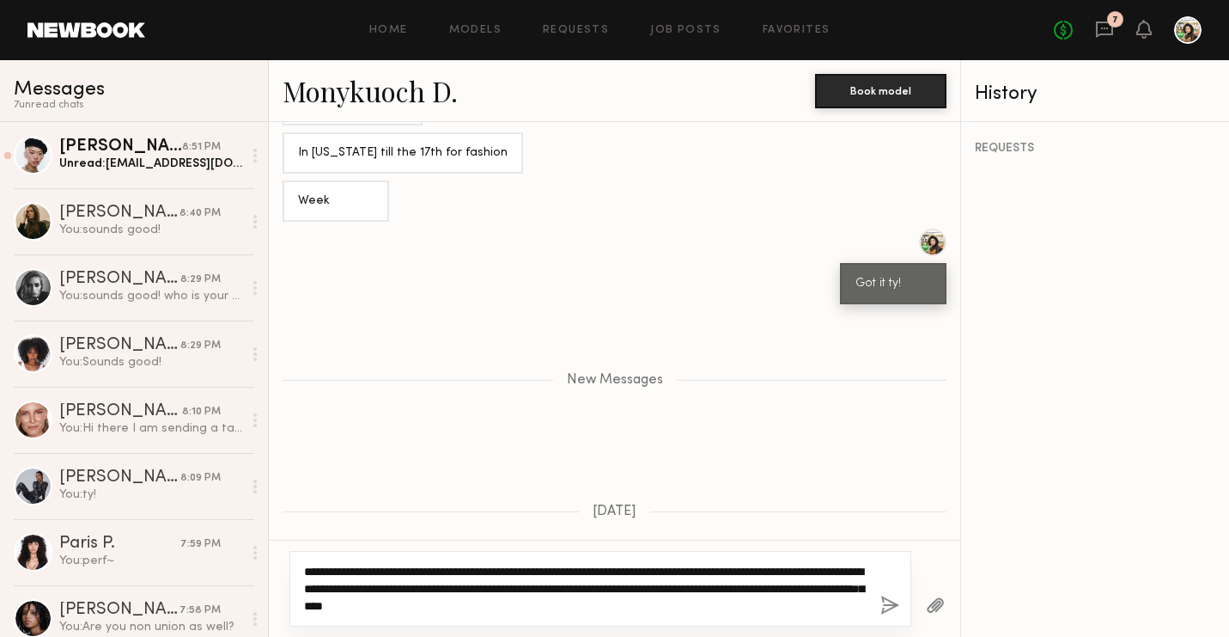
scroll to position [1071, 0]
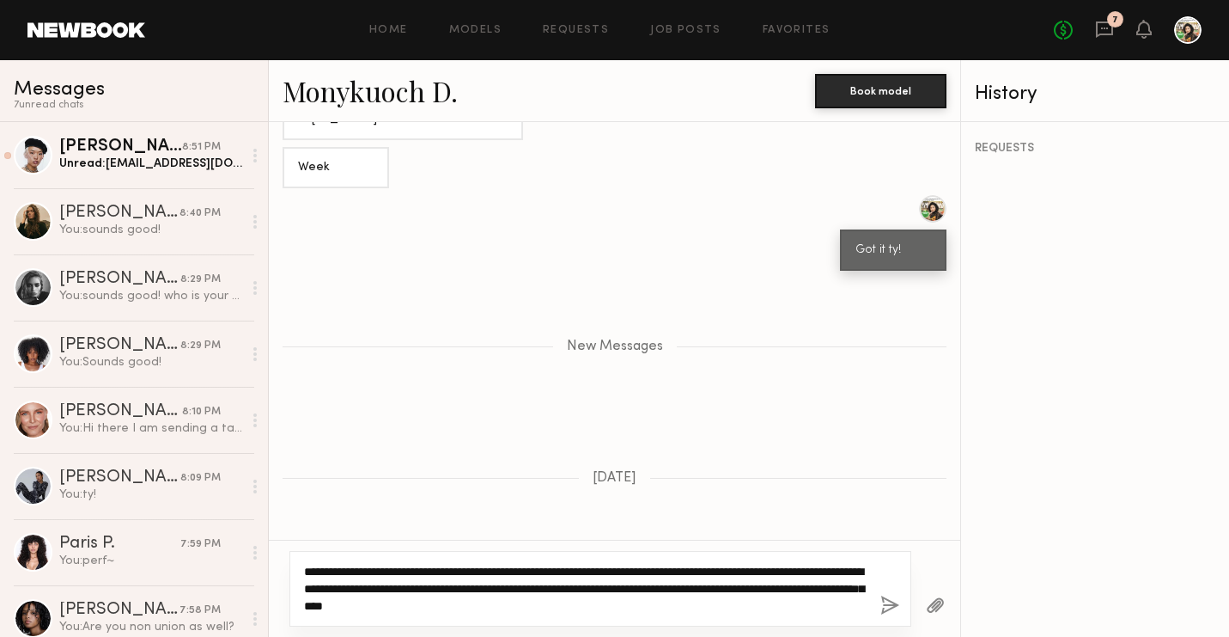
type textarea "**********"
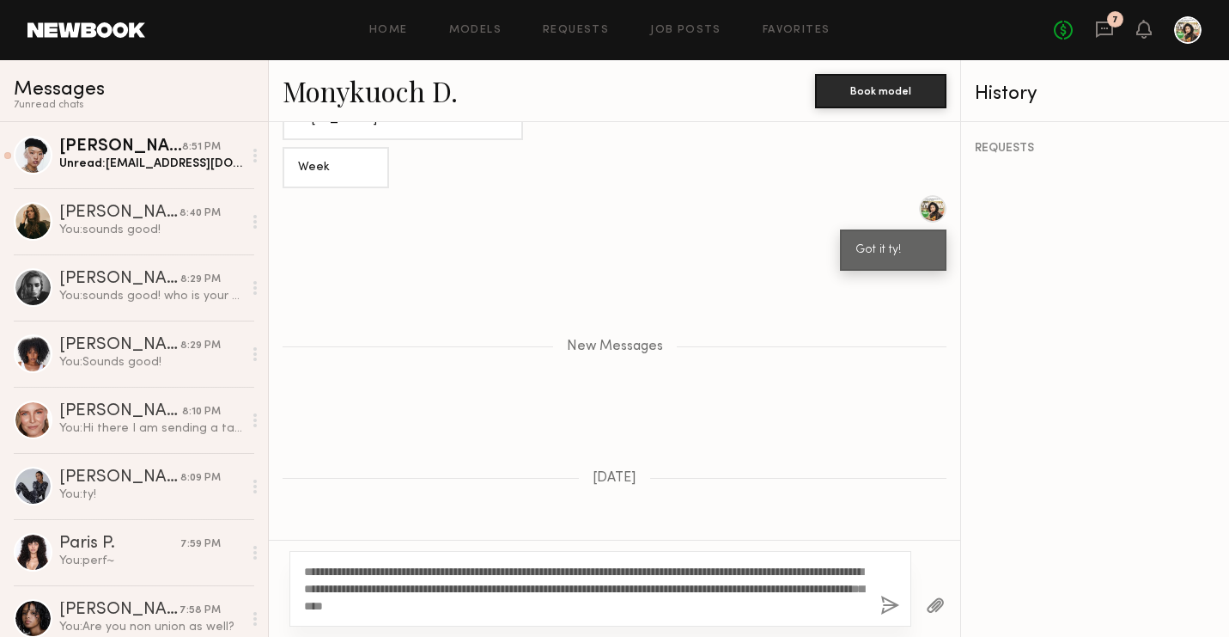
click at [887, 605] on button "button" at bounding box center [890, 605] width 19 height 21
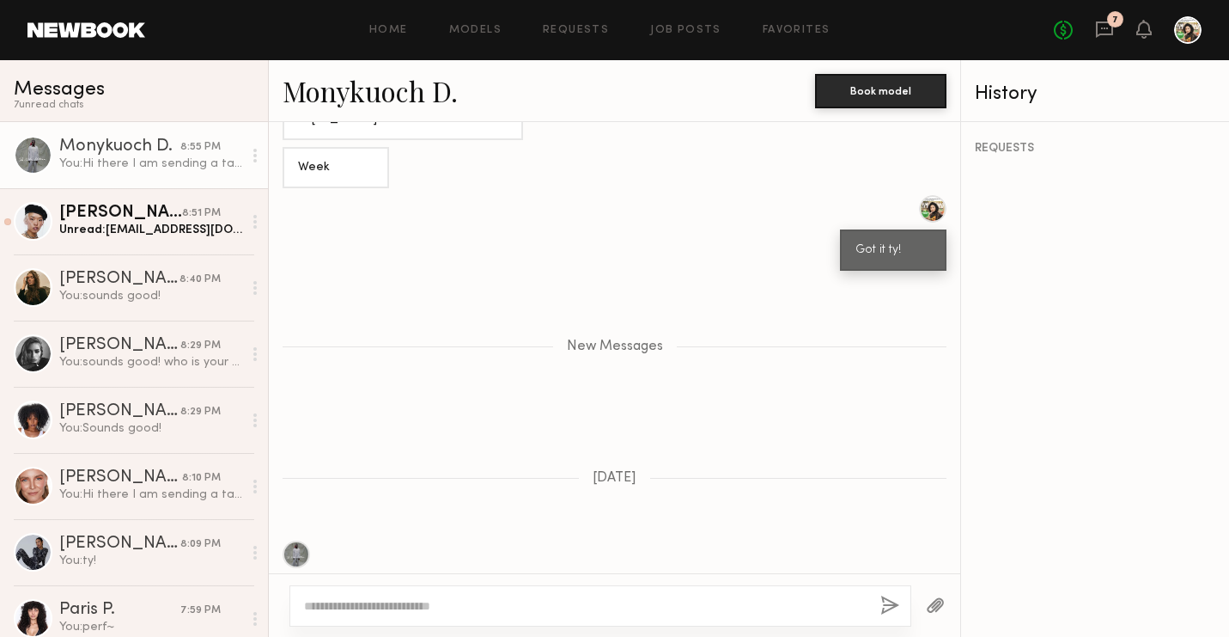
scroll to position [1330, 0]
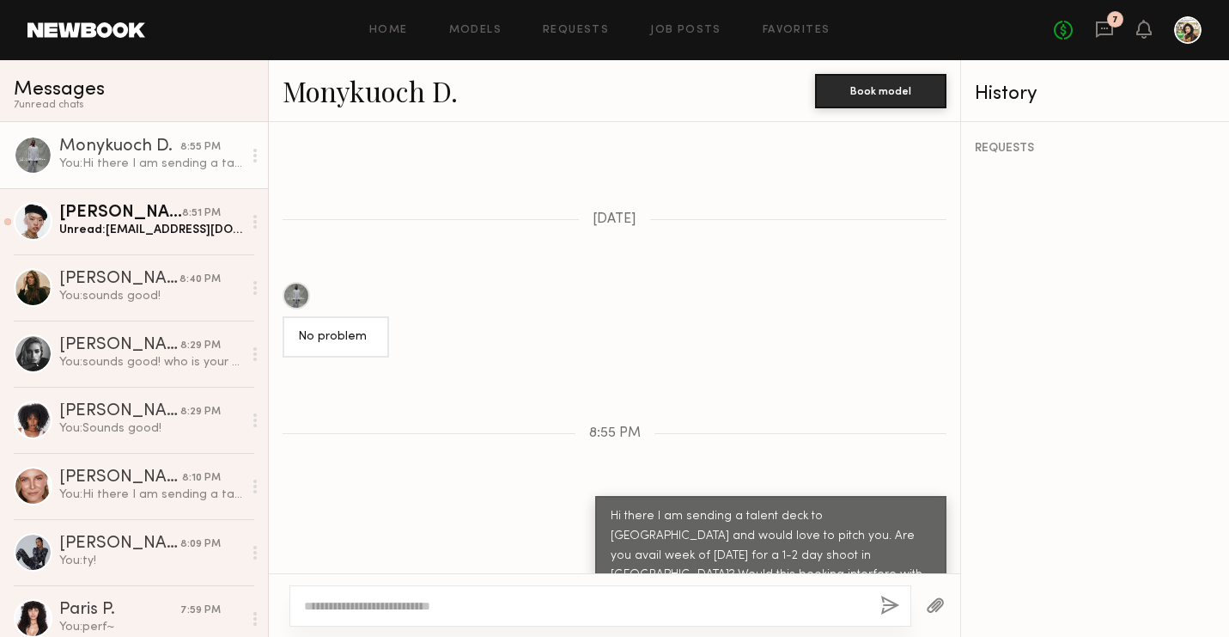
click at [143, 146] on div "Monykuoch D." at bounding box center [119, 146] width 121 height 17
click at [144, 222] on div "Unread: [EMAIL_ADDRESS][DOMAIN_NAME]" at bounding box center [150, 230] width 183 height 16
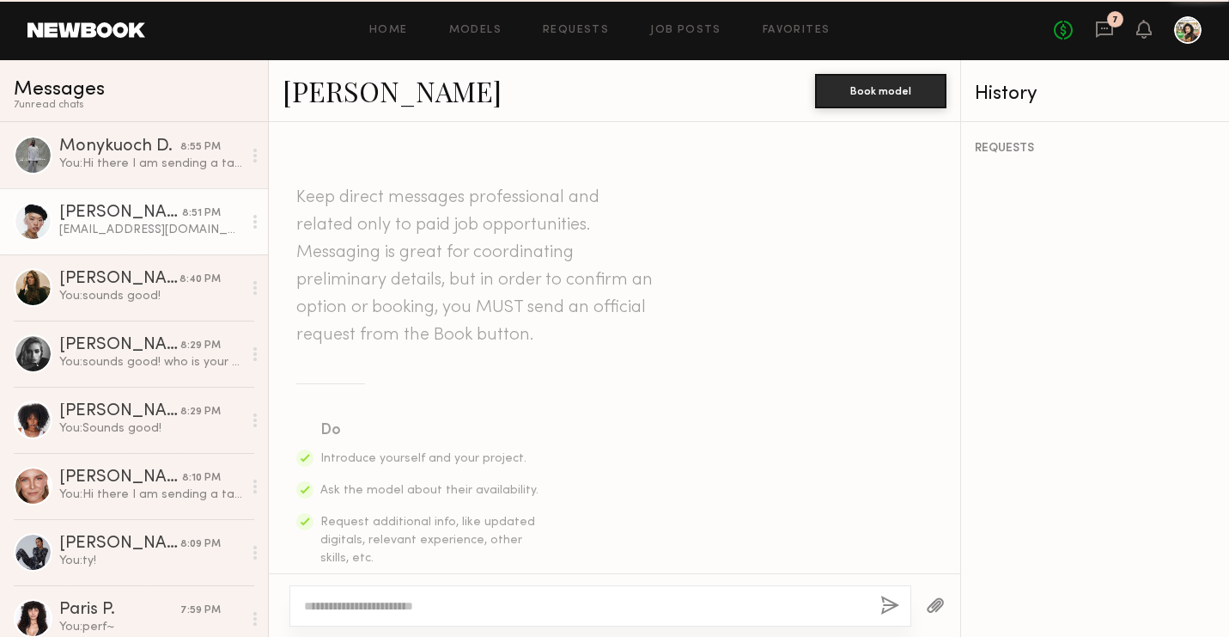
scroll to position [715, 0]
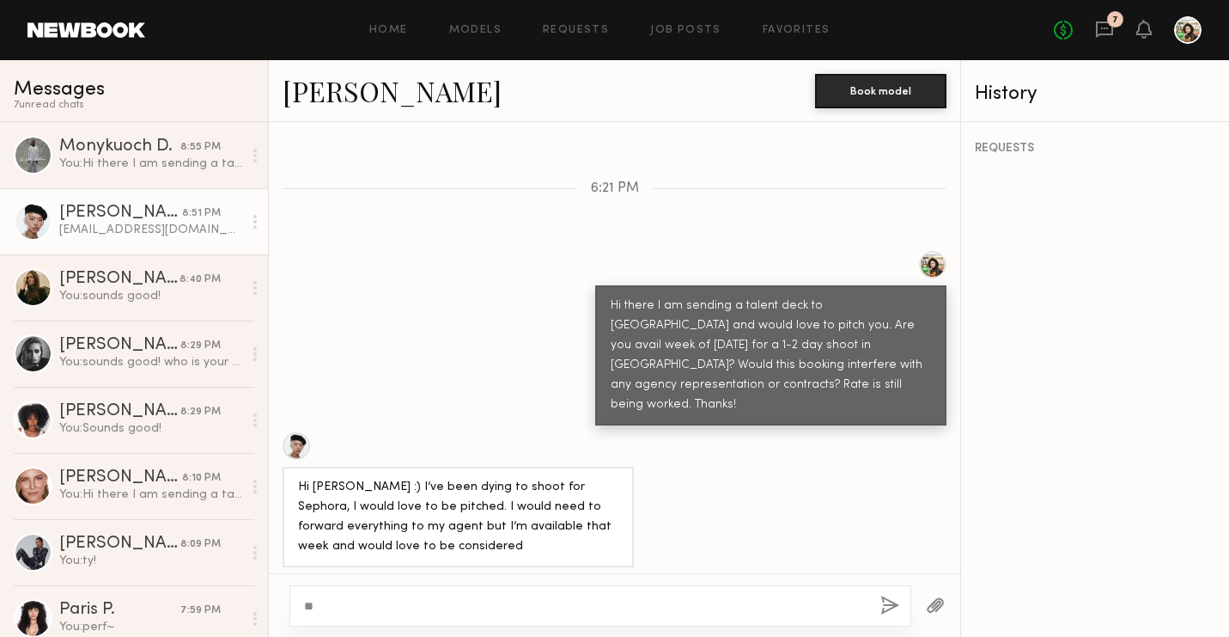
type textarea "*"
type textarea "**********"
click at [893, 598] on button "button" at bounding box center [890, 605] width 19 height 21
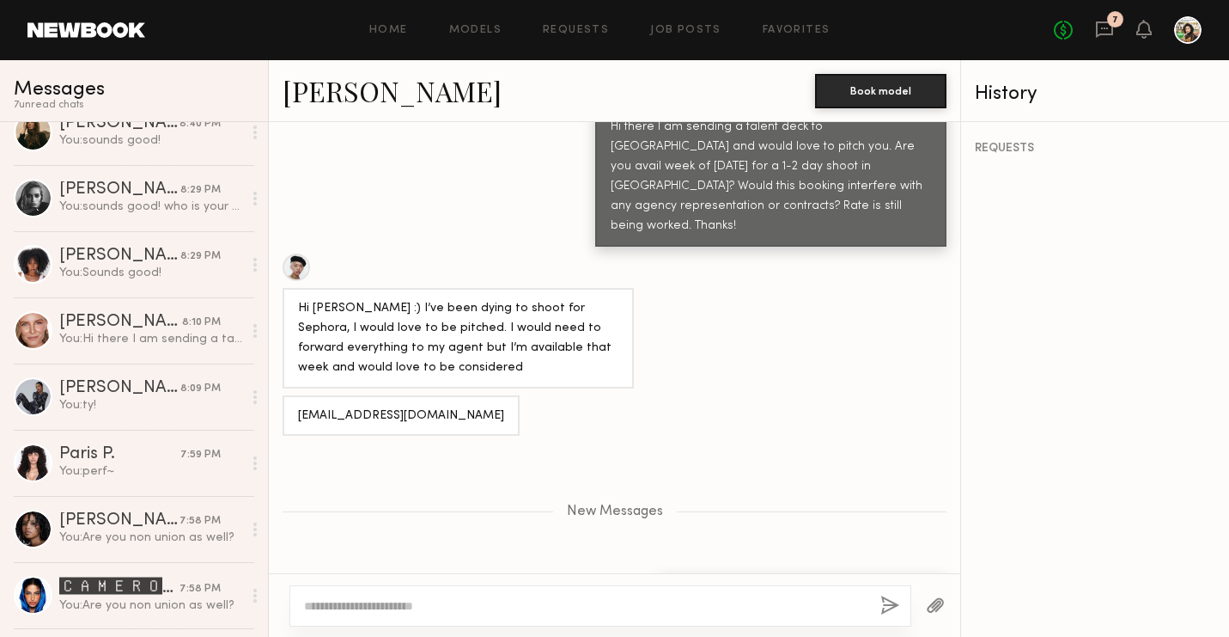
scroll to position [0, 0]
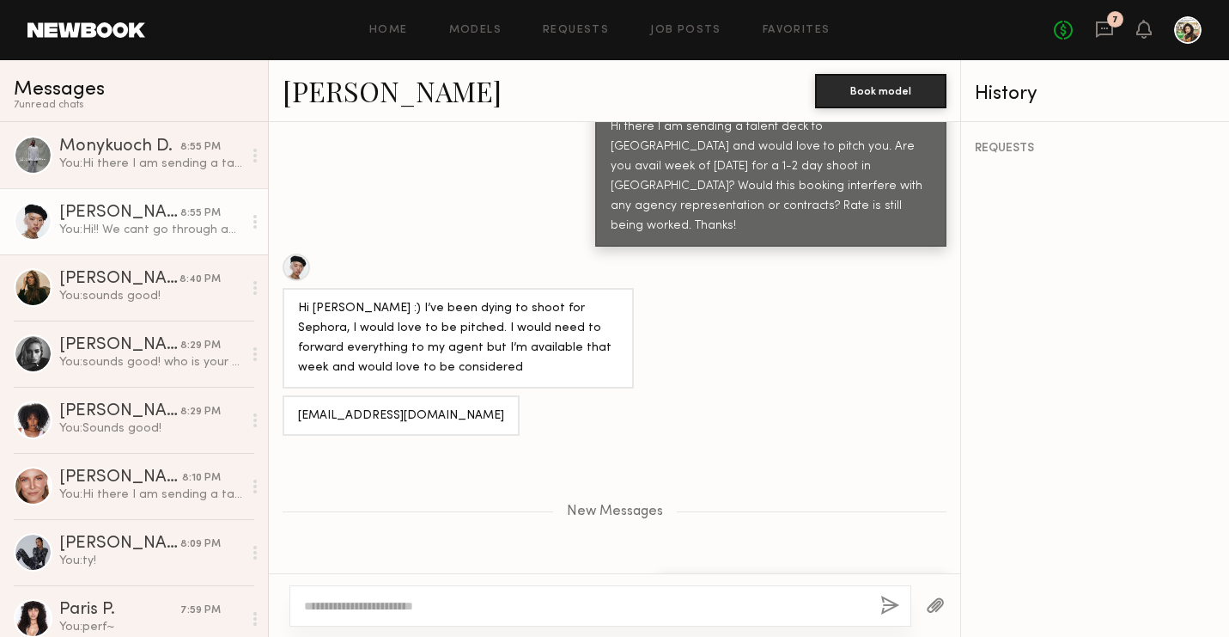
click at [407, 33] on link "Home" at bounding box center [388, 30] width 39 height 11
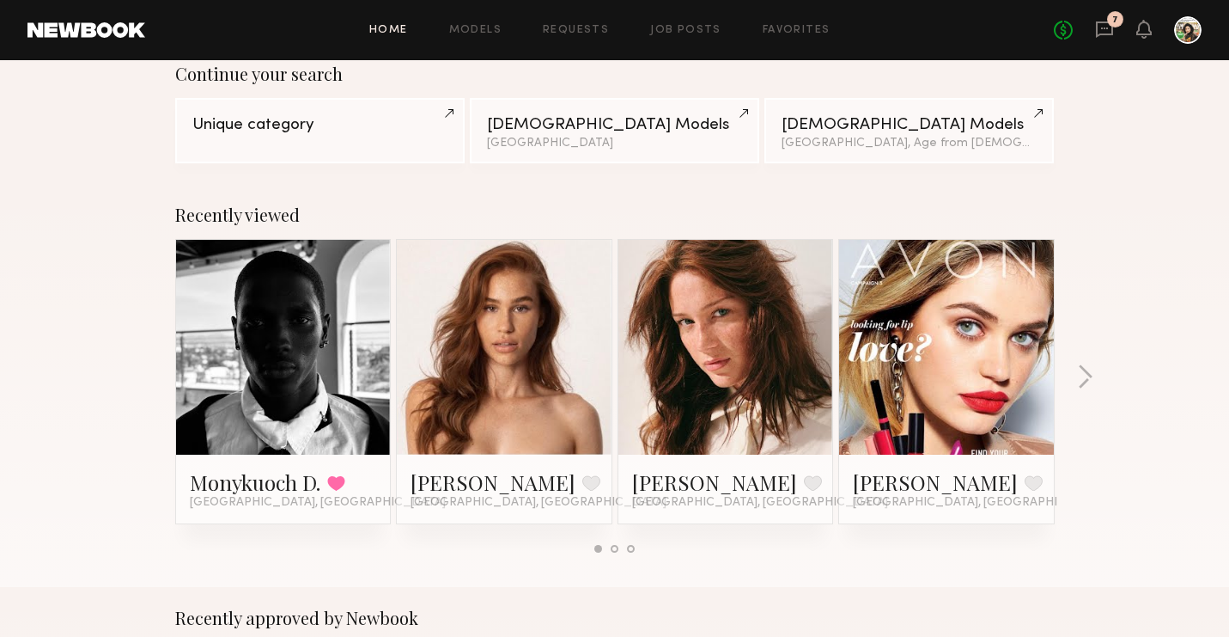
scroll to position [154, 0]
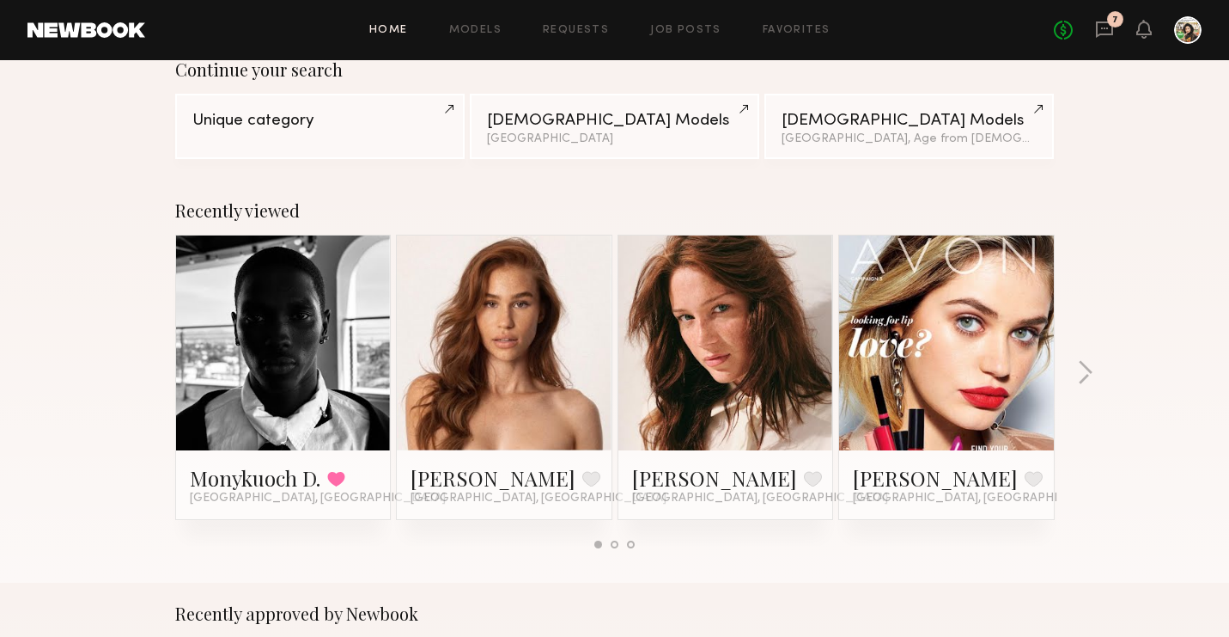
click at [589, 418] on div at bounding box center [504, 342] width 215 height 215
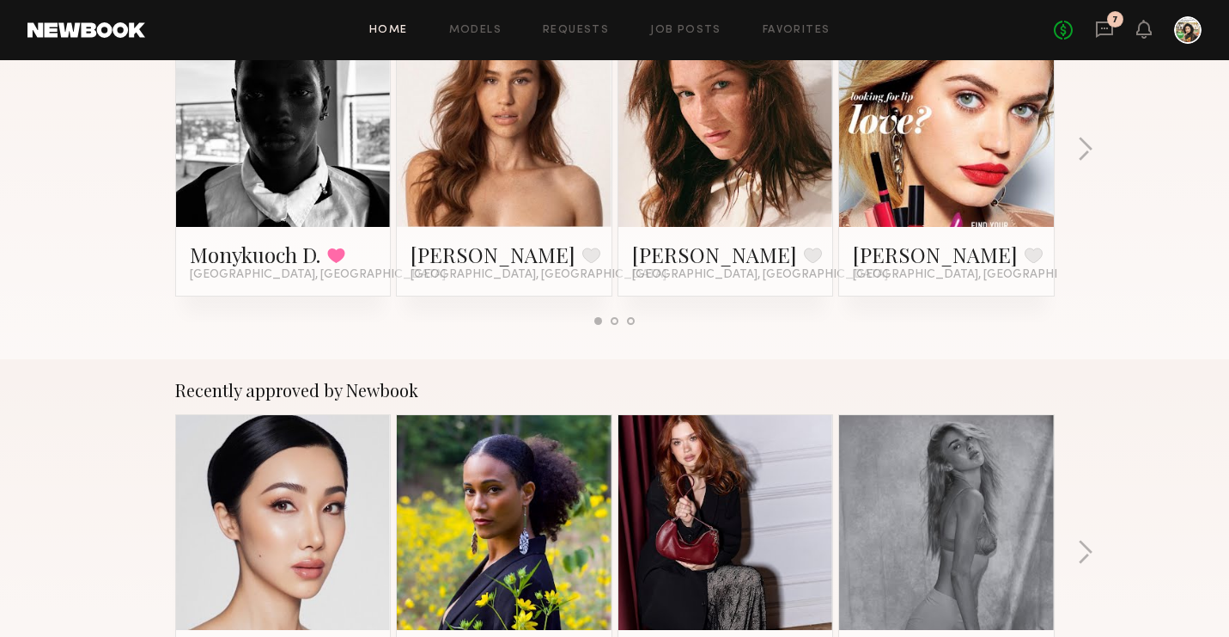
scroll to position [436, 0]
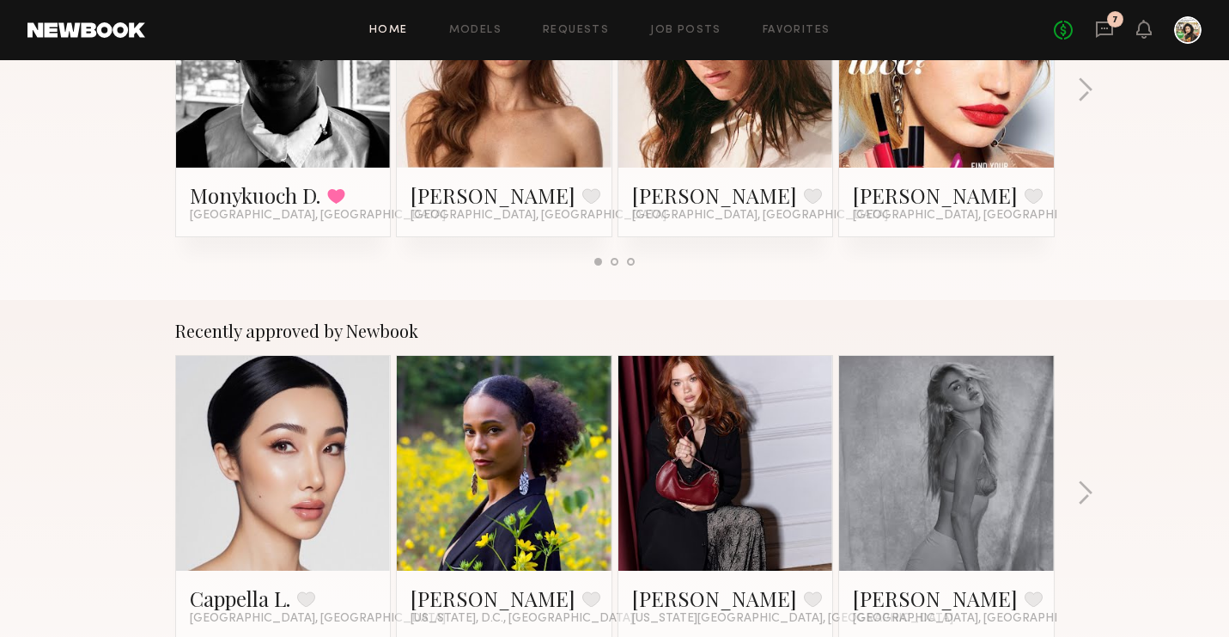
click at [450, 196] on link "[PERSON_NAME]" at bounding box center [493, 194] width 165 height 27
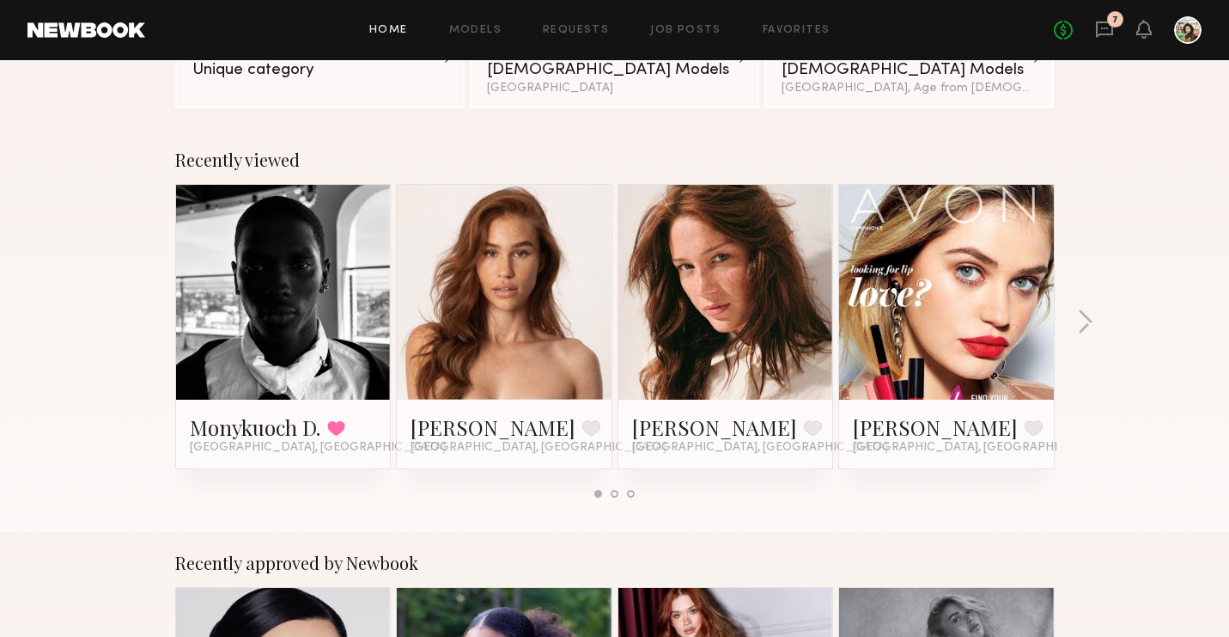
scroll to position [0, 0]
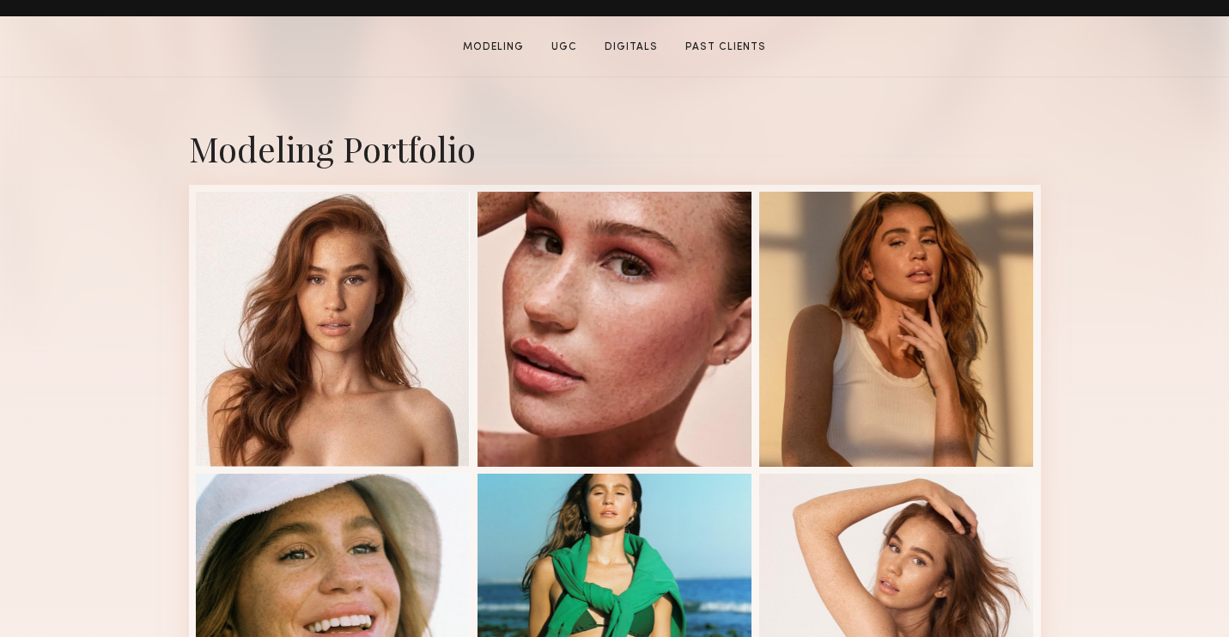
scroll to position [329, 0]
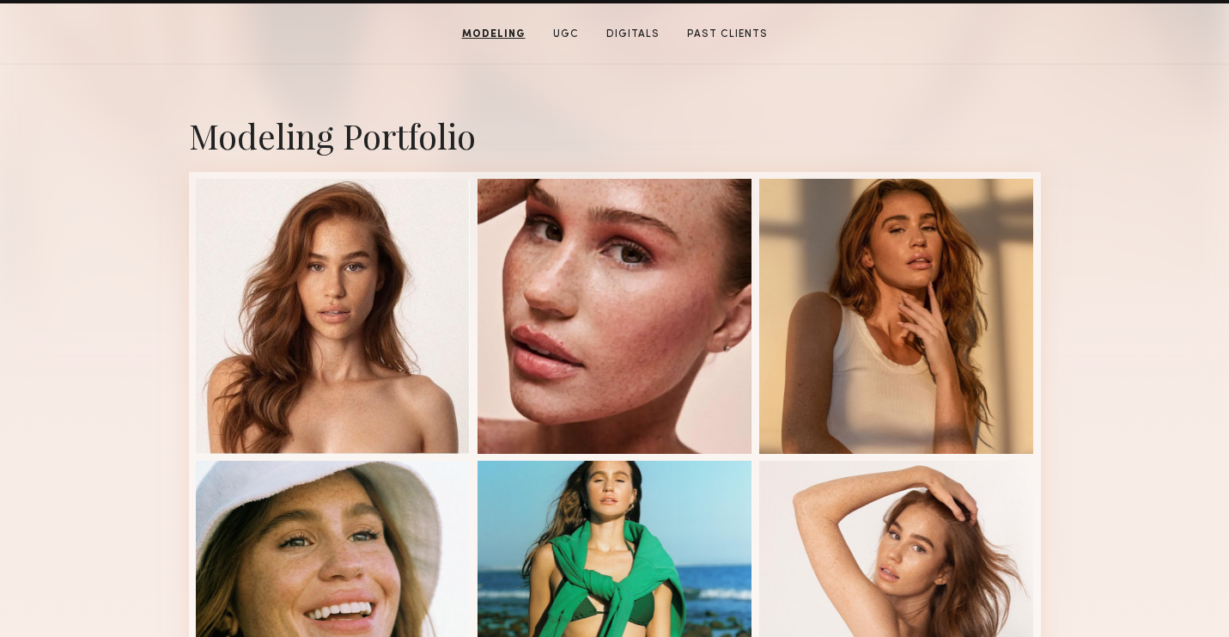
click at [328, 213] on div at bounding box center [333, 316] width 275 height 275
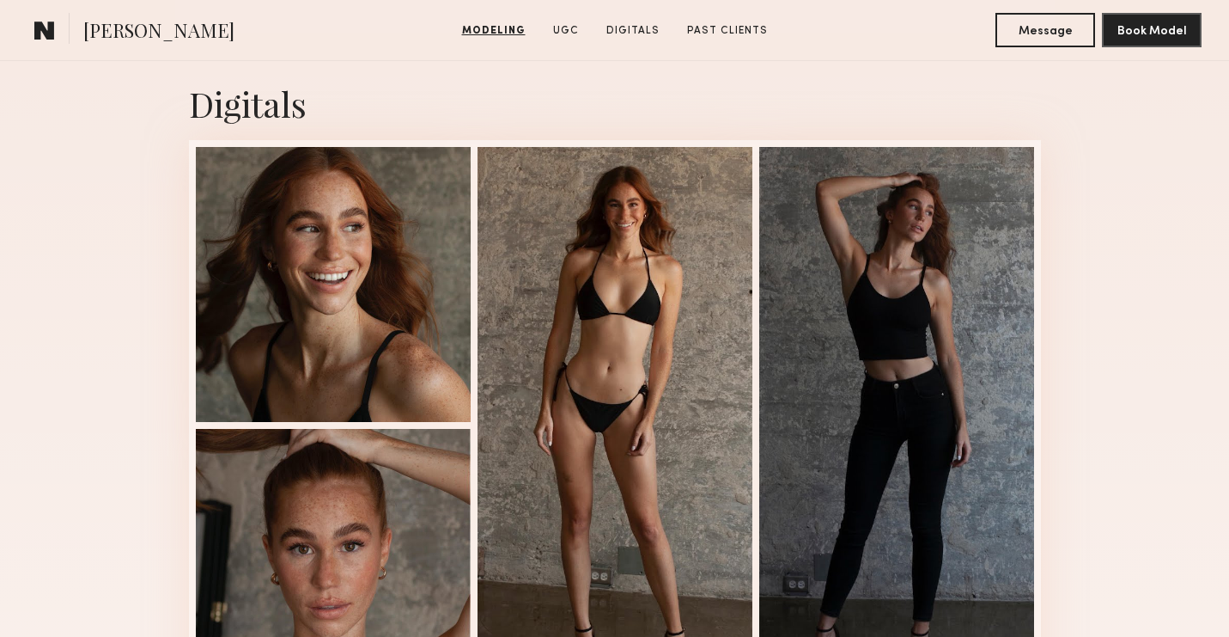
scroll to position [3401, 0]
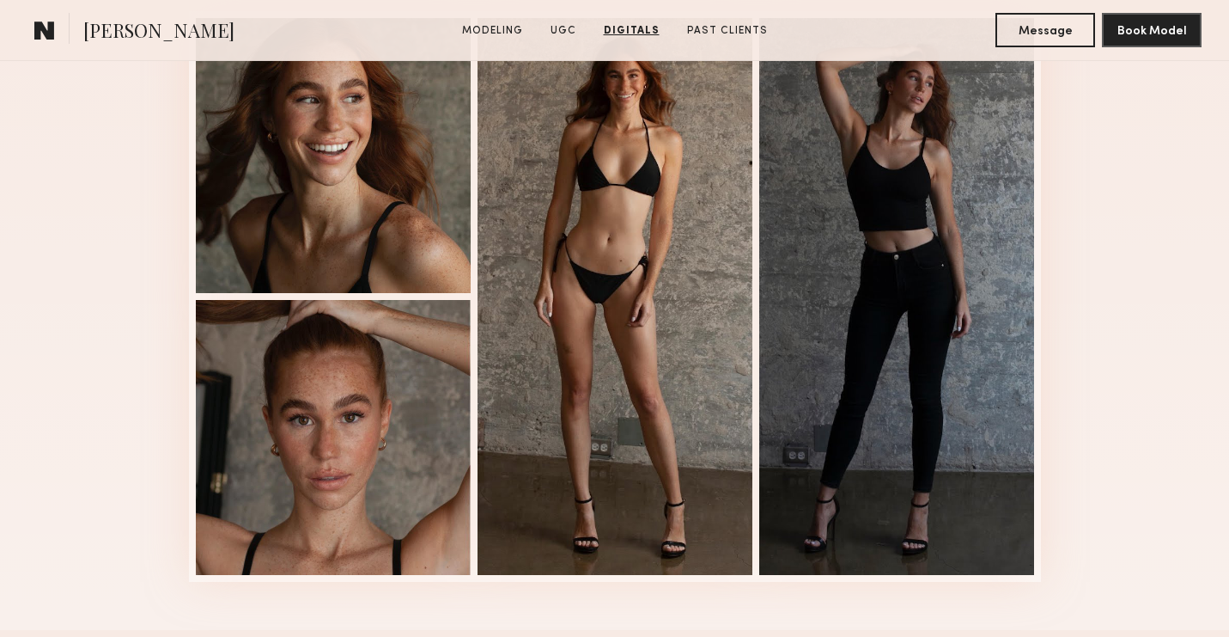
click at [393, 375] on div at bounding box center [333, 437] width 275 height 275
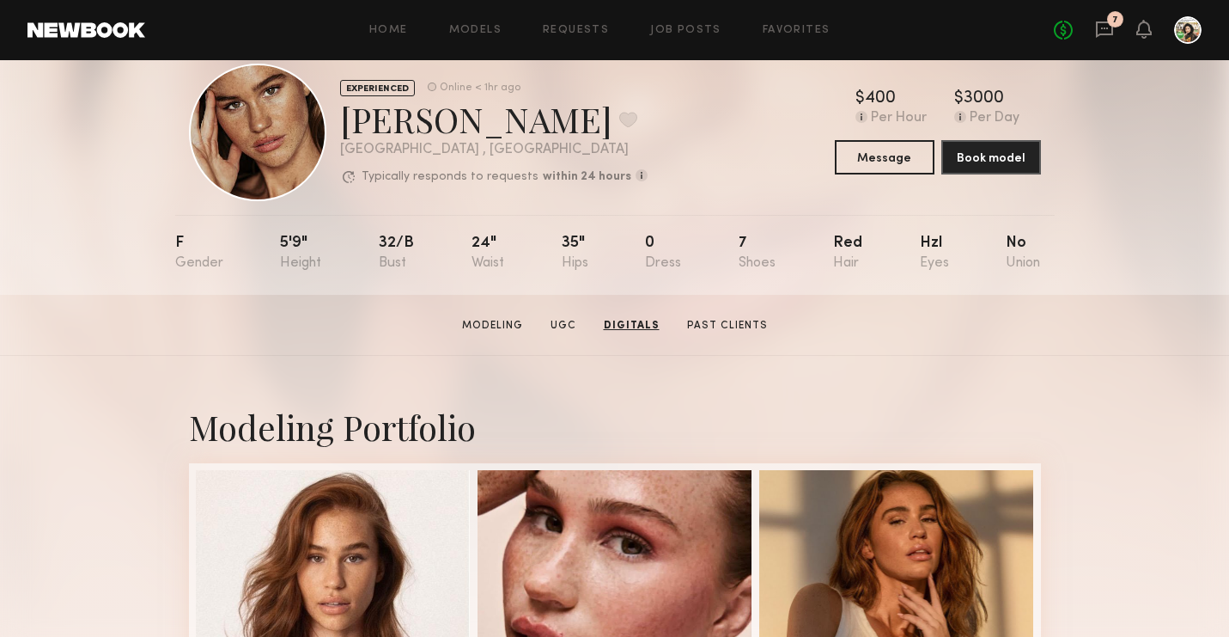
scroll to position [0, 0]
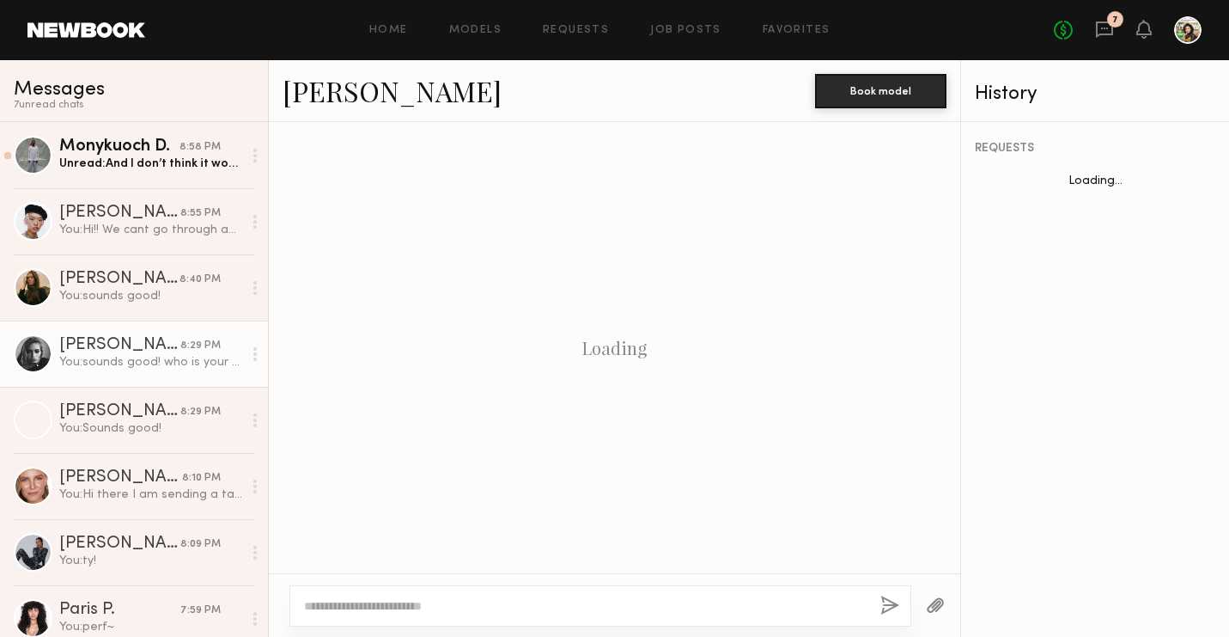
scroll to position [773, 0]
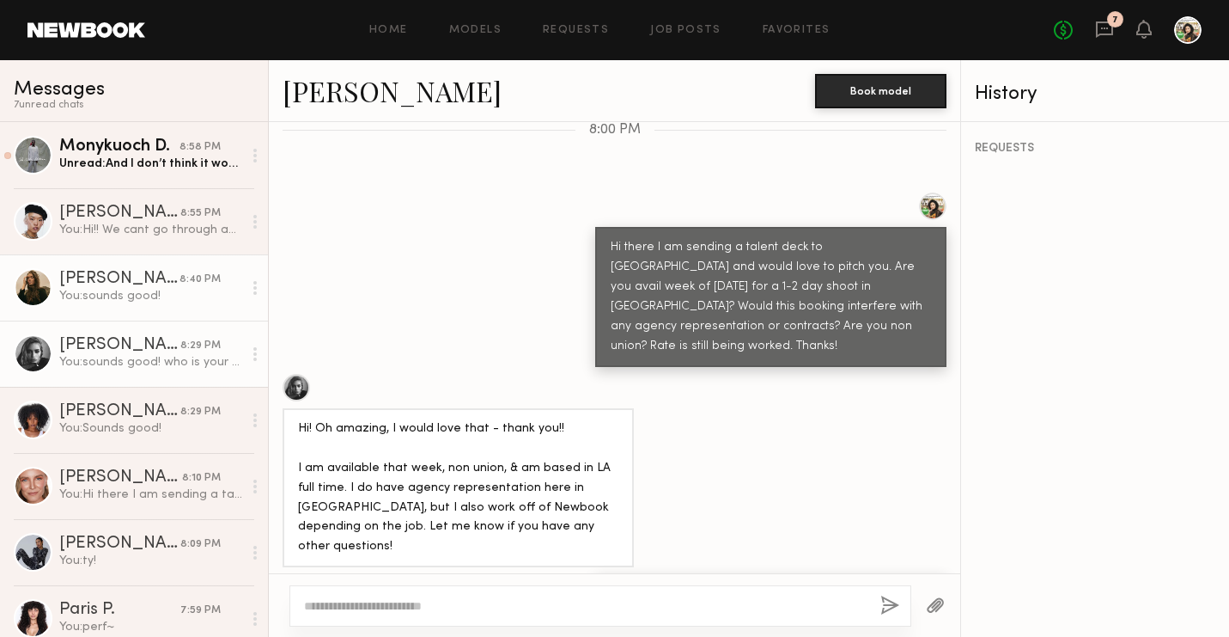
click at [123, 153] on div "Monykuoch D." at bounding box center [119, 146] width 120 height 17
click at [67, 143] on div "Monykuoch D." at bounding box center [119, 146] width 120 height 17
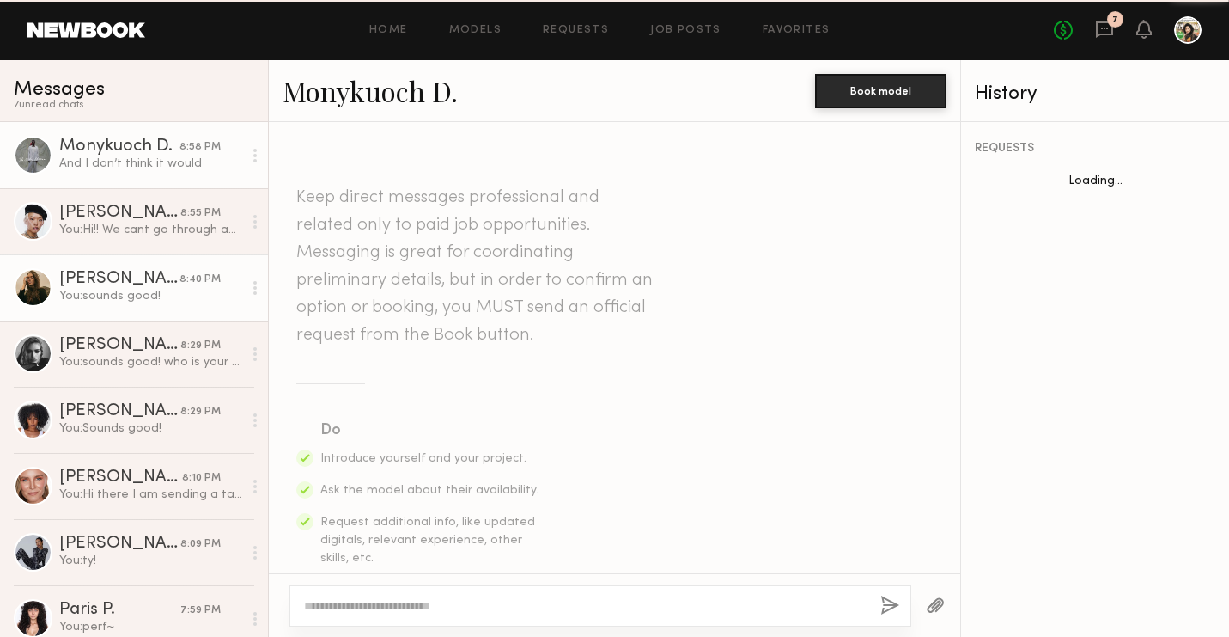
scroll to position [1363, 0]
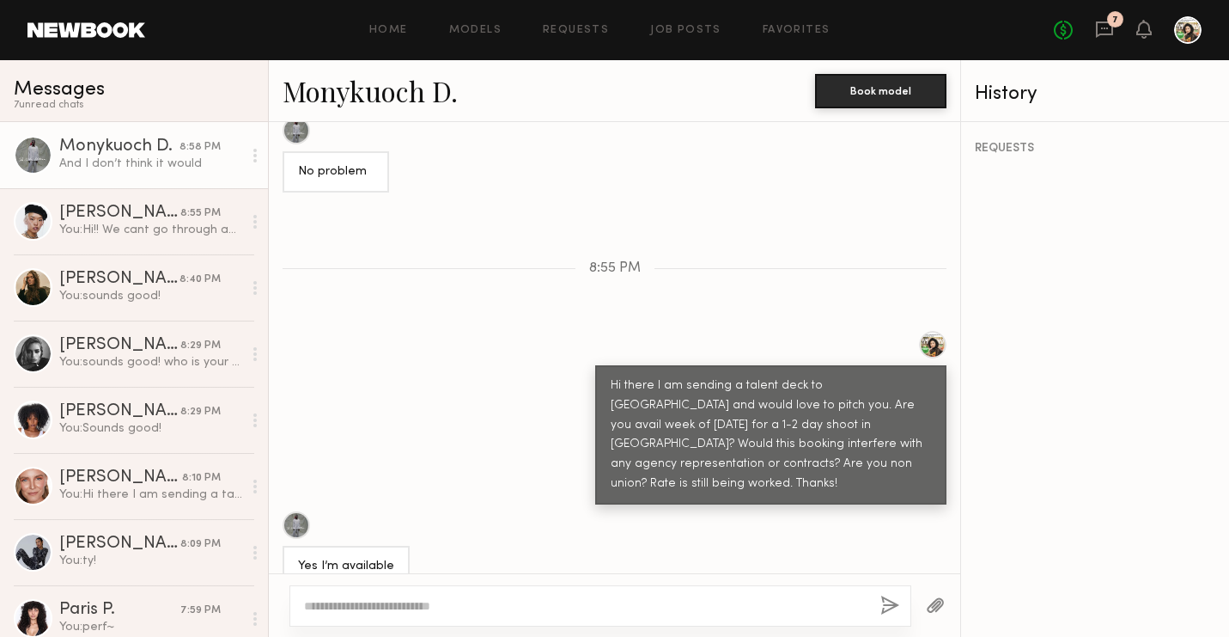
click at [161, 167] on div "And I don’t think it would" at bounding box center [150, 164] width 183 height 16
click at [399, 598] on textarea at bounding box center [585, 605] width 563 height 17
type textarea "*"
type textarea "**********"
click at [885, 613] on button "button" at bounding box center [890, 605] width 19 height 21
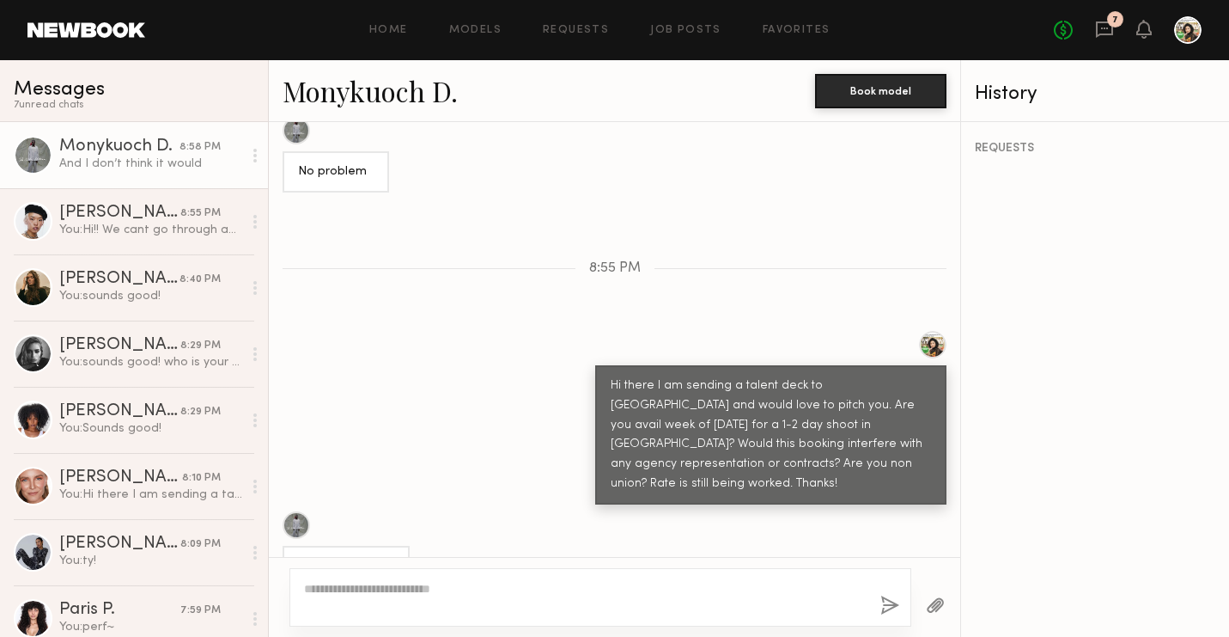
scroll to position [1543, 0]
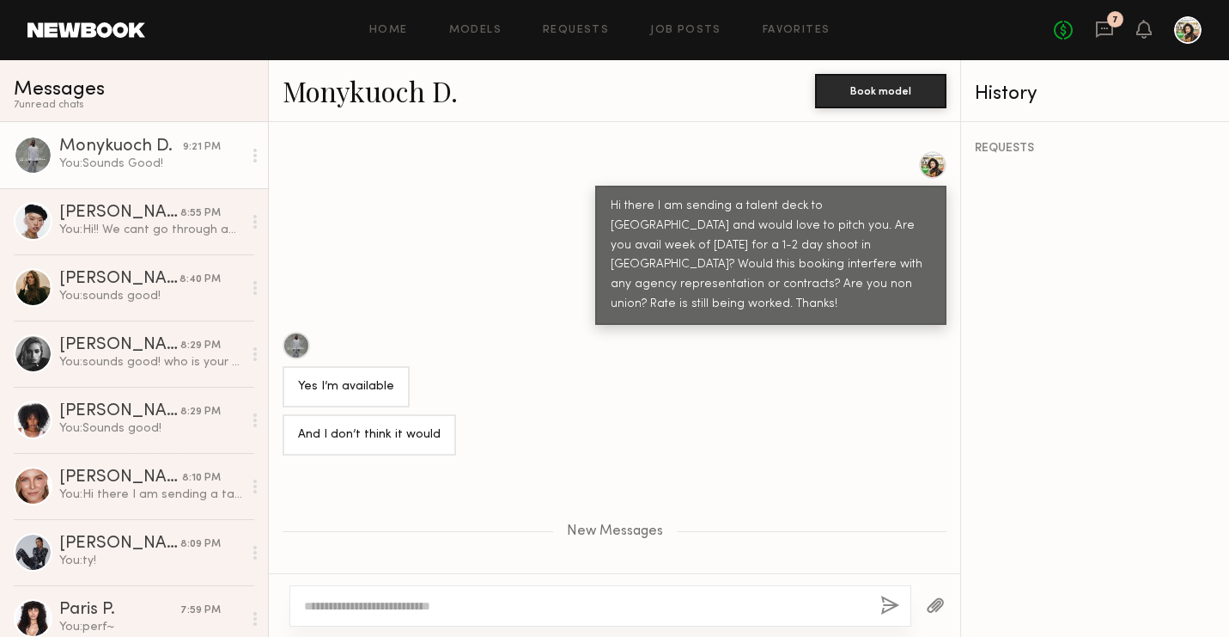
click at [359, 89] on link "Monykuoch D." at bounding box center [370, 90] width 175 height 37
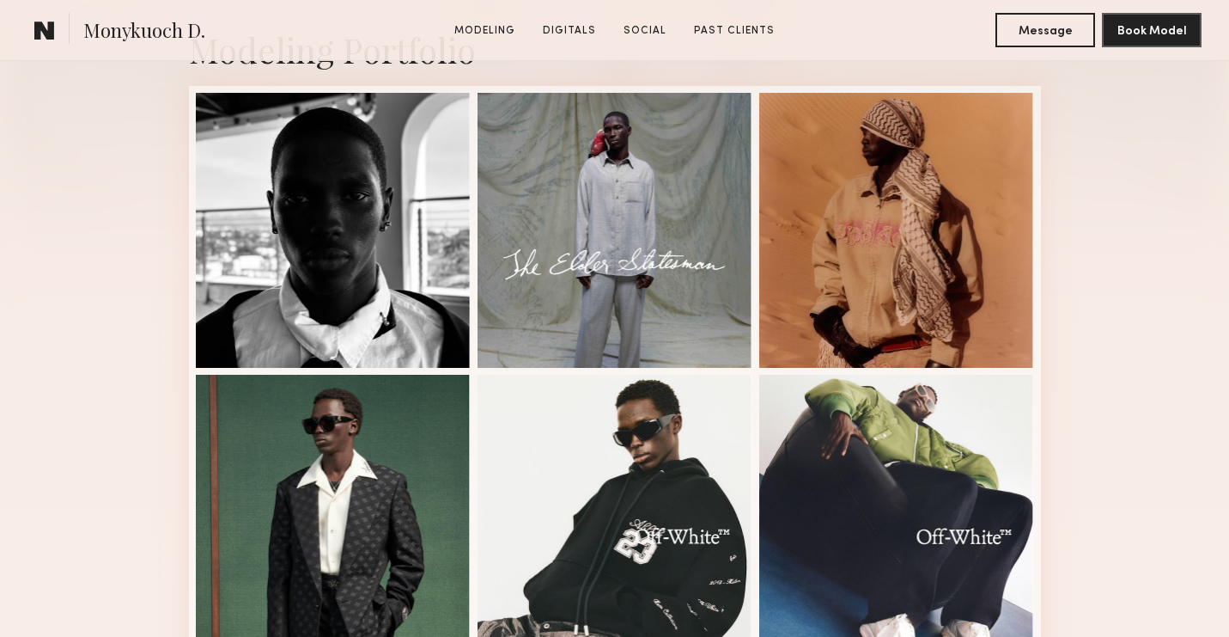
scroll to position [425, 0]
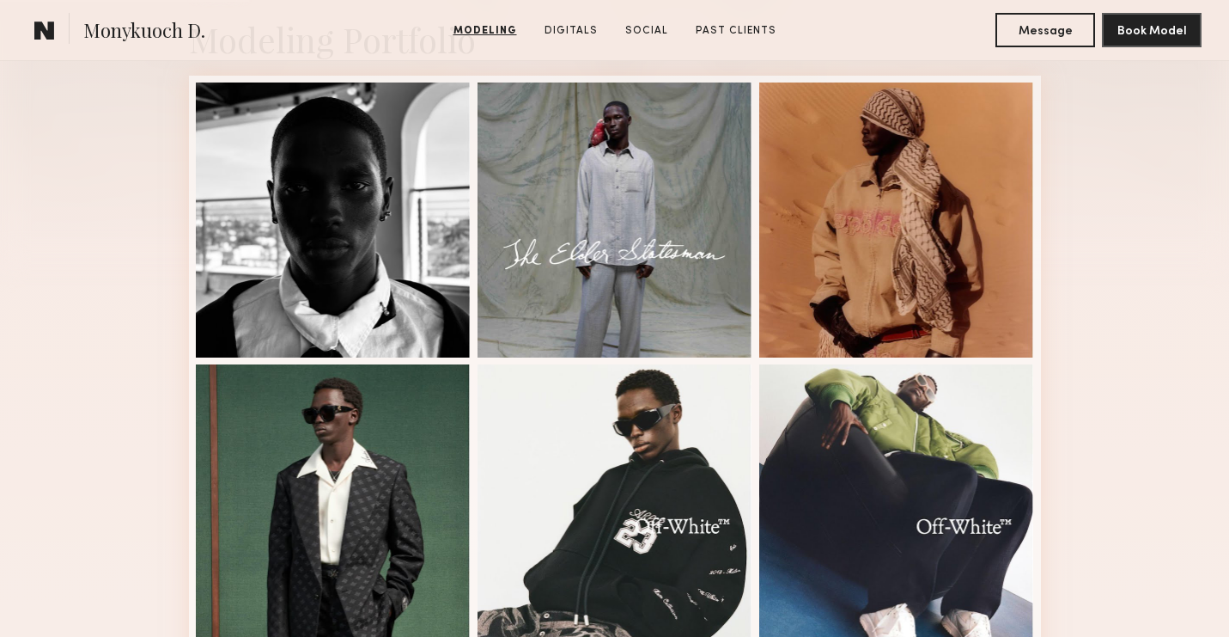
click at [282, 165] on div at bounding box center [333, 219] width 275 height 275
